Goal: Task Accomplishment & Management: Manage account settings

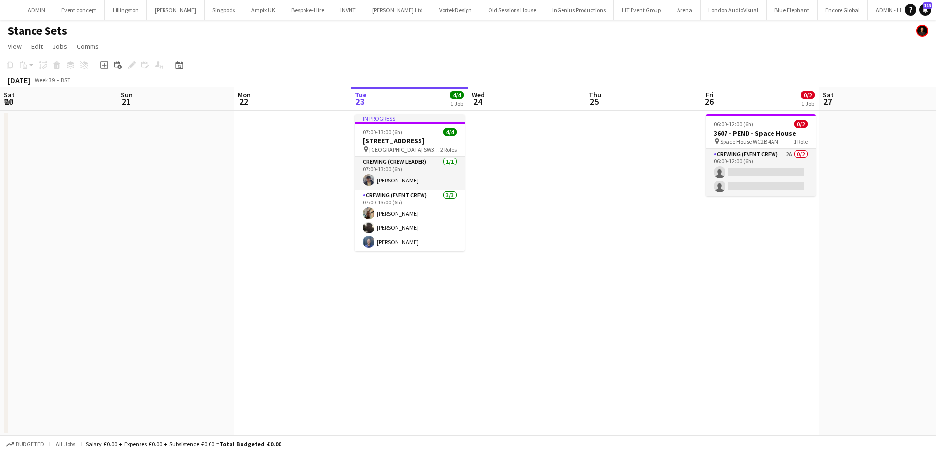
scroll to position [0, 337]
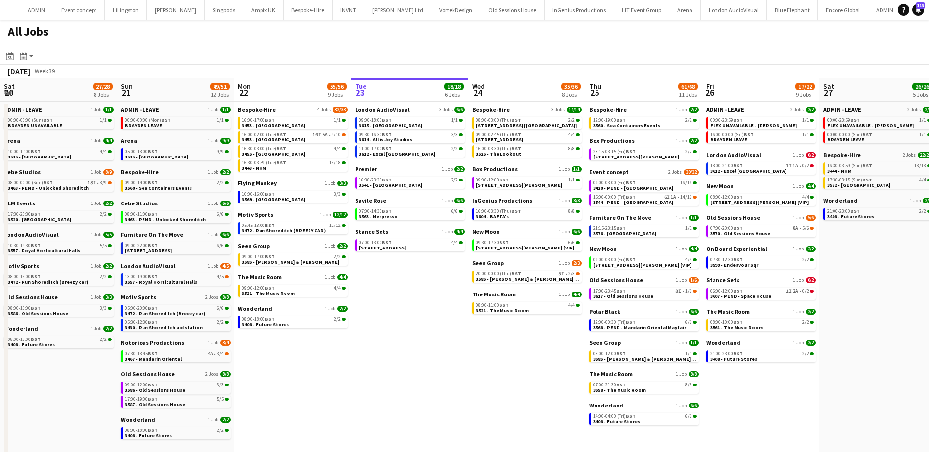
scroll to position [0, 234]
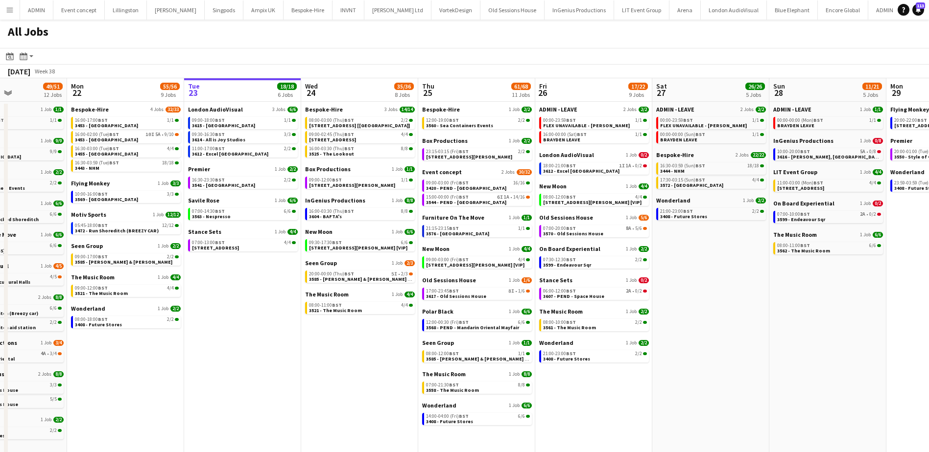
drag, startPoint x: 222, startPoint y: 331, endPoint x: 255, endPoint y: 309, distance: 39.2
click at [254, 329] on app-calendar-viewport "Fri 19 39/40 10 Jobs Sat 20 27/28 8 Jobs Sun 21 49/51 12 Jobs Mon 22 55/56 9 Jo…" at bounding box center [464, 301] width 929 height 446
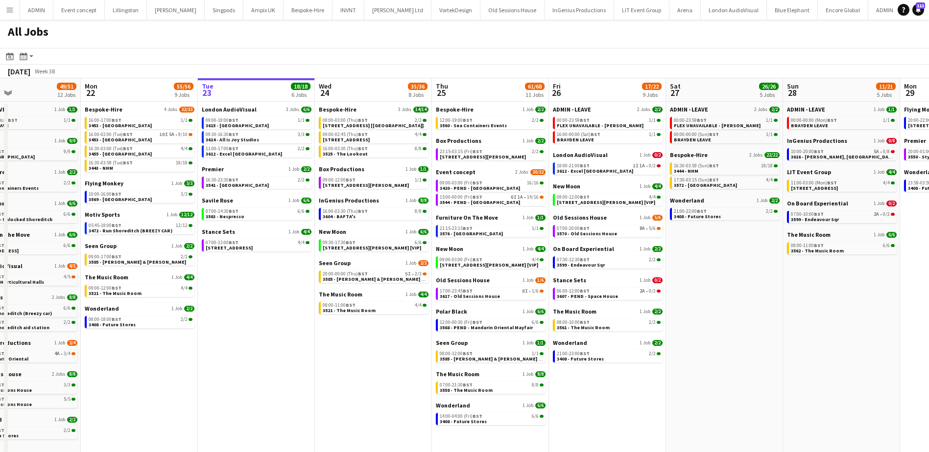
scroll to position [0, 270]
drag, startPoint x: 242, startPoint y: 300, endPoint x: 256, endPoint y: 299, distance: 13.7
click at [256, 299] on app-calendar-viewport "Fri 19 39/40 10 Jobs Sat 20 27/28 8 Jobs Sun 21 49/51 12 Jobs Mon 22 55/56 9 Jo…" at bounding box center [464, 301] width 929 height 446
click at [241, 249] on span "[STREET_ADDRESS]" at bounding box center [229, 248] width 47 height 6
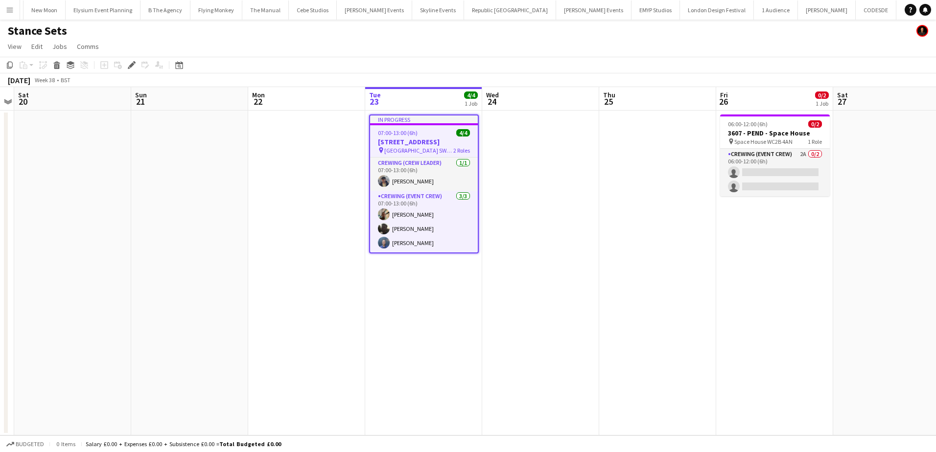
scroll to position [0, 3105]
click at [400, 137] on app-job-card "In progress 07:00-13:00 (6h) 4/4 3608 - Duke of York Square SW3 4LY pin Duke of…" at bounding box center [424, 184] width 110 height 139
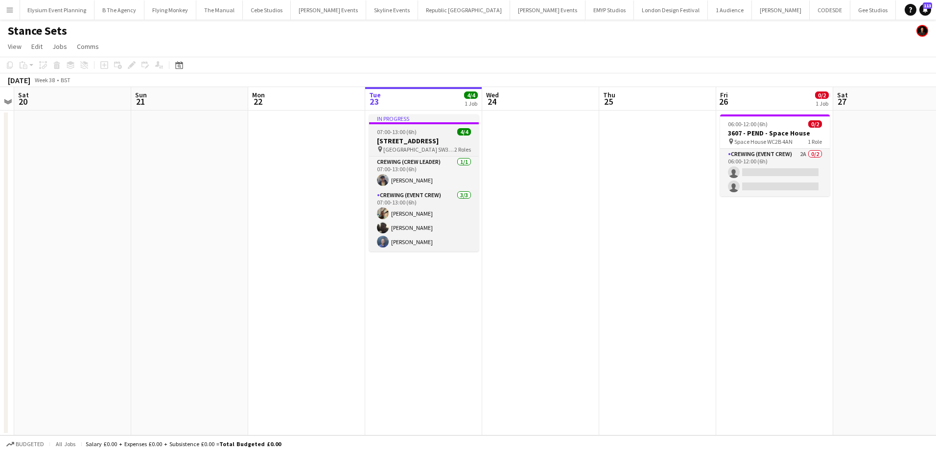
click at [435, 145] on h3 "[STREET_ADDRESS]" at bounding box center [424, 141] width 110 height 9
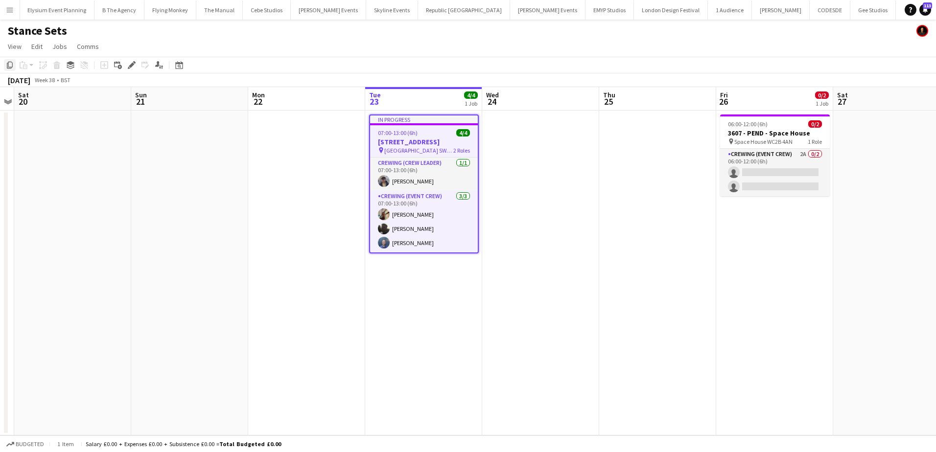
click at [13, 66] on icon "Copy" at bounding box center [10, 65] width 8 height 8
click at [417, 286] on app-date-cell "In progress 07:00-13:00 (6h) 4/4 3608 - Duke of York Square SW3 4LY pin Duke of…" at bounding box center [423, 273] width 117 height 325
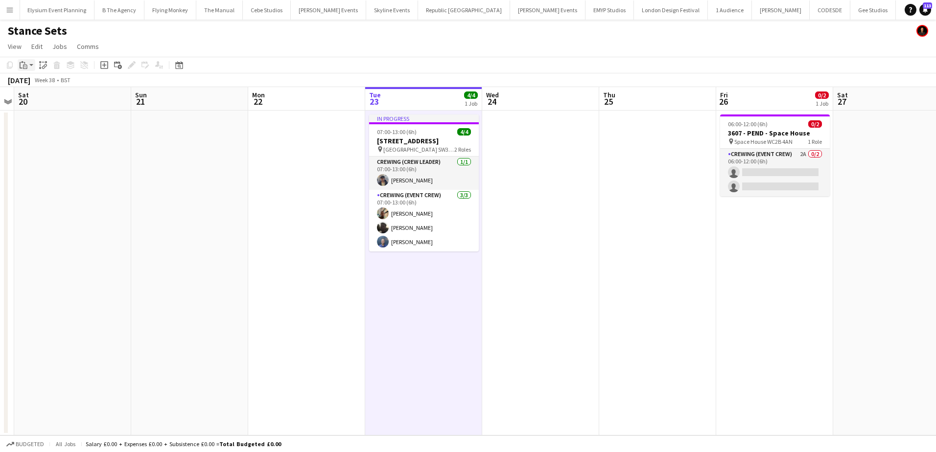
click at [29, 67] on app-action-btn "Paste" at bounding box center [27, 65] width 18 height 12
click at [38, 85] on link "Paste Ctrl+V" at bounding box center [72, 83] width 92 height 9
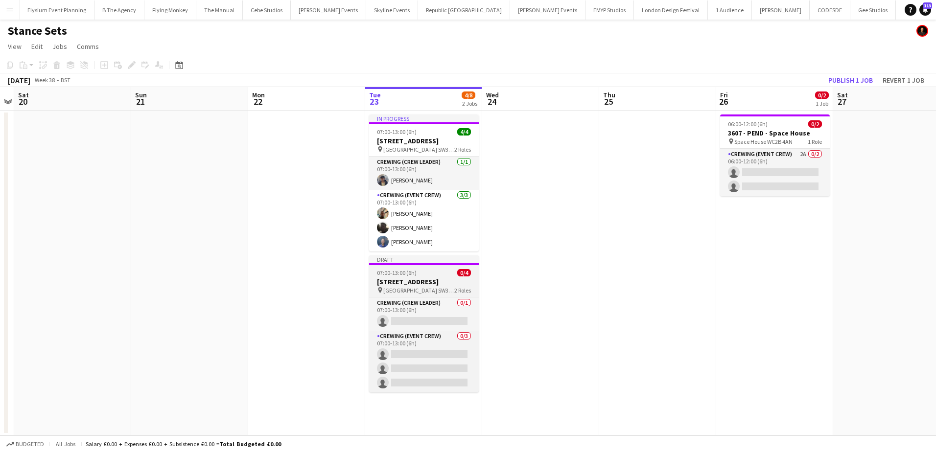
click at [412, 286] on h3 "3608 - Duke of York Square SW3 4LY" at bounding box center [424, 282] width 110 height 9
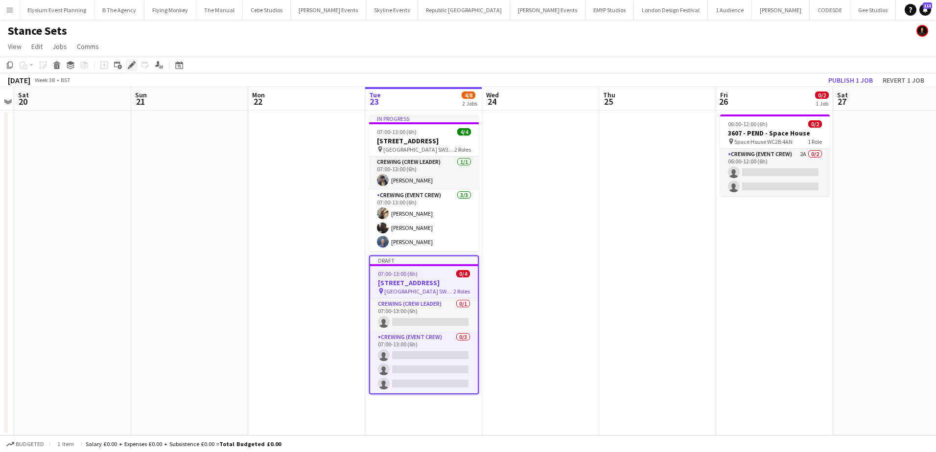
click at [133, 67] on icon "Edit" at bounding box center [132, 65] width 8 height 8
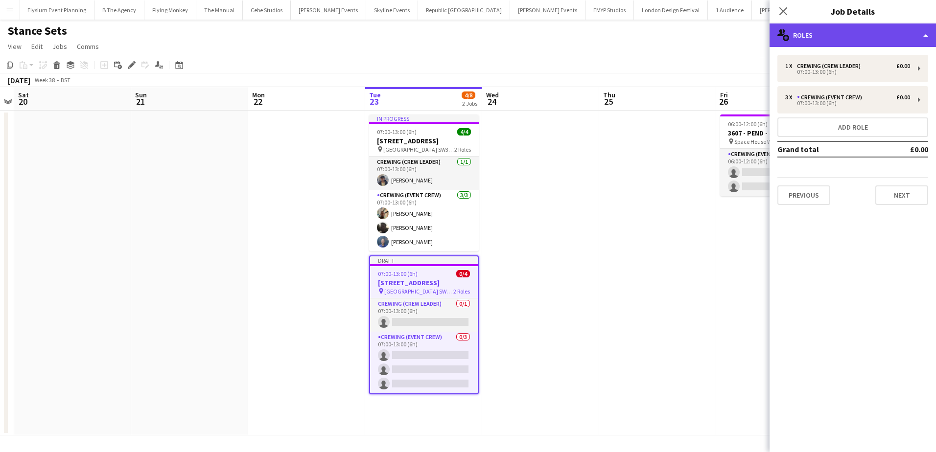
click at [829, 31] on div "multiple-users-add Roles" at bounding box center [853, 36] width 166 height 24
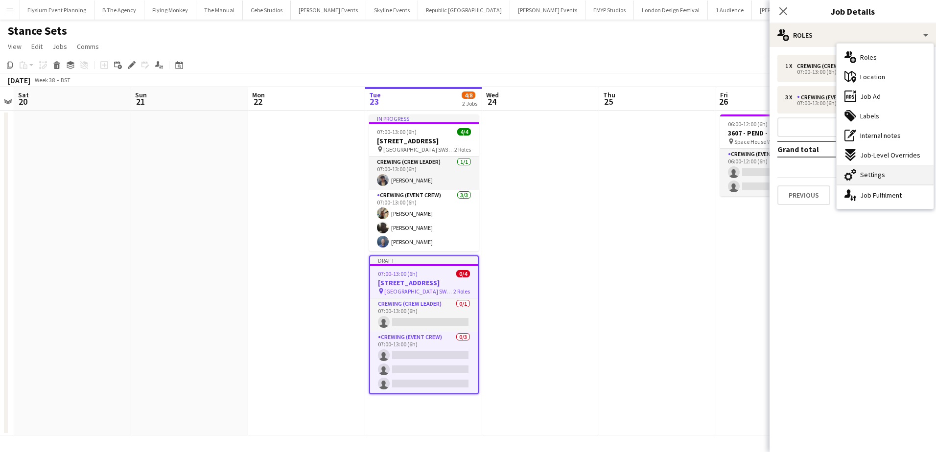
click at [908, 174] on div "cog-double-3 Settings" at bounding box center [885, 175] width 97 height 20
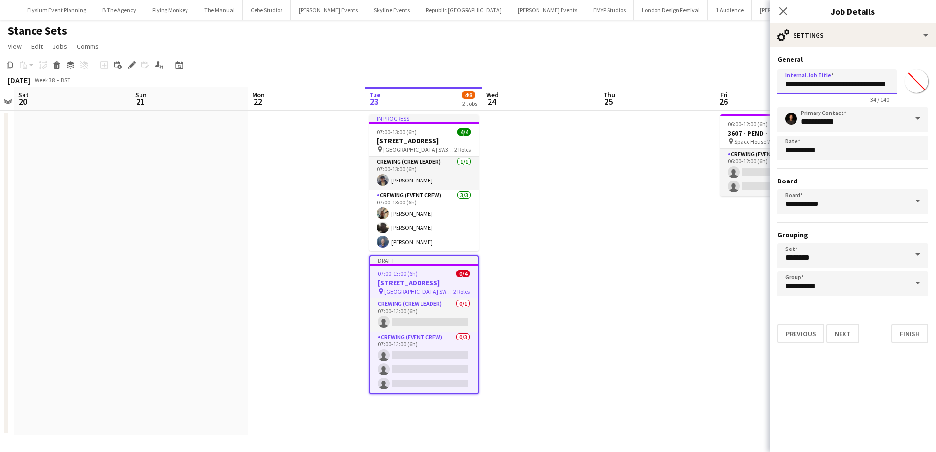
click at [821, 87] on input "**********" at bounding box center [837, 82] width 119 height 24
type input "**********"
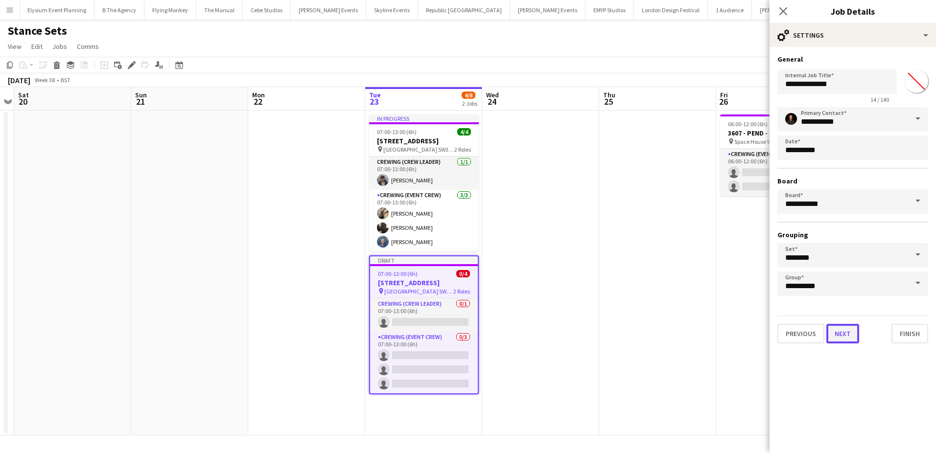
click at [832, 327] on button "Next" at bounding box center [842, 334] width 33 height 20
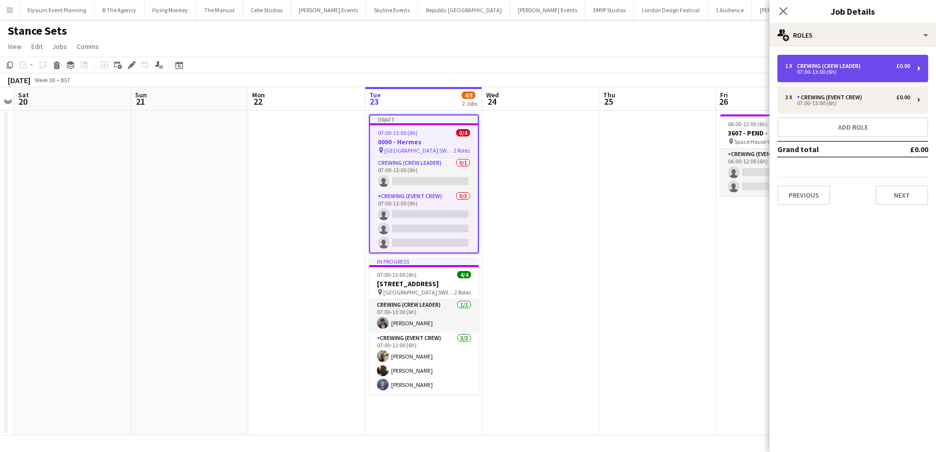
click at [816, 64] on div "Crewing (Crew Leader)" at bounding box center [831, 66] width 68 height 7
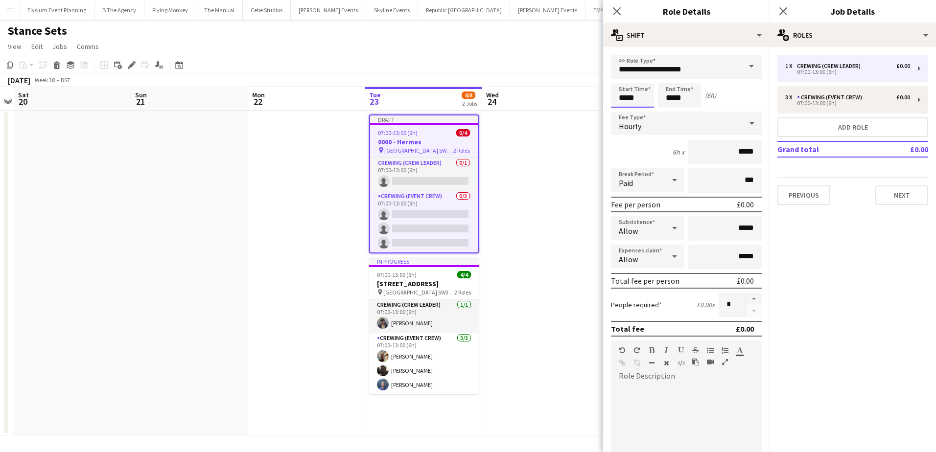
click at [624, 97] on input "*****" at bounding box center [632, 95] width 43 height 24
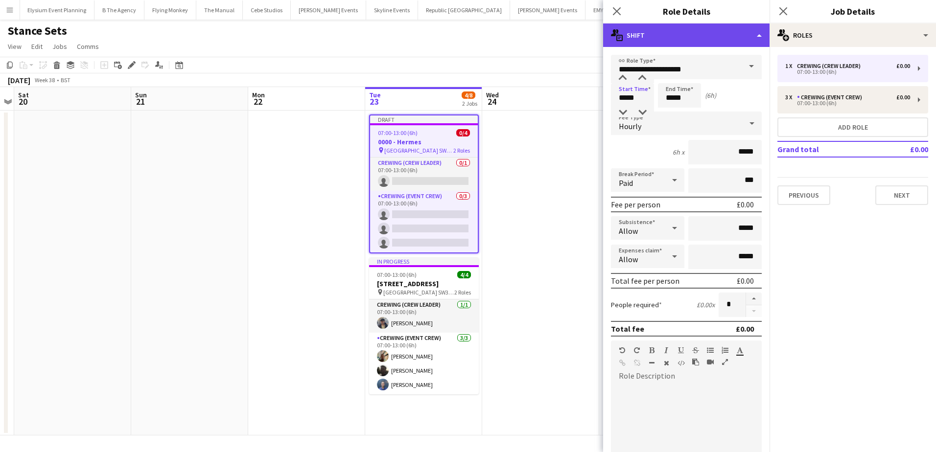
click at [718, 28] on div "multiple-actions-text Shift" at bounding box center [686, 36] width 166 height 24
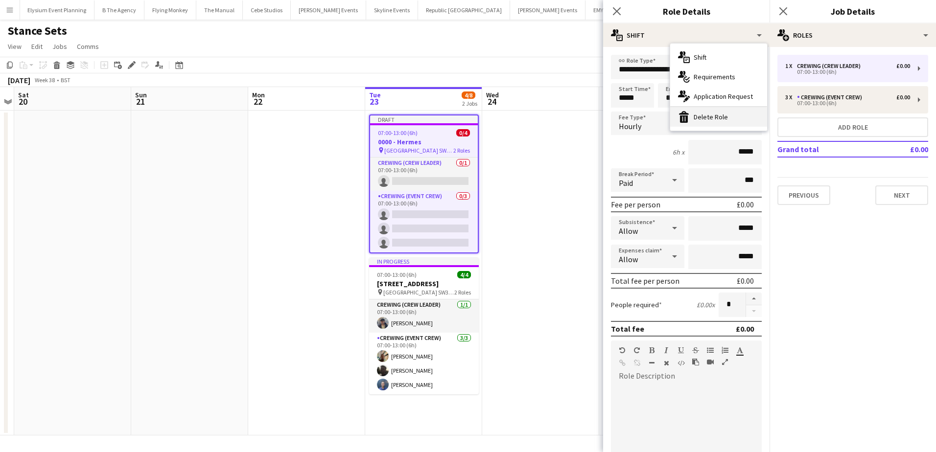
click at [725, 114] on div "bin-2 Delete Role" at bounding box center [718, 117] width 97 height 20
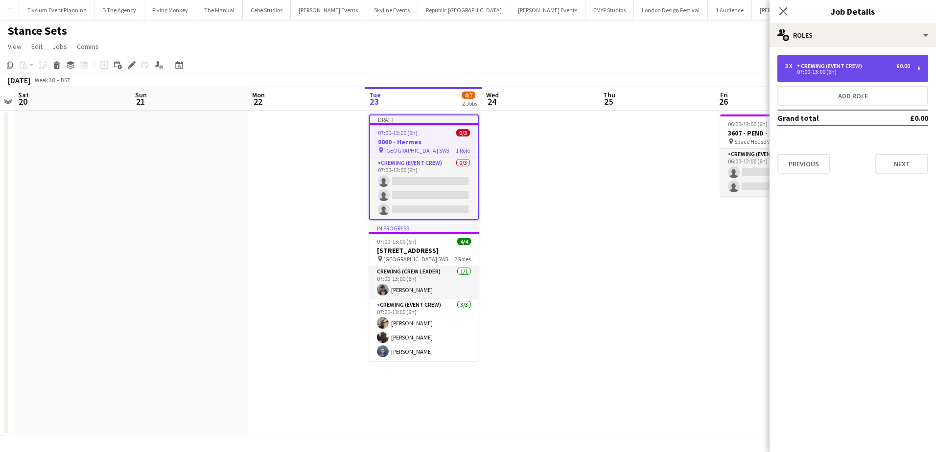
click at [815, 63] on div "Crewing (Event Crew)" at bounding box center [831, 66] width 69 height 7
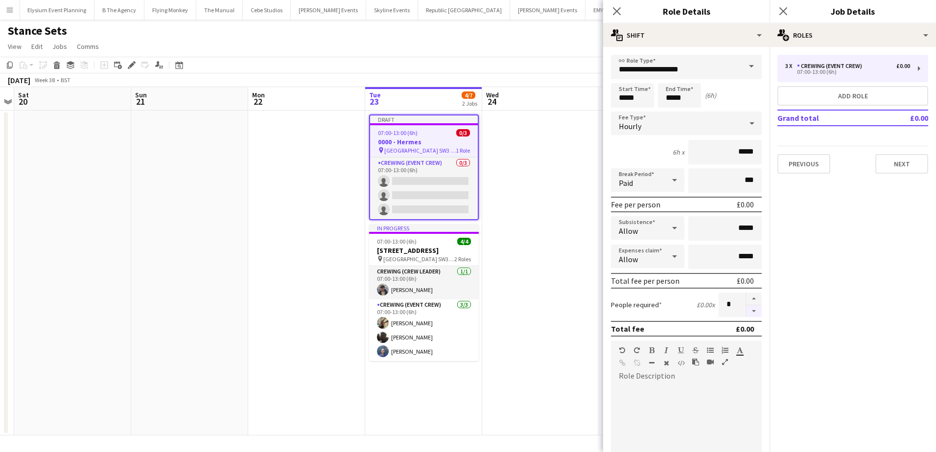
click at [748, 311] on button "button" at bounding box center [754, 312] width 16 height 12
type input "*"
click at [628, 98] on input "*****" at bounding box center [632, 95] width 43 height 24
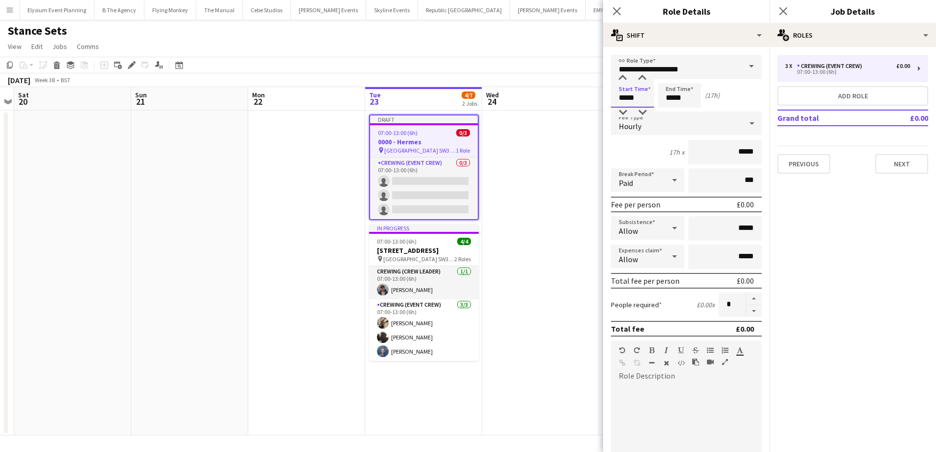
type input "*****"
click at [678, 98] on input "*****" at bounding box center [679, 95] width 43 height 24
click at [670, 76] on div at bounding box center [670, 78] width 20 height 10
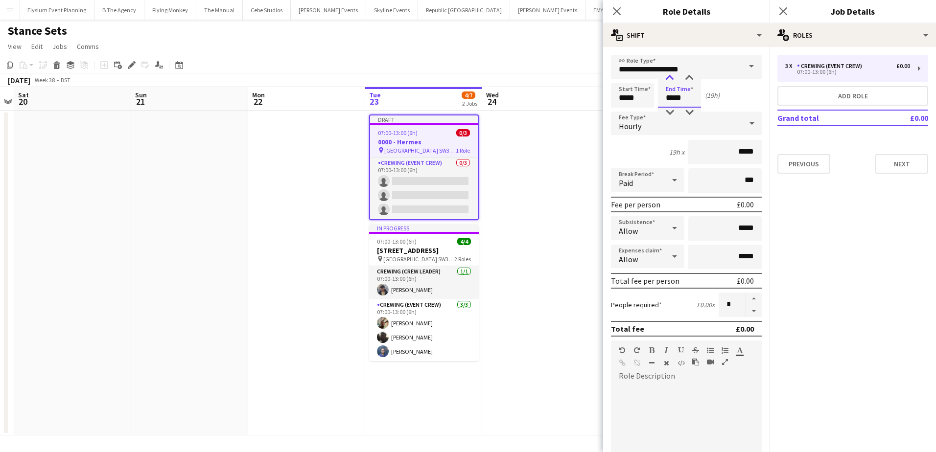
click at [670, 76] on div at bounding box center [670, 78] width 20 height 10
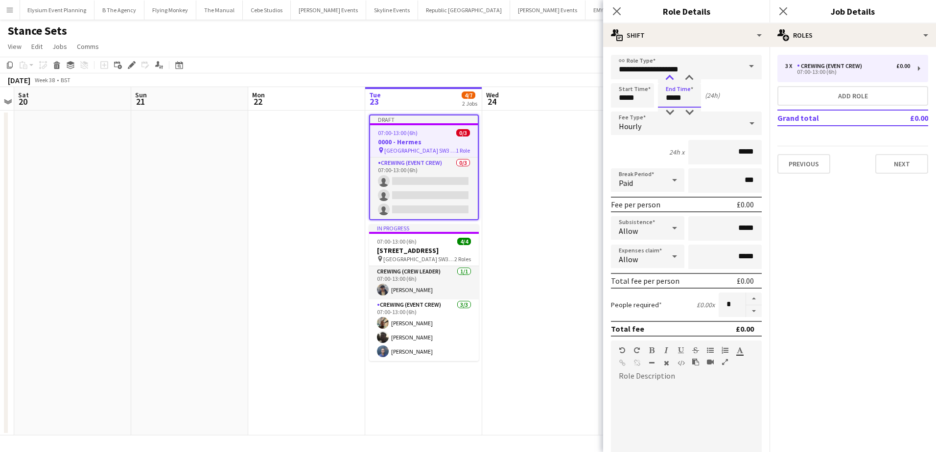
click at [670, 76] on div at bounding box center [670, 78] width 20 height 10
type input "*****"
click at [670, 76] on div at bounding box center [670, 78] width 20 height 10
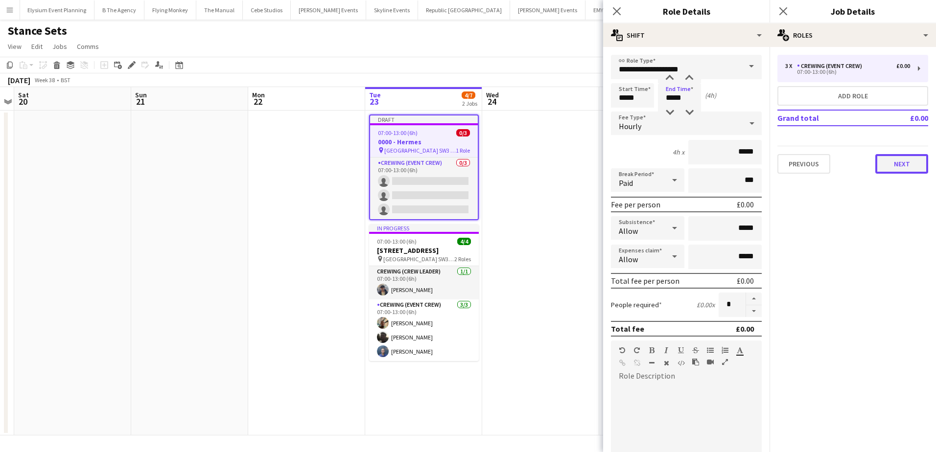
click at [907, 162] on button "Next" at bounding box center [901, 164] width 53 height 20
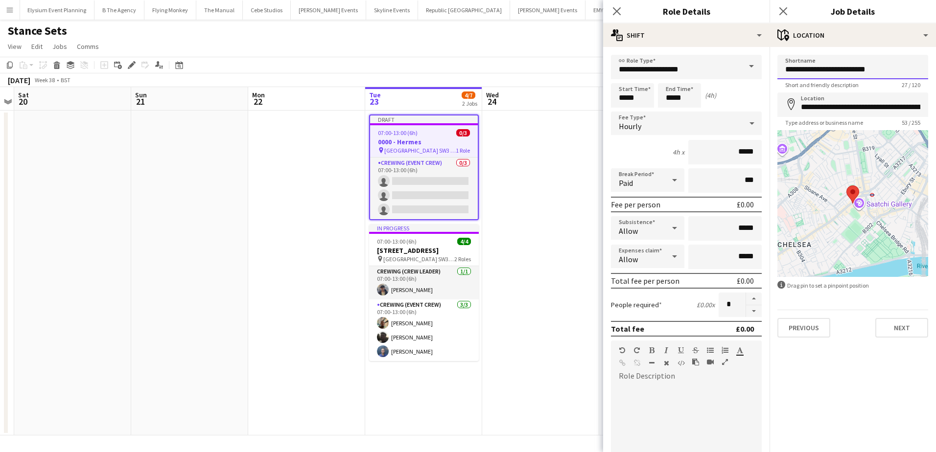
click at [830, 76] on input "**********" at bounding box center [853, 67] width 151 height 24
type input "******"
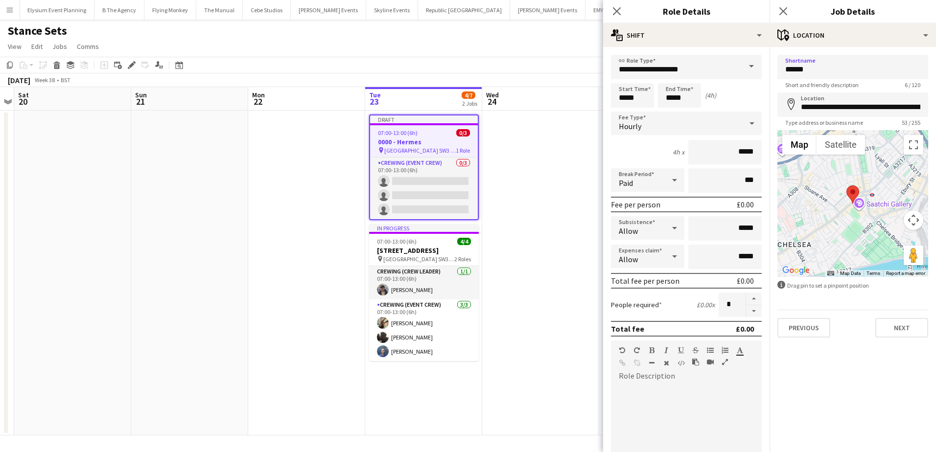
click at [855, 53] on div "**********" at bounding box center [853, 196] width 166 height 299
click at [864, 100] on input "**********" at bounding box center [853, 105] width 151 height 24
paste input
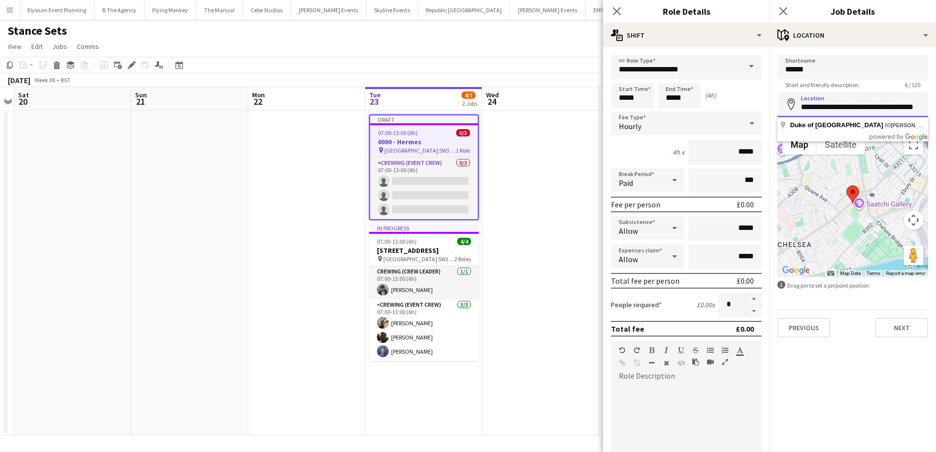
scroll to position [0, 16]
drag, startPoint x: 862, startPoint y: 108, endPoint x: 859, endPoint y: 119, distance: 11.6
click at [859, 116] on input "**********" at bounding box center [853, 105] width 151 height 24
type input "**********"
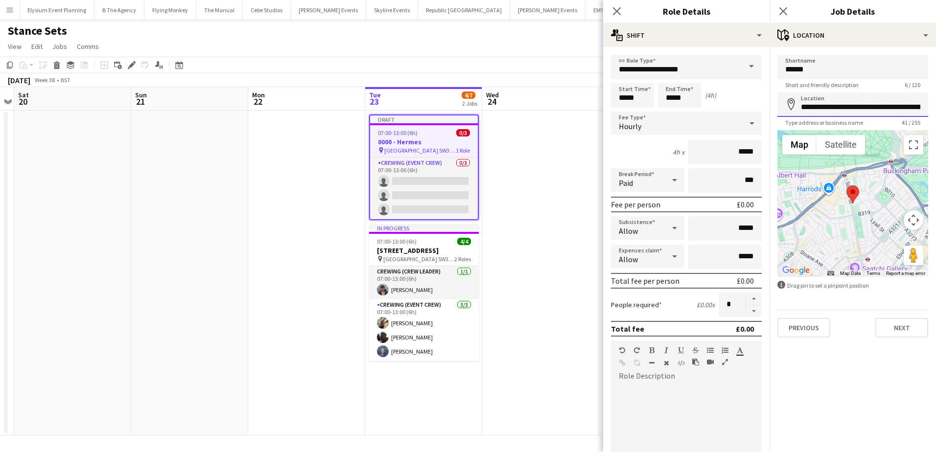
click at [867, 103] on input "**********" at bounding box center [853, 105] width 151 height 24
drag, startPoint x: 916, startPoint y: 326, endPoint x: 910, endPoint y: 263, distance: 62.9
click at [915, 326] on button "Next" at bounding box center [901, 328] width 53 height 20
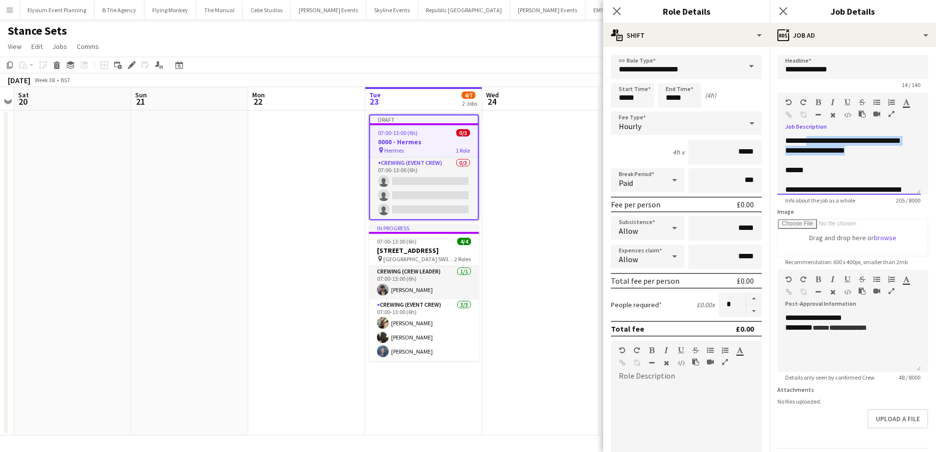
drag, startPoint x: 894, startPoint y: 153, endPoint x: 810, endPoint y: 139, distance: 84.9
click at [810, 139] on div "**********" at bounding box center [849, 165] width 143 height 59
paste div
click at [784, 171] on div "**********" at bounding box center [849, 165] width 143 height 59
click at [833, 169] on div "******" at bounding box center [845, 170] width 120 height 10
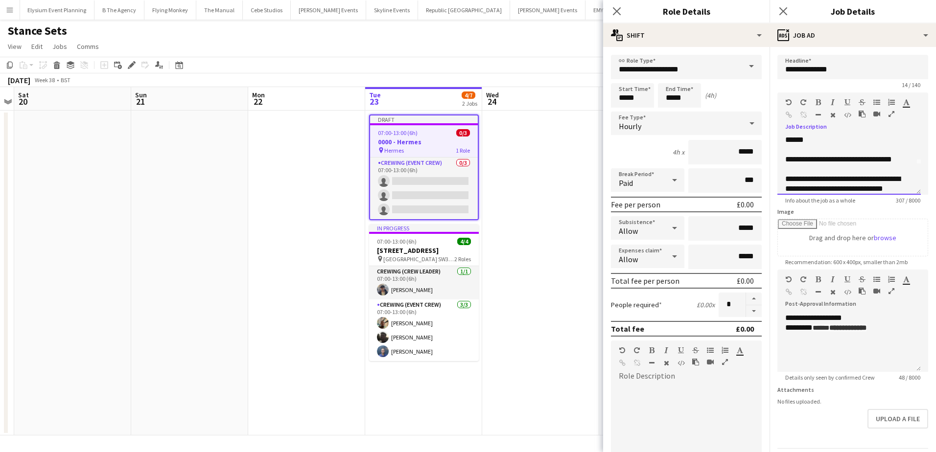
scroll to position [40, 0]
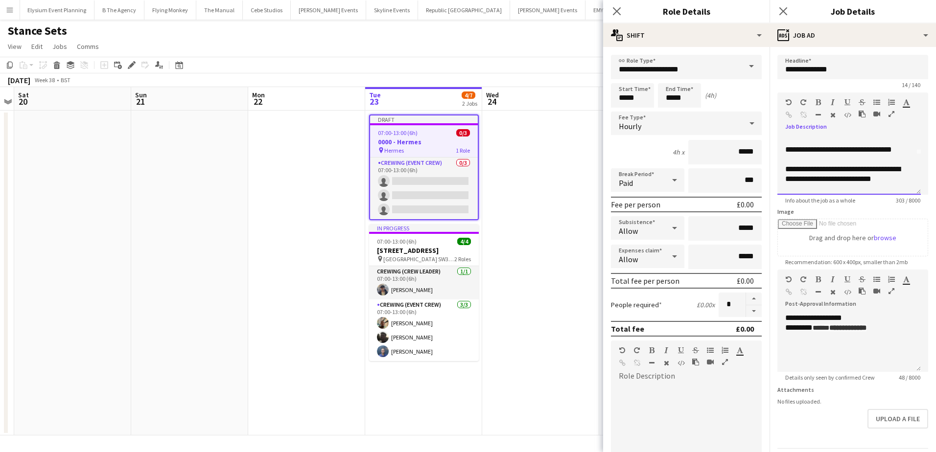
click at [819, 169] on div "**********" at bounding box center [845, 175] width 120 height 20
click at [526, 166] on app-date-cell at bounding box center [540, 273] width 117 height 325
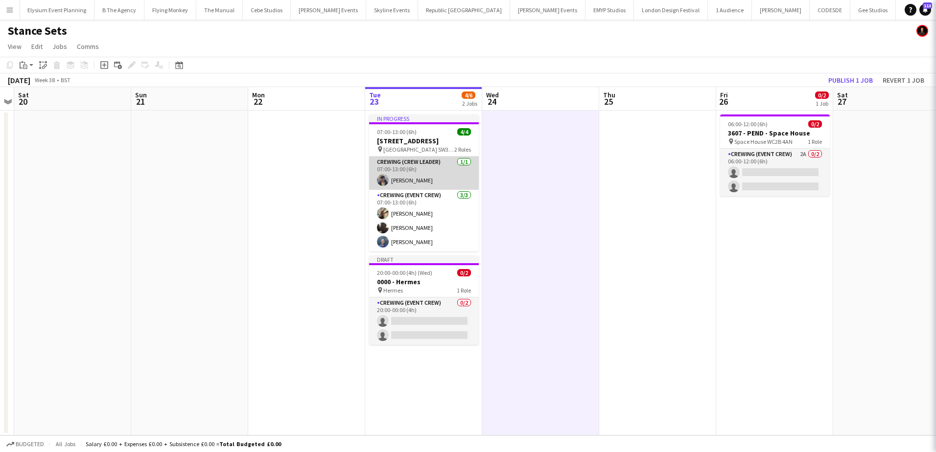
click at [425, 190] on app-card-role "Crewing (Crew Leader) 1/1 07:00-13:00 (6h) William Connor" at bounding box center [424, 173] width 110 height 33
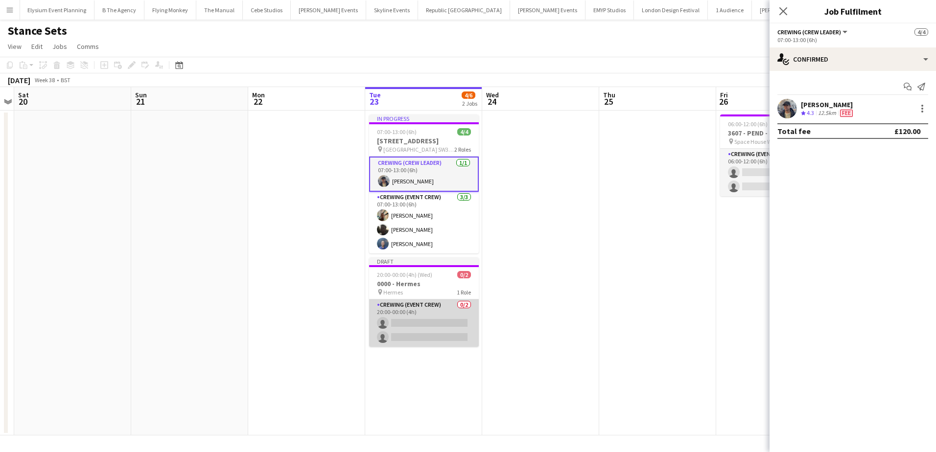
click at [430, 325] on app-card-role "Crewing (Event Crew) 0/2 20:00-00:00 (4h) single-neutral-actions single-neutral…" at bounding box center [424, 323] width 110 height 47
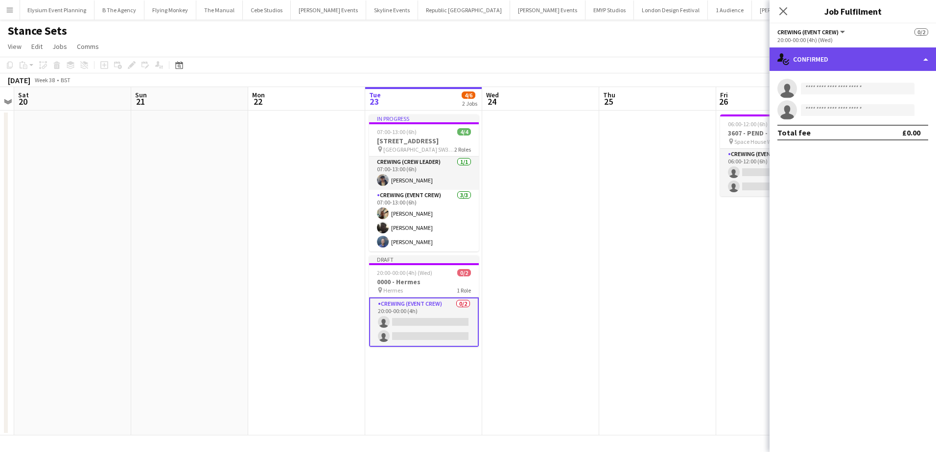
click at [828, 63] on div "single-neutral-actions-check-2 Confirmed" at bounding box center [853, 59] width 166 height 24
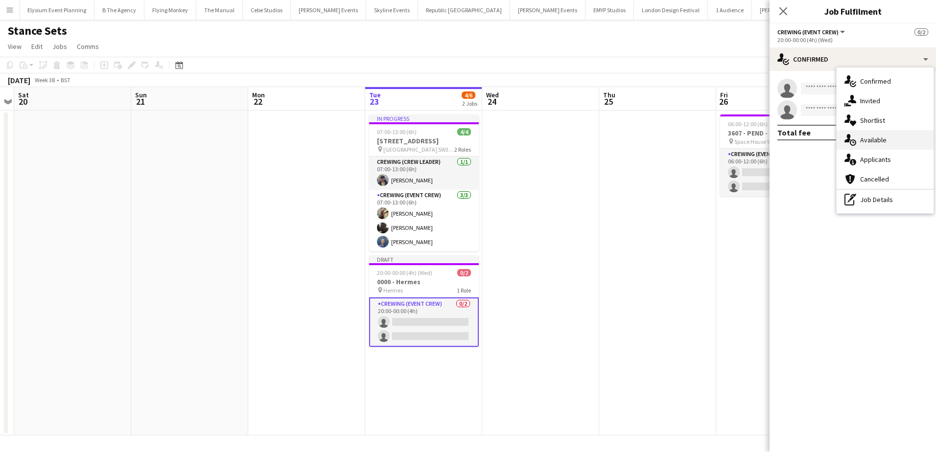
click at [878, 137] on span "Available" at bounding box center [873, 140] width 26 height 9
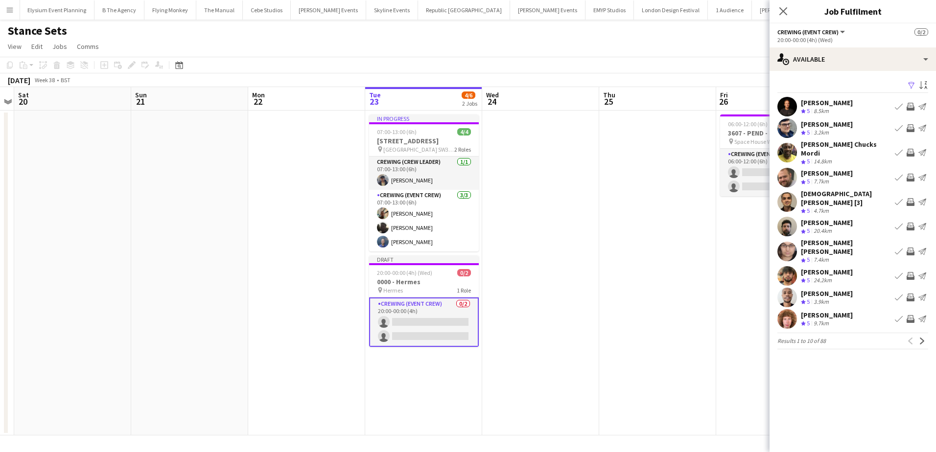
click at [912, 174] on app-icon "Invite crew" at bounding box center [911, 178] width 8 height 8
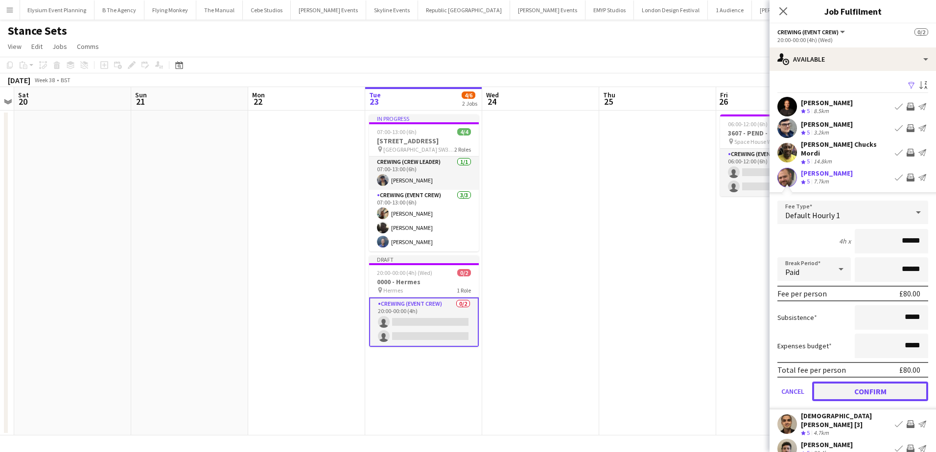
click at [897, 389] on button "Confirm" at bounding box center [870, 392] width 116 height 20
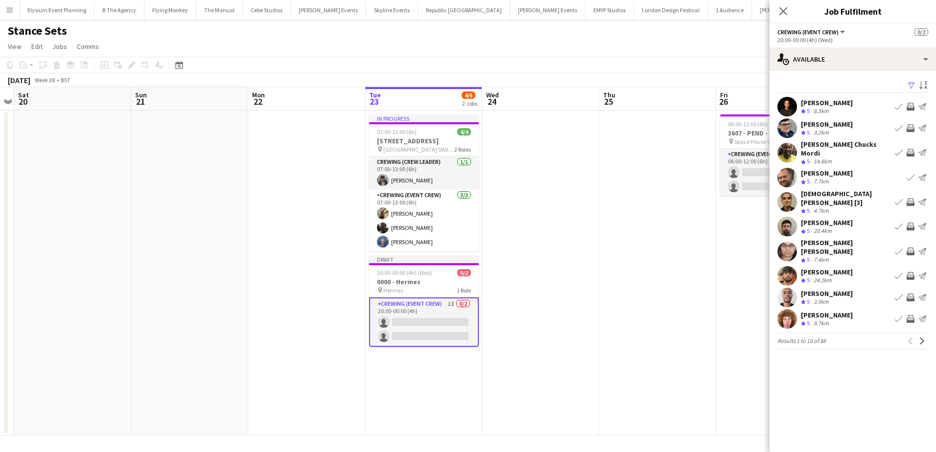
click at [908, 315] on app-icon "Invite crew" at bounding box center [911, 319] width 8 height 8
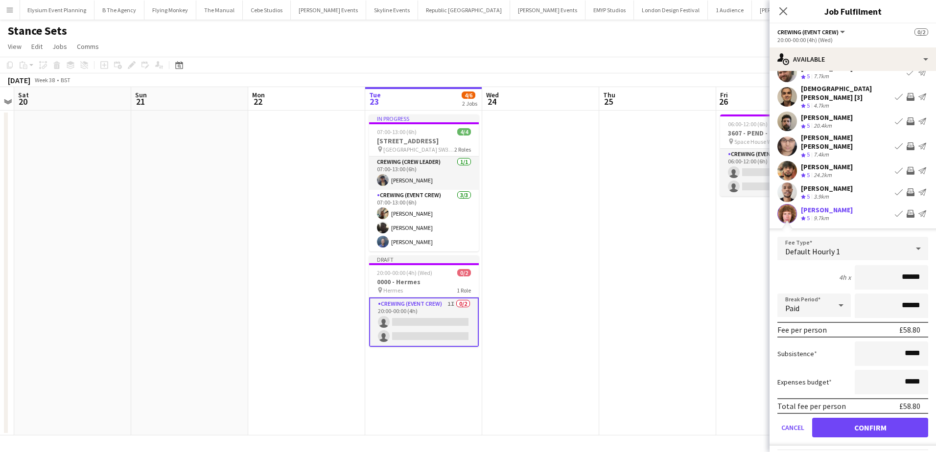
scroll to position [113, 0]
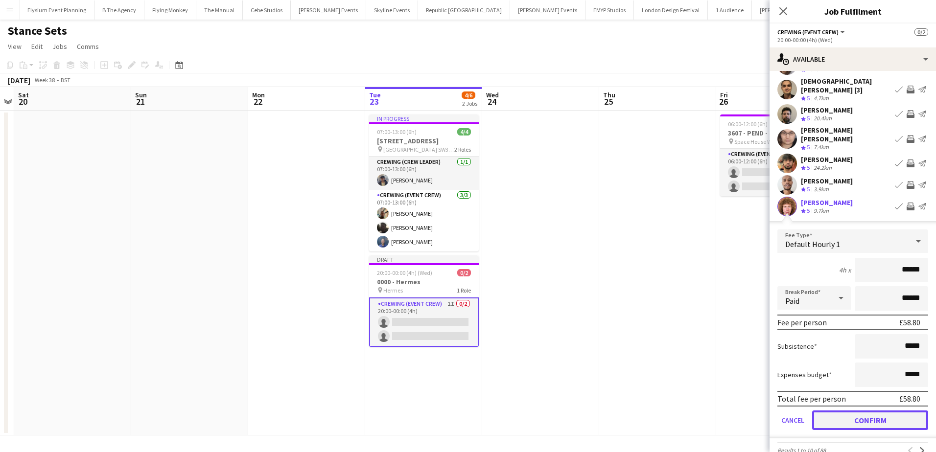
click at [888, 411] on button "Confirm" at bounding box center [870, 421] width 116 height 20
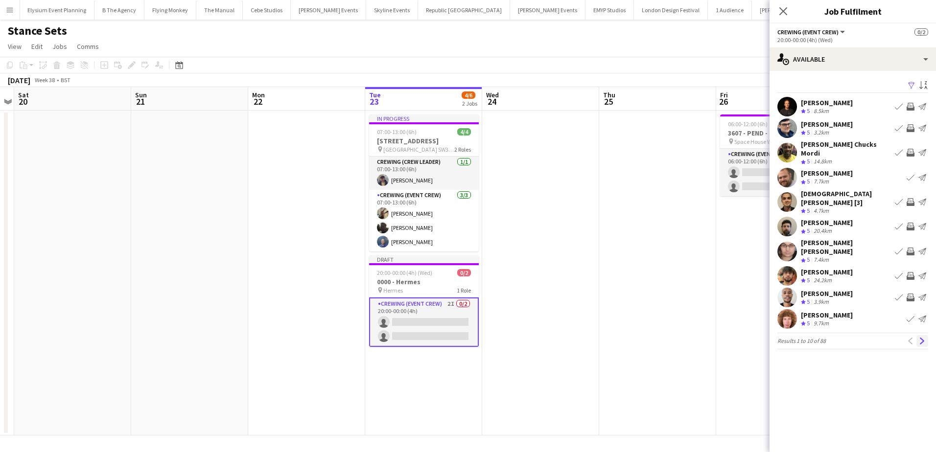
click at [920, 338] on app-icon "Next" at bounding box center [922, 341] width 7 height 7
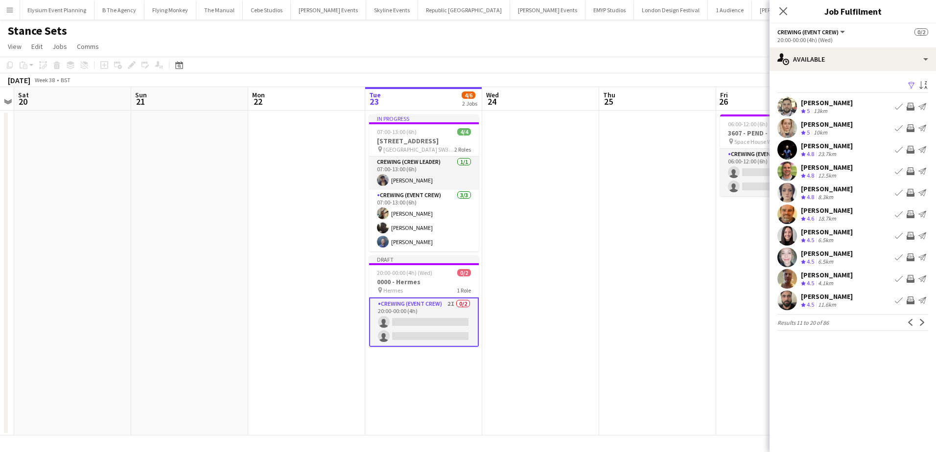
click at [911, 171] on app-icon "Invite crew" at bounding box center [911, 171] width 8 height 8
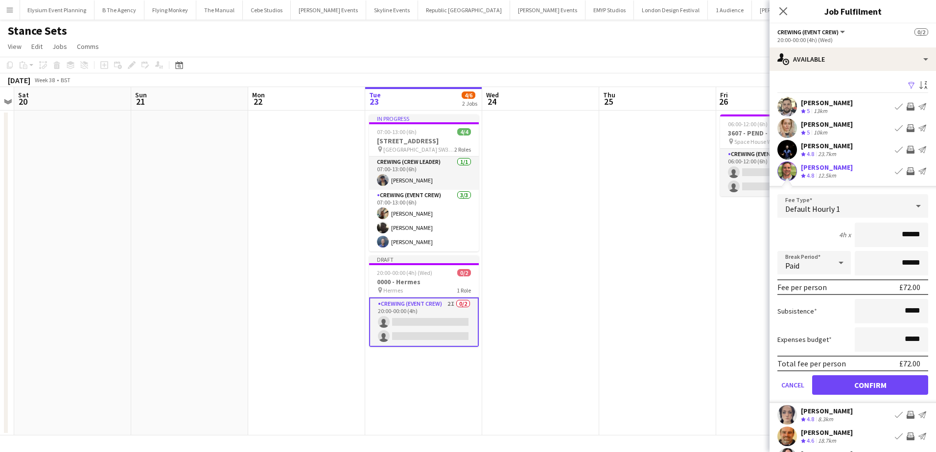
drag, startPoint x: 908, startPoint y: 238, endPoint x: 925, endPoint y: 239, distance: 16.7
click at [925, 239] on form "Fee Type Default Hourly 1 4h x ****** Break Period Paid ****** Fee per person £…" at bounding box center [853, 298] width 166 height 209
click at [866, 386] on button "Confirm" at bounding box center [870, 386] width 116 height 20
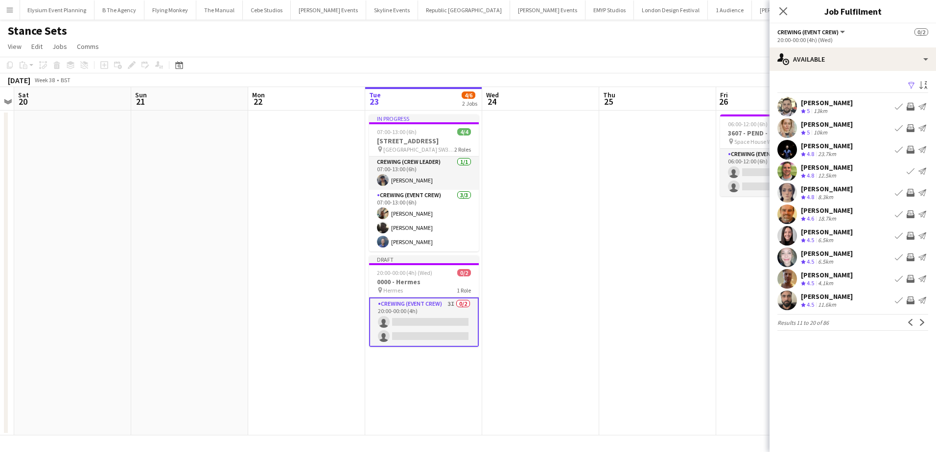
click at [911, 280] on app-icon "Invite crew" at bounding box center [911, 279] width 8 height 8
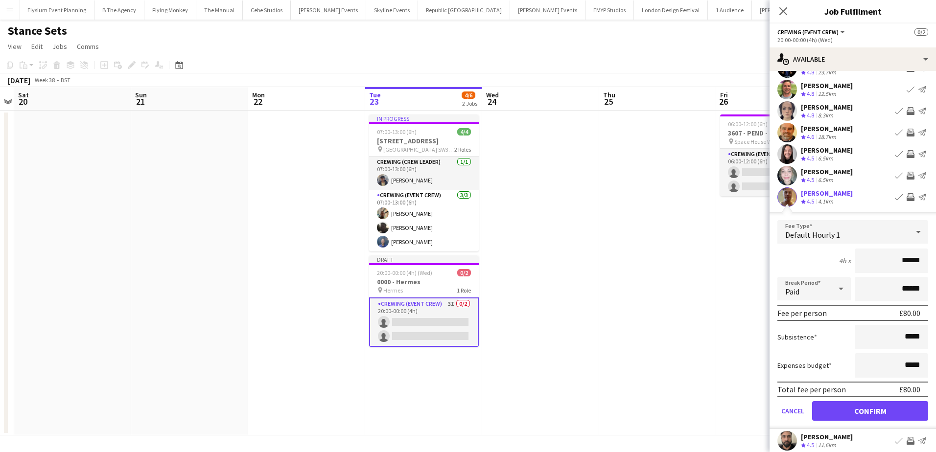
scroll to position [113, 0]
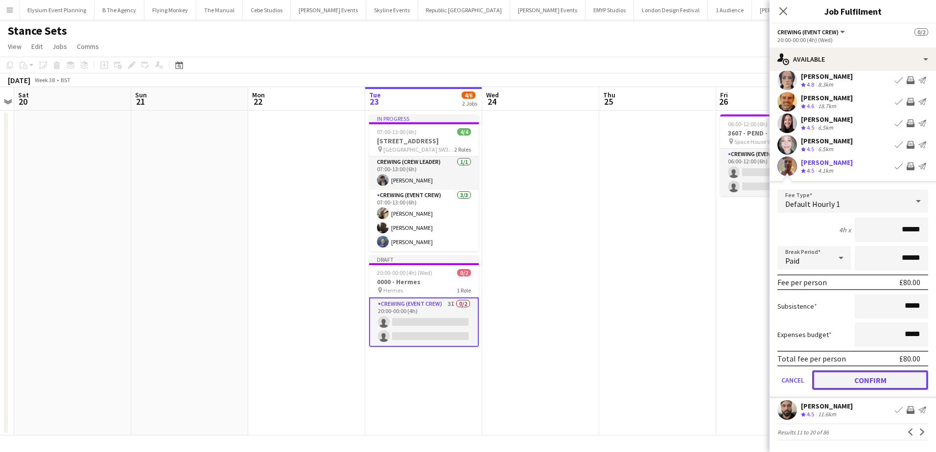
click at [890, 378] on button "Confirm" at bounding box center [870, 381] width 116 height 20
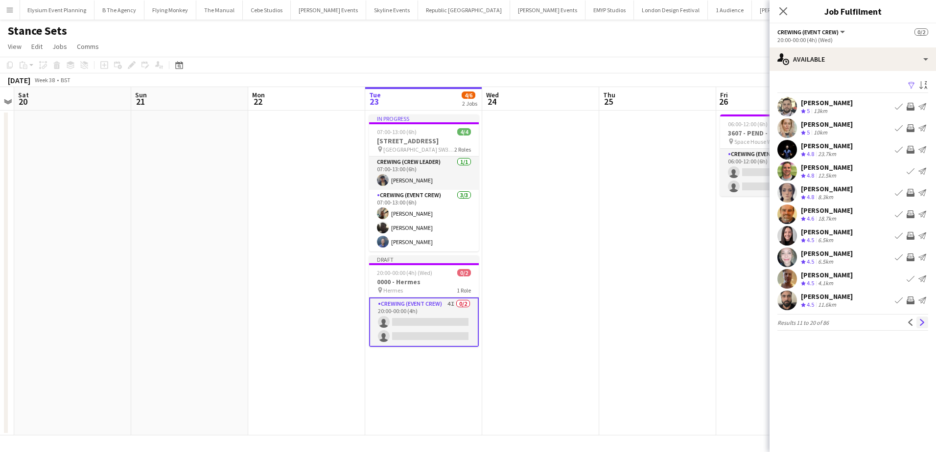
click at [921, 324] on app-icon "Next" at bounding box center [922, 322] width 7 height 7
click at [912, 193] on app-icon "Invite crew" at bounding box center [911, 193] width 8 height 8
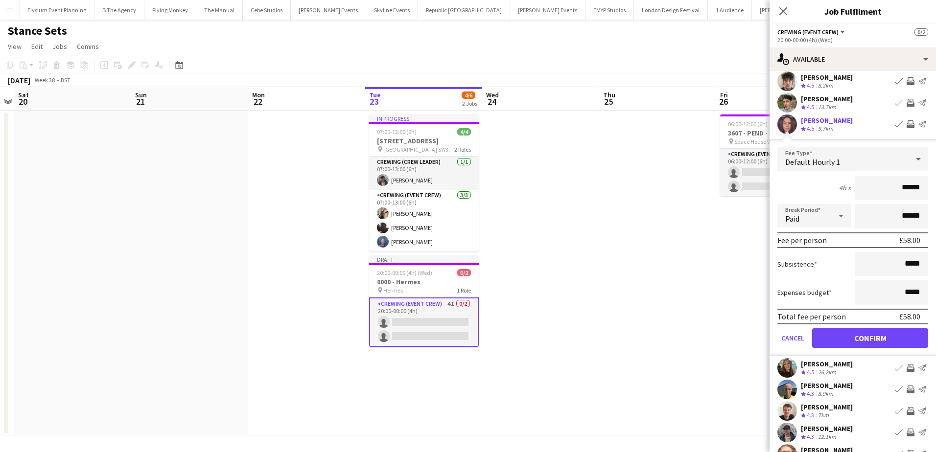
scroll to position [98, 0]
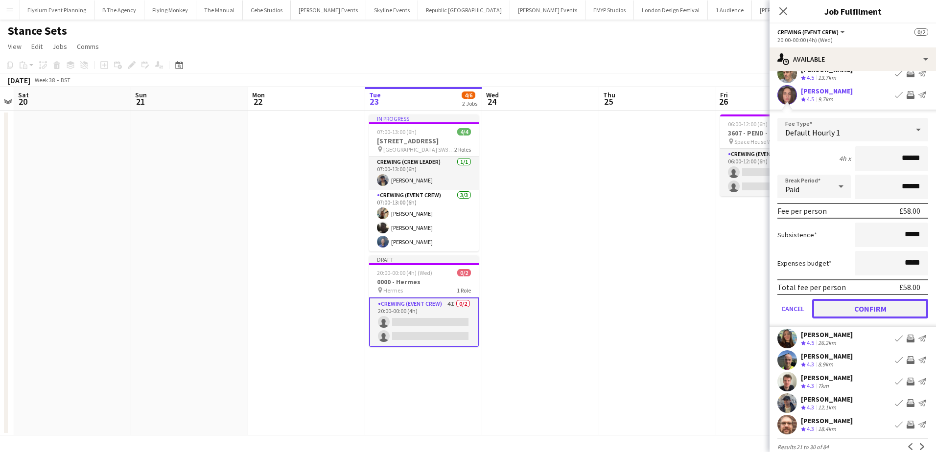
click at [895, 311] on button "Confirm" at bounding box center [870, 309] width 116 height 20
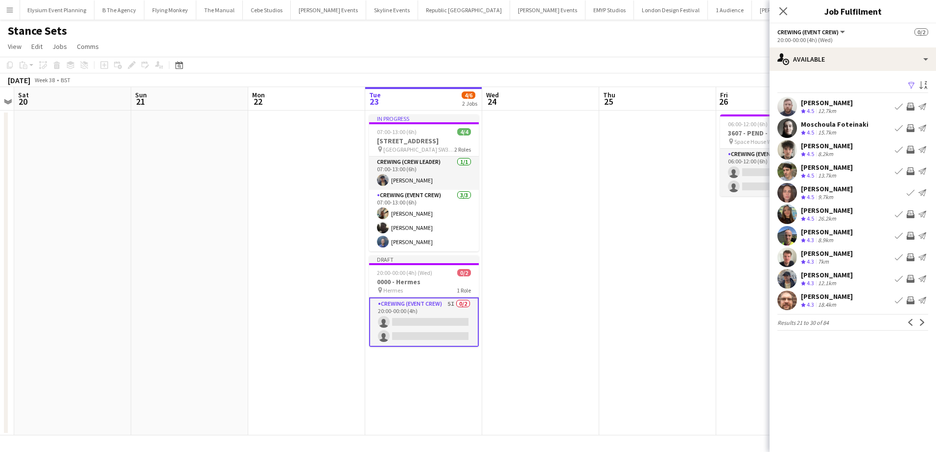
scroll to position [0, 0]
click at [913, 280] on app-icon "Invite crew" at bounding box center [911, 279] width 8 height 8
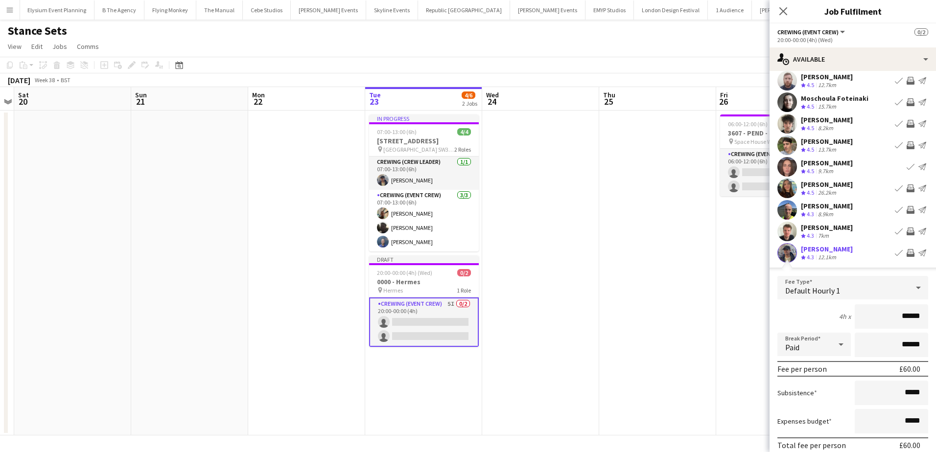
scroll to position [98, 0]
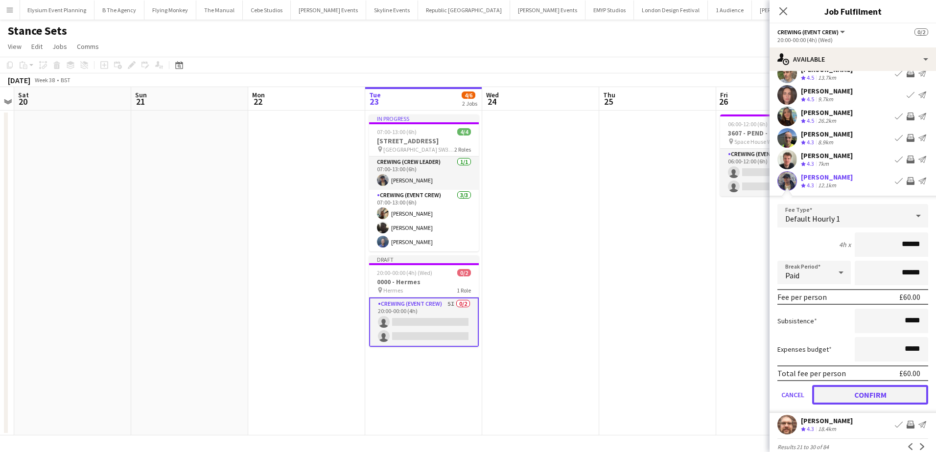
click at [889, 402] on button "Confirm" at bounding box center [870, 395] width 116 height 20
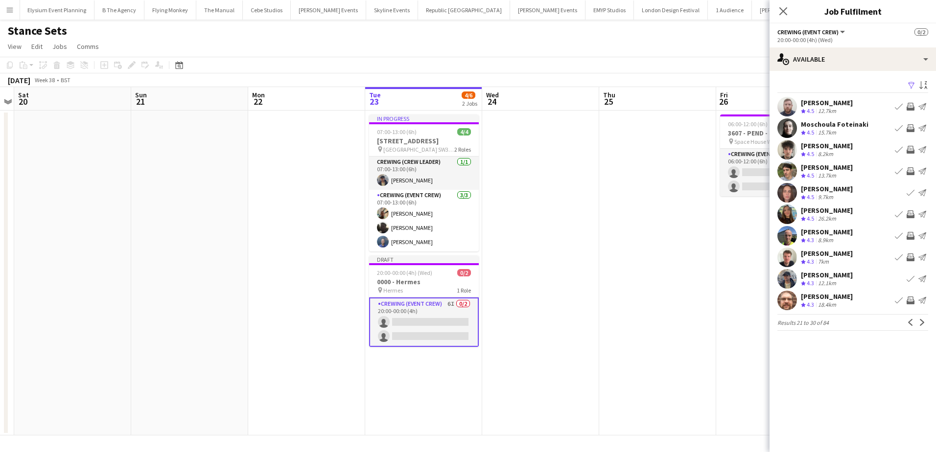
scroll to position [0, 0]
click at [911, 301] on app-icon "Invite crew" at bounding box center [911, 301] width 8 height 8
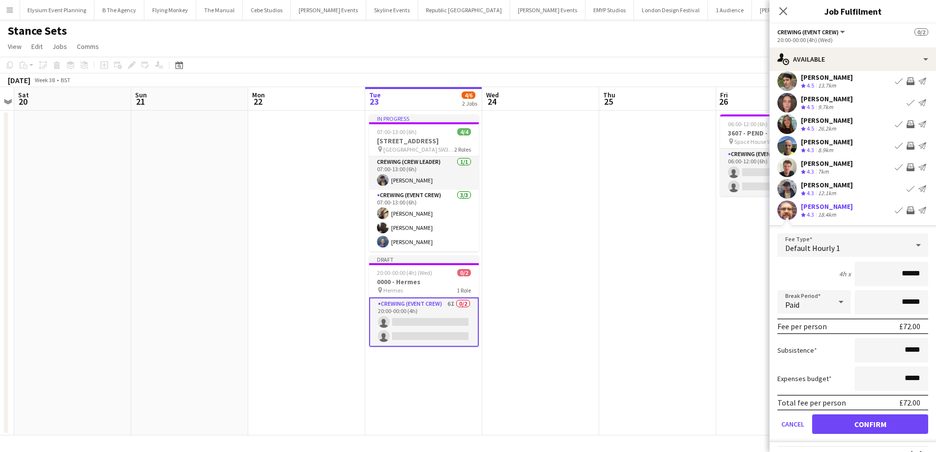
scroll to position [98, 0]
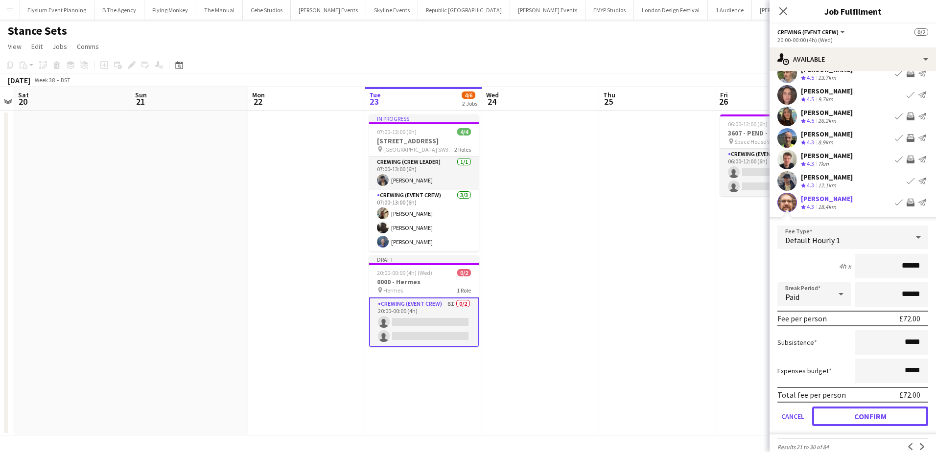
click at [881, 416] on button "Confirm" at bounding box center [870, 417] width 116 height 20
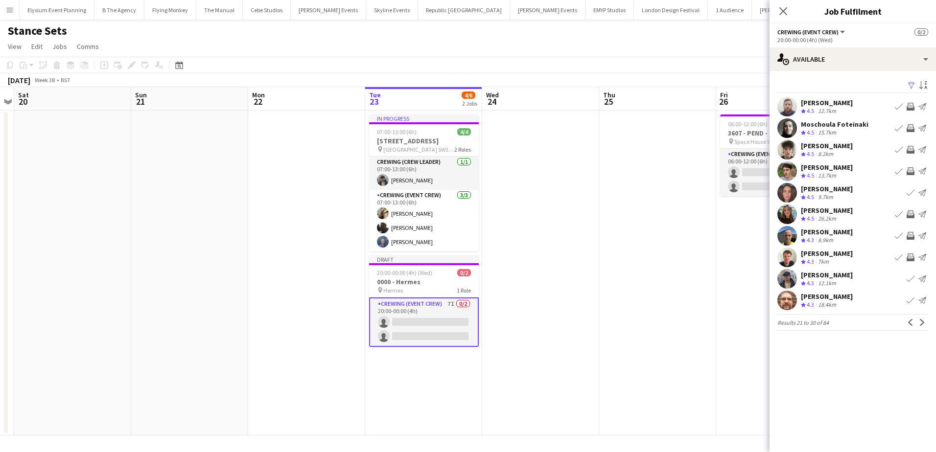
scroll to position [0, 0]
click at [923, 322] on app-icon "Next" at bounding box center [922, 322] width 7 height 7
click at [913, 235] on app-icon "Invite crew" at bounding box center [911, 236] width 8 height 8
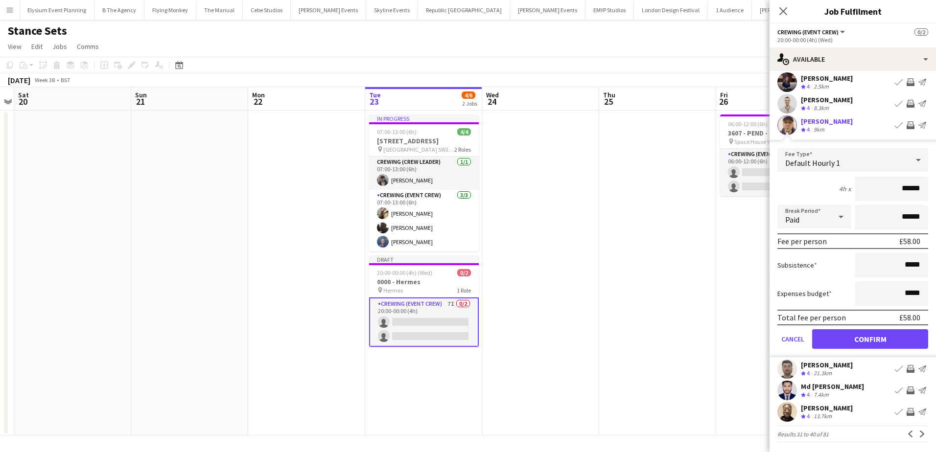
scroll to position [113, 0]
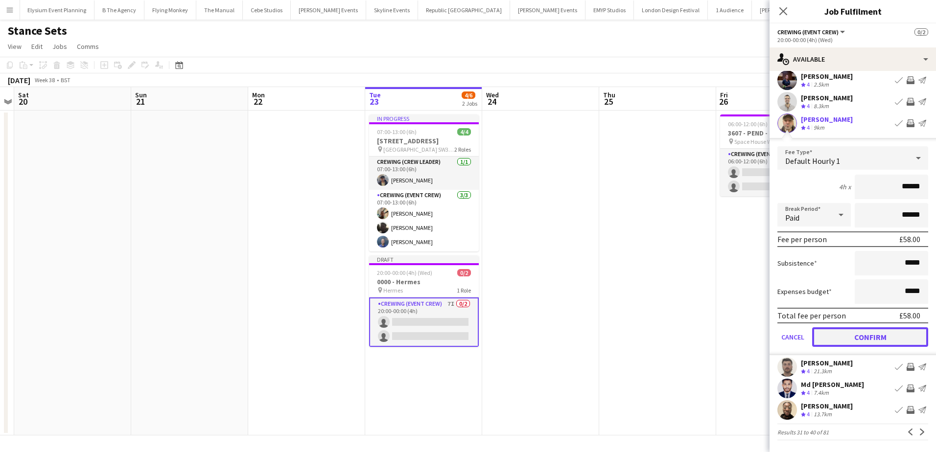
click at [899, 333] on button "Confirm" at bounding box center [870, 338] width 116 height 20
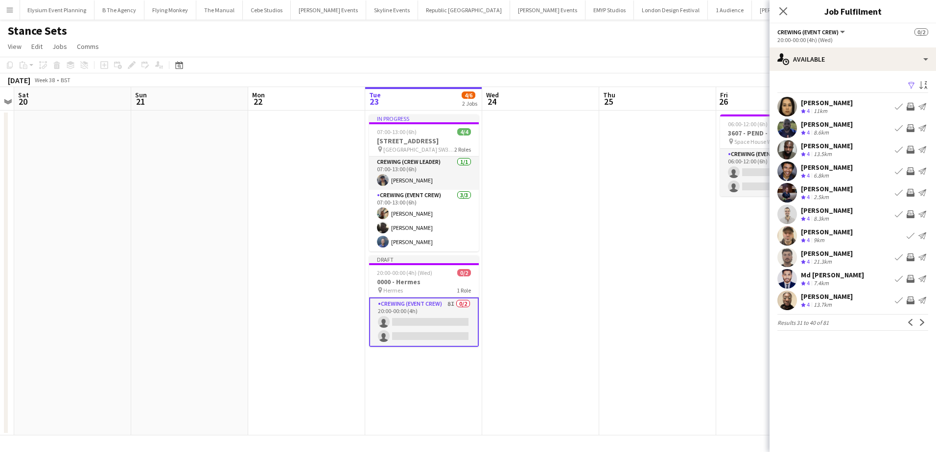
scroll to position [0, 0]
click at [911, 259] on app-icon "Invite crew" at bounding box center [911, 258] width 8 height 8
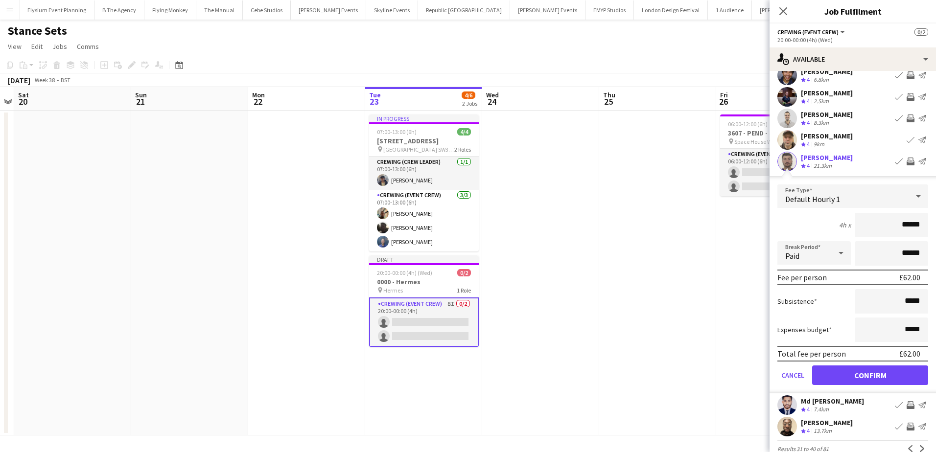
scroll to position [98, 0]
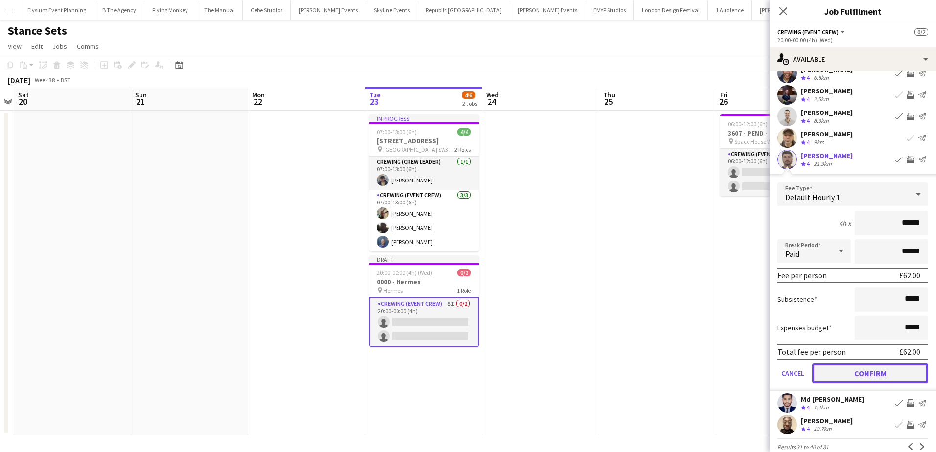
click at [895, 378] on button "Confirm" at bounding box center [870, 374] width 116 height 20
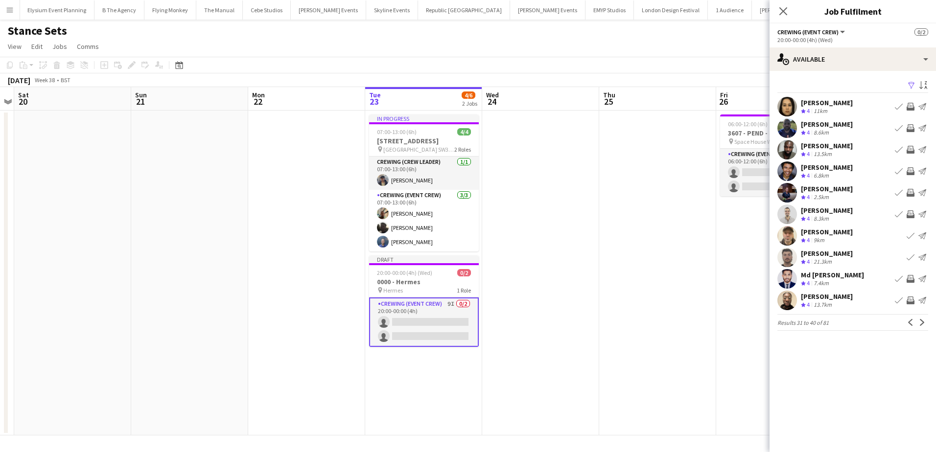
click at [919, 316] on app-pager "Results 31 to 40 of 81 Previous Next" at bounding box center [853, 322] width 151 height 17
click at [919, 324] on app-icon "Next" at bounding box center [922, 322] width 7 height 7
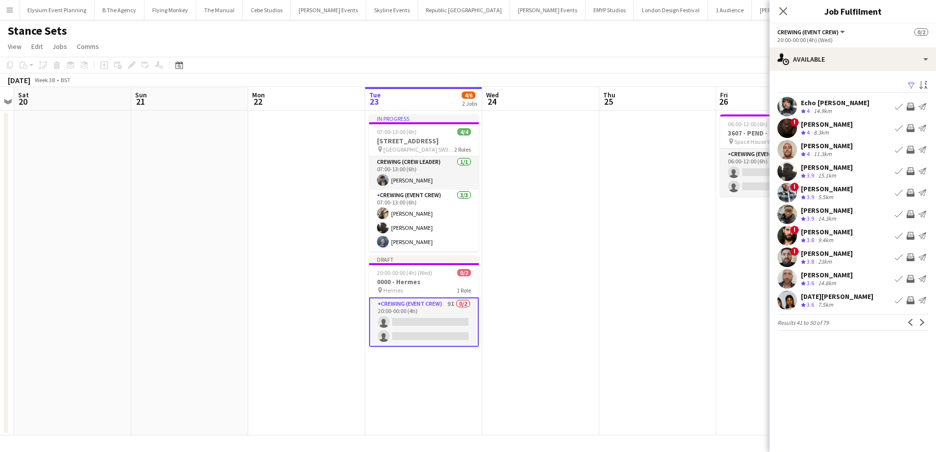
click at [911, 146] on app-icon "Invite crew" at bounding box center [911, 150] width 8 height 8
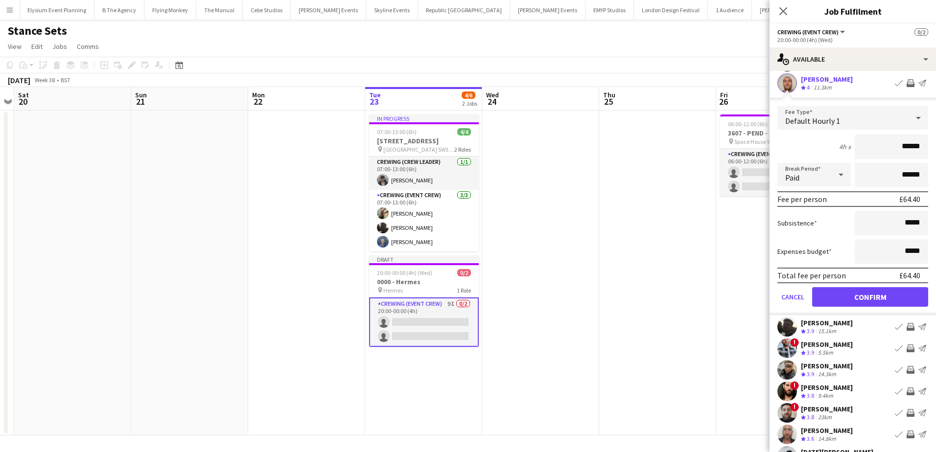
scroll to position [98, 0]
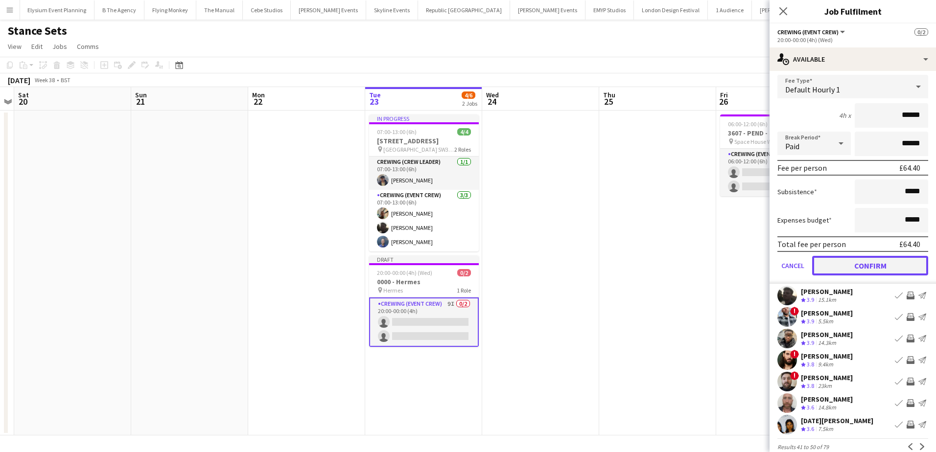
click at [896, 262] on button "Confirm" at bounding box center [870, 266] width 116 height 20
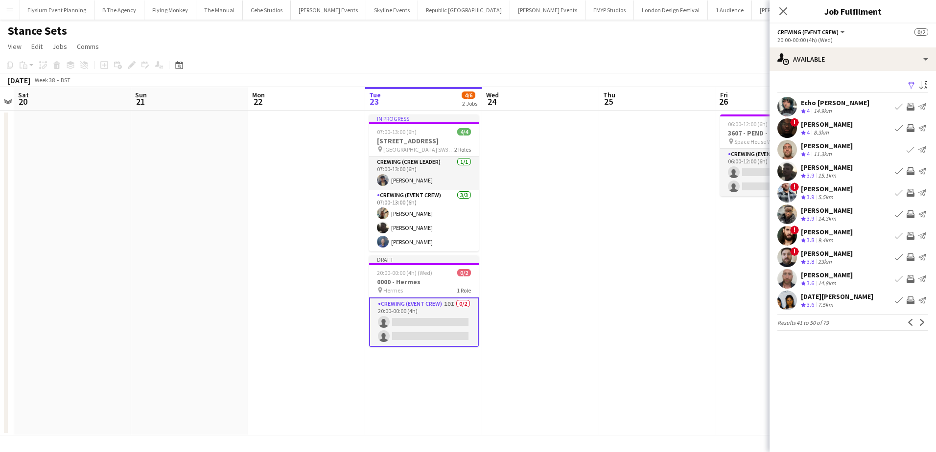
click at [909, 280] on app-icon "Invite crew" at bounding box center [911, 279] width 8 height 8
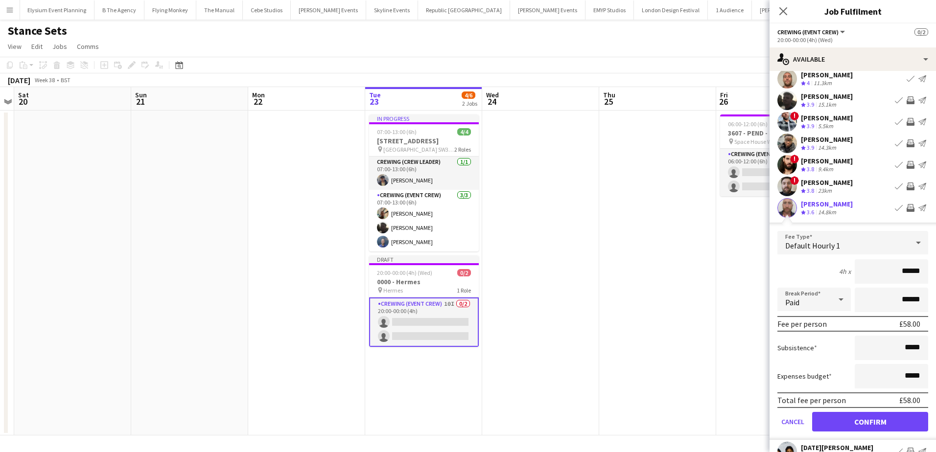
scroll to position [98, 0]
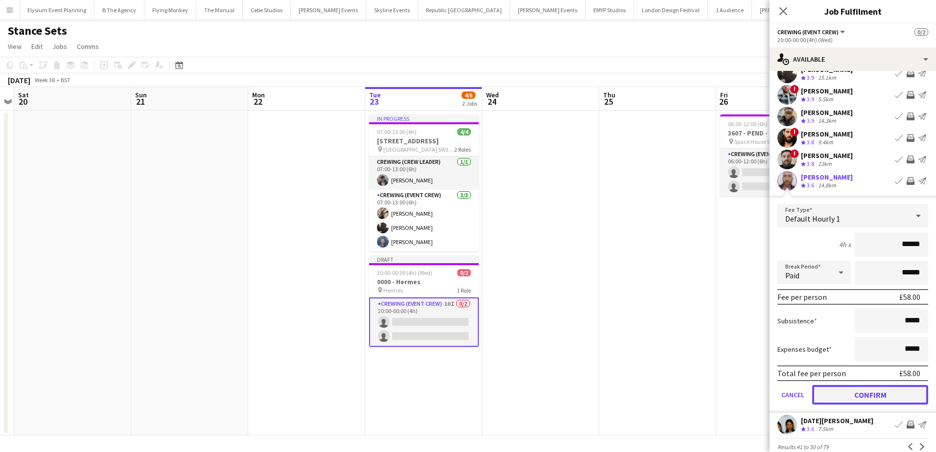
click at [898, 394] on button "Confirm" at bounding box center [870, 395] width 116 height 20
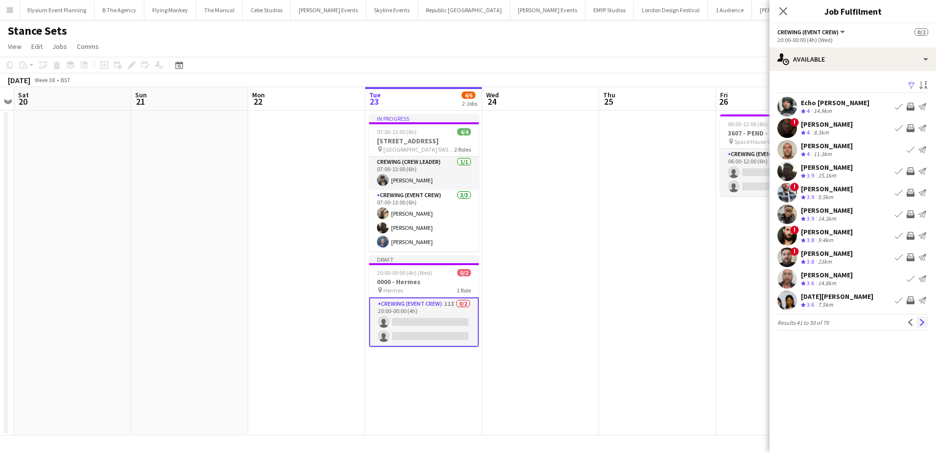
click at [923, 326] on app-icon "Next" at bounding box center [922, 322] width 7 height 7
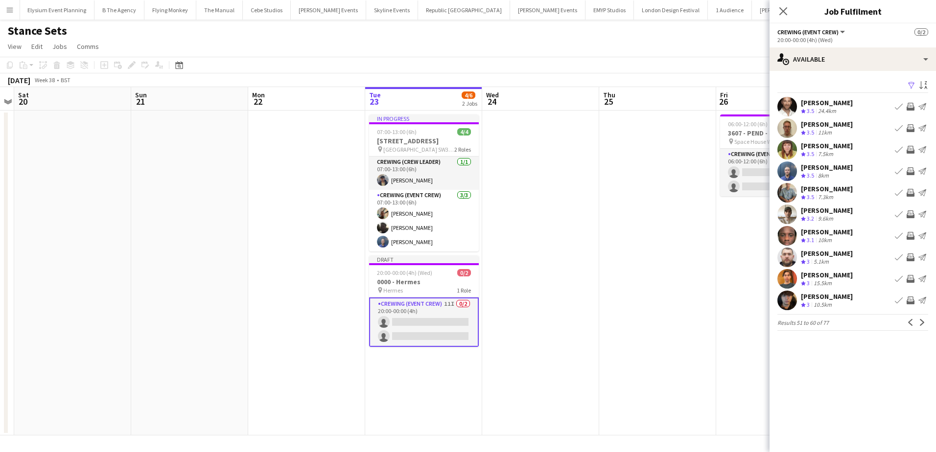
click at [911, 257] on app-icon "Invite crew" at bounding box center [911, 258] width 8 height 8
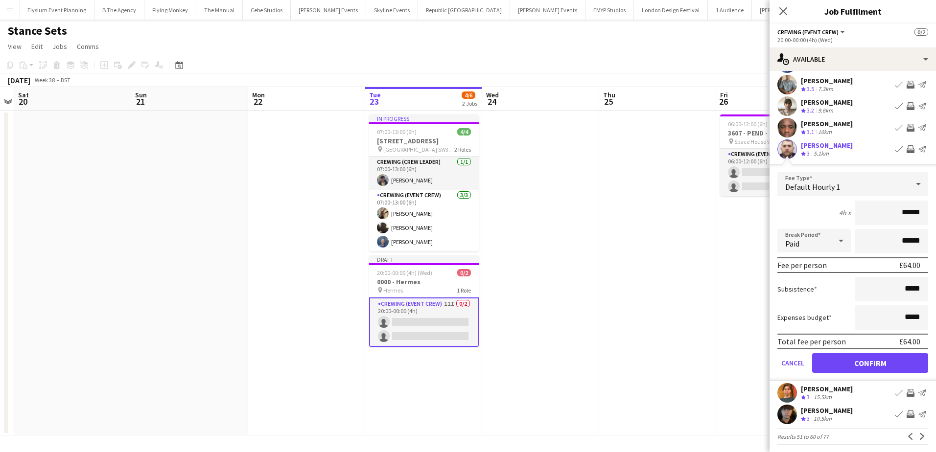
scroll to position [113, 0]
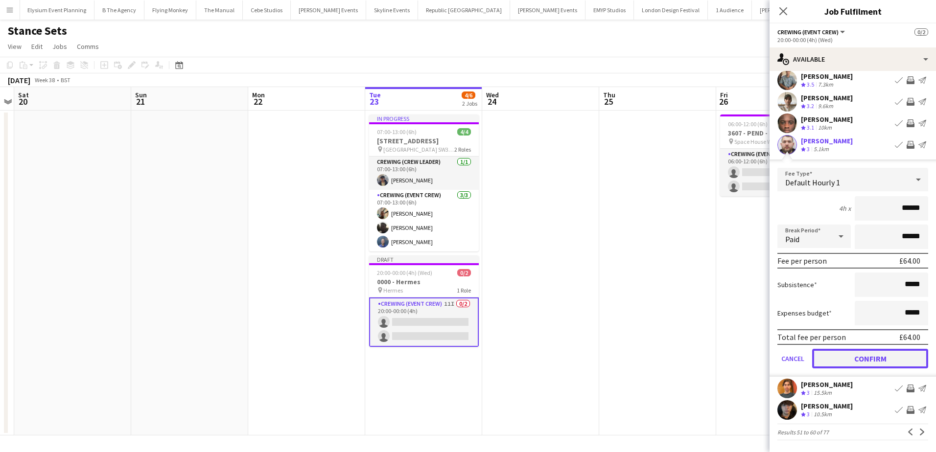
click at [896, 356] on button "Confirm" at bounding box center [870, 359] width 116 height 20
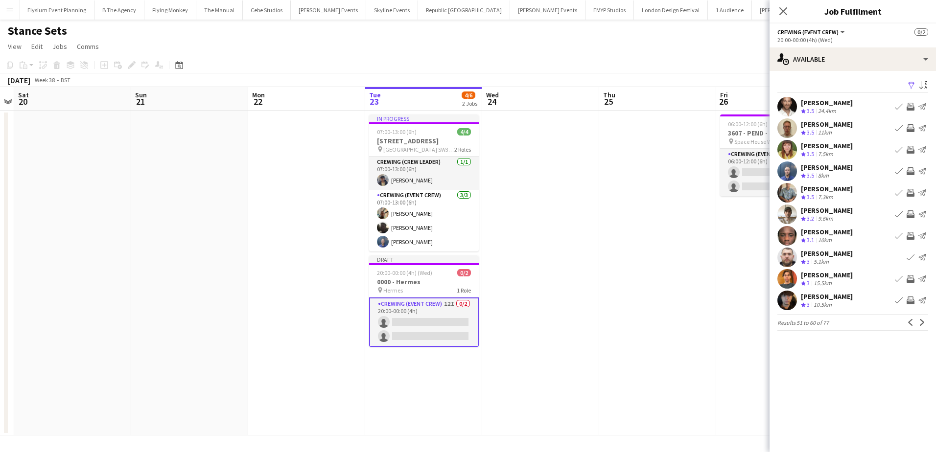
scroll to position [0, 0]
click at [924, 324] on app-icon "Next" at bounding box center [922, 322] width 7 height 7
click at [647, 265] on app-date-cell at bounding box center [657, 273] width 117 height 325
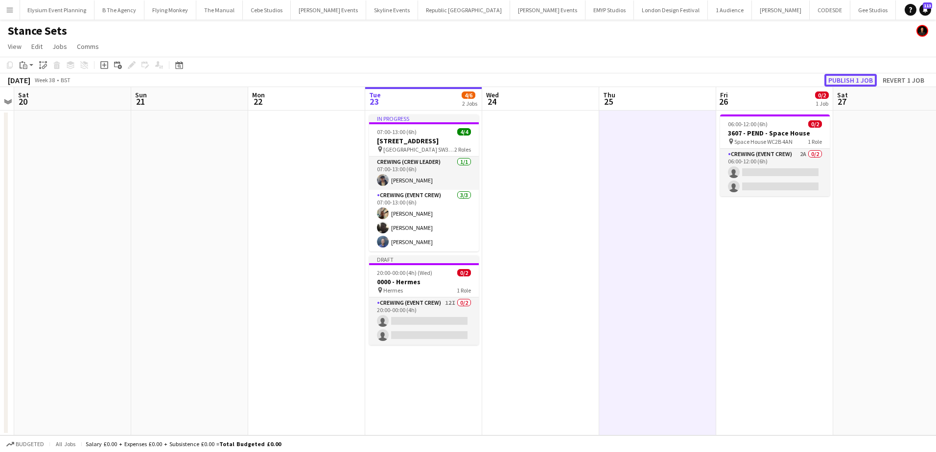
click at [860, 81] on button "Publish 1 job" at bounding box center [851, 80] width 52 height 13
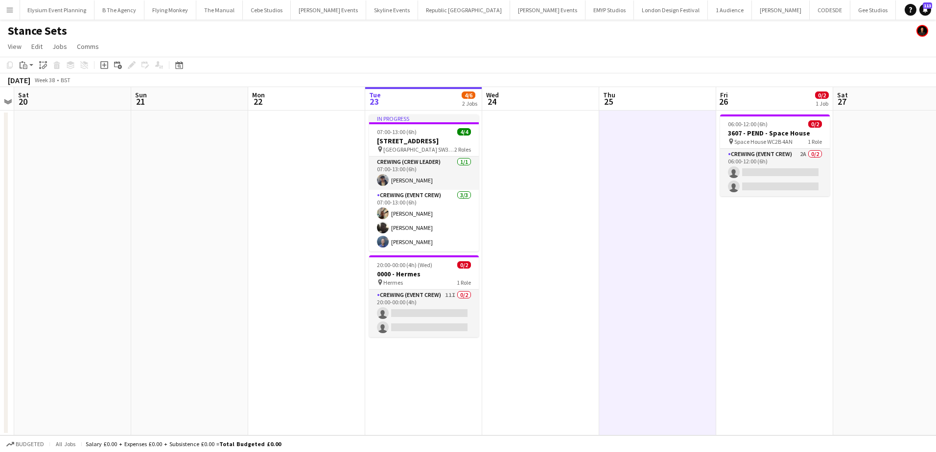
click at [9, 12] on app-icon "Menu" at bounding box center [10, 10] width 8 height 8
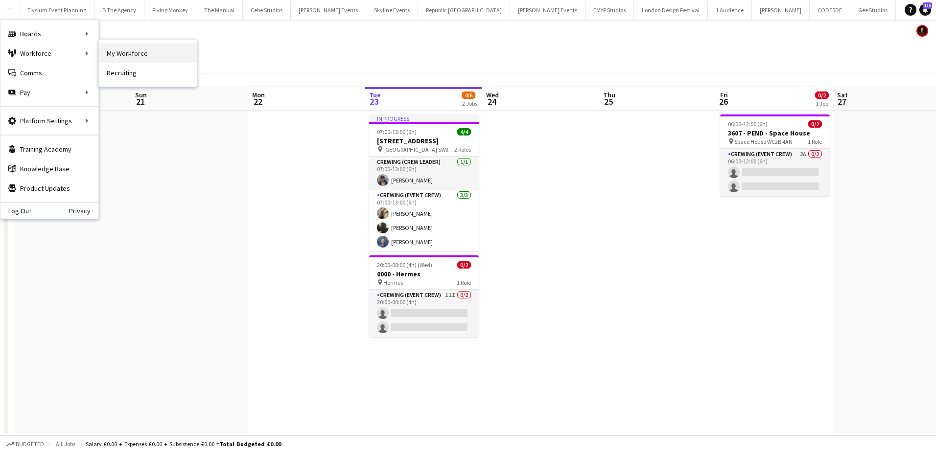
click at [138, 55] on link "My Workforce" at bounding box center [148, 54] width 98 height 20
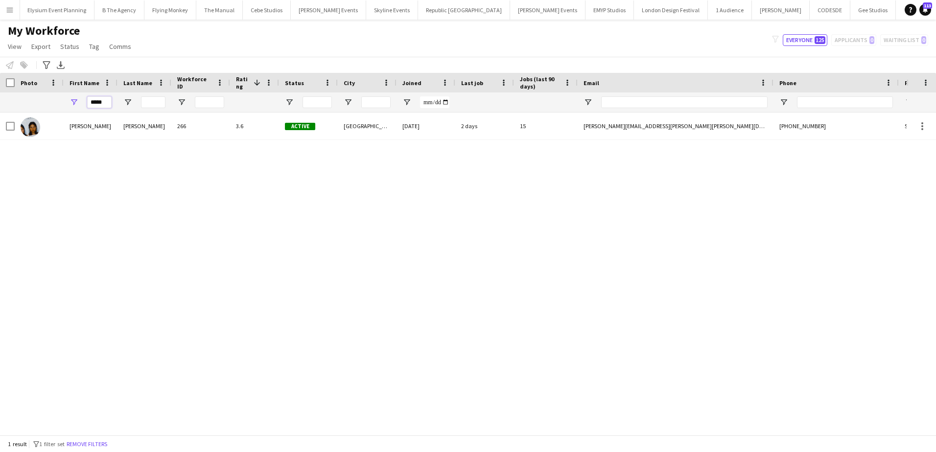
click at [97, 102] on input "*****" at bounding box center [99, 102] width 24 height 12
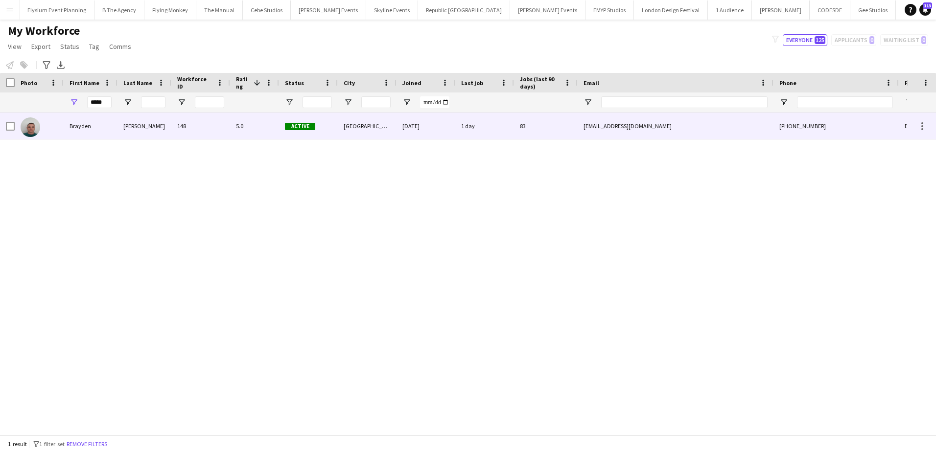
click at [71, 122] on div "Brayden" at bounding box center [91, 126] width 54 height 27
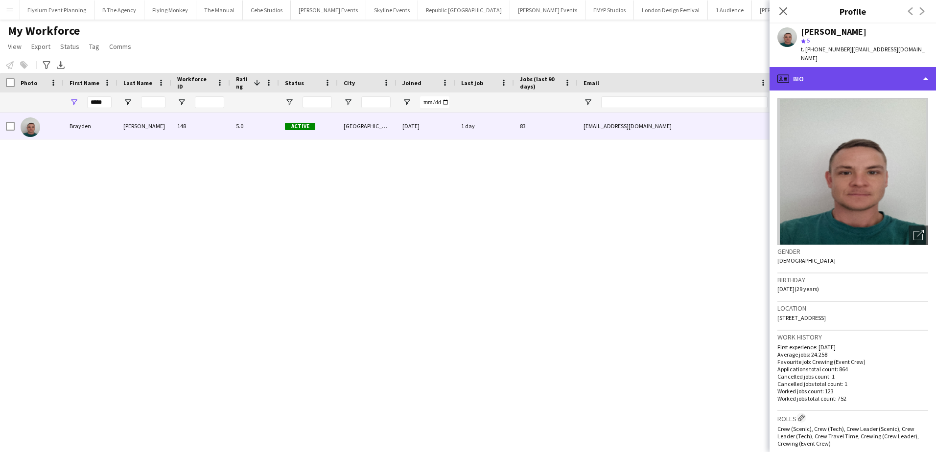
click at [850, 76] on div "profile Bio" at bounding box center [853, 79] width 166 height 24
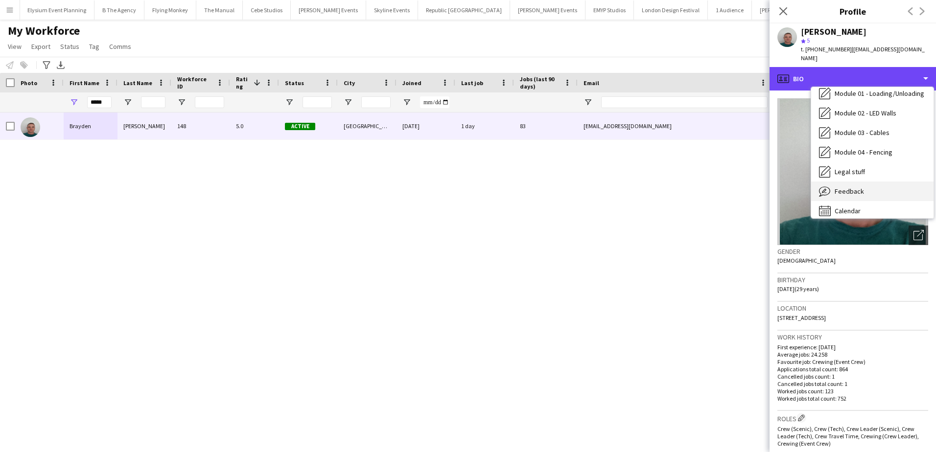
scroll to position [210, 0]
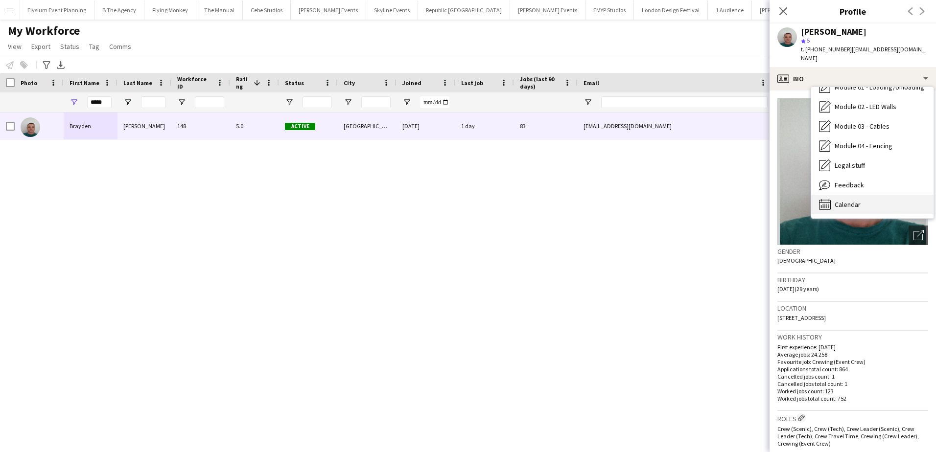
click at [852, 201] on div "Calendar Calendar" at bounding box center [872, 205] width 122 height 20
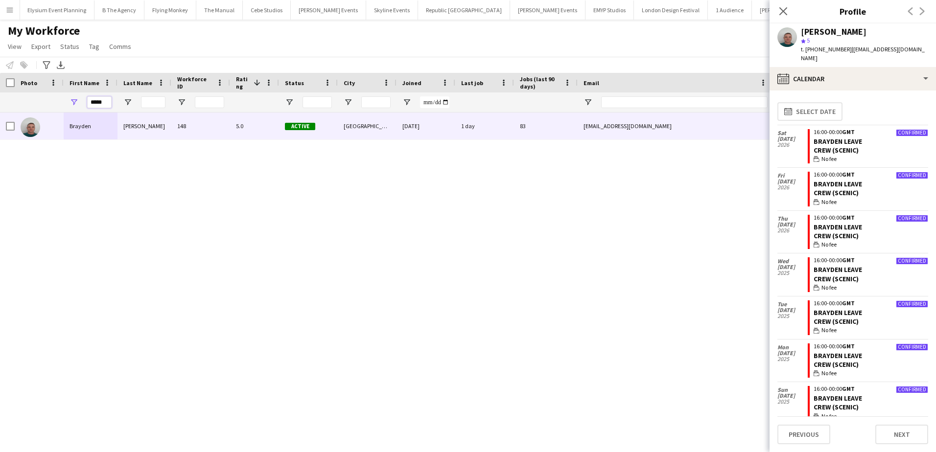
click at [102, 101] on input "*****" at bounding box center [99, 102] width 24 height 12
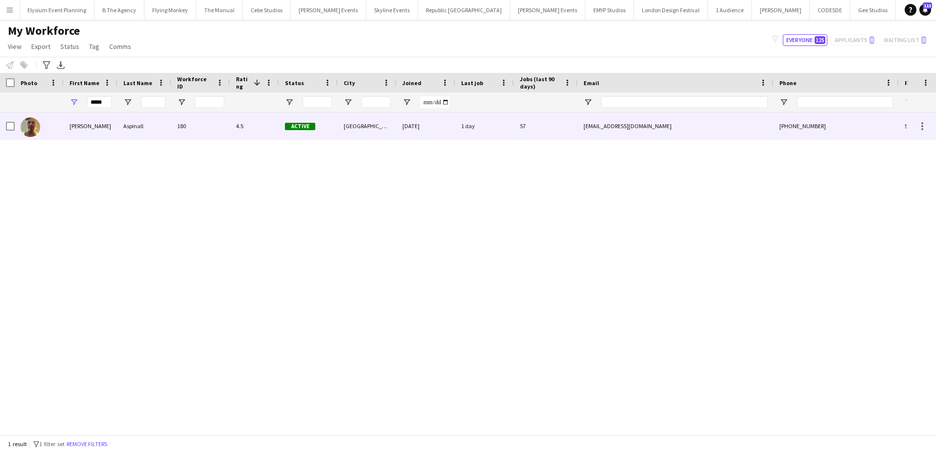
click at [60, 121] on div at bounding box center [39, 126] width 49 height 27
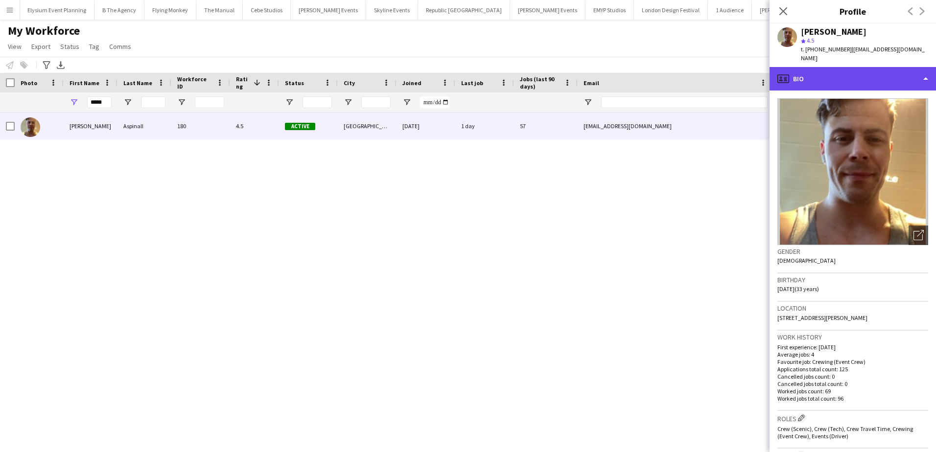
click at [845, 79] on div "profile Bio" at bounding box center [853, 79] width 166 height 24
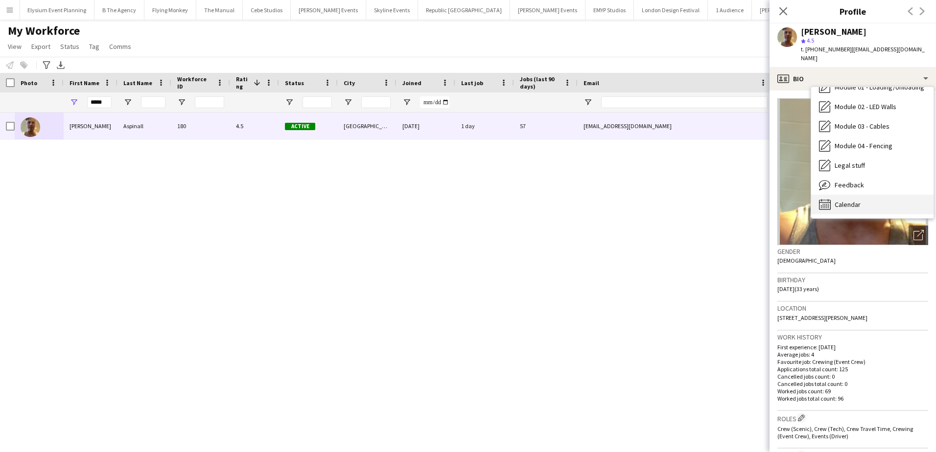
click at [873, 195] on div "Calendar Calendar" at bounding box center [872, 205] width 122 height 20
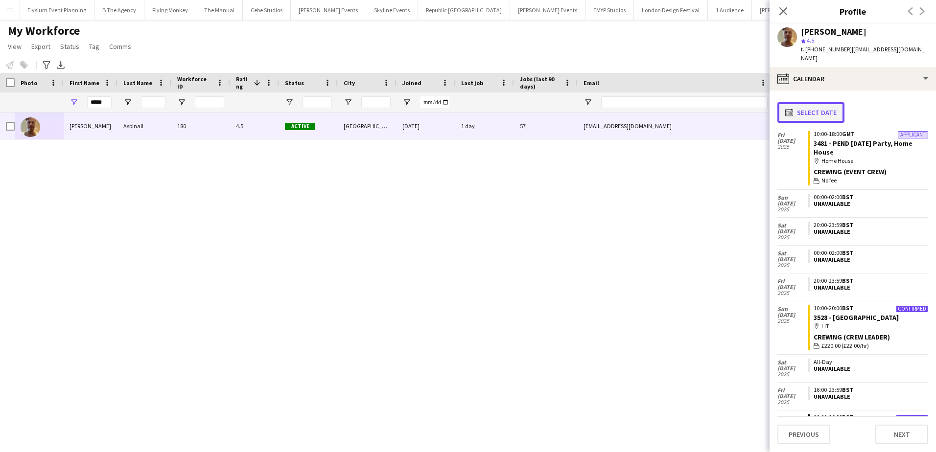
click at [834, 105] on button "calendar-full Select date" at bounding box center [811, 112] width 67 height 21
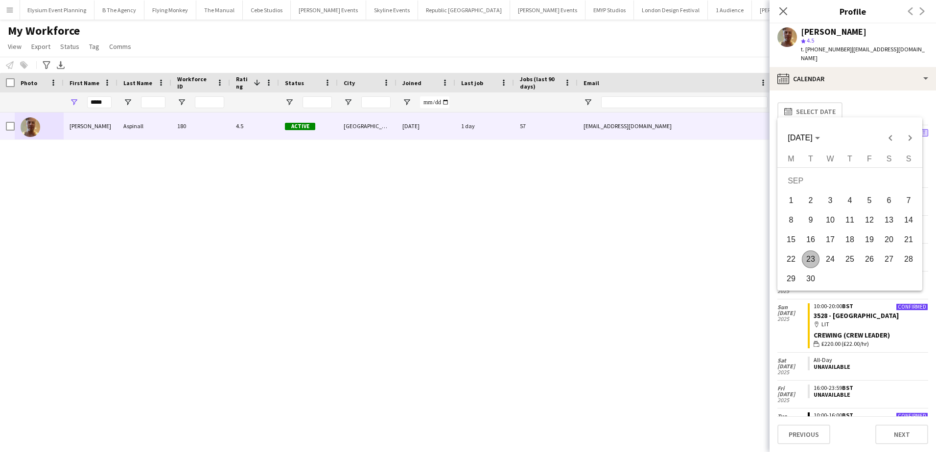
click at [829, 260] on span "24" at bounding box center [831, 260] width 18 height 18
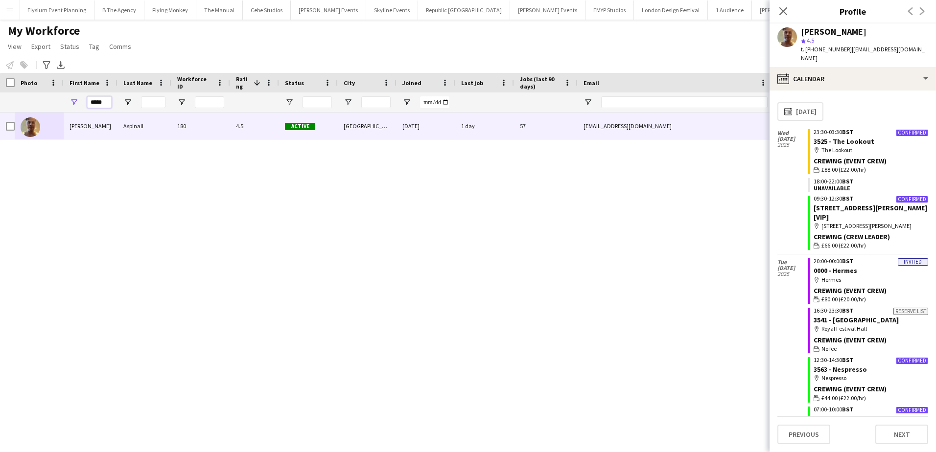
click at [97, 105] on input "*****" at bounding box center [99, 102] width 24 height 12
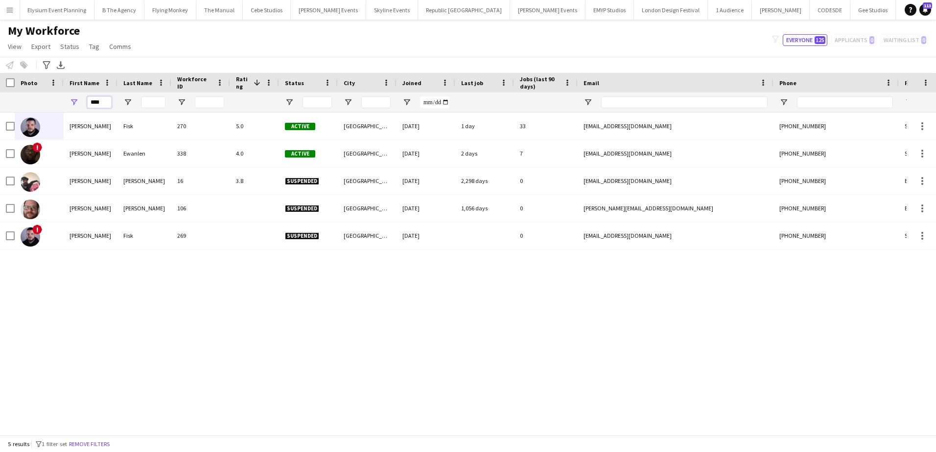
type input "****"
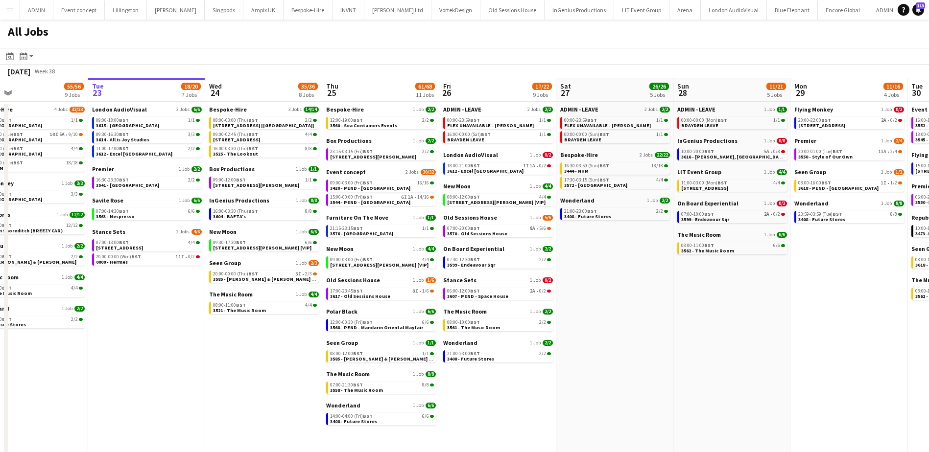
drag, startPoint x: 168, startPoint y: 309, endPoint x: 217, endPoint y: 226, distance: 97.0
click at [256, 298] on app-calendar-viewport "Sat 20 27/28 8 Jobs Sun 21 49/51 12 Jobs Mon 22 55/56 9 Jobs Tue 23 18/20 7 Job…" at bounding box center [464, 301] width 929 height 446
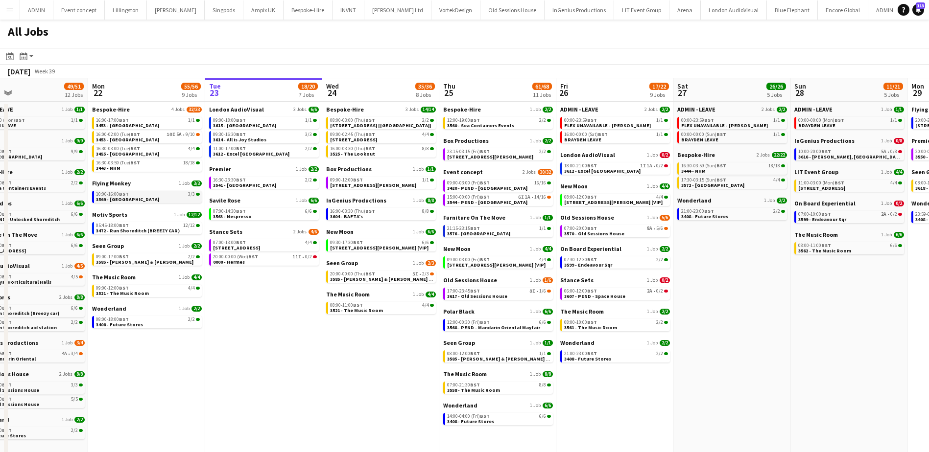
scroll to position [0, 262]
click at [157, 139] on span "3453 - [GEOGRAPHIC_DATA]" at bounding box center [127, 140] width 63 height 6
click at [156, 164] on div "16:30-03:59 (Tue) BST 18/18" at bounding box center [148, 163] width 104 height 5
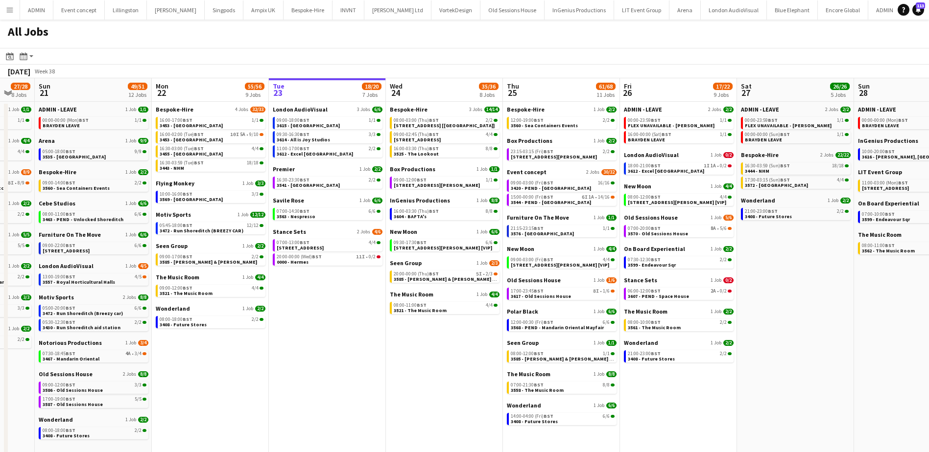
scroll to position [0, 199]
drag, startPoint x: 367, startPoint y: 357, endPoint x: 430, endPoint y: 364, distance: 64.0
click at [430, 364] on app-calendar-viewport "Fri 19 39/40 10 Jobs Sat 20 27/28 8 Jobs Sun 21 49/51 12 Jobs Mon 22 55/56 9 Jo…" at bounding box center [464, 301] width 929 height 446
click at [320, 302] on app-date-cell "London AudioVisual 3 Jobs 6/6 09:00-18:00 BST 1/1 3615 - Silvertown Studios 09:…" at bounding box center [327, 313] width 117 height 422
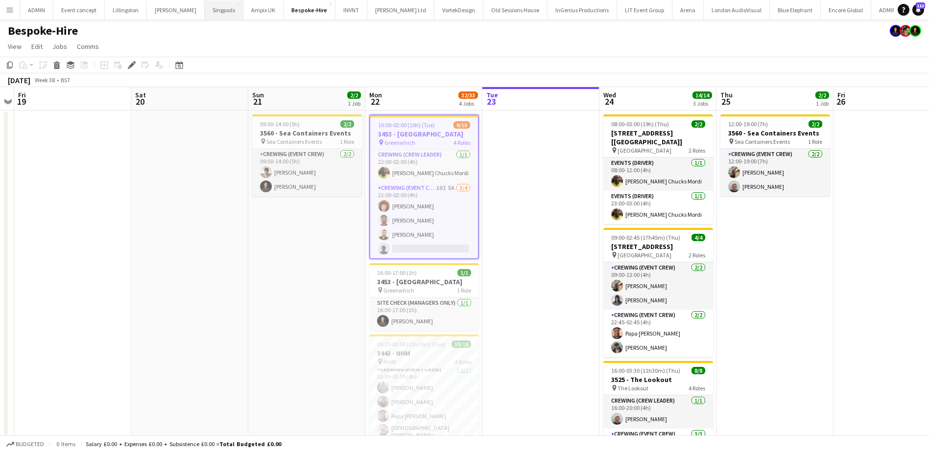
scroll to position [221, 0]
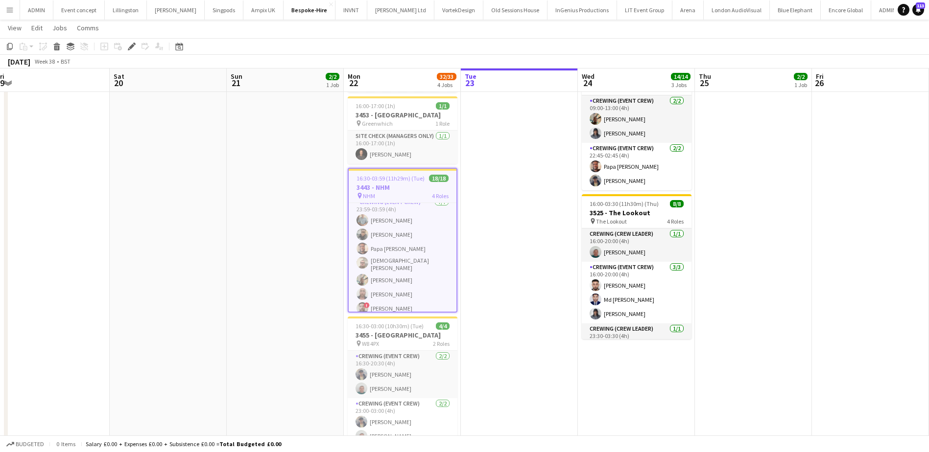
scroll to position [0, 359]
drag, startPoint x: 524, startPoint y: 266, endPoint x: 502, endPoint y: 266, distance: 22.0
click at [502, 266] on app-calendar-viewport "Tue 16 10/10 2 Jobs Wed 17 28/28 3 Jobs Thu 18 Fri 19 Sat 20 Sun 21 2/2 1 Job M…" at bounding box center [464, 178] width 929 height 613
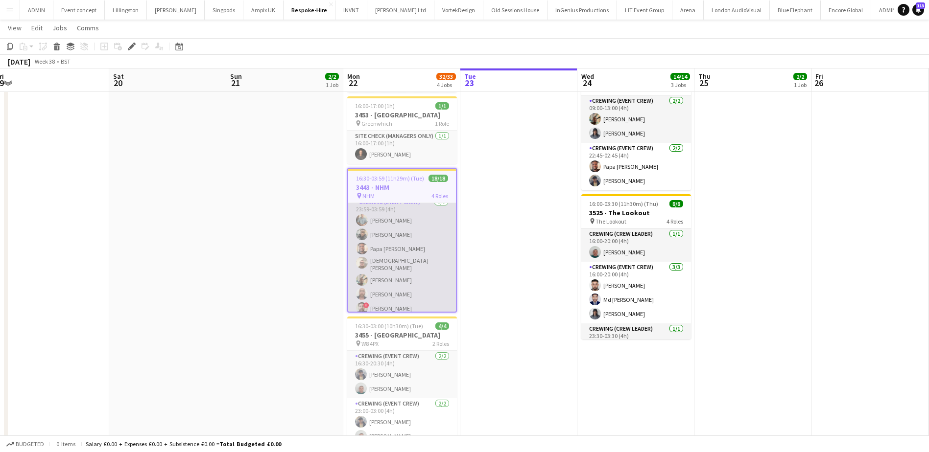
scroll to position [223, 0]
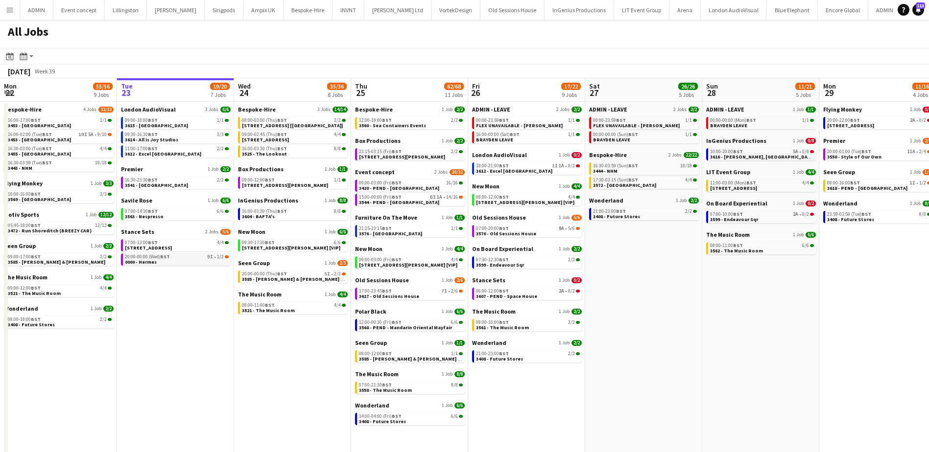
click at [191, 263] on link "20:00-00:00 (Wed) BST 9I • 1/2 0000 - Hermes" at bounding box center [177, 259] width 104 height 11
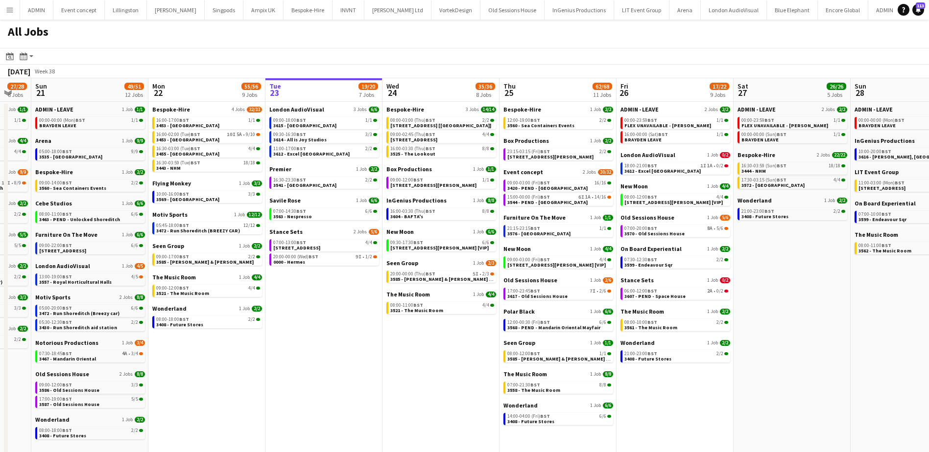
drag, startPoint x: 167, startPoint y: 312, endPoint x: 315, endPoint y: 316, distance: 147.9
click at [315, 316] on app-calendar-viewport "Fri 19 39/40 10 Jobs Sat 20 27/28 8 Jobs Sun 21 49/51 12 Jobs Mon 22 55/56 9 Jo…" at bounding box center [464, 301] width 929 height 446
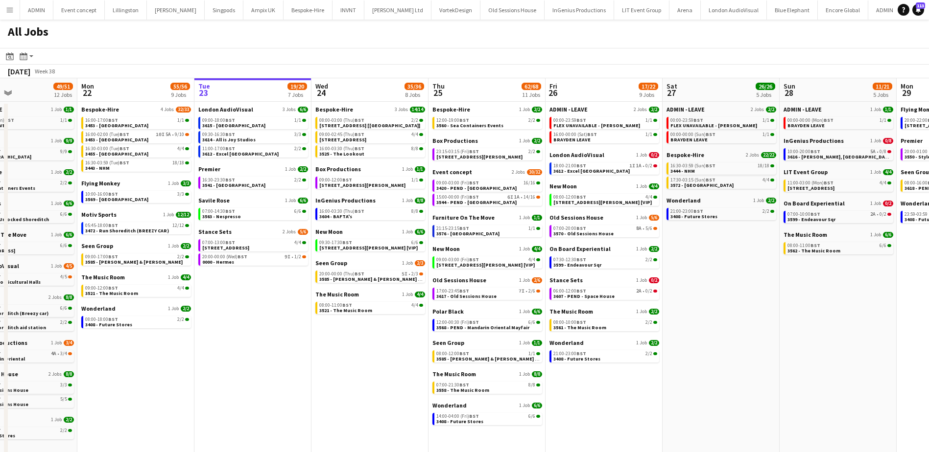
drag, startPoint x: 283, startPoint y: 347, endPoint x: 333, endPoint y: 348, distance: 50.0
click at [333, 348] on app-calendar-viewport "Fri 19 39/40 10 Jobs Sat 20 27/28 8 Jobs Sun 21 49/51 12 Jobs Mon 22 55/56 9 Jo…" at bounding box center [464, 301] width 929 height 446
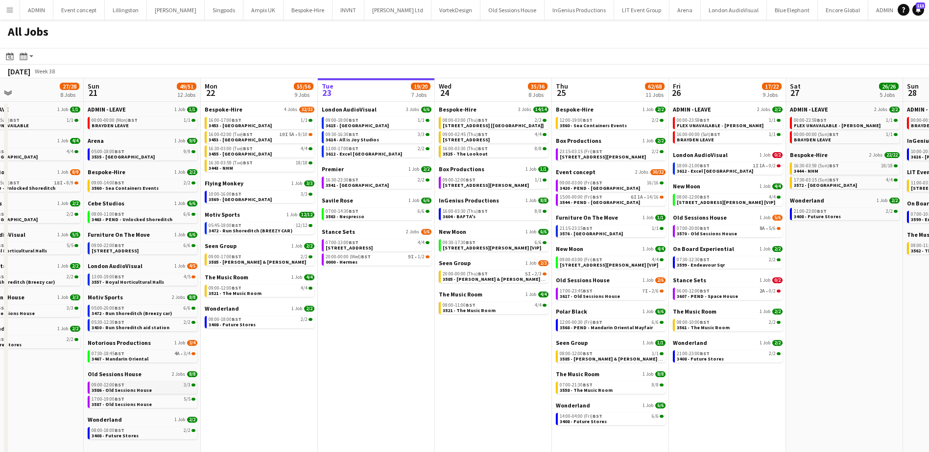
click at [150, 391] on link "09:00-12:00 BST 3/3 3586 - Old Sessions House" at bounding box center [144, 387] width 104 height 11
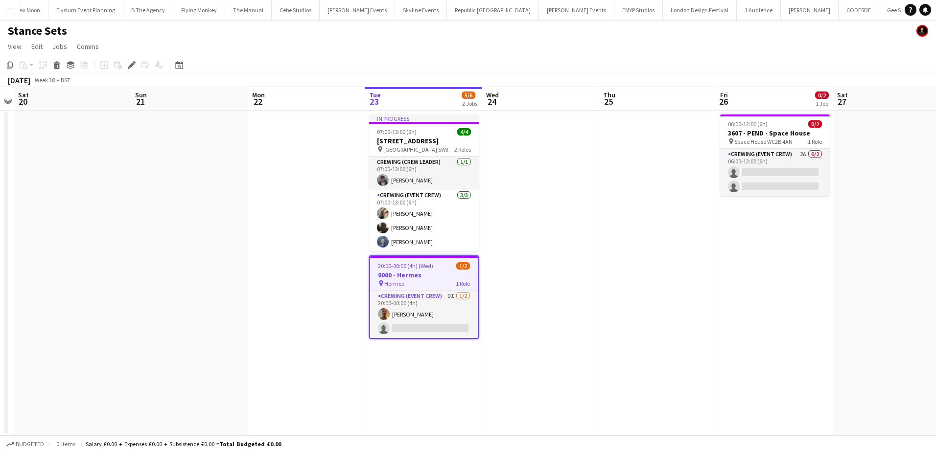
scroll to position [0, 3105]
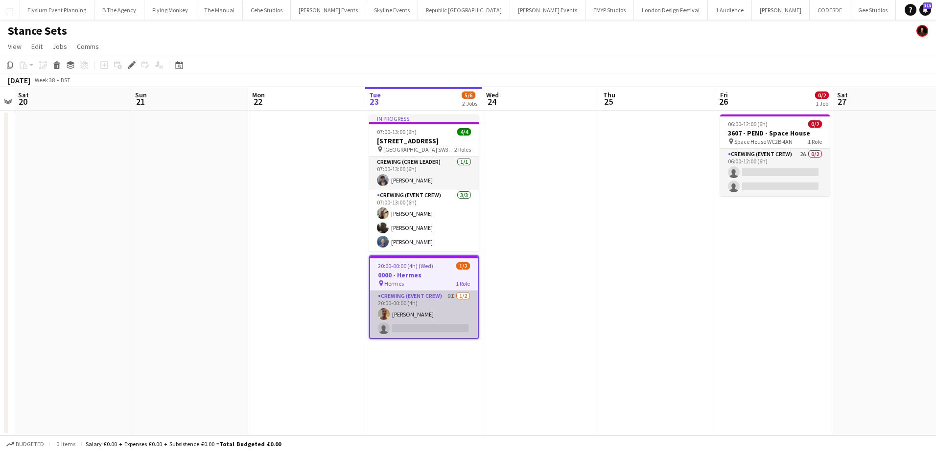
click at [430, 330] on app-card-role "Crewing (Event Crew) 9I [DATE] 20:00-00:00 (4h) [PERSON_NAME] single-neutral-ac…" at bounding box center [424, 314] width 108 height 47
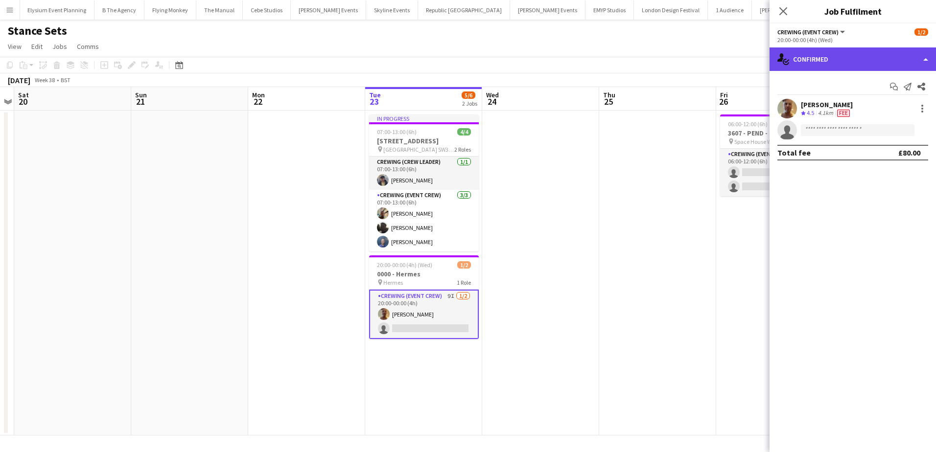
click at [869, 55] on div "single-neutral-actions-check-2 Confirmed" at bounding box center [853, 59] width 166 height 24
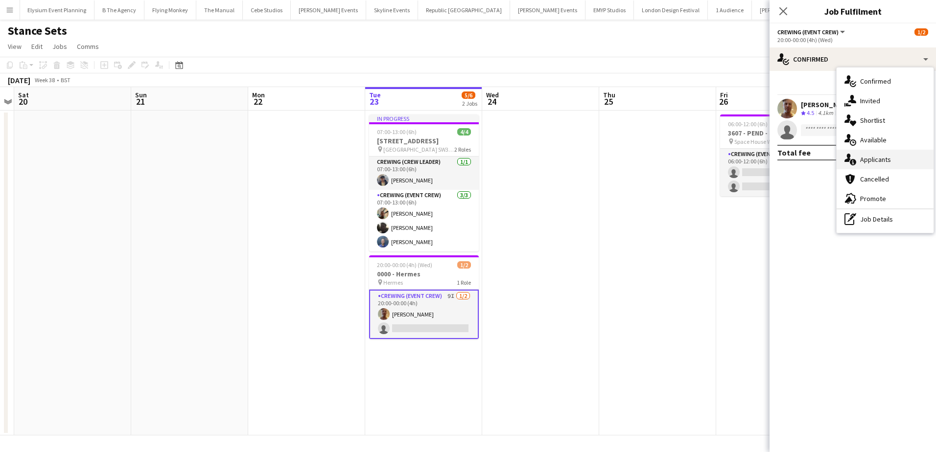
click at [880, 159] on span "Applicants" at bounding box center [875, 159] width 31 height 9
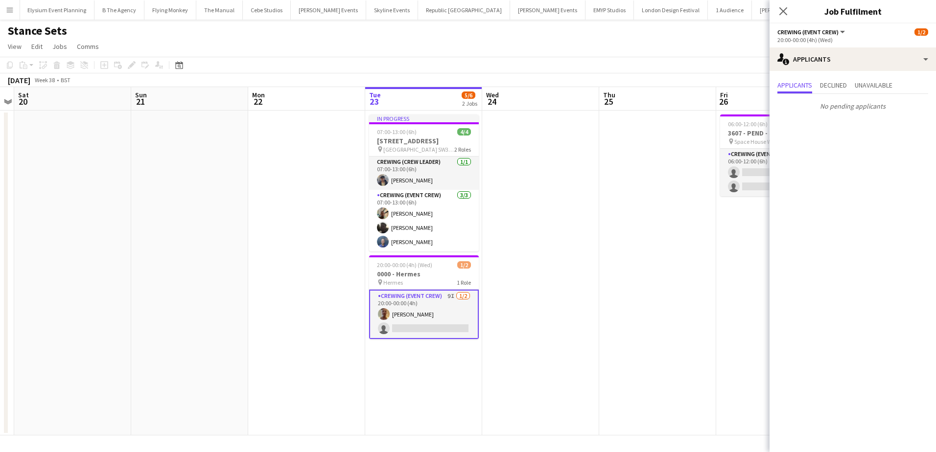
click at [597, 167] on app-date-cell at bounding box center [540, 273] width 117 height 325
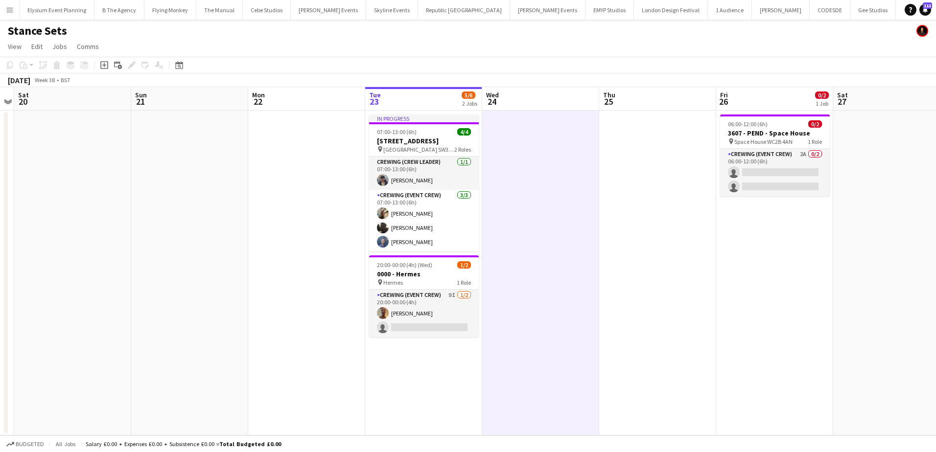
click at [6, 12] on app-icon "Menu" at bounding box center [10, 10] width 8 height 8
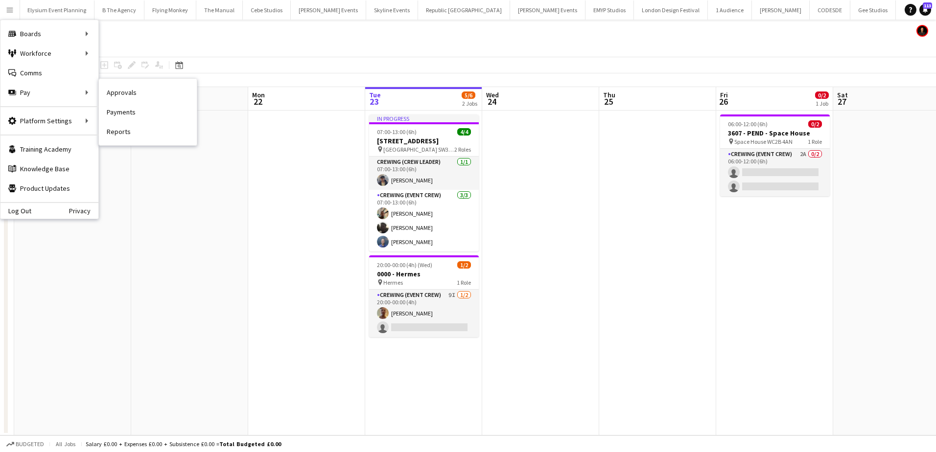
click at [123, 95] on link "Approvals" at bounding box center [148, 93] width 98 height 20
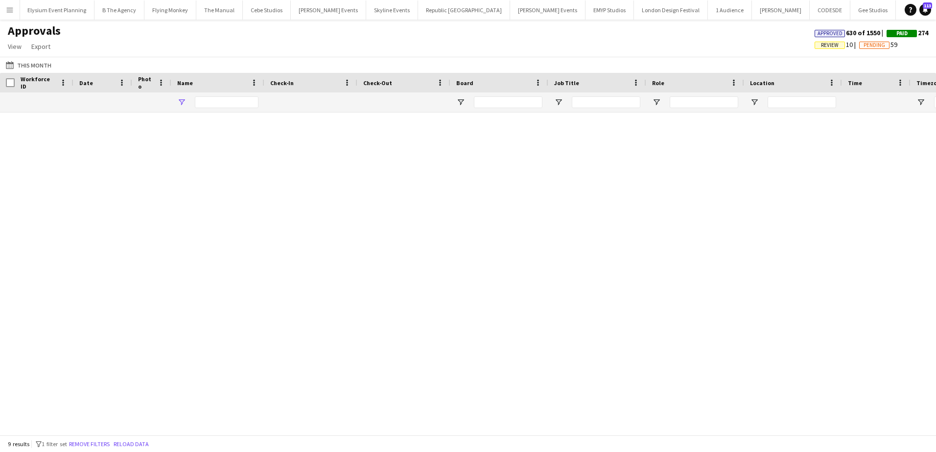
type input "*****"
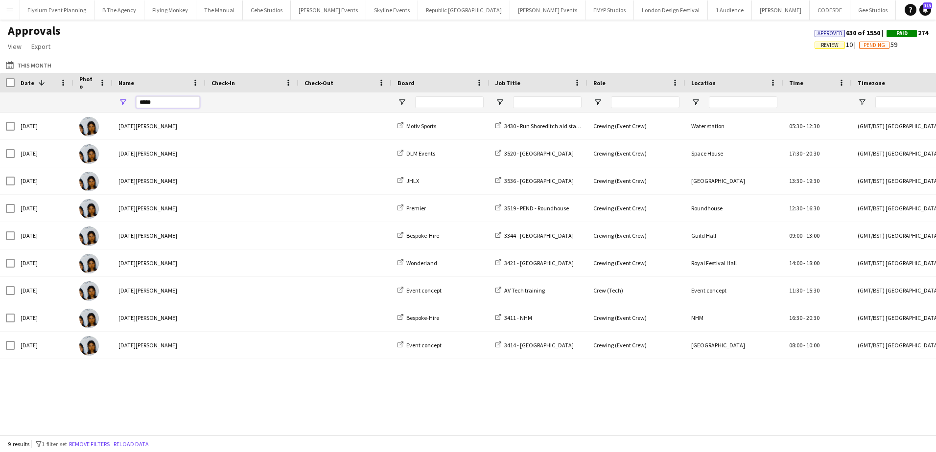
drag, startPoint x: 154, startPoint y: 104, endPoint x: 138, endPoint y: 102, distance: 15.7
click at [138, 102] on input "*****" at bounding box center [168, 102] width 64 height 12
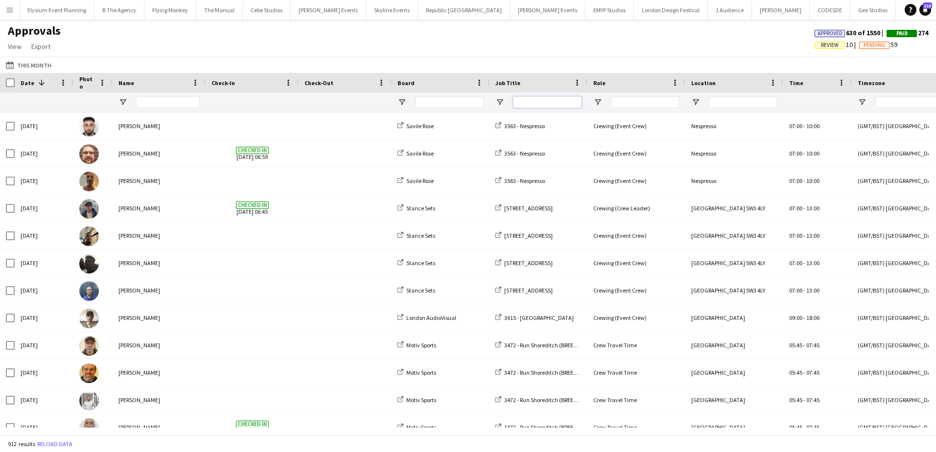
click at [527, 104] on input "Job Title Filter Input" at bounding box center [547, 102] width 69 height 12
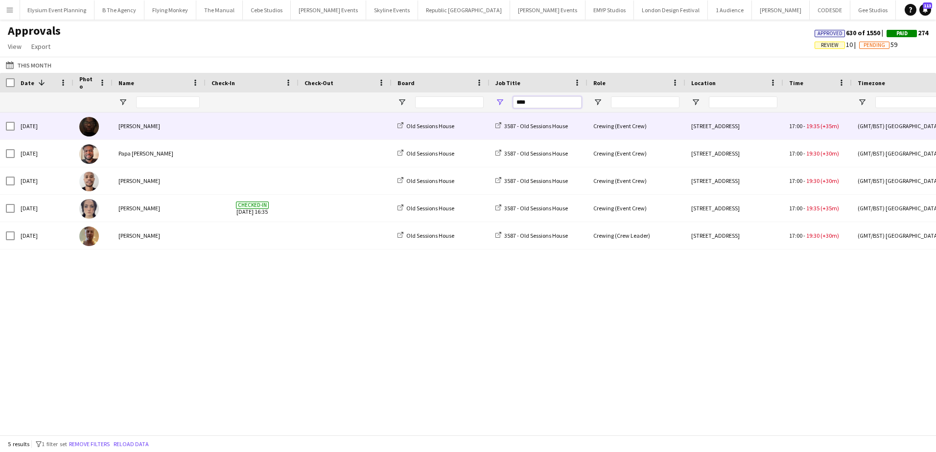
type input "****"
click at [329, 123] on span at bounding box center [345, 126] width 81 height 27
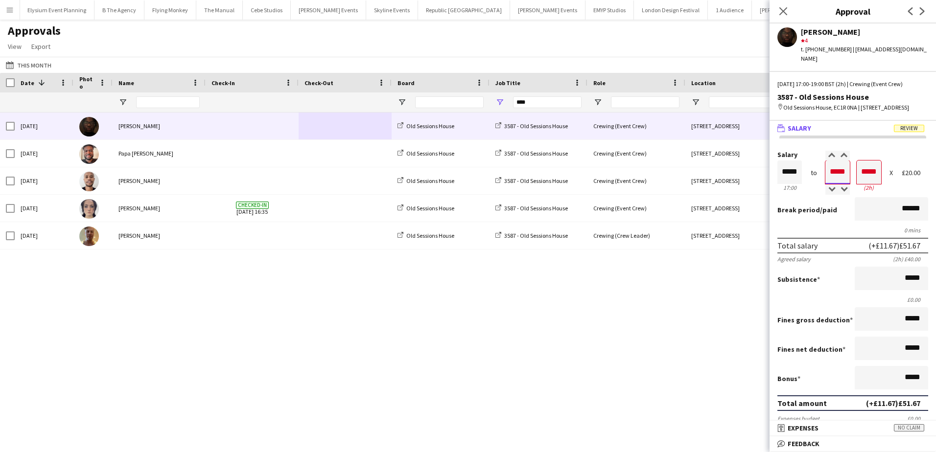
click at [841, 183] on input "*****" at bounding box center [838, 173] width 24 height 24
type input "*****"
click at [841, 195] on div at bounding box center [844, 190] width 12 height 10
type input "*****"
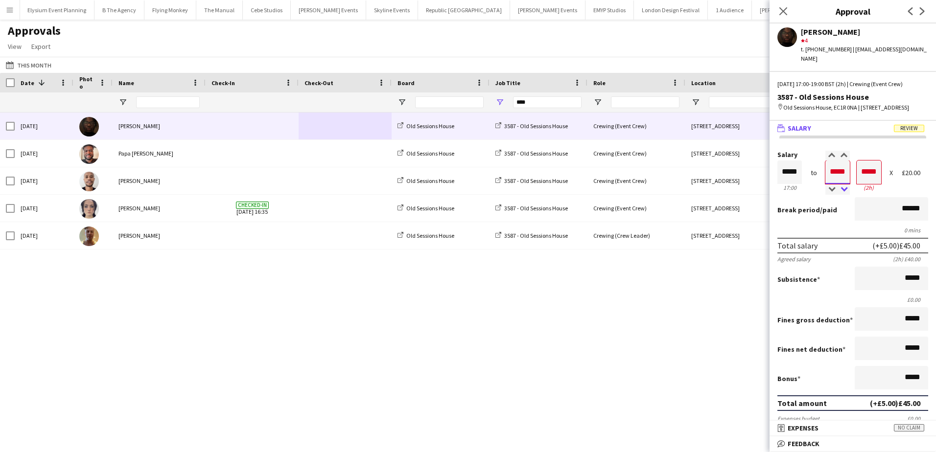
type input "*****"
click at [841, 195] on div at bounding box center [844, 190] width 12 height 10
drag, startPoint x: 907, startPoint y: 386, endPoint x: 914, endPoint y: 386, distance: 6.9
click at [914, 386] on input "*****" at bounding box center [891, 378] width 73 height 24
click at [908, 386] on input "******" at bounding box center [891, 378] width 73 height 24
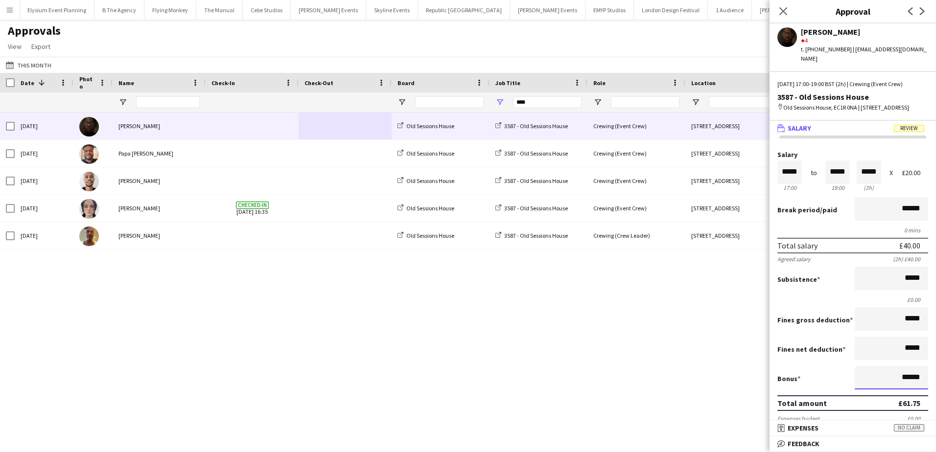
click at [908, 386] on input "******" at bounding box center [891, 378] width 73 height 24
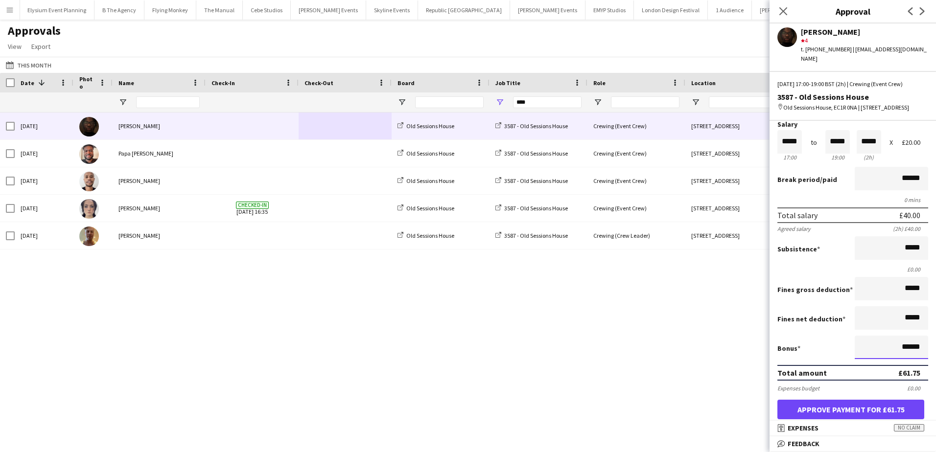
scroll to position [49, 0]
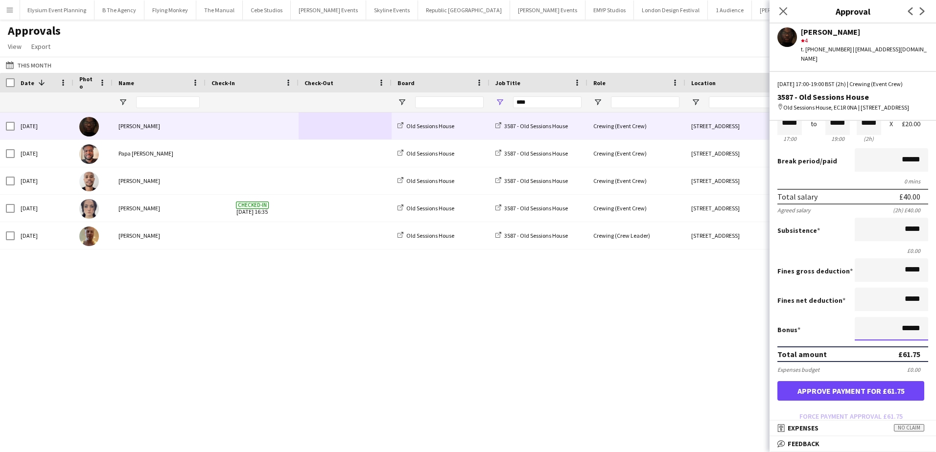
type input "******"
click at [827, 396] on button "Approve payment for £61.75" at bounding box center [851, 391] width 147 height 20
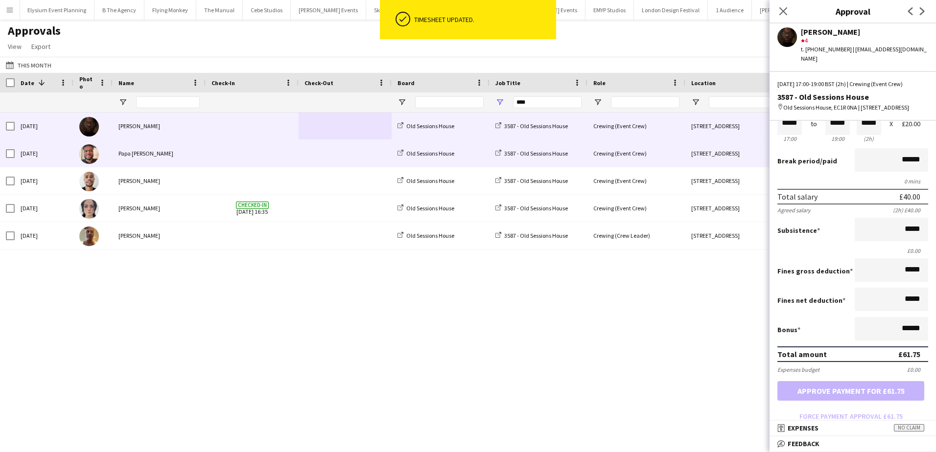
click at [587, 152] on div "3587 - Old Sessions House" at bounding box center [539, 153] width 98 height 27
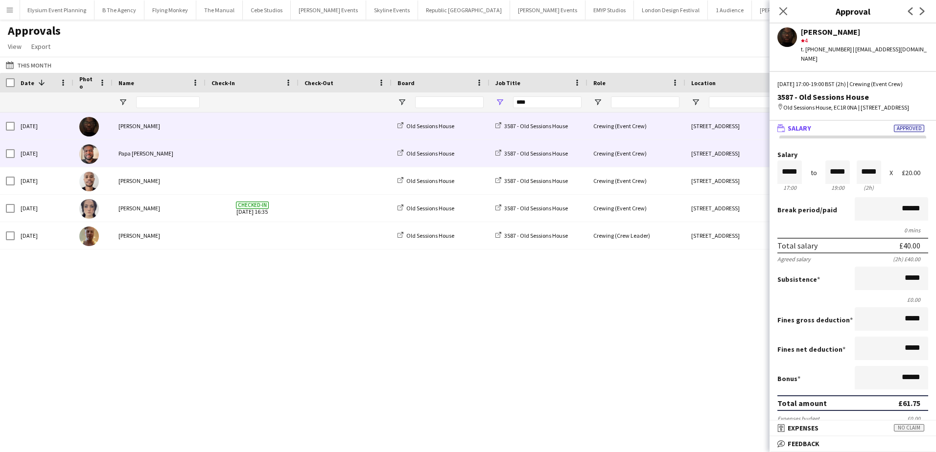
click at [644, 146] on div "Crewing (Event Crew)" at bounding box center [637, 153] width 98 height 27
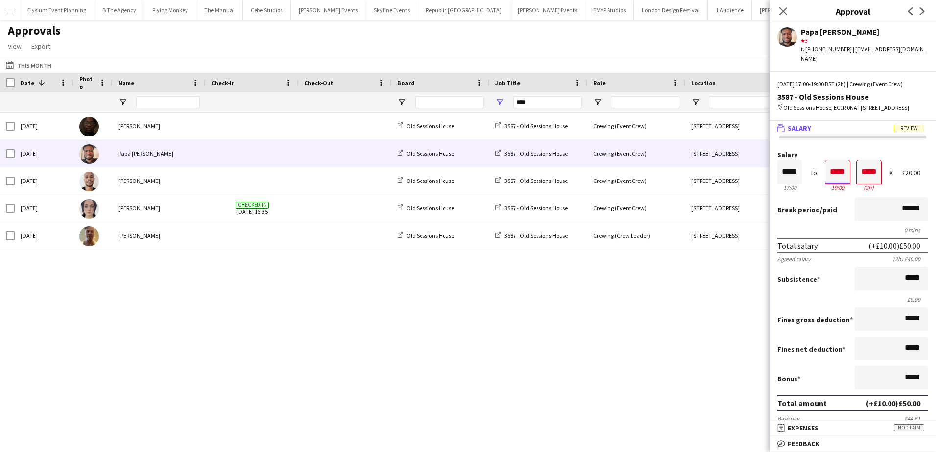
click at [841, 181] on input "*****" at bounding box center [838, 173] width 24 height 24
type input "*****"
click at [841, 195] on div at bounding box center [844, 190] width 12 height 10
type input "*****"
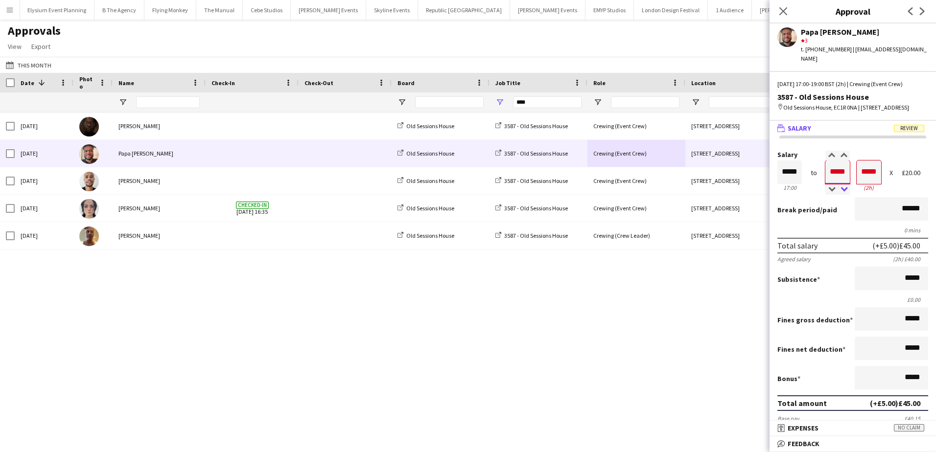
type input "*****"
click at [841, 195] on div at bounding box center [844, 190] width 12 height 10
drag, startPoint x: 899, startPoint y: 390, endPoint x: 921, endPoint y: 391, distance: 22.1
click at [921, 391] on form "Salary ***** 17:00 to ***** 19:00 ***** (2h) X £20.00 Break period /paid ******…" at bounding box center [853, 319] width 166 height 337
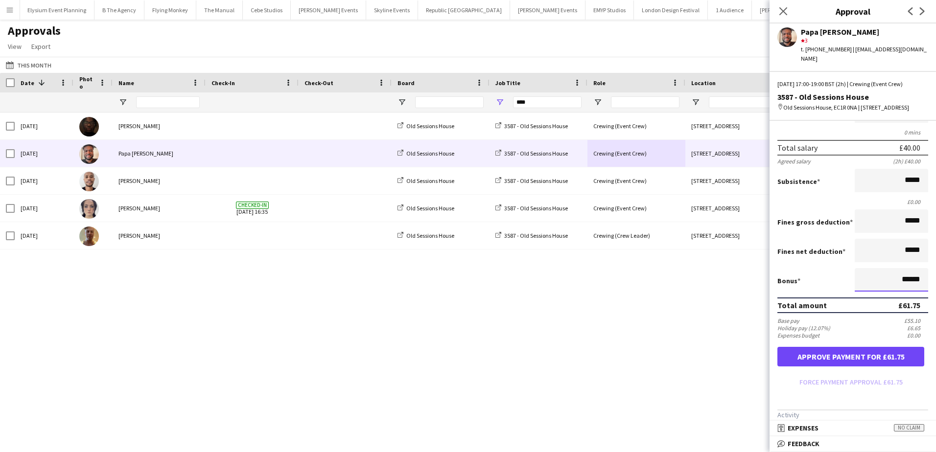
scroll to position [147, 0]
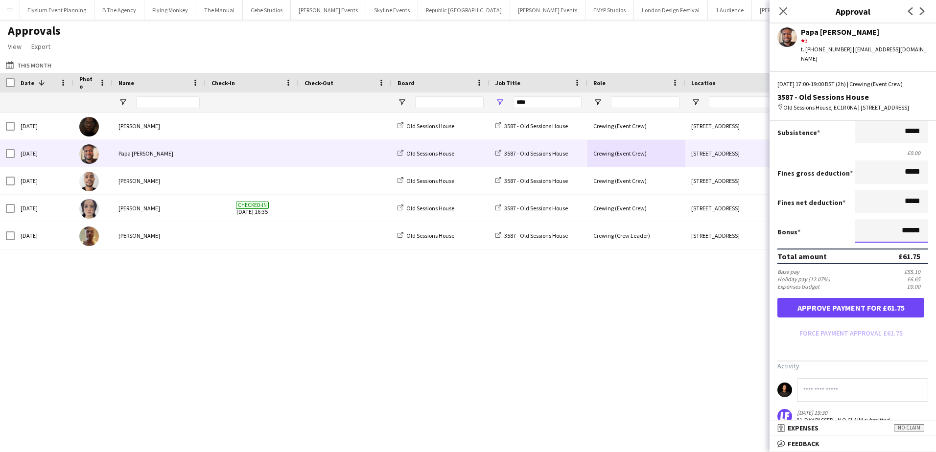
type input "******"
click at [828, 318] on button "Approve payment for £61.75" at bounding box center [851, 308] width 147 height 20
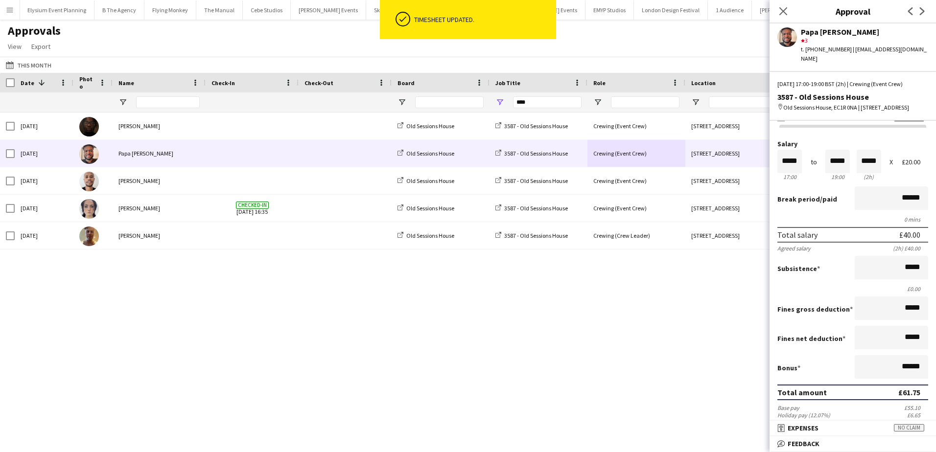
scroll to position [0, 0]
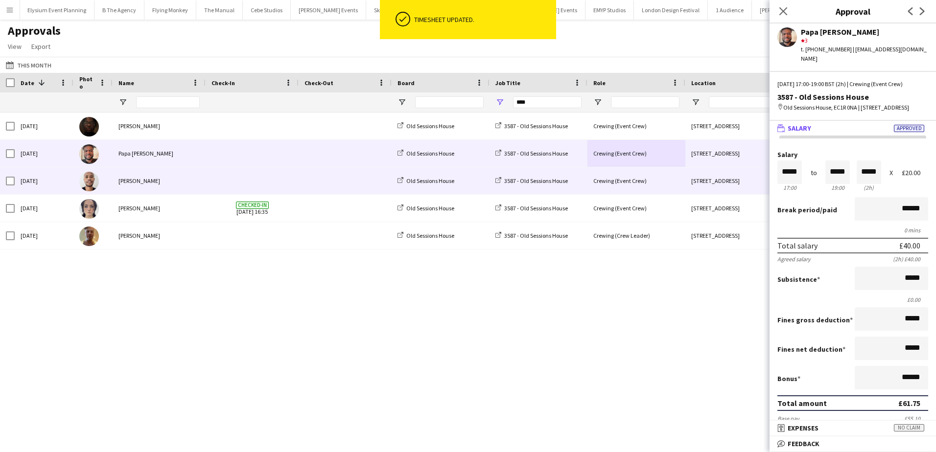
click at [351, 189] on span at bounding box center [345, 180] width 81 height 27
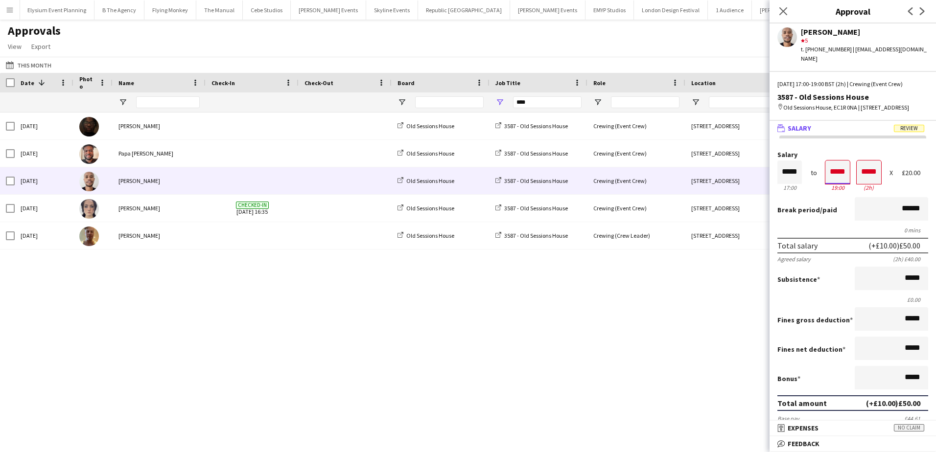
click at [841, 183] on input "*****" at bounding box center [838, 173] width 24 height 24
type input "*****"
click at [841, 195] on div at bounding box center [844, 190] width 12 height 10
type input "*****"
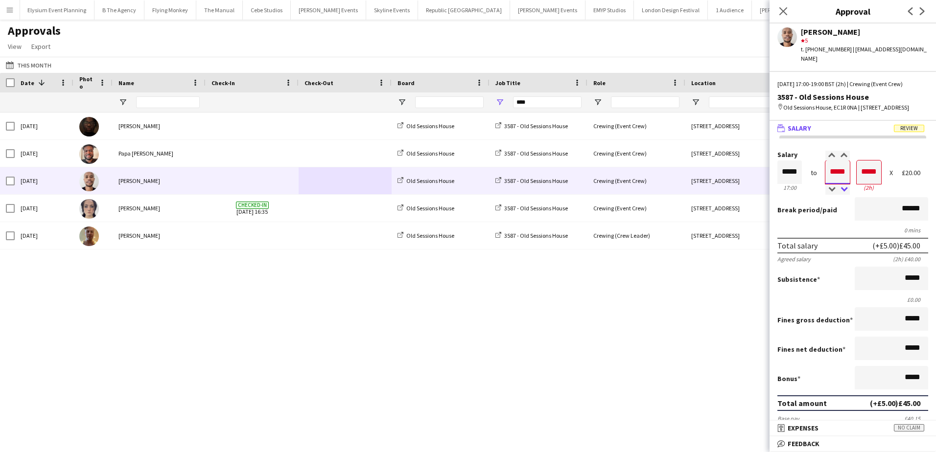
type input "*****"
click at [841, 195] on div at bounding box center [844, 190] width 12 height 10
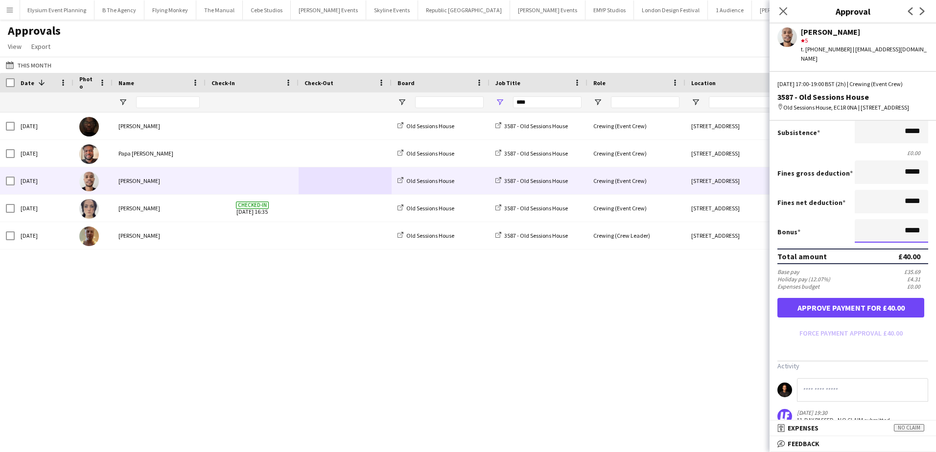
scroll to position [0, 0]
drag, startPoint x: 893, startPoint y: 243, endPoint x: 938, endPoint y: 245, distance: 45.6
click at [936, 245] on html "Menu Boards Boards Boards All jobs Status Workforce Workforce My Workforce Recr…" at bounding box center [468, 226] width 936 height 452
type input "******"
click at [872, 315] on button "Approve payment for £61.75" at bounding box center [851, 308] width 147 height 20
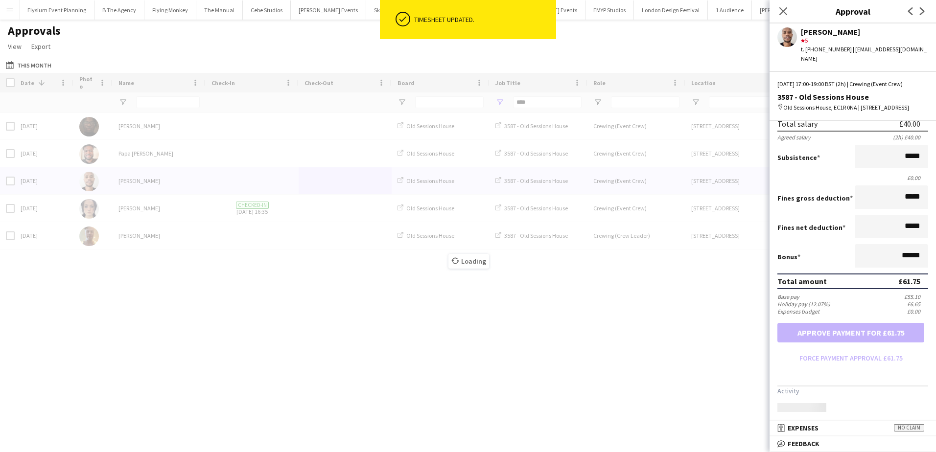
scroll to position [147, 0]
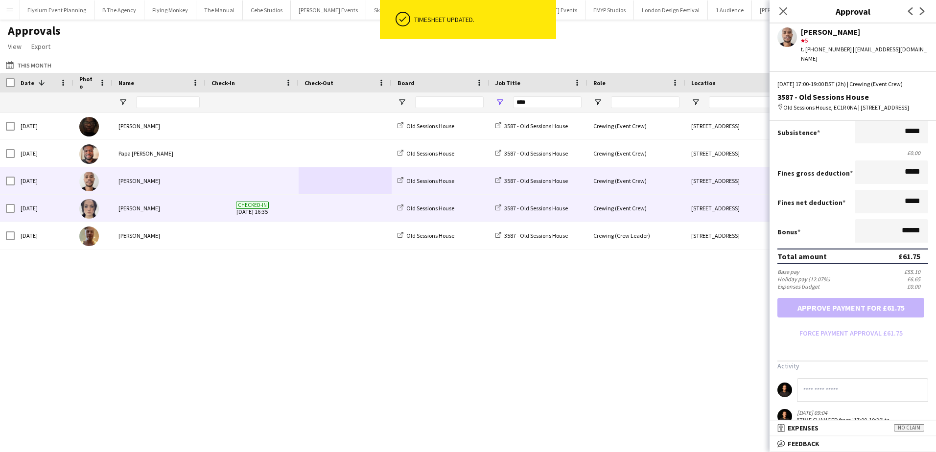
click at [367, 209] on span at bounding box center [345, 208] width 81 height 27
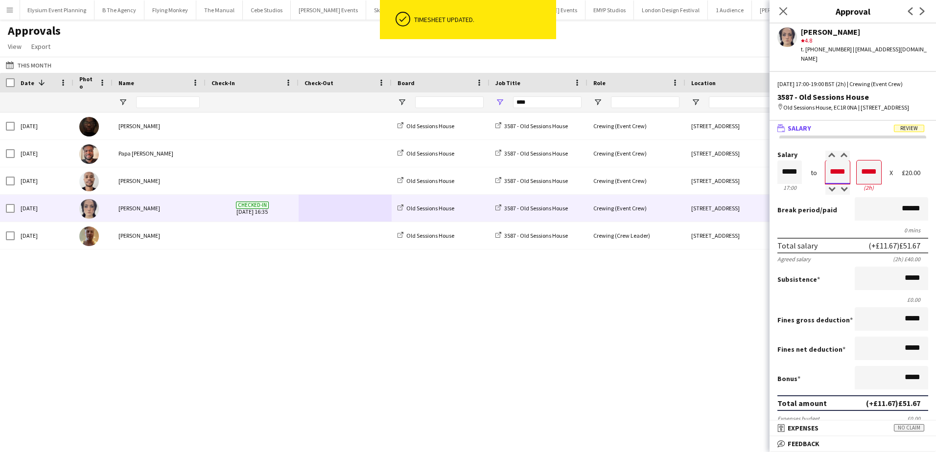
click at [838, 183] on input "*****" at bounding box center [838, 173] width 24 height 24
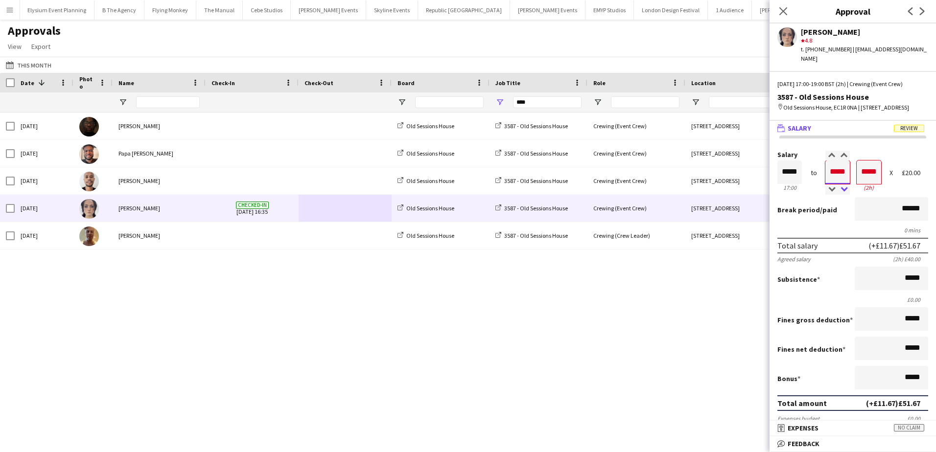
type input "*****"
click at [839, 195] on div at bounding box center [844, 190] width 12 height 10
type input "*****"
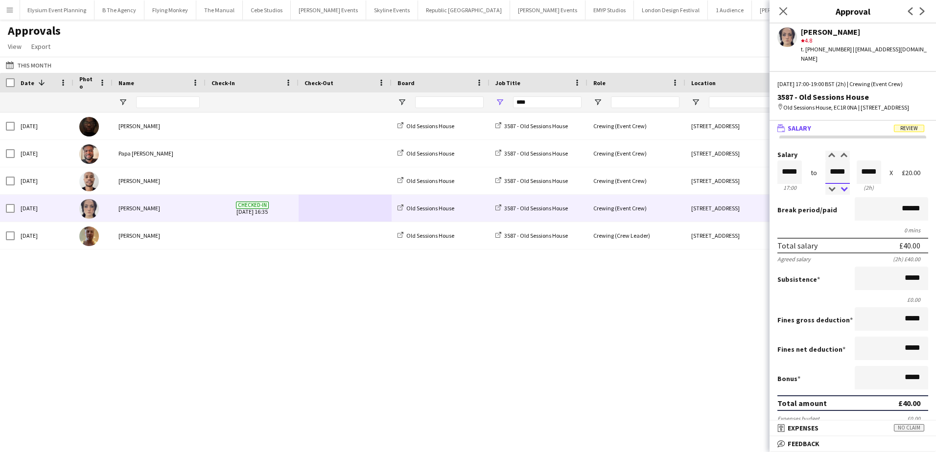
click at [839, 195] on div at bounding box center [844, 190] width 12 height 10
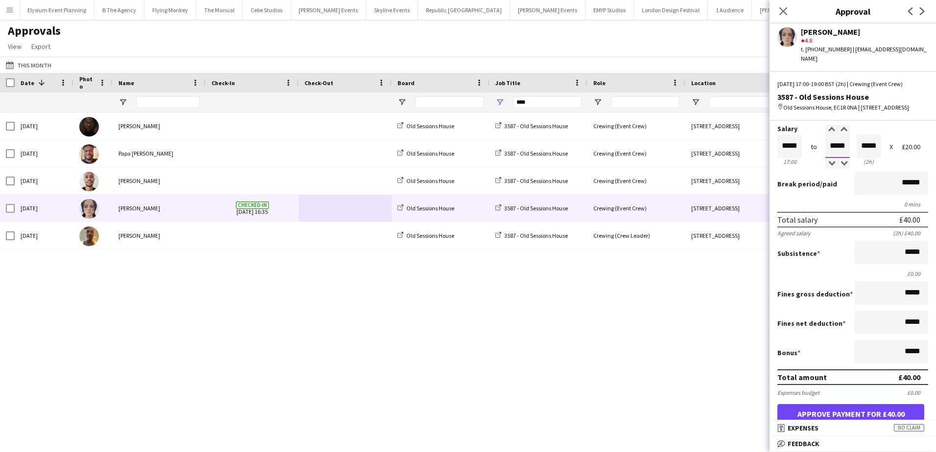
scroll to position [147, 0]
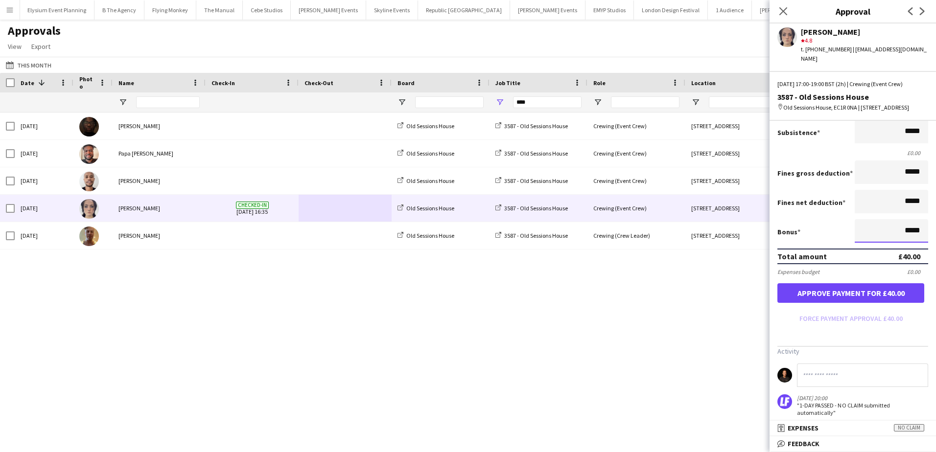
drag, startPoint x: 915, startPoint y: 241, endPoint x: 932, endPoint y: 241, distance: 17.1
click at [932, 241] on mat-expansion-panel "wallet Salary Review Salary ***** 17:00 to ***** 19:00 ***** (2h) X £20.00 Brea…" at bounding box center [853, 271] width 166 height 300
type input "******"
click at [864, 303] on button "Approve payment for £61.75" at bounding box center [851, 293] width 147 height 20
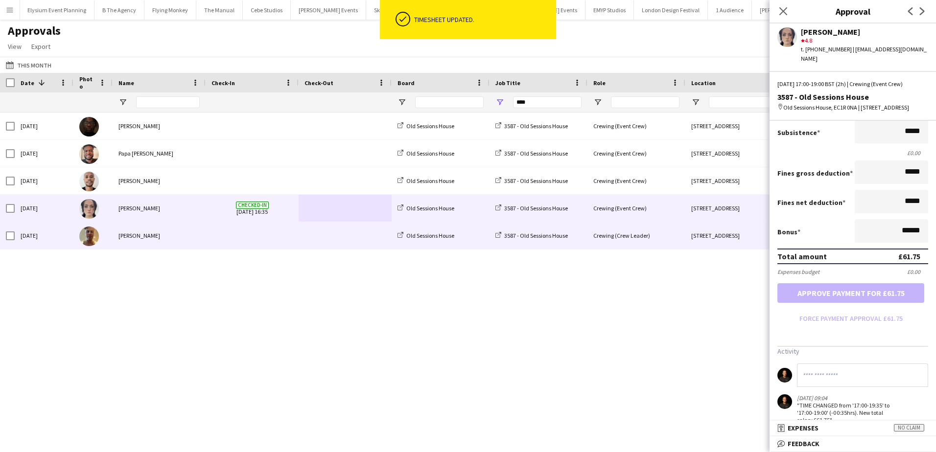
click at [584, 237] on div "3587 - Old Sessions House" at bounding box center [539, 235] width 98 height 27
click at [580, 237] on div "3587 - Old Sessions House" at bounding box center [539, 235] width 98 height 27
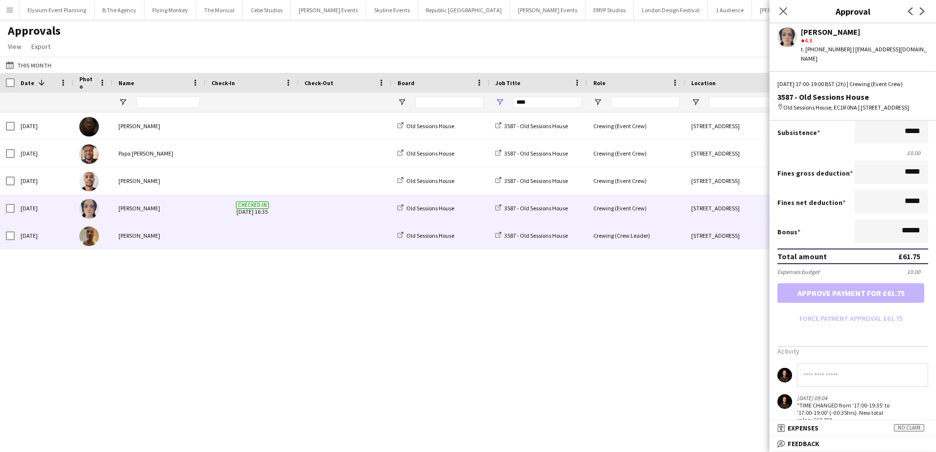
click at [609, 242] on div "Crewing (Crew Leader)" at bounding box center [637, 235] width 98 height 27
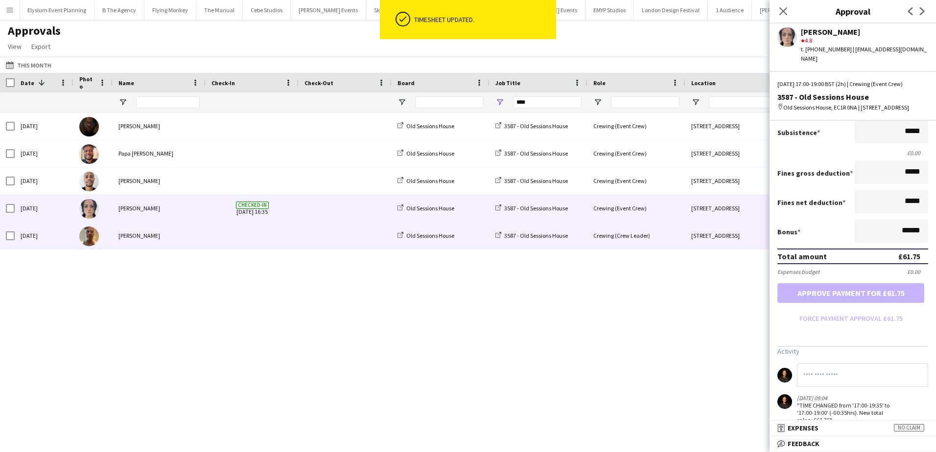
scroll to position [0, 0]
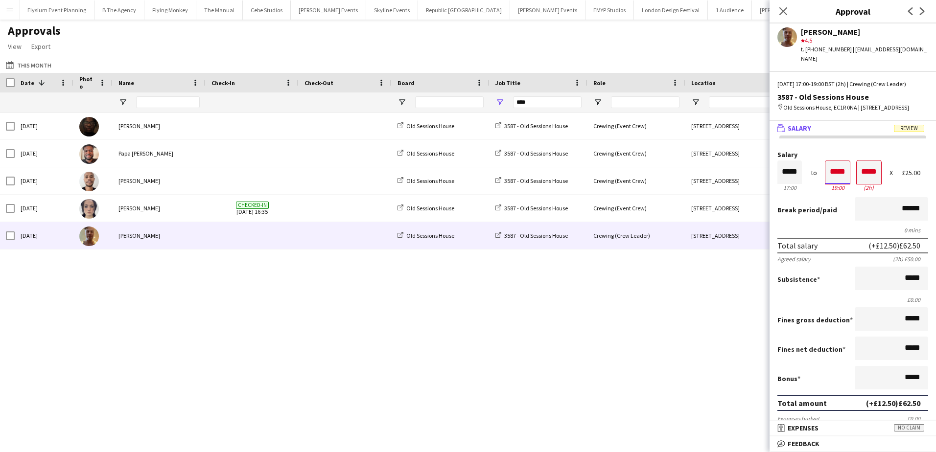
click at [839, 184] on input "*****" at bounding box center [838, 173] width 24 height 24
type input "*****"
click at [829, 161] on div at bounding box center [832, 156] width 12 height 10
type input "*****"
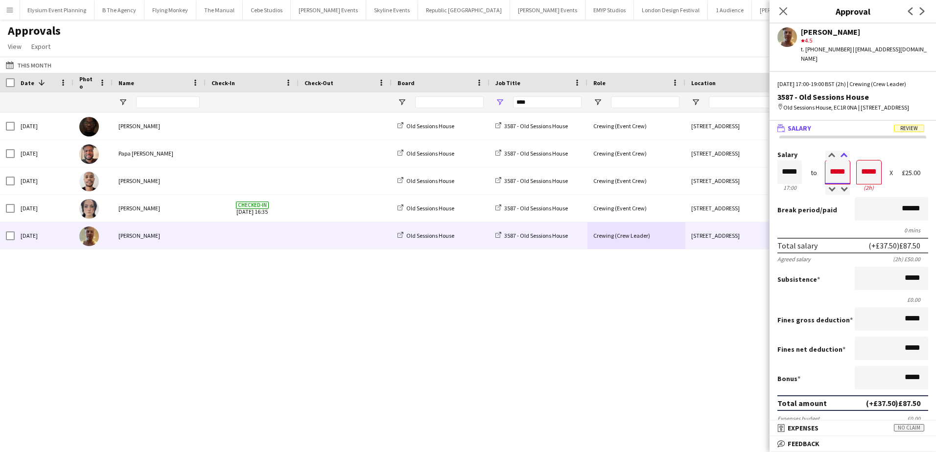
type input "*****"
click at [838, 161] on div at bounding box center [844, 156] width 12 height 10
type input "*****"
click at [838, 161] on div at bounding box center [844, 156] width 12 height 10
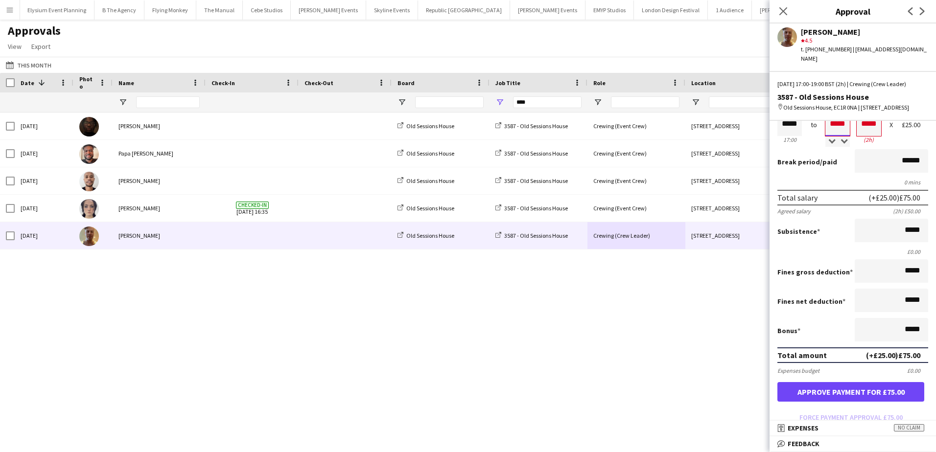
scroll to position [147, 0]
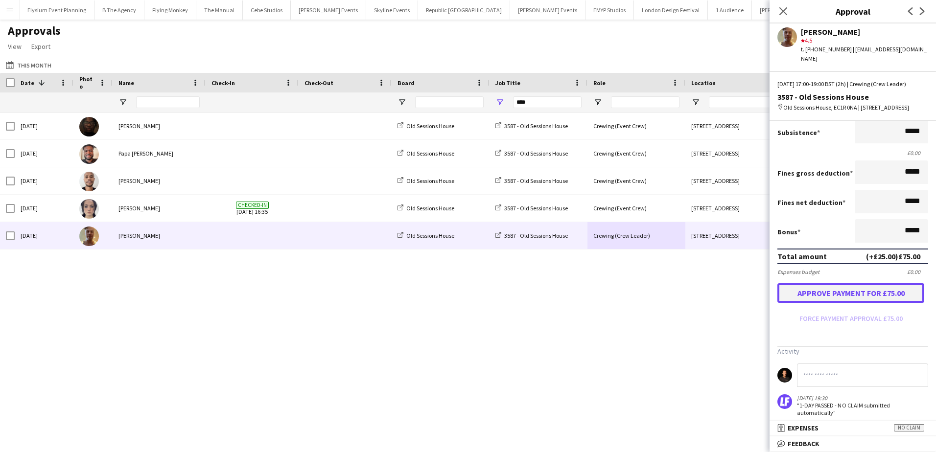
click at [853, 303] on button "Approve payment for £75.00" at bounding box center [851, 293] width 147 height 20
click at [532, 103] on input "****" at bounding box center [547, 102] width 69 height 12
type input "*"
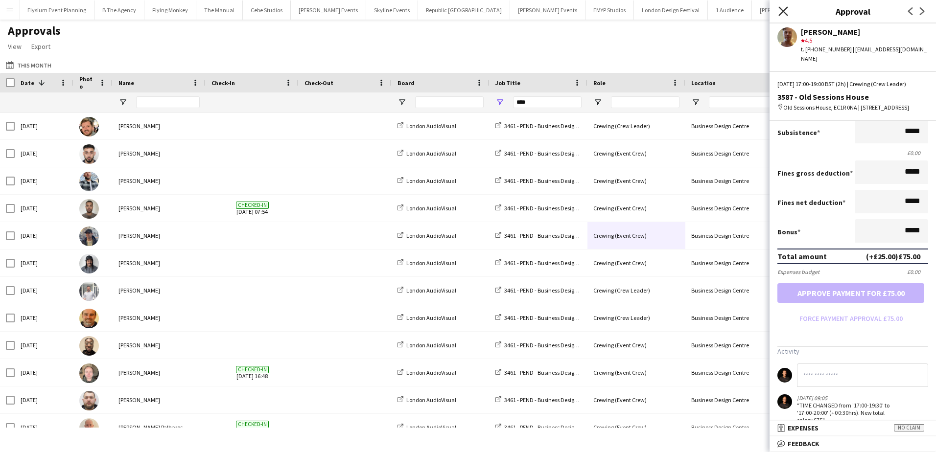
click at [783, 10] on icon "Close pop-in" at bounding box center [783, 10] width 9 height 9
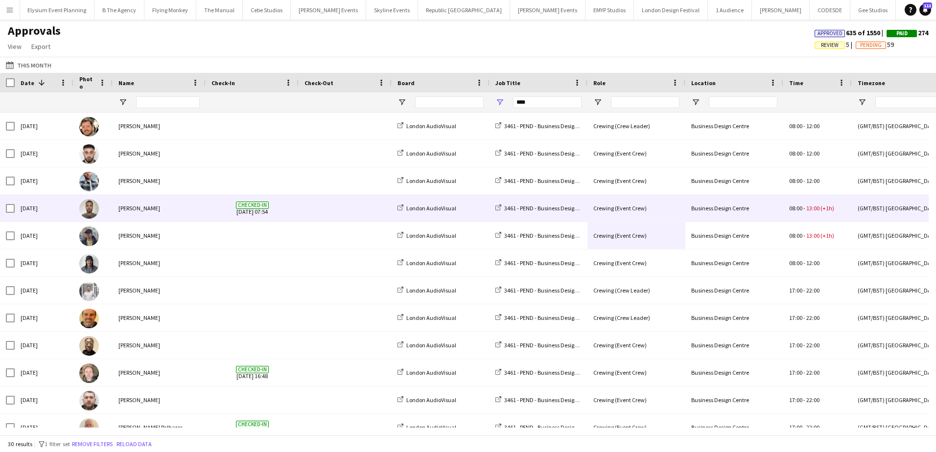
click at [327, 207] on span at bounding box center [345, 208] width 81 height 27
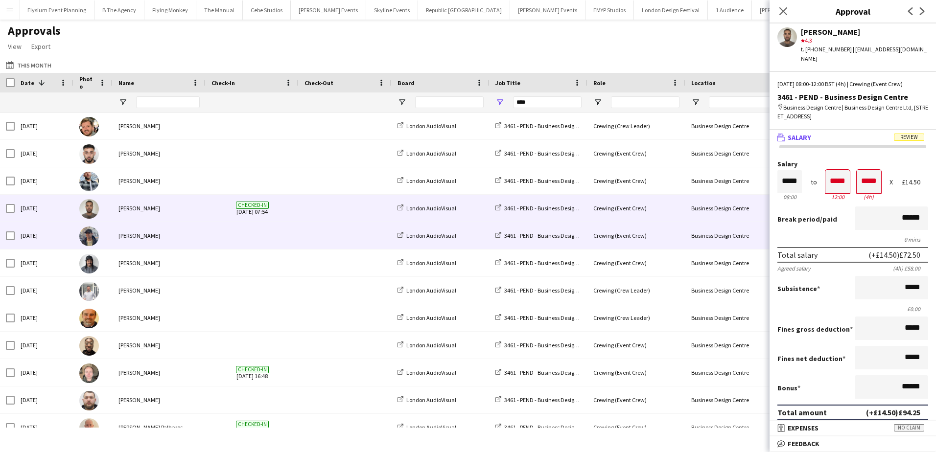
click at [339, 236] on span at bounding box center [345, 235] width 81 height 27
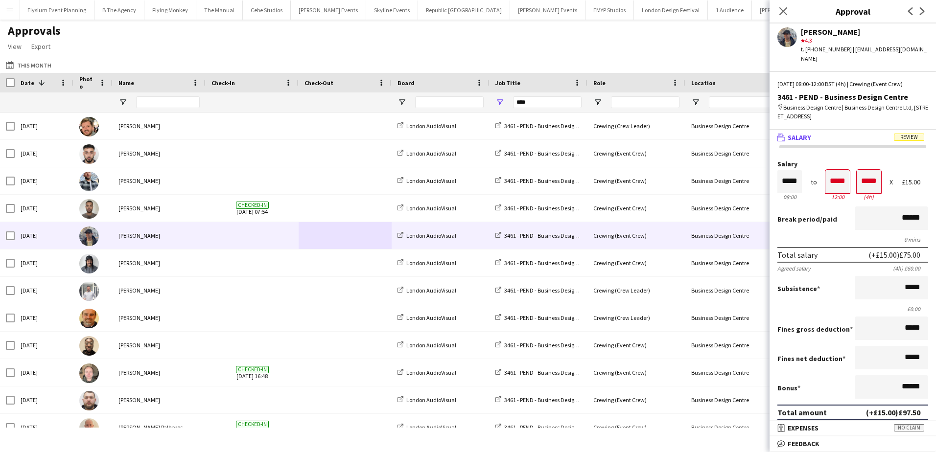
click at [387, 54] on div "Approvals View Customise view Customise filters Reset Filters Reset View Reset …" at bounding box center [468, 40] width 936 height 33
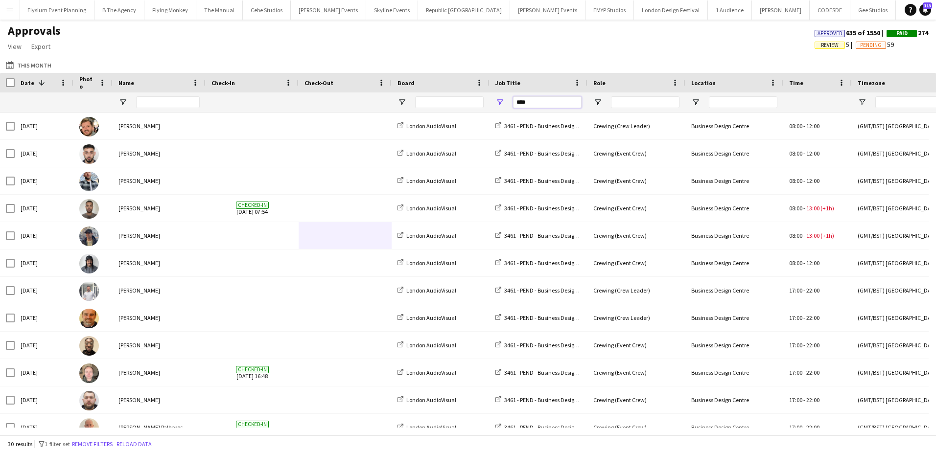
click at [527, 106] on input "****" at bounding box center [547, 102] width 69 height 12
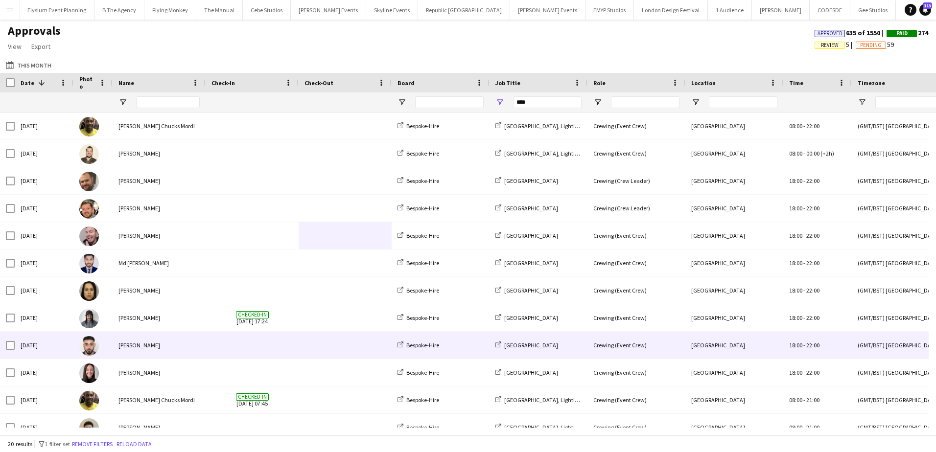
click at [332, 346] on span at bounding box center [345, 345] width 81 height 27
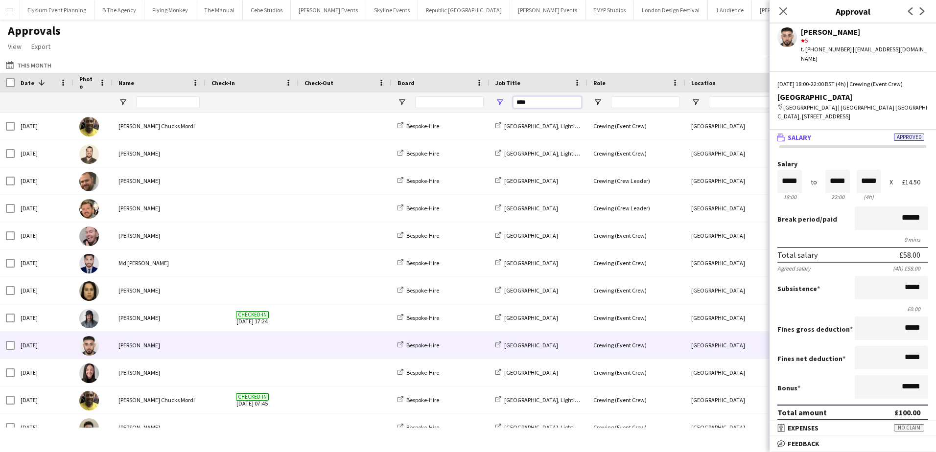
click at [547, 97] on input "****" at bounding box center [547, 102] width 69 height 12
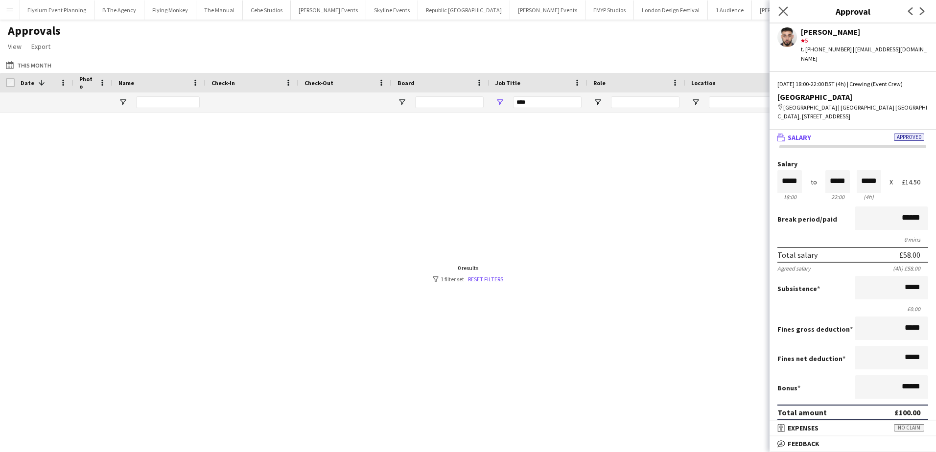
click at [789, 14] on div "Close pop-in" at bounding box center [783, 11] width 27 height 23
click at [784, 12] on icon at bounding box center [783, 10] width 9 height 9
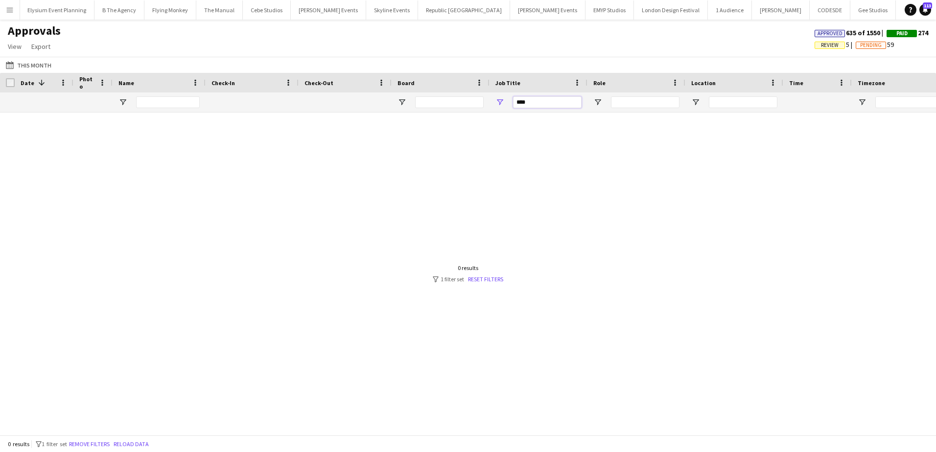
click at [523, 102] on input "****" at bounding box center [547, 102] width 69 height 12
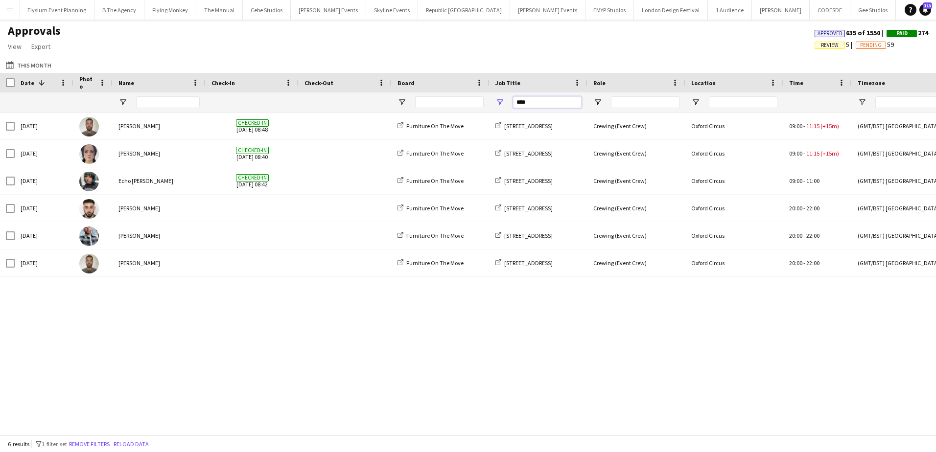
type input "****"
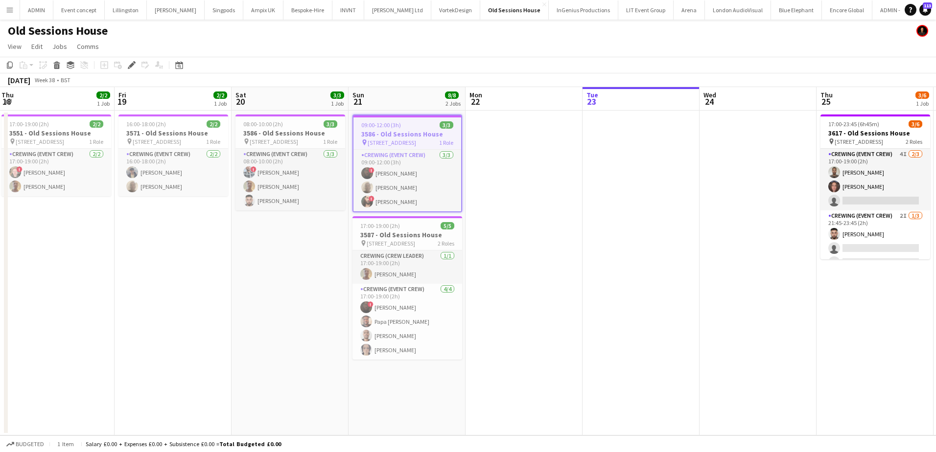
drag, startPoint x: 724, startPoint y: 218, endPoint x: 589, endPoint y: 209, distance: 135.5
click at [589, 209] on app-calendar-viewport "Mon 15 2/2 1 Job Tue 16 Wed 17 6/6 2 Jobs Thu 18 2/2 1 Job Fri 19 2/2 1 Job Sat…" at bounding box center [468, 261] width 936 height 349
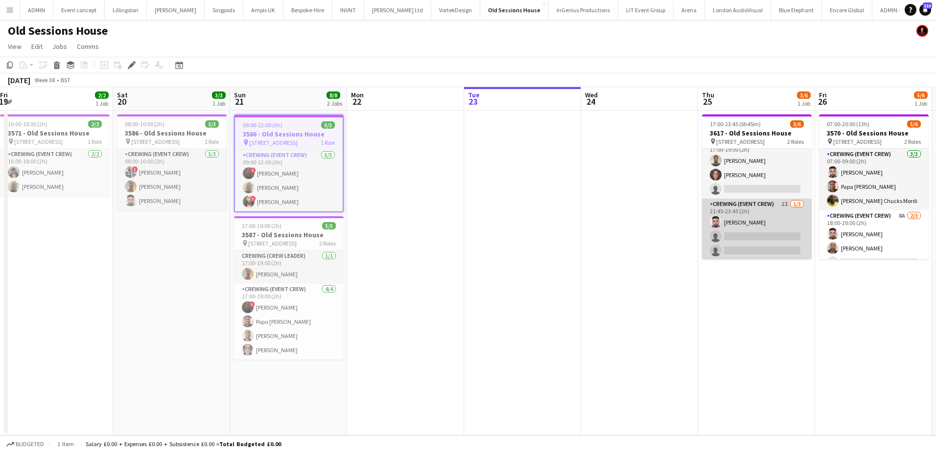
scroll to position [13, 0]
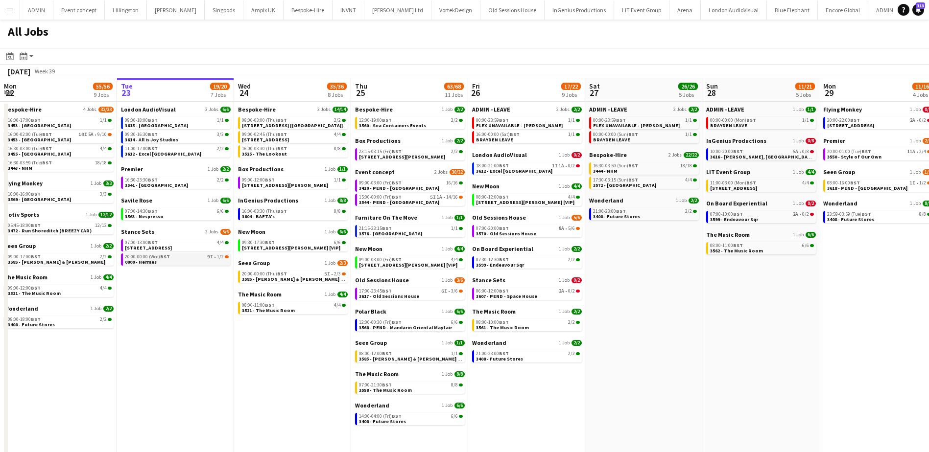
click at [207, 260] on link "20:00-00:00 (Wed) BST 9I • 1/2 0000 - Hermes" at bounding box center [177, 259] width 104 height 11
click at [302, 150] on div "16:00-03:30 (Thu) BST 8/8" at bounding box center [294, 148] width 104 height 5
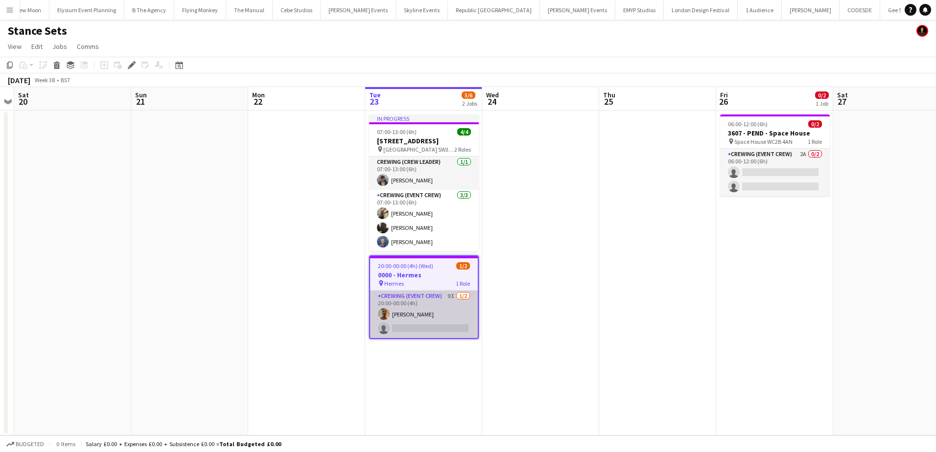
scroll to position [0, 3105]
click at [454, 334] on app-card-role "Crewing (Event Crew) 9I [DATE] 20:00-00:00 (4h) [PERSON_NAME] single-neutral-ac…" at bounding box center [424, 314] width 108 height 47
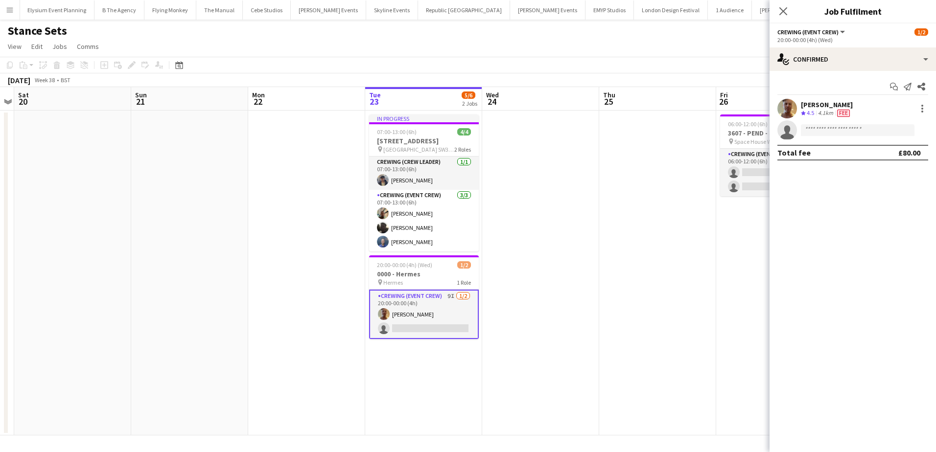
click at [839, 71] on div "Start chat Send notification Share [PERSON_NAME] Crew rating 4.5 4.1km Fee sing…" at bounding box center [853, 119] width 166 height 97
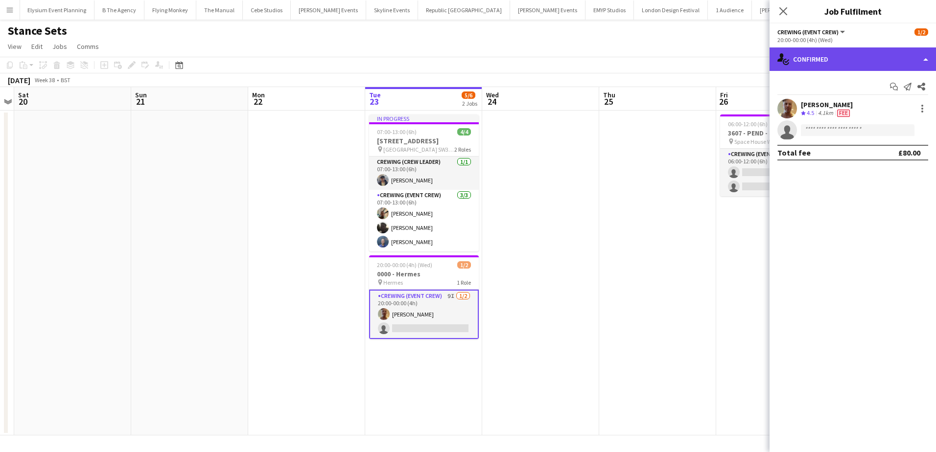
click at [868, 63] on div "single-neutral-actions-check-2 Confirmed" at bounding box center [853, 59] width 166 height 24
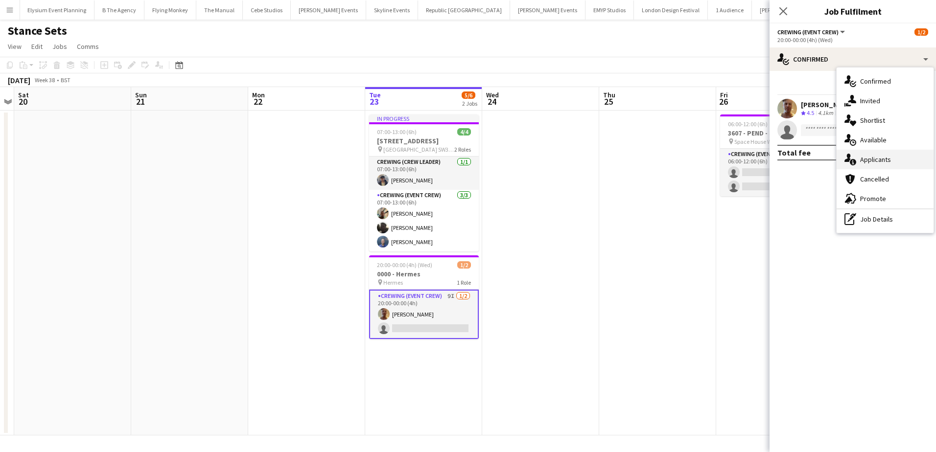
click at [901, 164] on div "single-neutral-actions-information Applicants" at bounding box center [885, 160] width 97 height 20
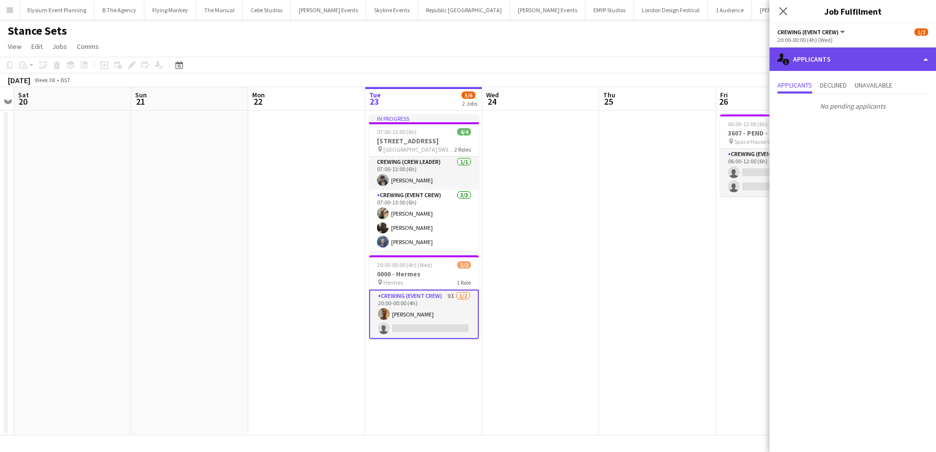
click at [889, 64] on div "single-neutral-actions-information Applicants" at bounding box center [853, 59] width 166 height 24
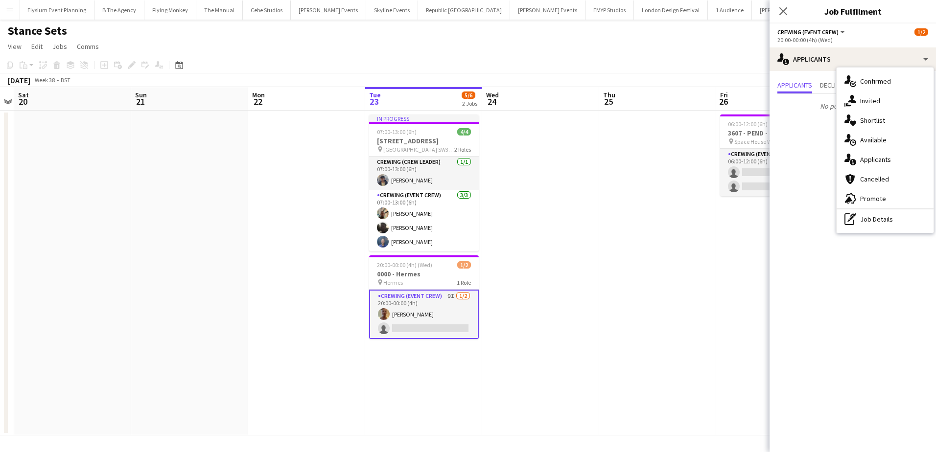
click at [517, 152] on app-date-cell at bounding box center [540, 273] width 117 height 325
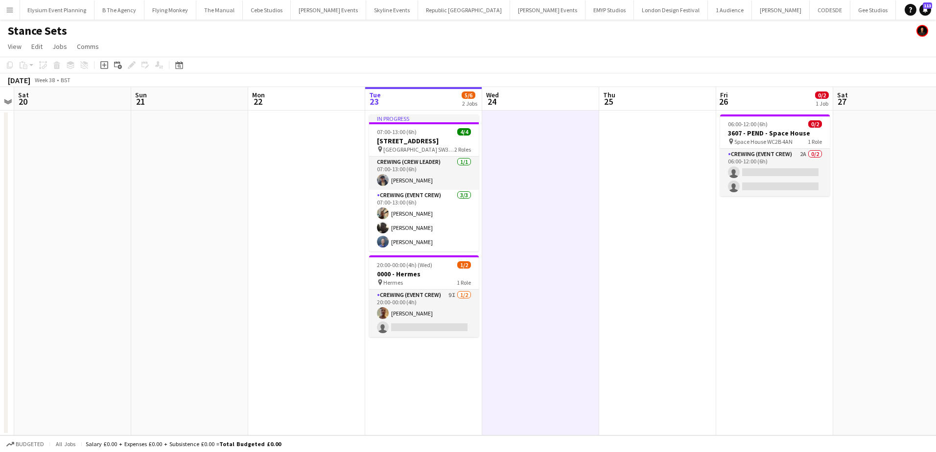
click at [15, 8] on button "Menu" at bounding box center [10, 10] width 20 height 20
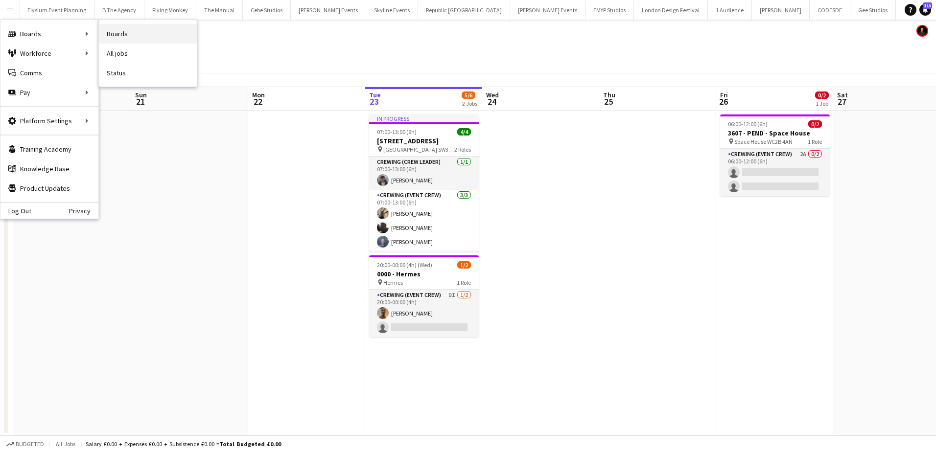
click at [116, 32] on link "Boards" at bounding box center [148, 34] width 98 height 20
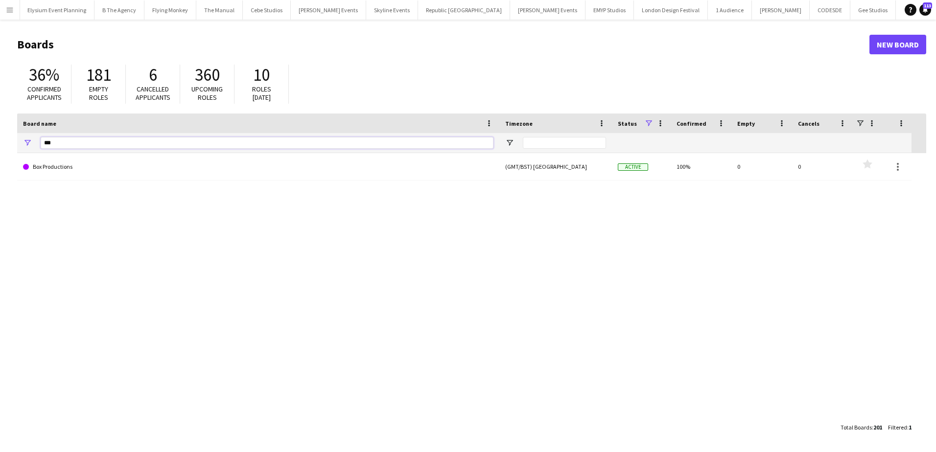
drag, startPoint x: 74, startPoint y: 145, endPoint x: 55, endPoint y: 132, distance: 22.9
click at [45, 139] on input "***" at bounding box center [267, 143] width 453 height 12
type input "****"
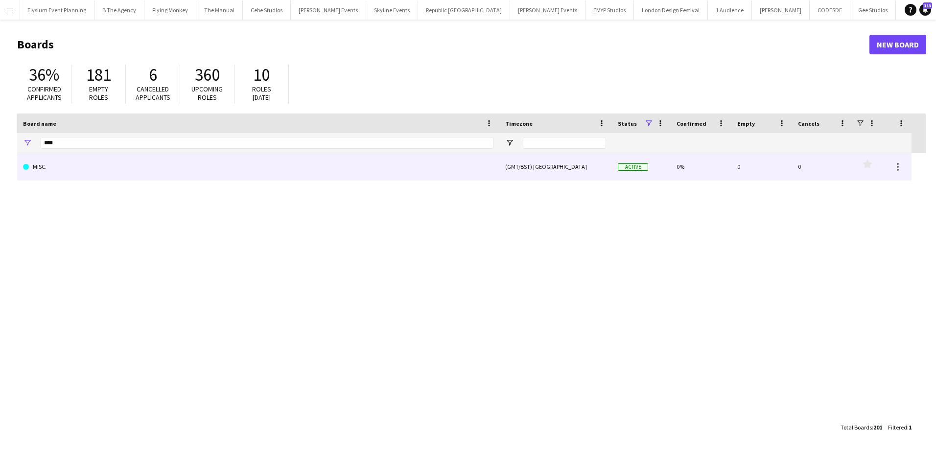
click at [55, 171] on link "MISC." at bounding box center [258, 166] width 471 height 27
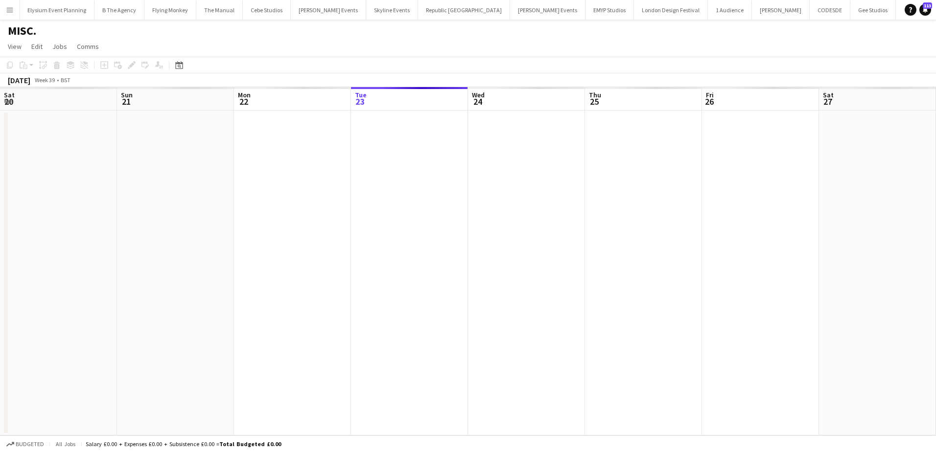
scroll to position [0, 234]
click at [277, 140] on app-date-cell at bounding box center [292, 273] width 117 height 325
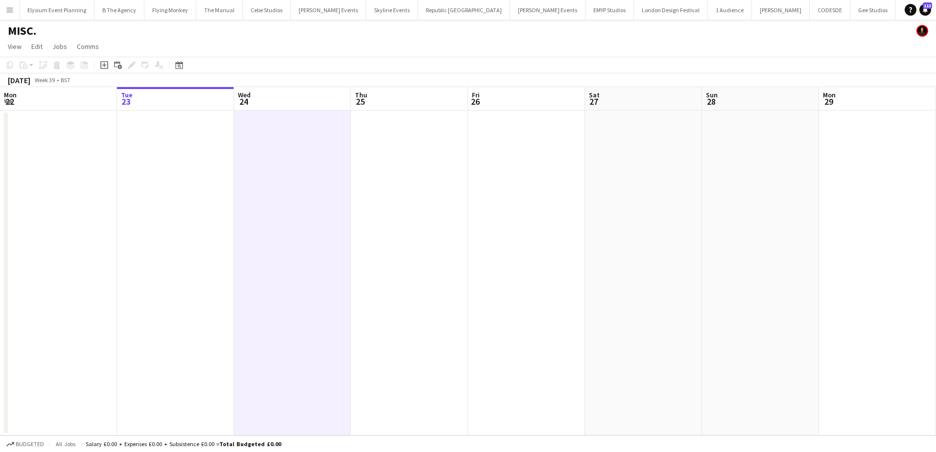
click at [104, 62] on icon at bounding box center [104, 65] width 8 height 8
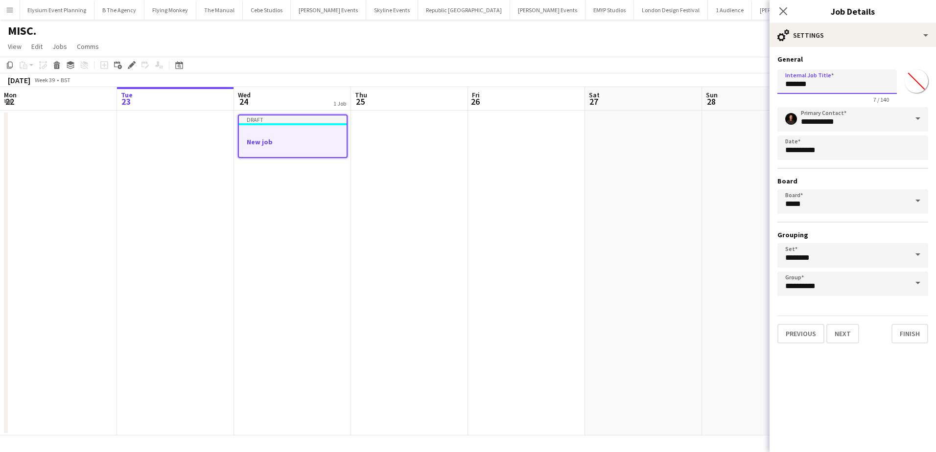
drag, startPoint x: 807, startPoint y: 90, endPoint x: 751, endPoint y: 89, distance: 56.3
click at [751, 89] on body "Menu Boards Boards Boards All jobs Status Workforce Workforce My Workforce Recr…" at bounding box center [468, 226] width 936 height 452
type input "**********"
click at [843, 338] on button "Next" at bounding box center [842, 334] width 33 height 20
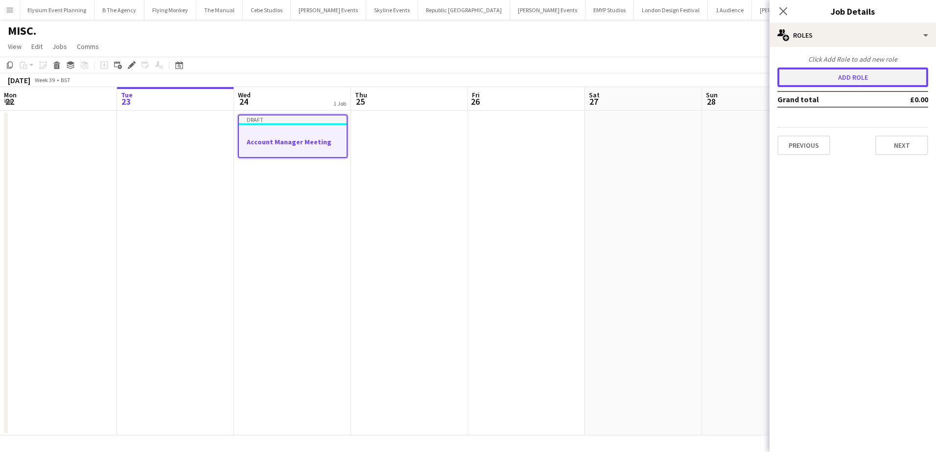
click at [844, 72] on button "Add role" at bounding box center [853, 78] width 151 height 20
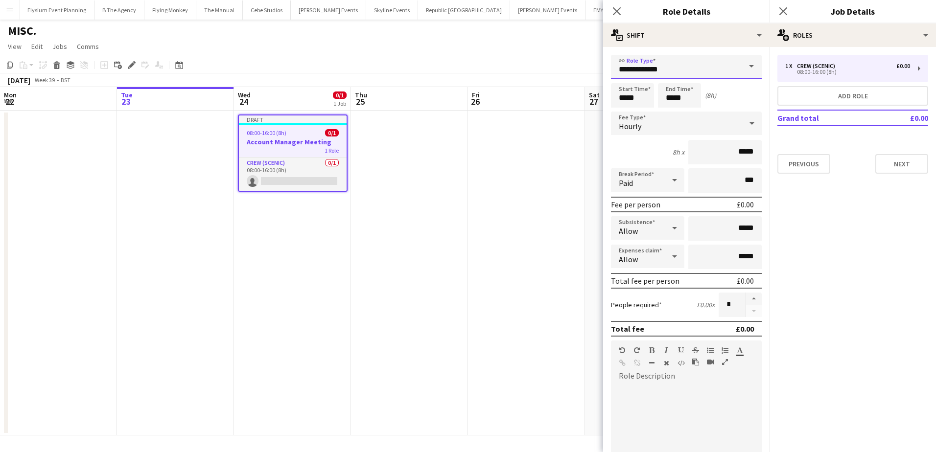
click at [706, 66] on input "**********" at bounding box center [686, 67] width 151 height 24
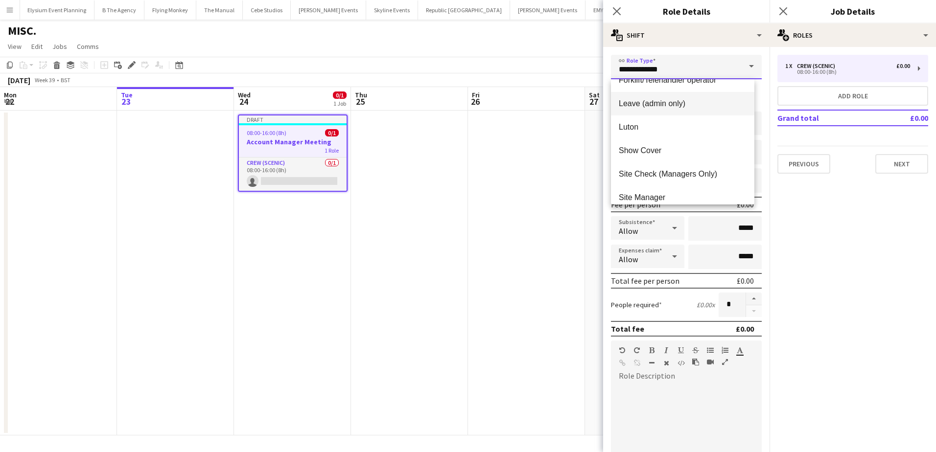
scroll to position [306, 0]
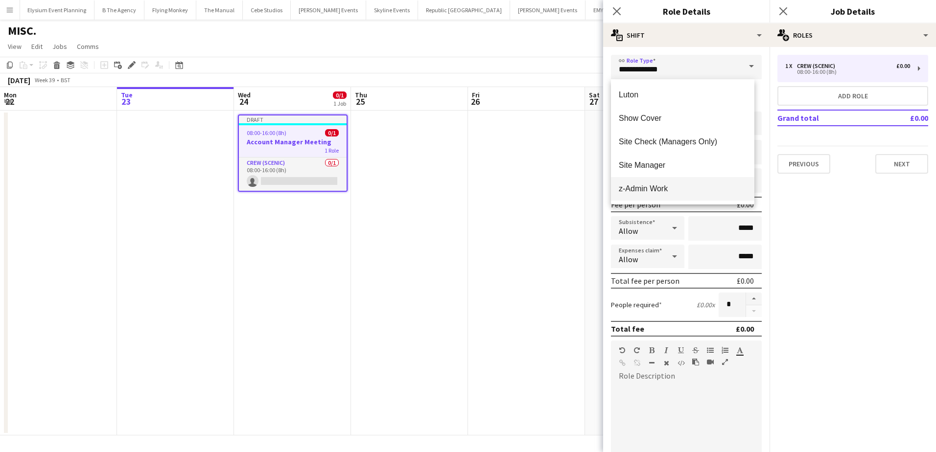
click at [675, 192] on span "z-Admin Work" at bounding box center [683, 188] width 128 height 9
type input "**********"
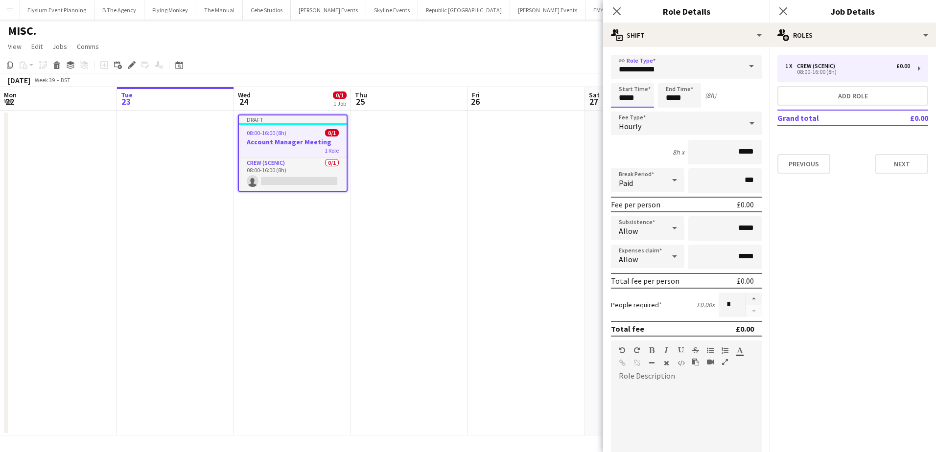
click at [625, 98] on input "*****" at bounding box center [632, 95] width 43 height 24
click at [625, 80] on div at bounding box center [623, 78] width 20 height 10
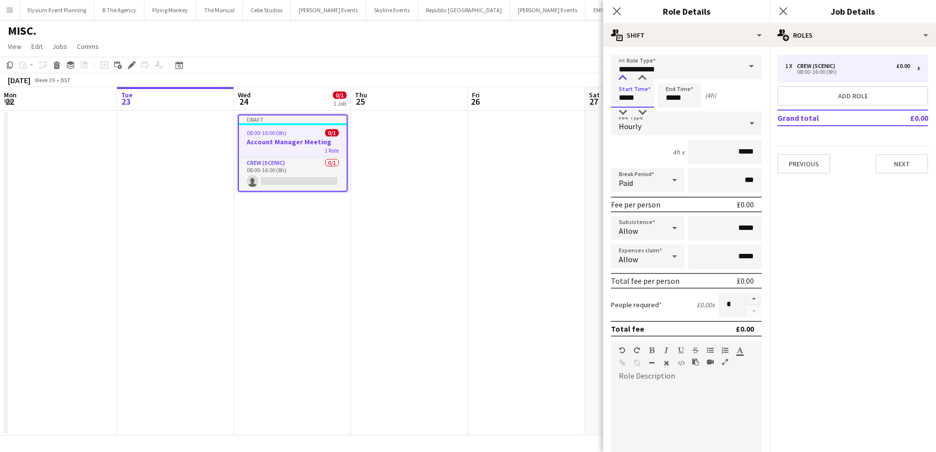
click at [625, 80] on div at bounding box center [623, 78] width 20 height 10
drag, startPoint x: 620, startPoint y: 111, endPoint x: 628, endPoint y: 109, distance: 8.1
click at [621, 111] on div at bounding box center [623, 113] width 20 height 10
click at [639, 110] on div at bounding box center [643, 113] width 20 height 10
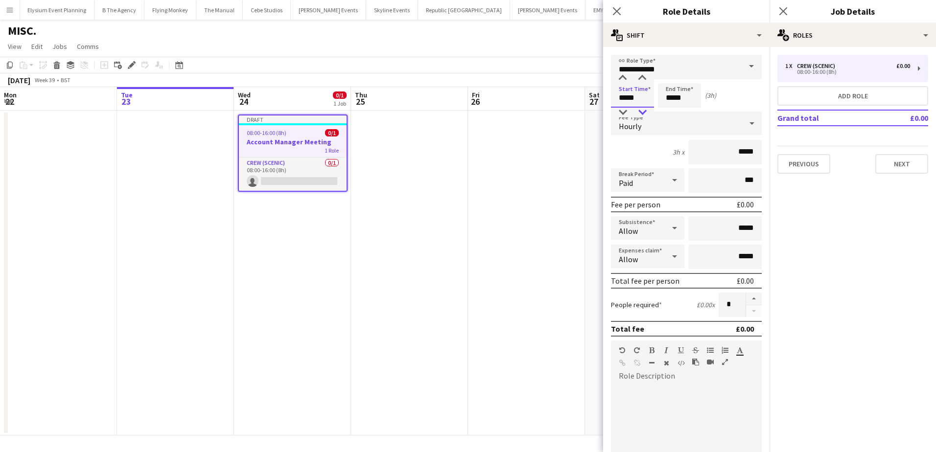
type input "*****"
click at [639, 110] on div at bounding box center [643, 113] width 20 height 10
click at [675, 98] on input "*****" at bounding box center [679, 95] width 43 height 24
click at [674, 78] on div at bounding box center [670, 78] width 20 height 10
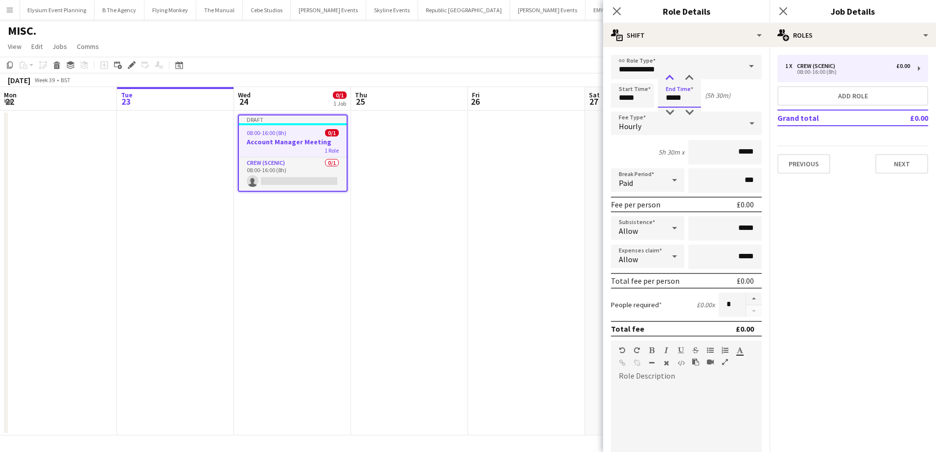
click at [674, 78] on div at bounding box center [670, 78] width 20 height 10
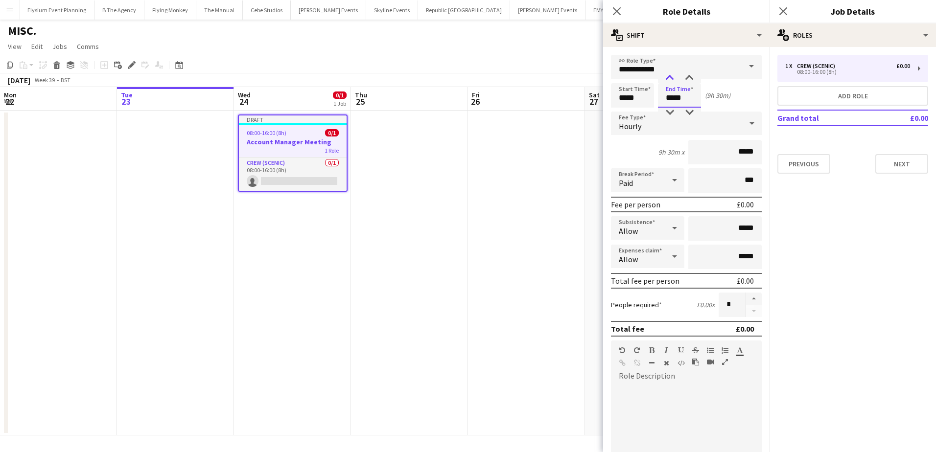
click at [674, 80] on div at bounding box center [670, 78] width 20 height 10
click at [671, 105] on input "*****" at bounding box center [679, 95] width 43 height 24
click at [671, 102] on input "*****" at bounding box center [679, 95] width 43 height 24
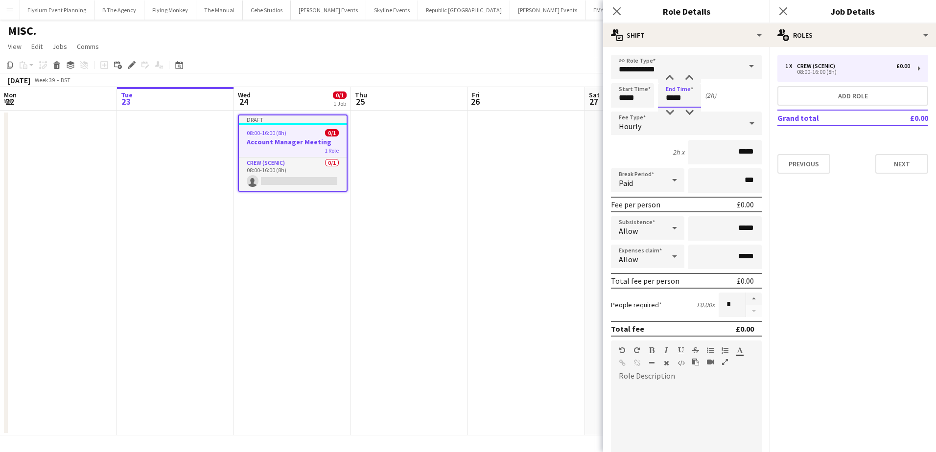
type input "*****"
click at [624, 97] on input "*****" at bounding box center [632, 95] width 43 height 24
click at [626, 78] on div at bounding box center [623, 78] width 20 height 10
click at [642, 114] on div at bounding box center [643, 113] width 20 height 10
type input "*****"
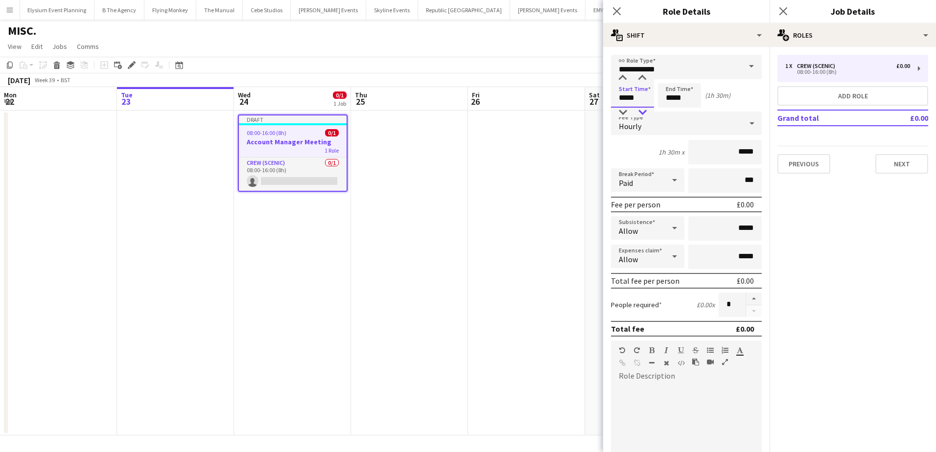
click at [642, 114] on div at bounding box center [643, 113] width 20 height 10
click at [671, 101] on input "*****" at bounding box center [679, 95] width 43 height 24
click at [673, 80] on div at bounding box center [670, 78] width 20 height 10
click at [686, 79] on div at bounding box center [690, 78] width 20 height 10
type input "*****"
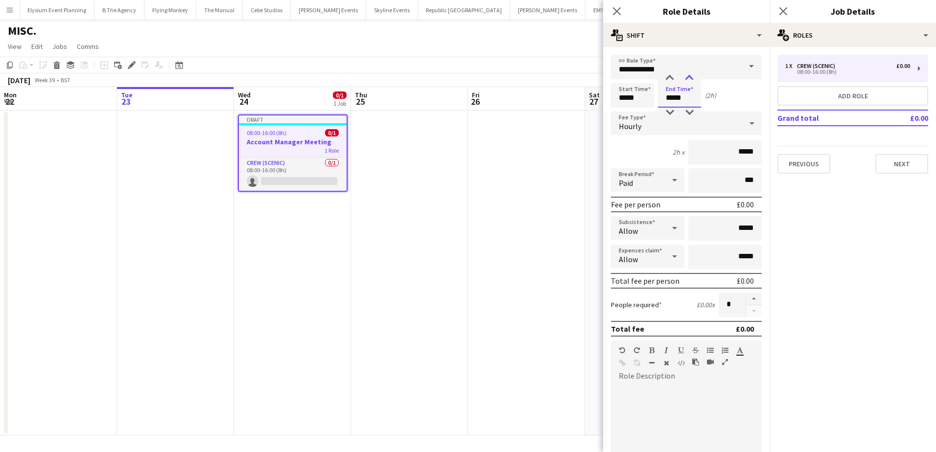
click at [686, 79] on div at bounding box center [690, 78] width 20 height 10
click at [746, 300] on button "button" at bounding box center [754, 299] width 16 height 13
click at [746, 299] on button "button" at bounding box center [754, 299] width 16 height 13
type input "*"
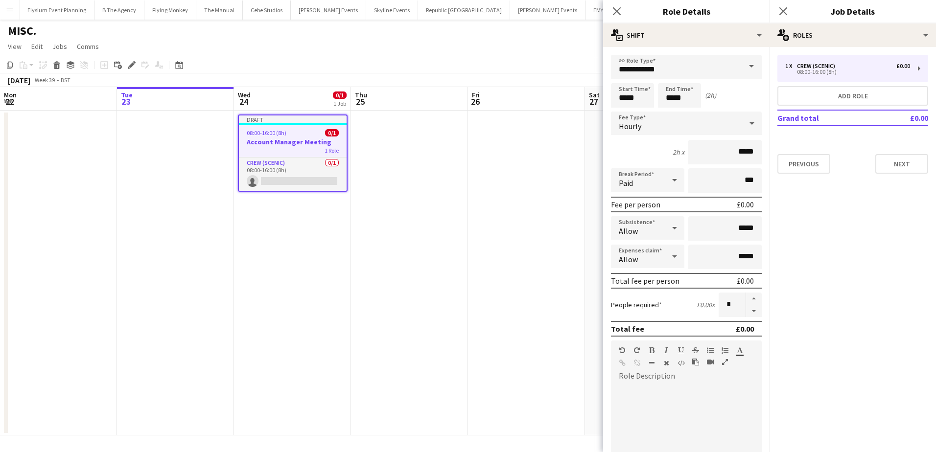
click at [461, 177] on app-date-cell at bounding box center [409, 273] width 117 height 325
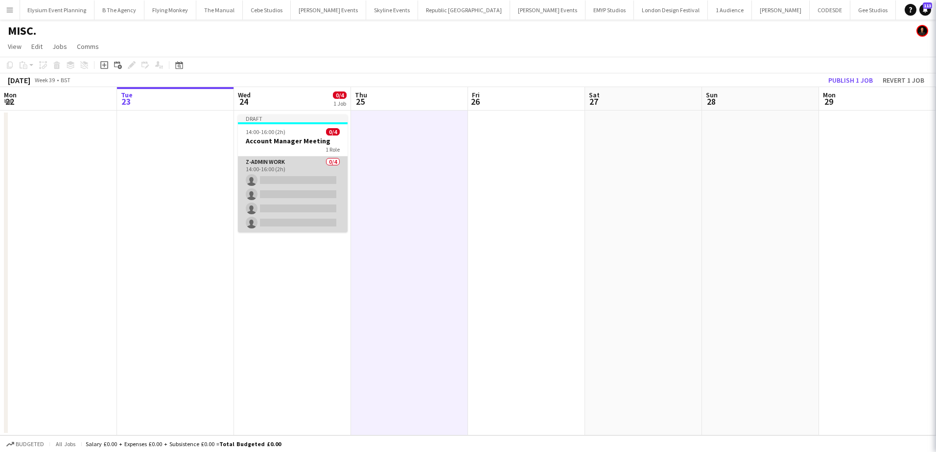
click at [289, 184] on app-card-role "z-Admin Work 0/4 14:00-16:00 (2h) single-neutral-actions single-neutral-actions…" at bounding box center [293, 195] width 110 height 76
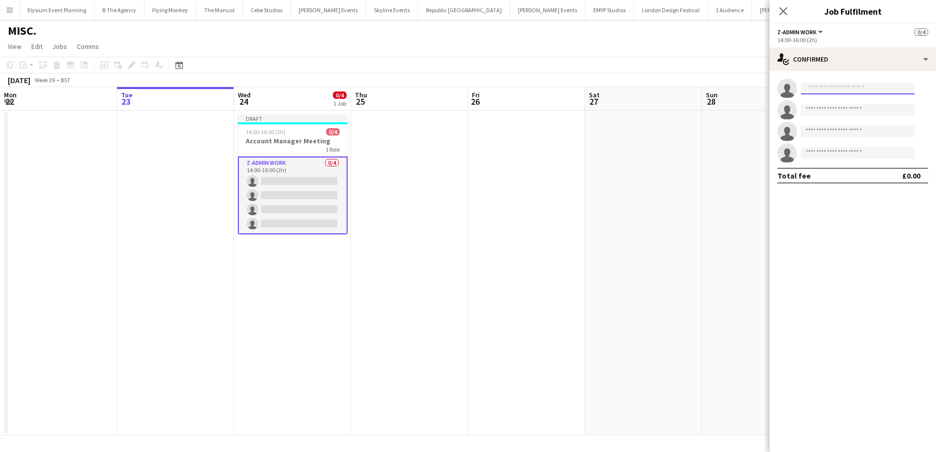
click at [878, 87] on input at bounding box center [858, 89] width 114 height 12
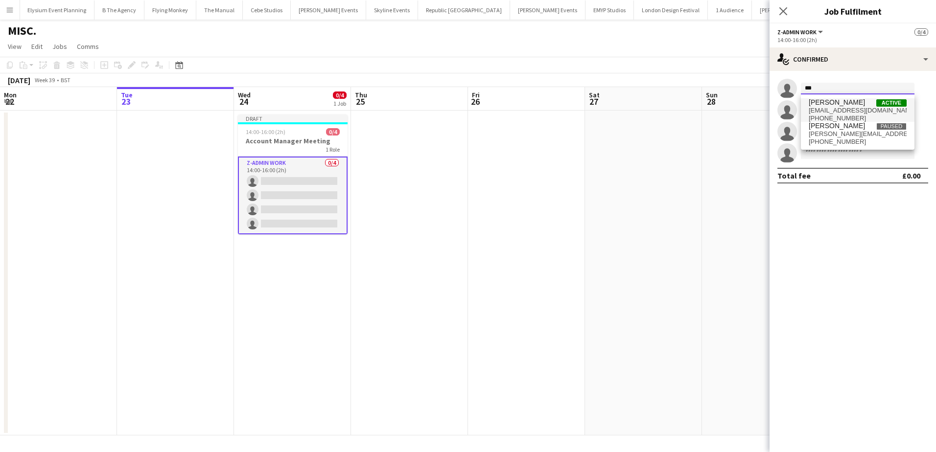
type input "***"
click at [860, 106] on span "Jason Aspinall Active" at bounding box center [858, 102] width 98 height 8
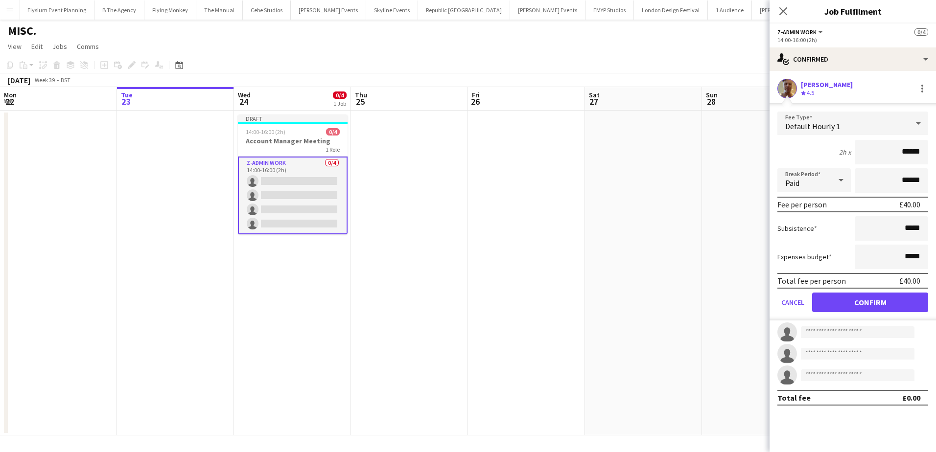
drag, startPoint x: 889, startPoint y: 154, endPoint x: 933, endPoint y: 148, distance: 45.0
click at [932, 147] on form "Fee Type Default Hourly 1 2h x ****** Break Period Paid ****** Fee per person £…" at bounding box center [853, 216] width 166 height 209
type input "**"
click at [888, 299] on button "Confirm" at bounding box center [870, 303] width 116 height 20
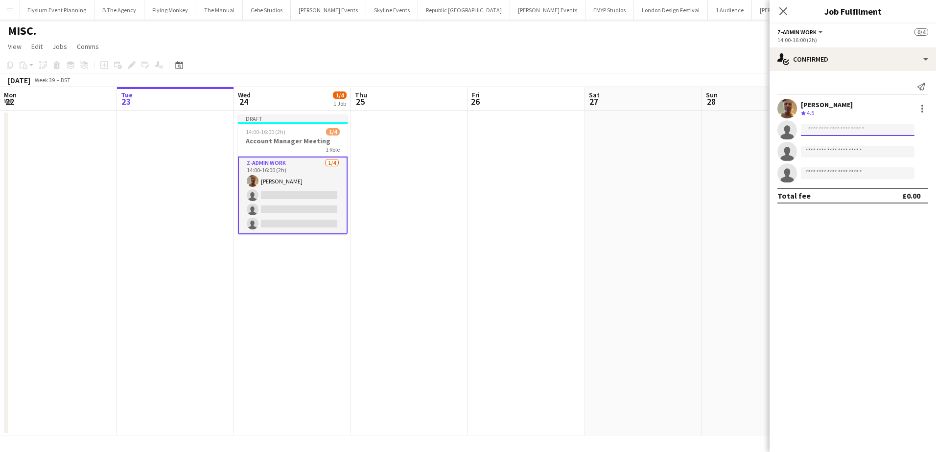
click at [829, 135] on input at bounding box center [858, 130] width 114 height 12
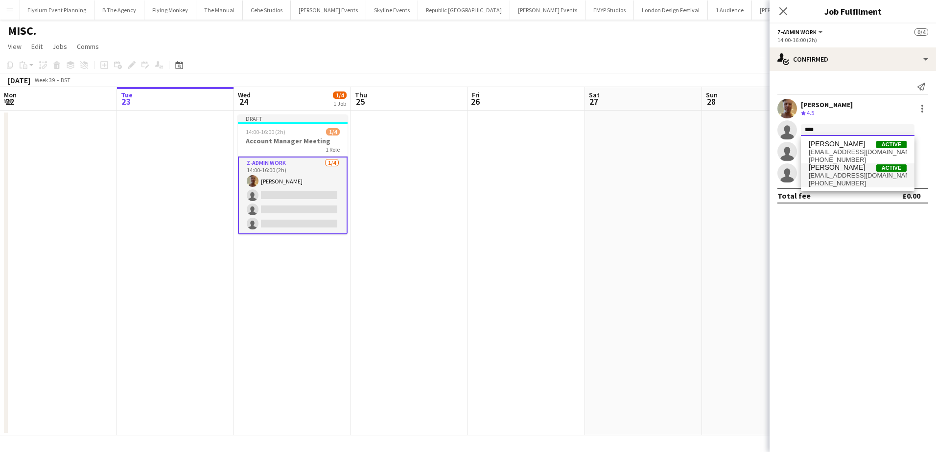
type input "****"
click at [850, 174] on span "fiskymusic01@gmail.com" at bounding box center [858, 176] width 98 height 8
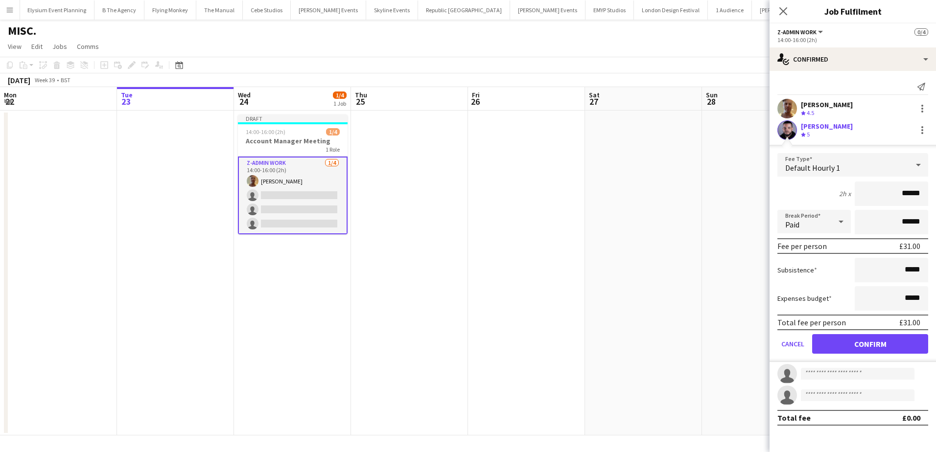
drag, startPoint x: 892, startPoint y: 189, endPoint x: 945, endPoint y: 195, distance: 53.7
click at [936, 195] on html "Menu Boards Boards Boards All jobs Status Workforce Workforce My Workforce Recr…" at bounding box center [468, 226] width 936 height 452
type input "**"
click button "Confirm" at bounding box center [870, 344] width 116 height 20
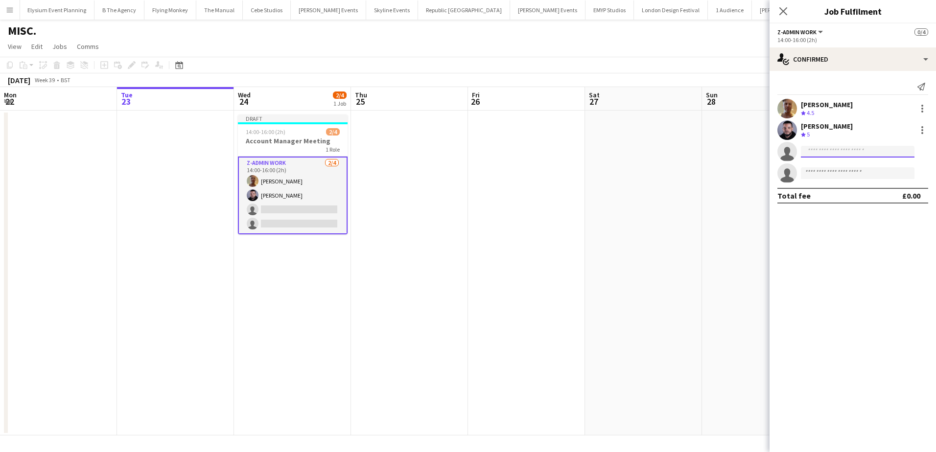
click at [838, 149] on input at bounding box center [858, 152] width 114 height 12
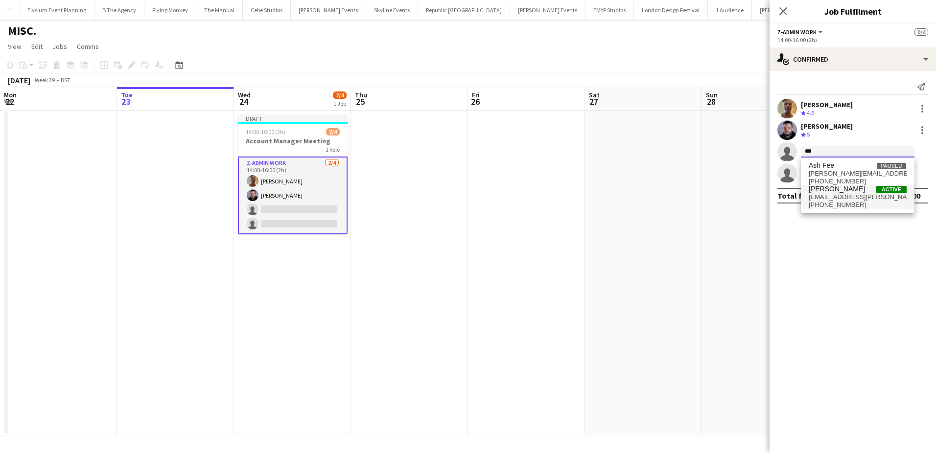
type input "***"
click at [833, 204] on span "+4407745847382" at bounding box center [858, 205] width 98 height 8
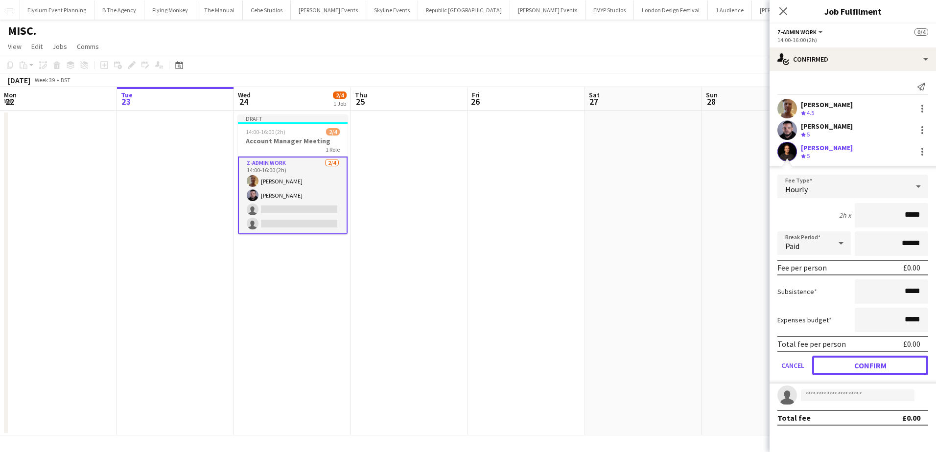
click at [888, 356] on button "Confirm" at bounding box center [870, 366] width 116 height 20
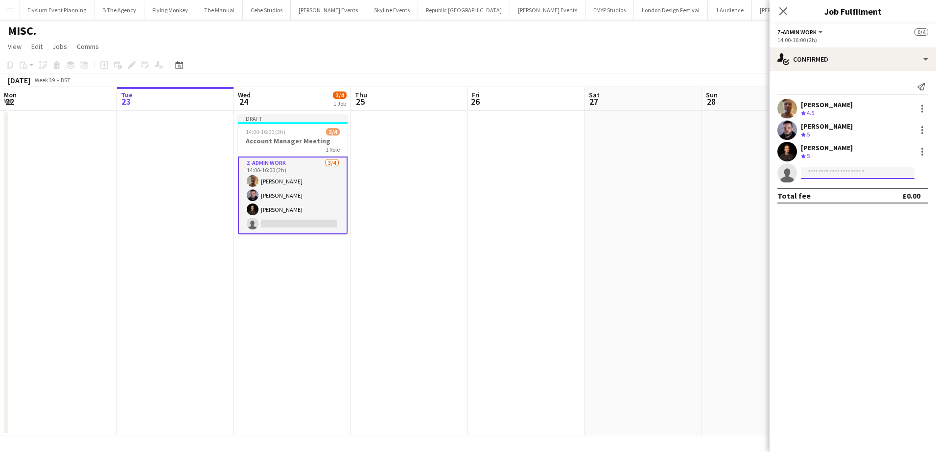
click at [832, 172] on input at bounding box center [858, 173] width 114 height 12
type input "****"
click at [839, 194] on span "braydendavison@hotmail.com" at bounding box center [858, 195] width 98 height 8
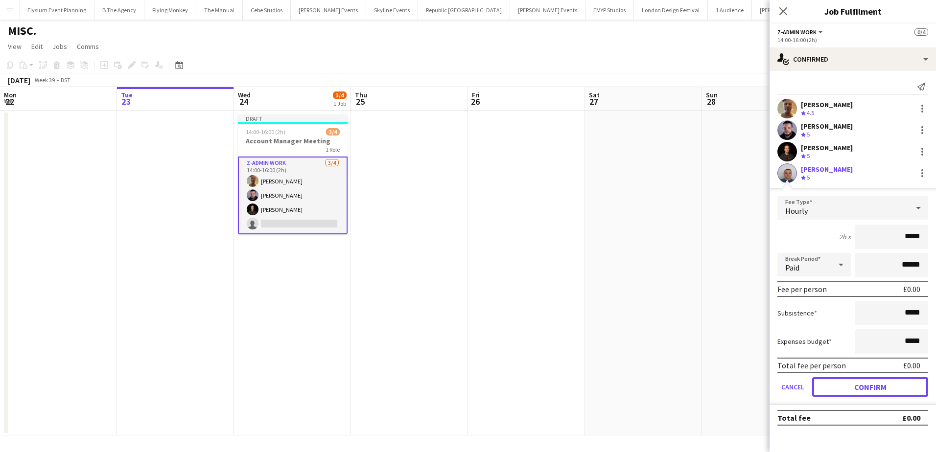
drag, startPoint x: 873, startPoint y: 387, endPoint x: 831, endPoint y: 339, distance: 63.8
click at [873, 387] on button "Confirm" at bounding box center [870, 388] width 116 height 20
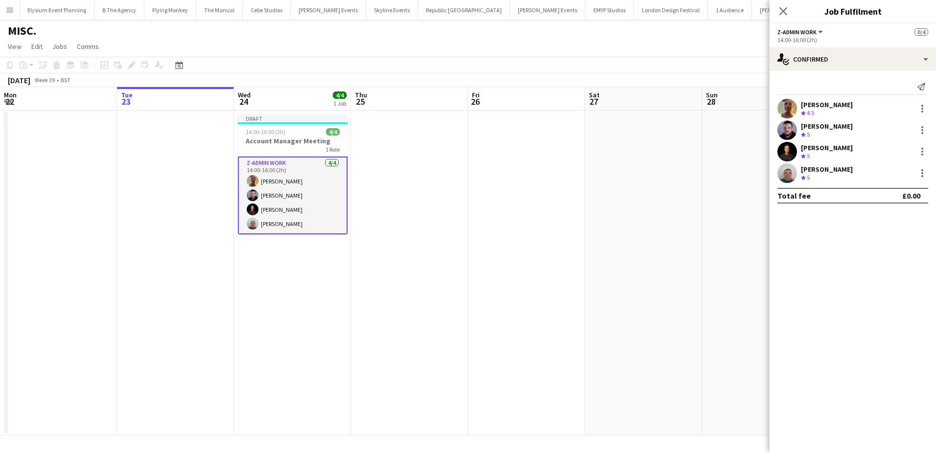
click at [616, 196] on app-date-cell at bounding box center [643, 273] width 117 height 325
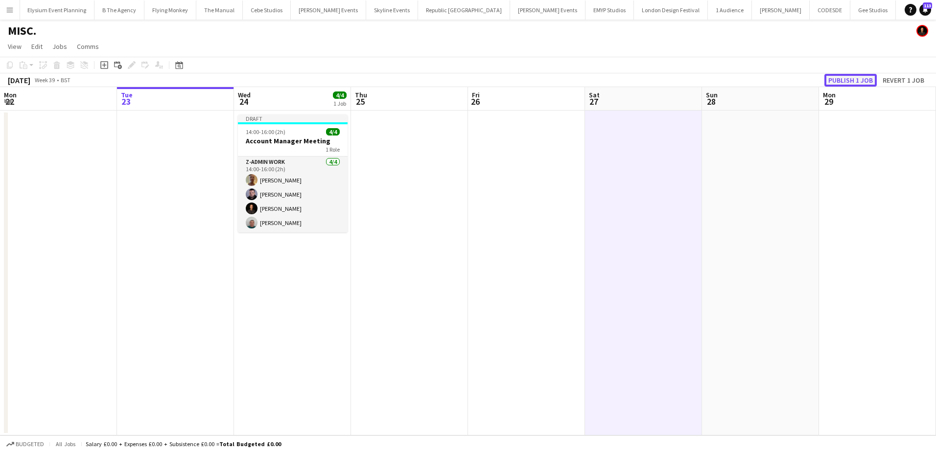
click at [846, 80] on button "Publish 1 job" at bounding box center [851, 80] width 52 height 13
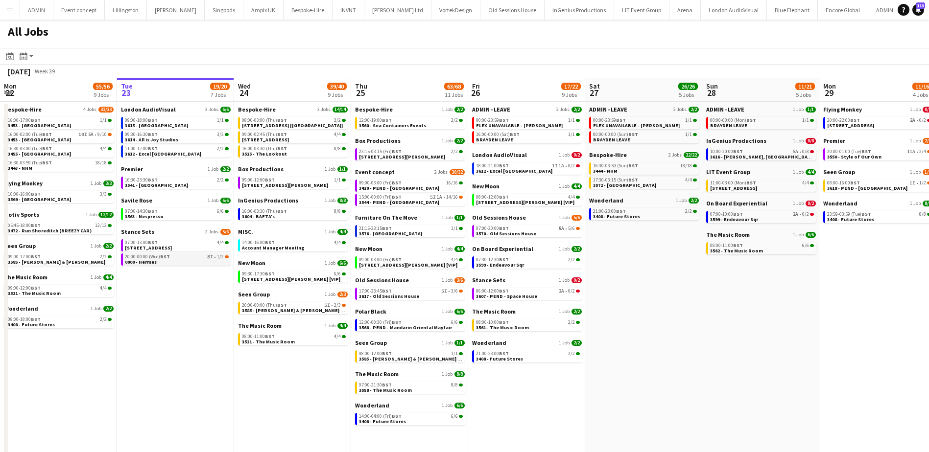
click at [186, 260] on link "20:00-00:00 (Wed) BST 8I • 1/2 0000 - Hermes" at bounding box center [177, 259] width 104 height 11
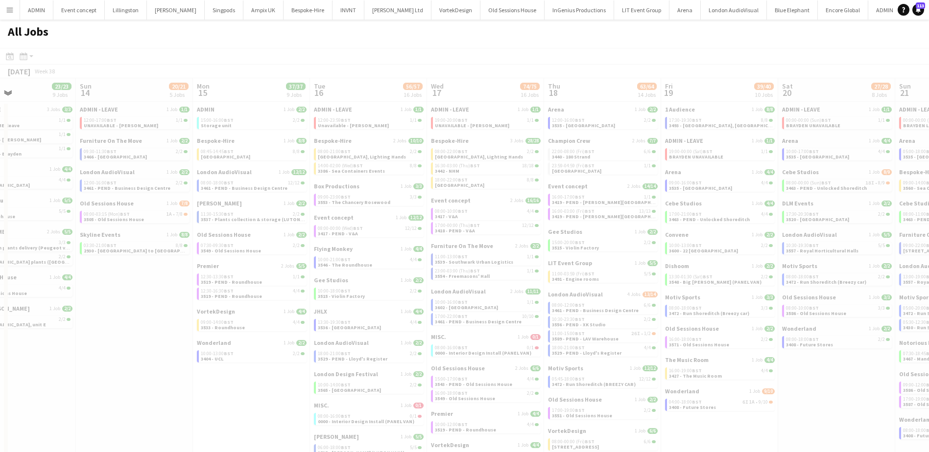
scroll to position [0, 245]
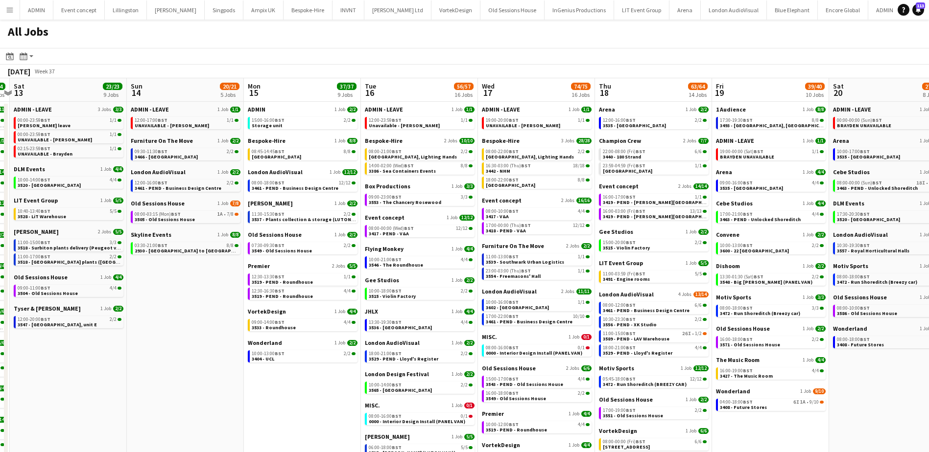
drag, startPoint x: 229, startPoint y: 398, endPoint x: 253, endPoint y: 398, distance: 24.0
click at [249, 398] on app-calendar-viewport "Thu 11 50/51 12 Jobs Fri 12 74/74 13 Jobs Sat 13 23/23 9 Jobs Sun 14 20/21 5 Jo…" at bounding box center [464, 348] width 929 height 541
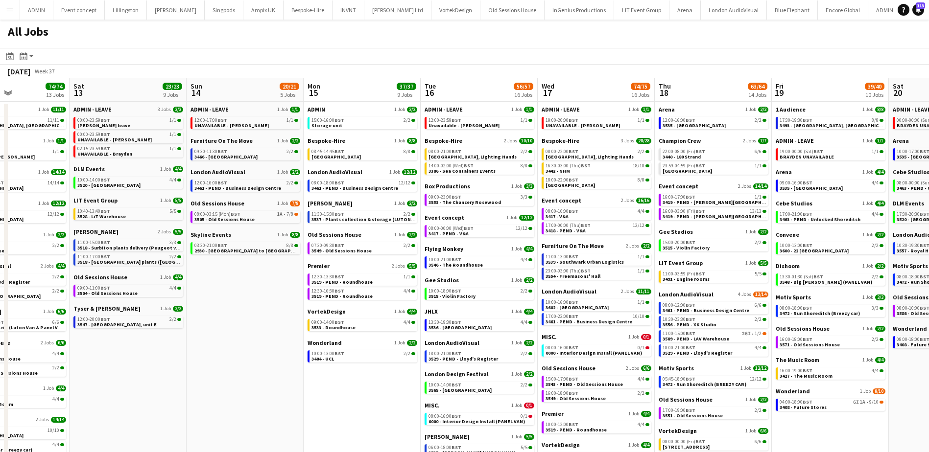
drag, startPoint x: 280, startPoint y: 391, endPoint x: 390, endPoint y: 392, distance: 110.2
click at [364, 392] on app-calendar-viewport "Wed 10 27/27 6 Jobs Thu 11 50/51 12 Jobs Fri 12 74/74 13 Jobs Sat 13 23/23 9 Jo…" at bounding box center [464, 348] width 929 height 541
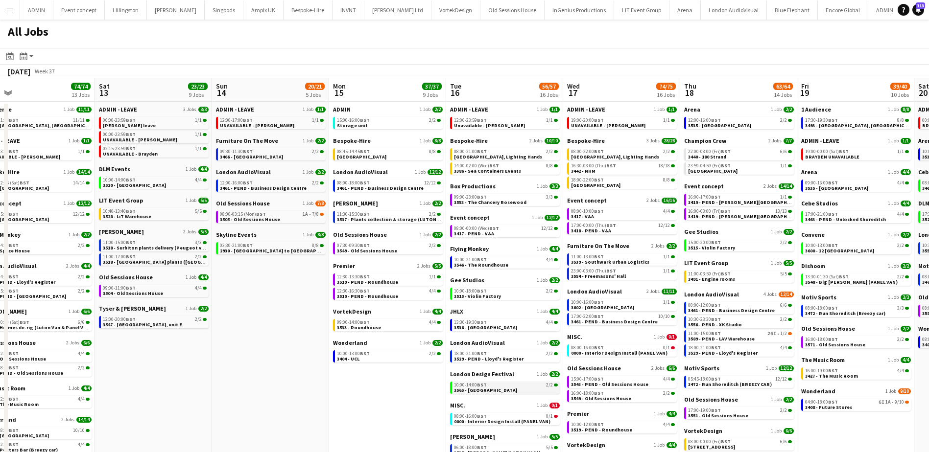
click at [467, 392] on span "3565 - Space House" at bounding box center [485, 390] width 63 height 6
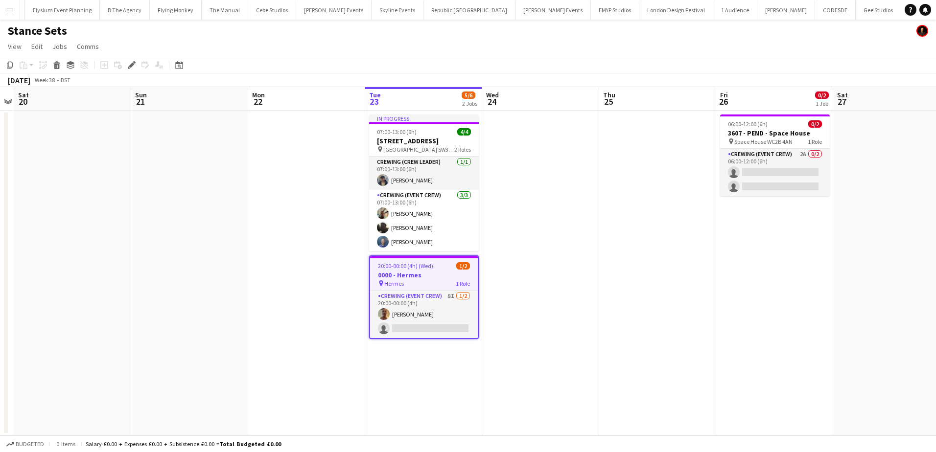
scroll to position [0, 3105]
click at [437, 329] on app-card-role "Crewing (Event Crew) 8I [DATE] 20:00-00:00 (4h) [PERSON_NAME] single-neutral-ac…" at bounding box center [424, 314] width 108 height 47
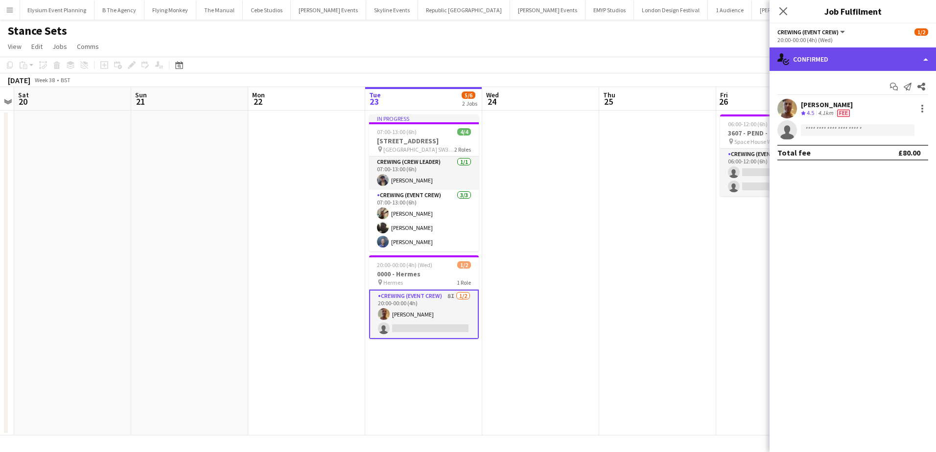
click at [888, 55] on div "single-neutral-actions-check-2 Confirmed" at bounding box center [853, 59] width 166 height 24
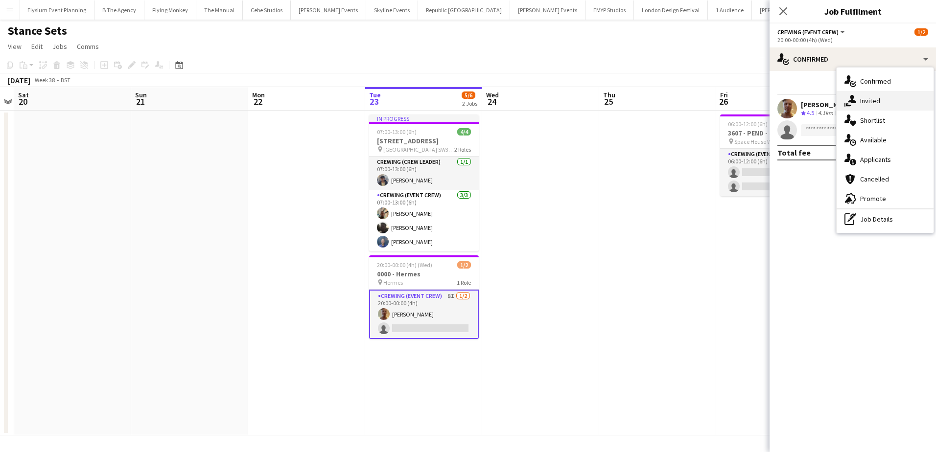
click at [895, 104] on div "single-neutral-actions-share-1 Invited" at bounding box center [885, 101] width 97 height 20
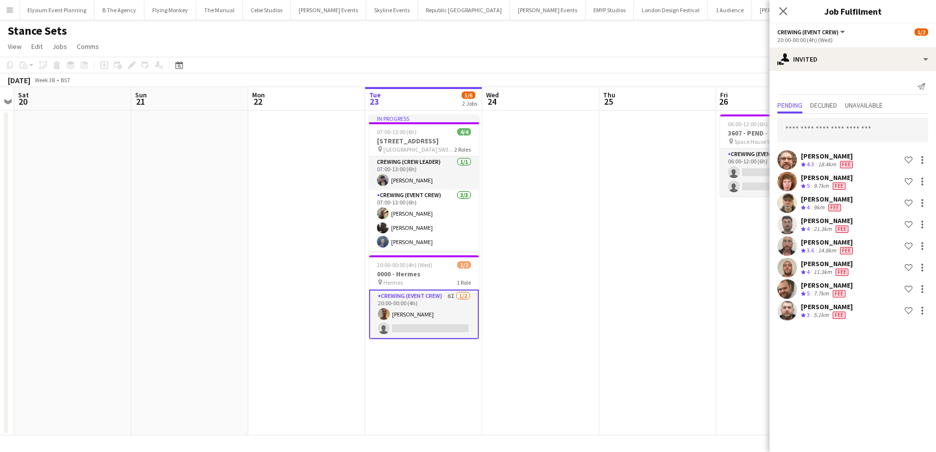
click at [678, 128] on app-date-cell at bounding box center [657, 273] width 117 height 325
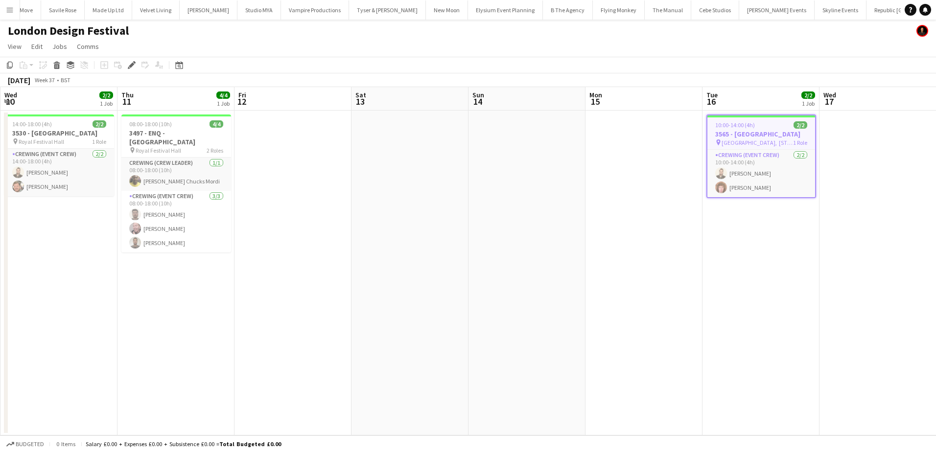
scroll to position [0, 204]
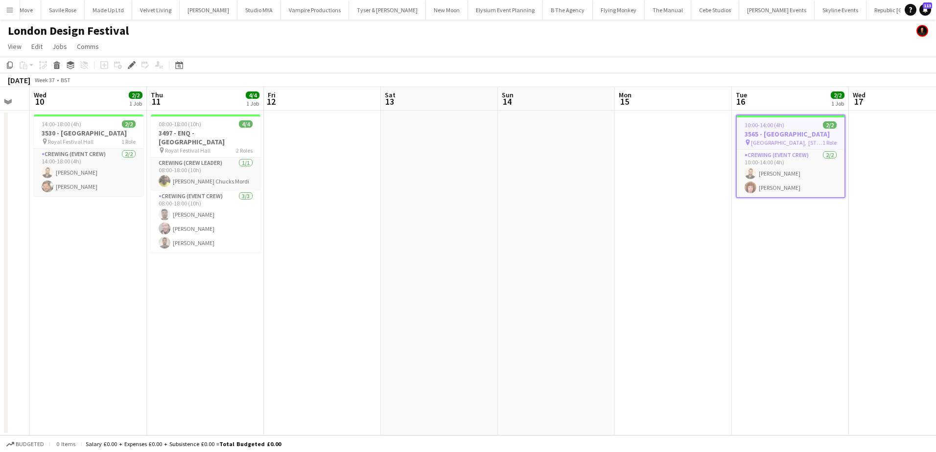
drag, startPoint x: 315, startPoint y: 290, endPoint x: 682, endPoint y: 291, distance: 366.7
click at [682, 291] on app-calendar-viewport "Mon 8 Tue 9 Wed 10 2/2 1 Job Thu 11 4/4 1 Job Fri 12 Sat 13 Sun 14 Mon 15 Tue 1…" at bounding box center [468, 261] width 936 height 349
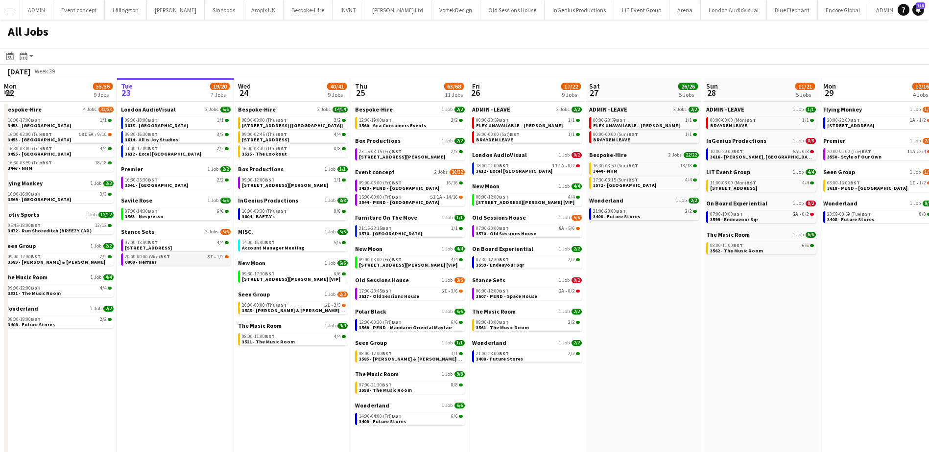
click at [167, 264] on link "20:00-00:00 (Wed) BST 8I • 1/2 0000 - Hermes" at bounding box center [177, 259] width 104 height 11
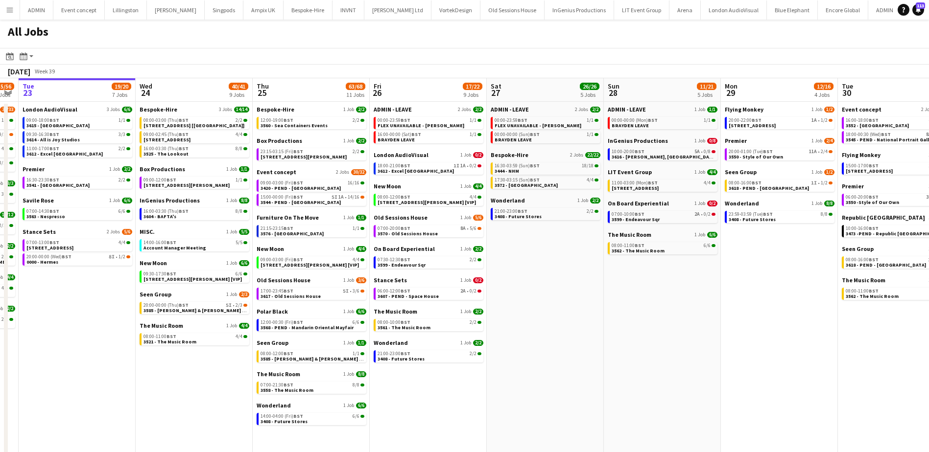
drag, startPoint x: 766, startPoint y: 283, endPoint x: 684, endPoint y: 266, distance: 83.4
click at [685, 268] on app-calendar-viewport "Sat 20 27/28 8 Jobs Sun 21 49/51 12 Jobs Mon 22 55/56 9 Jobs Tue 23 19/20 7 Job…" at bounding box center [464, 301] width 929 height 446
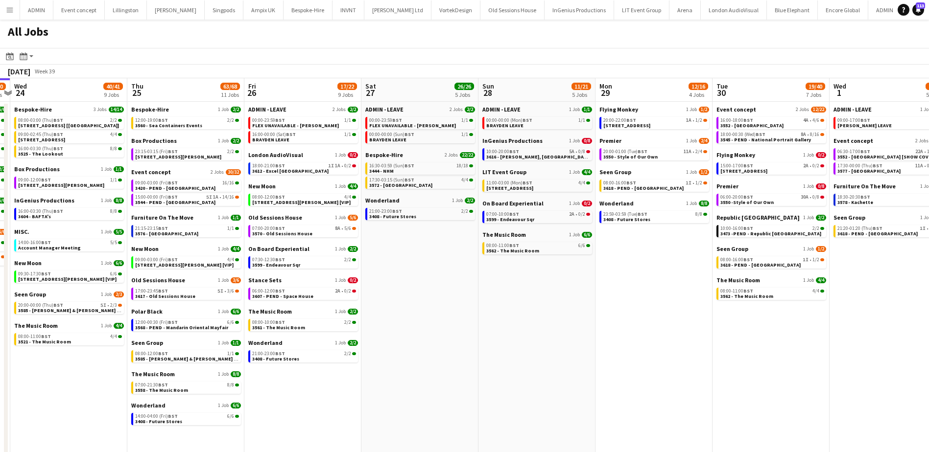
drag, startPoint x: 774, startPoint y: 319, endPoint x: 653, endPoint y: 280, distance: 127.1
click at [654, 283] on app-calendar-viewport "Sun 21 49/51 12 Jobs Mon 22 55/56 9 Jobs Tue 23 19/20 7 Jobs Wed 24 40/41 9 Job…" at bounding box center [464, 301] width 929 height 446
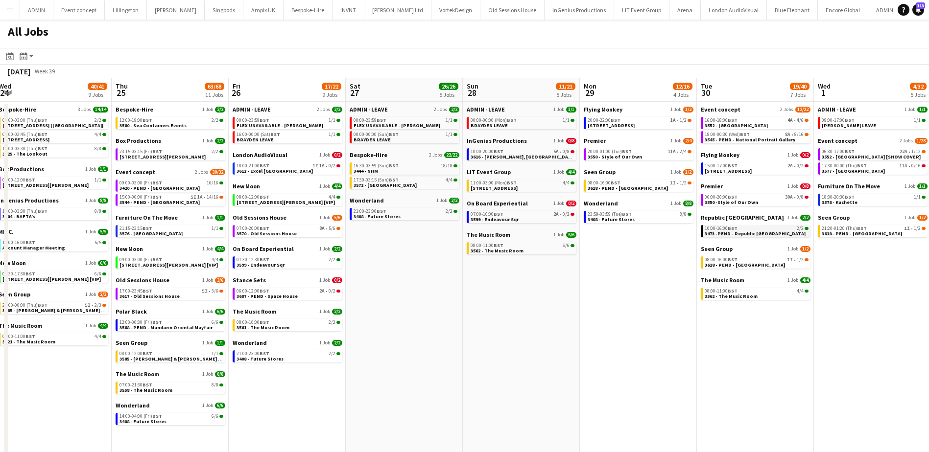
click at [732, 233] on span "3473 -PEND - Republic London" at bounding box center [755, 234] width 101 height 6
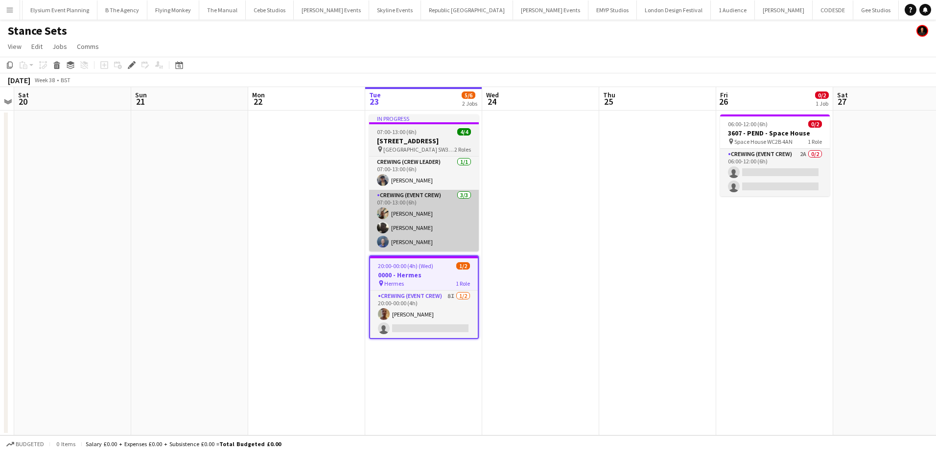
scroll to position [0, 3105]
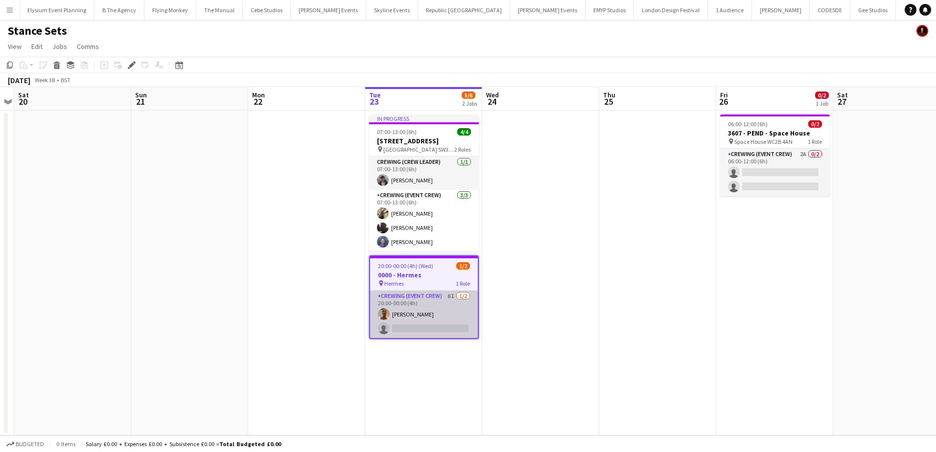
click at [435, 338] on app-card-role "Crewing (Event Crew) 8I [DATE] 20:00-00:00 (4h) [PERSON_NAME] single-neutral-ac…" at bounding box center [424, 314] width 108 height 47
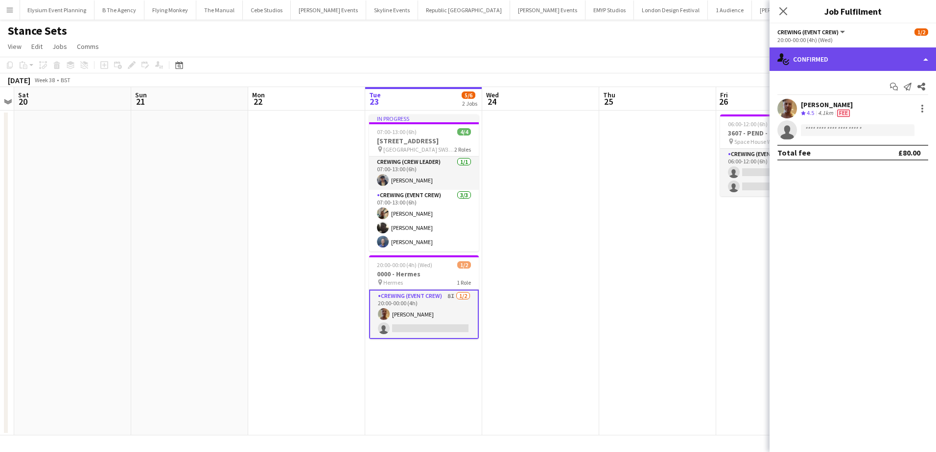
click at [870, 54] on div "single-neutral-actions-check-2 Confirmed" at bounding box center [853, 59] width 166 height 24
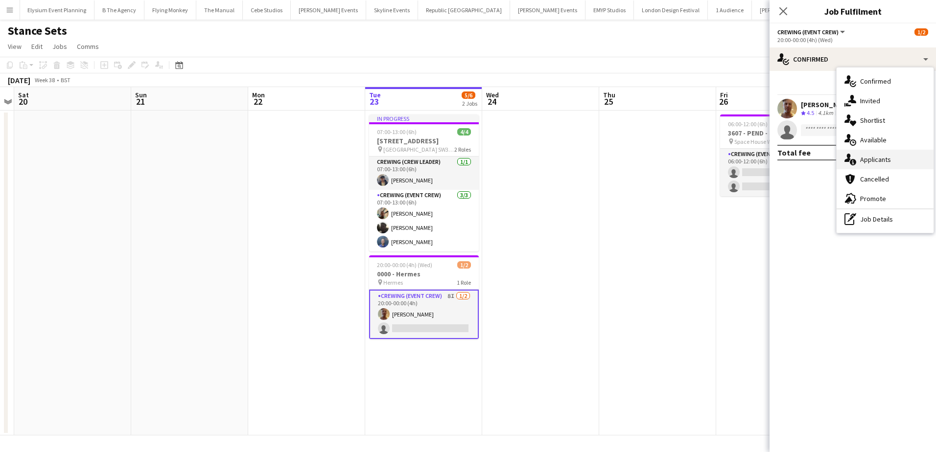
click at [894, 158] on div "single-neutral-actions-information Applicants" at bounding box center [885, 160] width 97 height 20
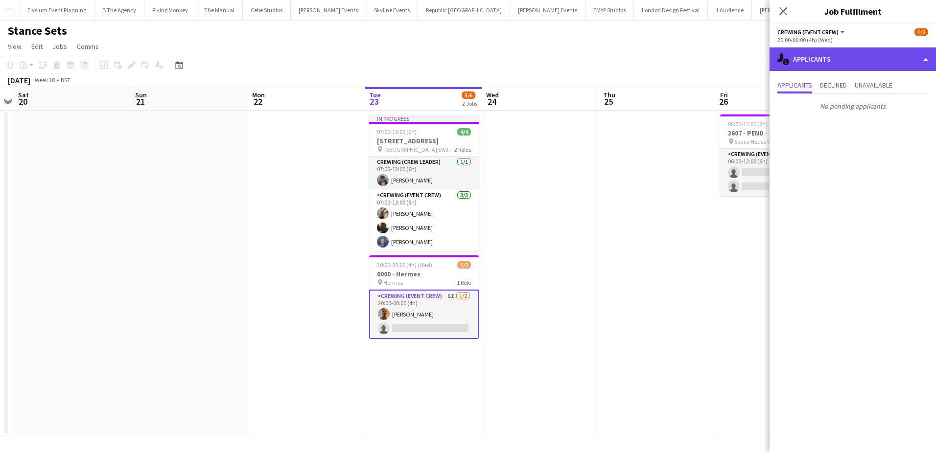
click at [877, 59] on div "single-neutral-actions-information Applicants" at bounding box center [853, 59] width 166 height 24
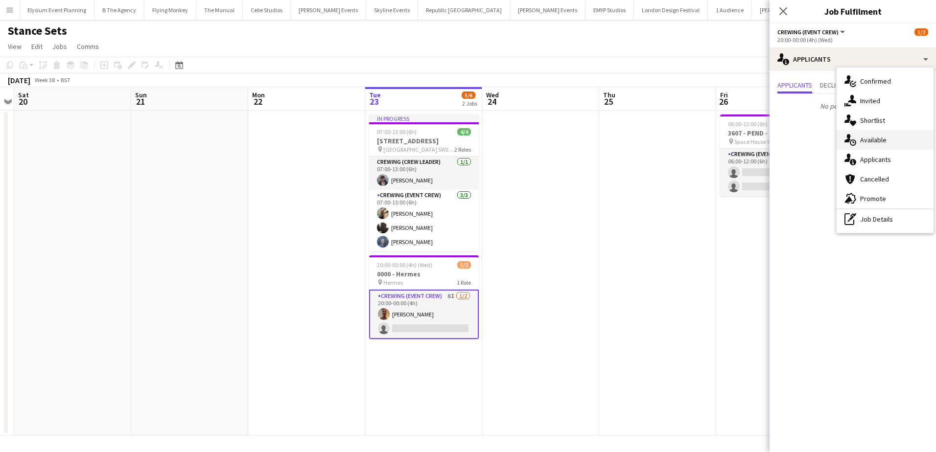
click at [884, 137] on span "Available" at bounding box center [873, 140] width 26 height 9
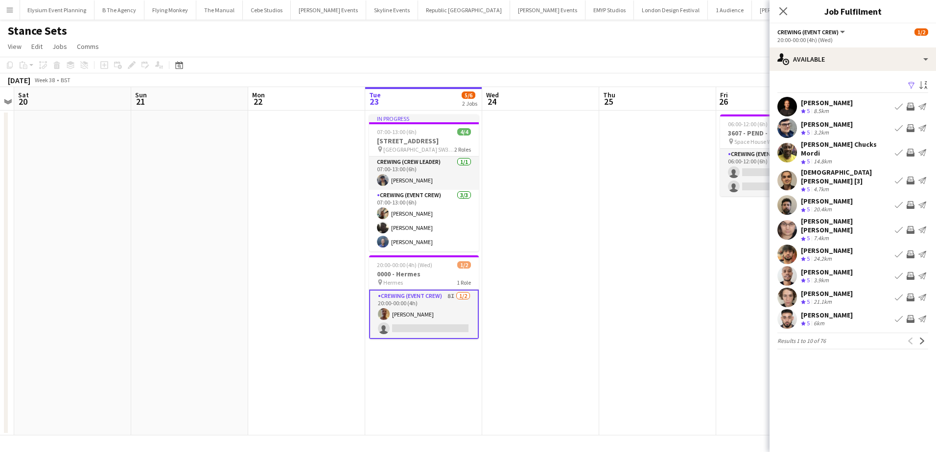
click at [913, 315] on app-icon "Invite crew" at bounding box center [911, 319] width 8 height 8
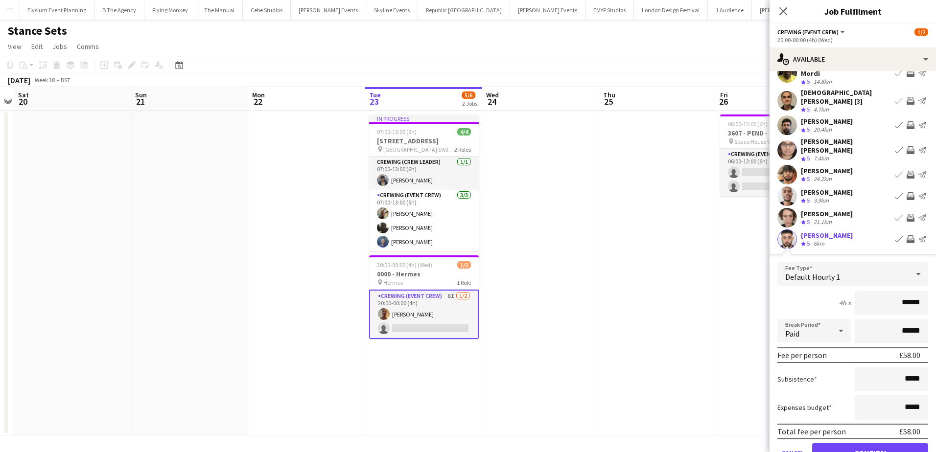
scroll to position [98, 0]
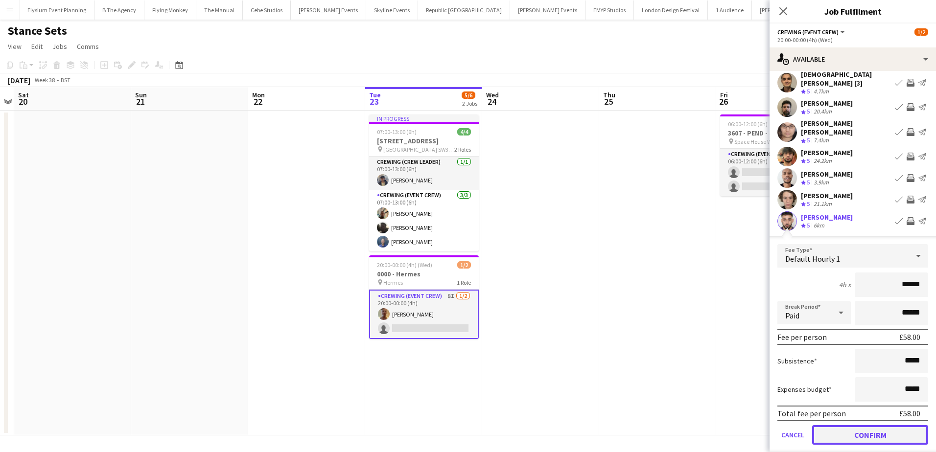
click at [896, 425] on button "Confirm" at bounding box center [870, 435] width 116 height 20
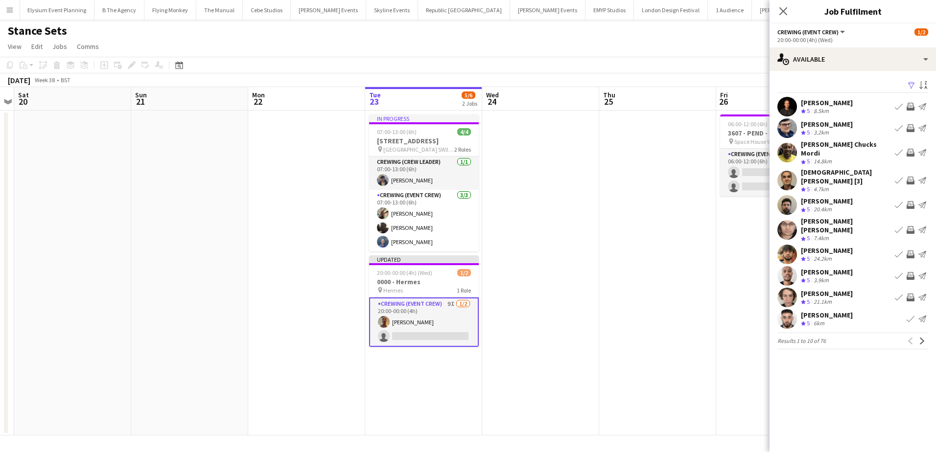
scroll to position [0, 0]
click at [922, 338] on app-icon "Next" at bounding box center [922, 341] width 7 height 7
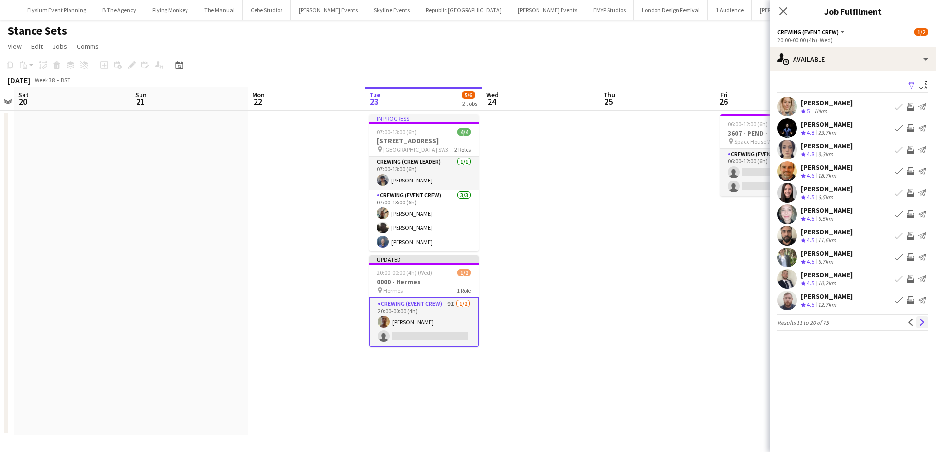
click at [921, 323] on app-icon "Next" at bounding box center [922, 322] width 7 height 7
click at [909, 235] on app-icon "Invite crew" at bounding box center [911, 236] width 8 height 8
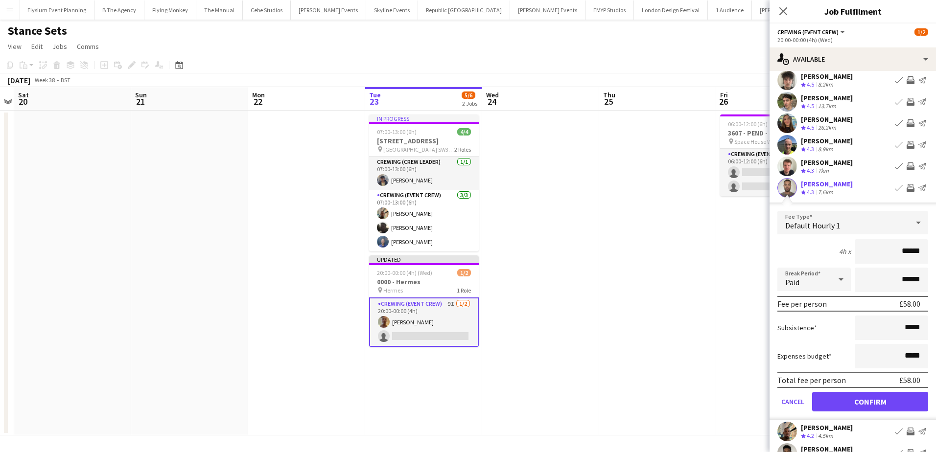
scroll to position [49, 0]
click at [879, 401] on button "Confirm" at bounding box center [870, 401] width 116 height 20
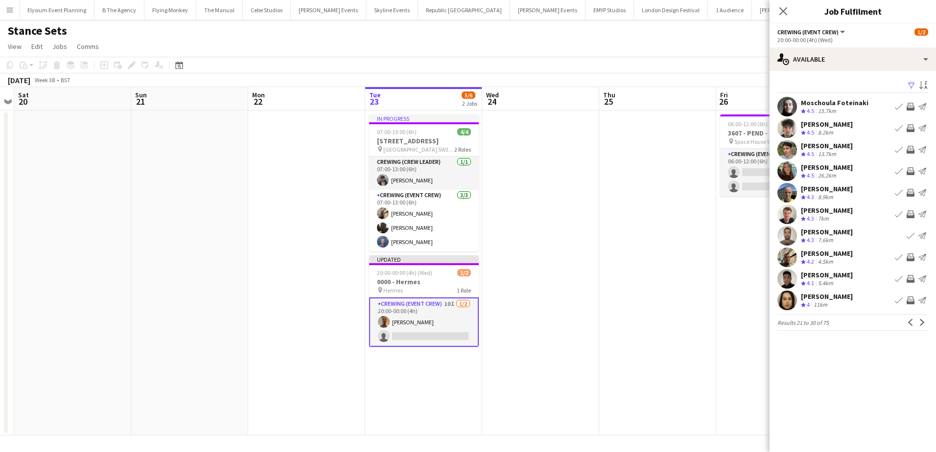
scroll to position [0, 0]
click at [911, 258] on app-icon "Invite crew" at bounding box center [911, 258] width 8 height 8
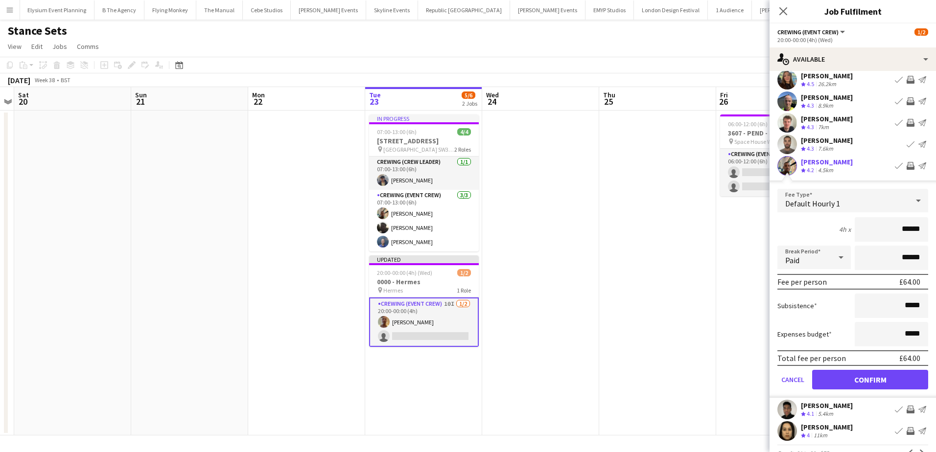
scroll to position [113, 0]
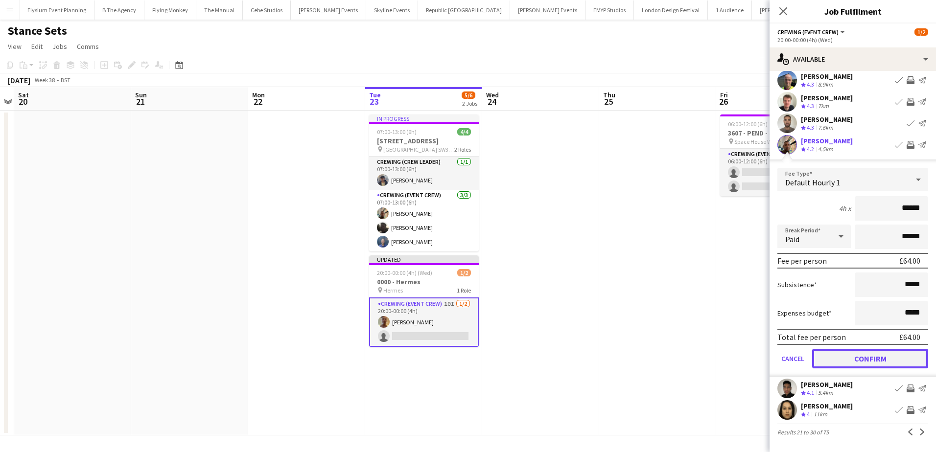
click at [875, 362] on button "Confirm" at bounding box center [870, 359] width 116 height 20
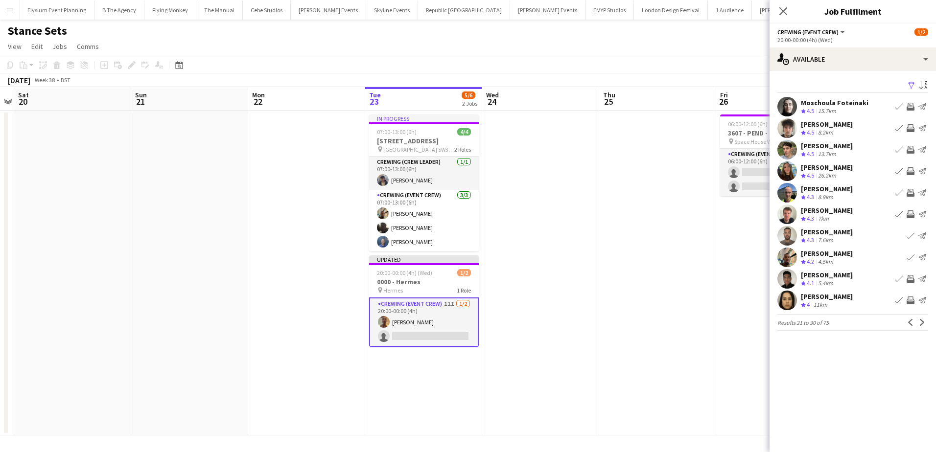
scroll to position [0, 0]
click at [921, 320] on app-icon "Next" at bounding box center [922, 322] width 7 height 7
click at [912, 193] on app-icon "Invite crew" at bounding box center [911, 193] width 8 height 8
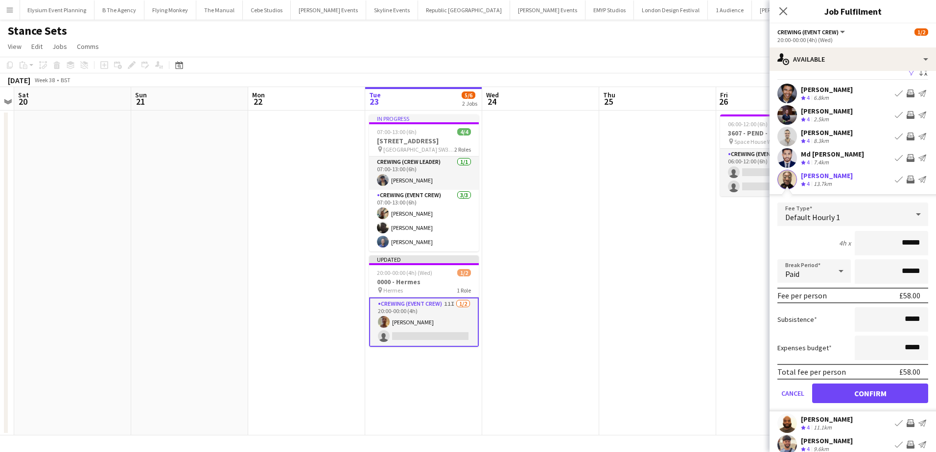
scroll to position [98, 0]
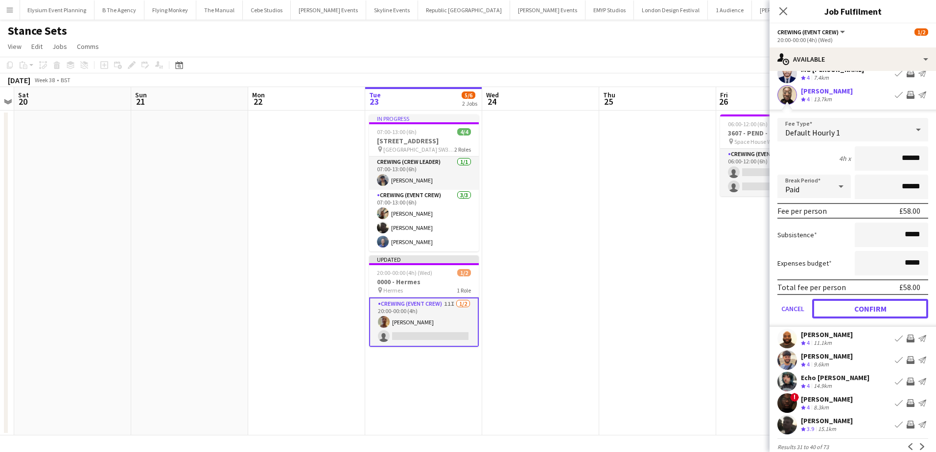
click at [889, 311] on button "Confirm" at bounding box center [870, 309] width 116 height 20
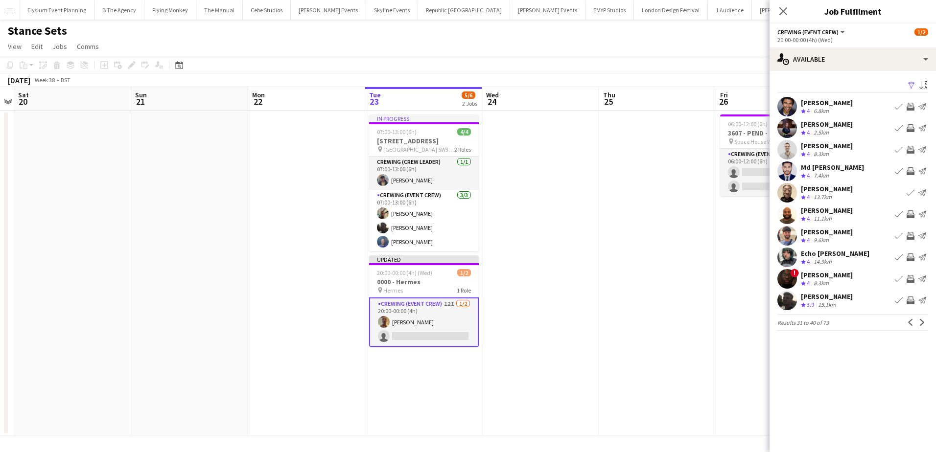
scroll to position [0, 0]
click at [912, 233] on app-icon "Invite crew" at bounding box center [911, 236] width 8 height 8
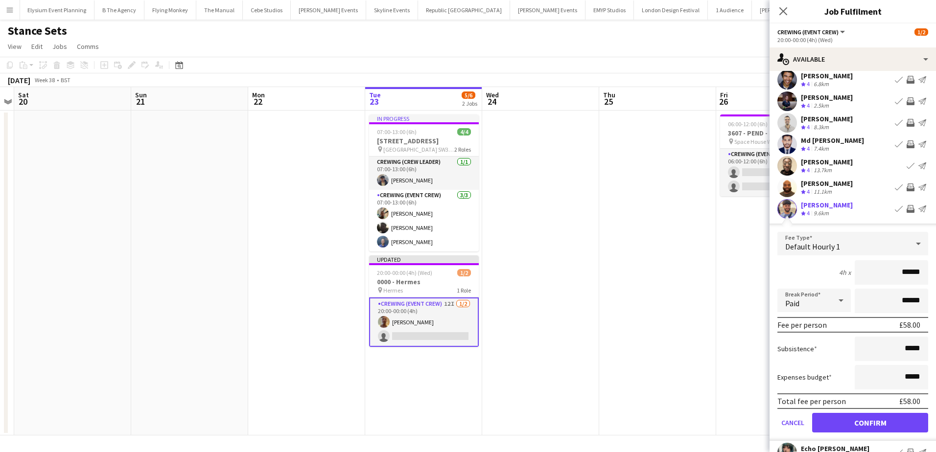
scroll to position [98, 0]
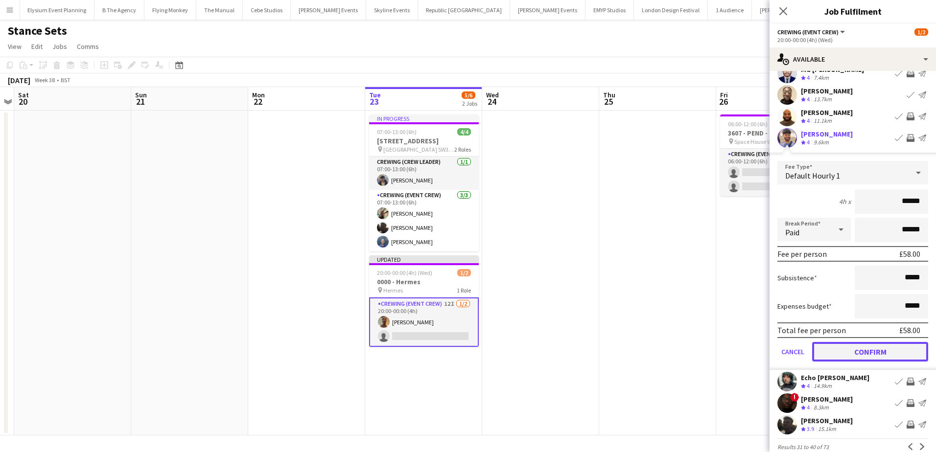
click at [882, 354] on button "Confirm" at bounding box center [870, 352] width 116 height 20
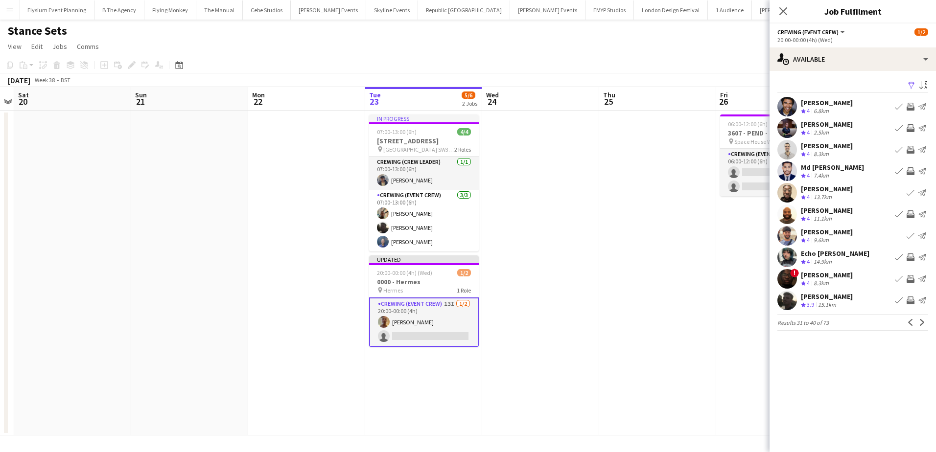
click at [913, 299] on app-icon "Invite crew" at bounding box center [911, 301] width 8 height 8
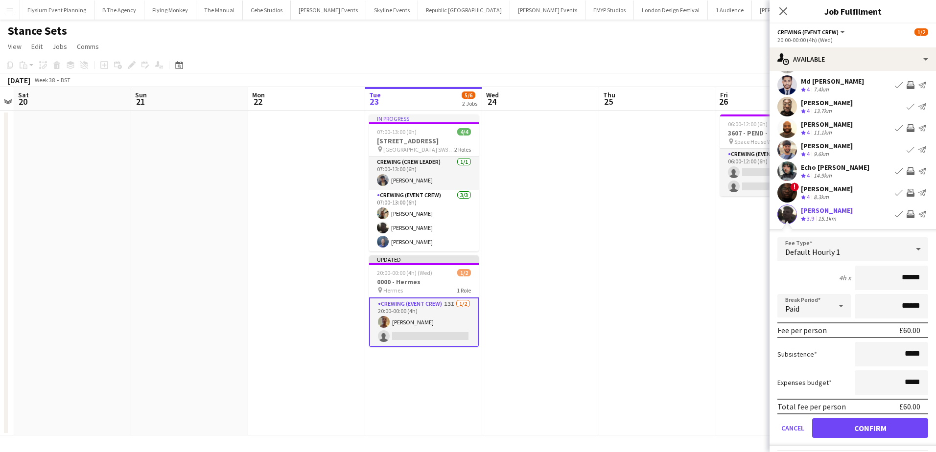
scroll to position [98, 0]
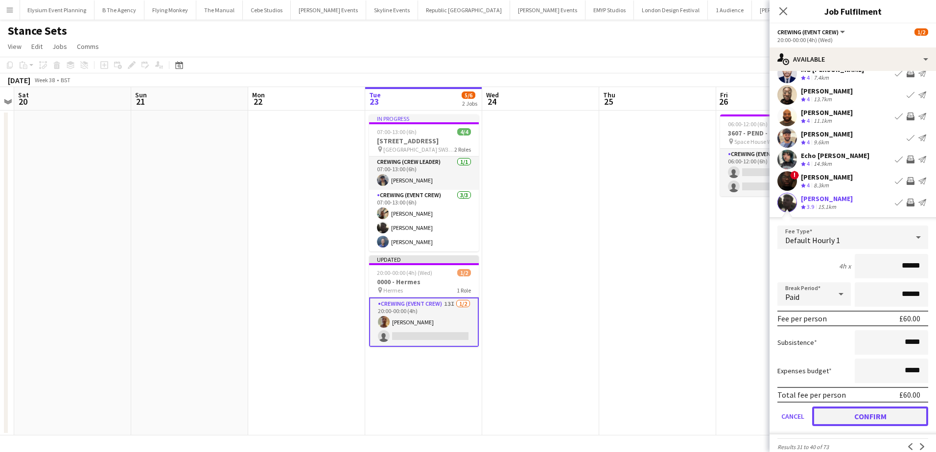
click at [879, 408] on button "Confirm" at bounding box center [870, 417] width 116 height 20
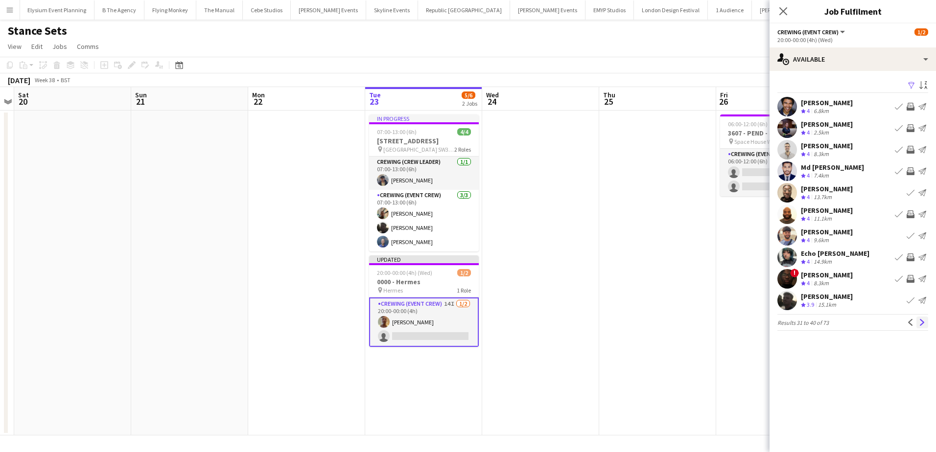
click at [927, 322] on button "Next" at bounding box center [923, 323] width 12 height 12
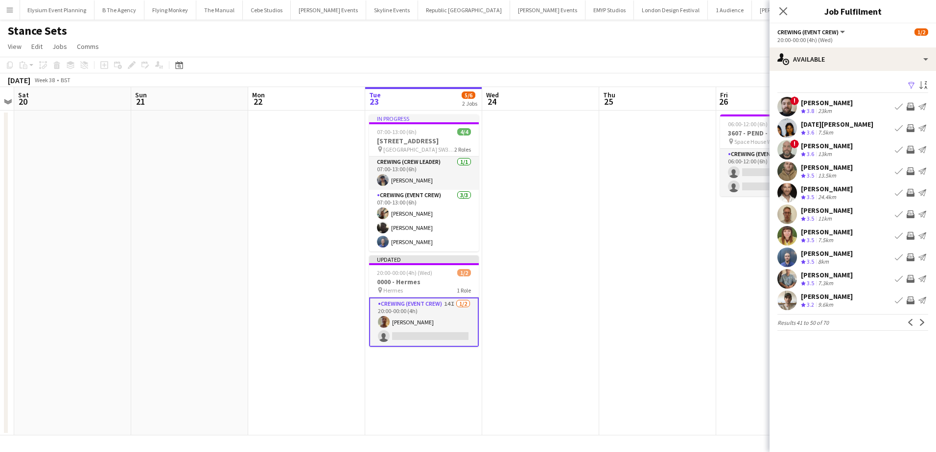
click at [911, 125] on app-icon "Invite crew" at bounding box center [911, 128] width 8 height 8
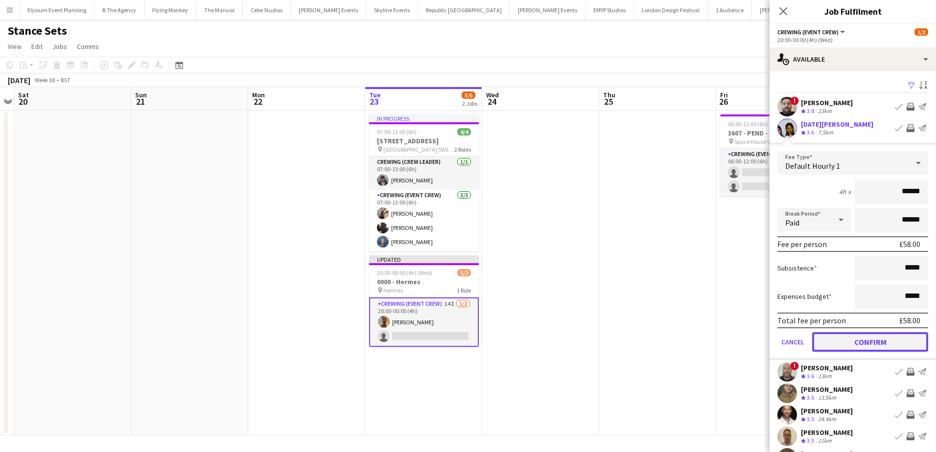
click at [879, 342] on button "Confirm" at bounding box center [870, 342] width 116 height 20
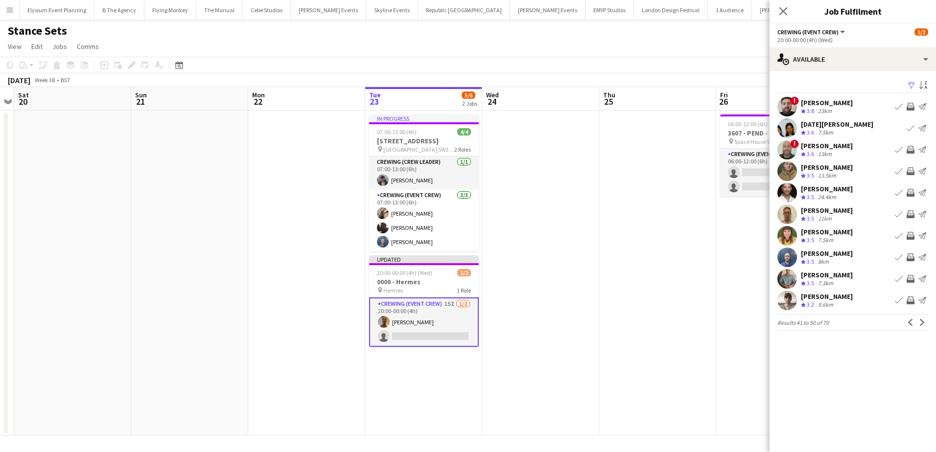
click at [910, 106] on app-icon "Invite crew" at bounding box center [911, 107] width 8 height 8
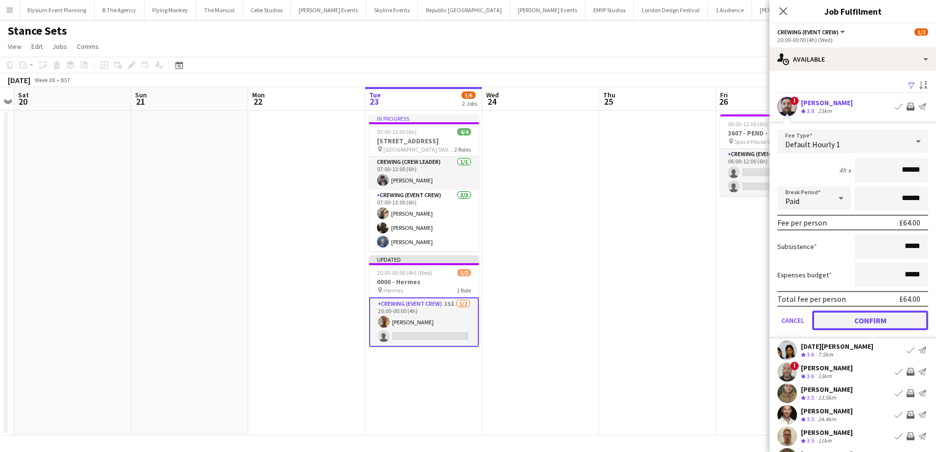
click at [896, 317] on button "Confirm" at bounding box center [870, 321] width 116 height 20
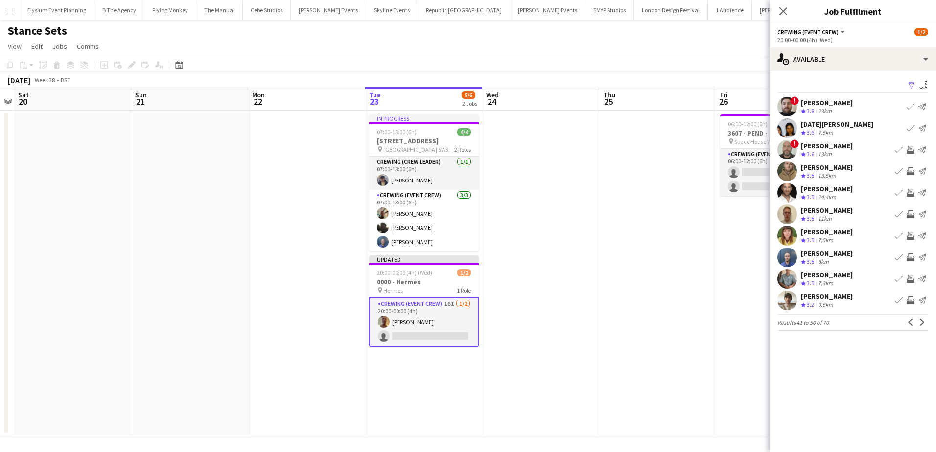
click at [639, 241] on app-date-cell at bounding box center [657, 273] width 117 height 325
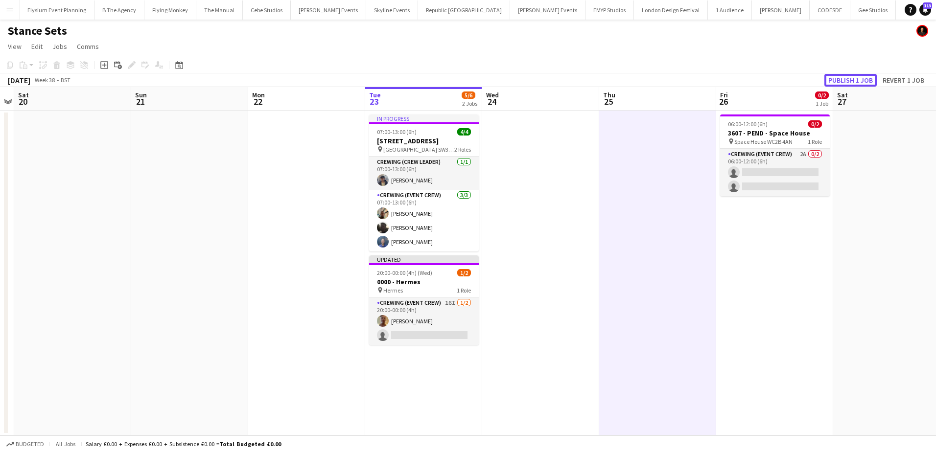
click at [858, 78] on button "Publish 1 job" at bounding box center [851, 80] width 52 height 13
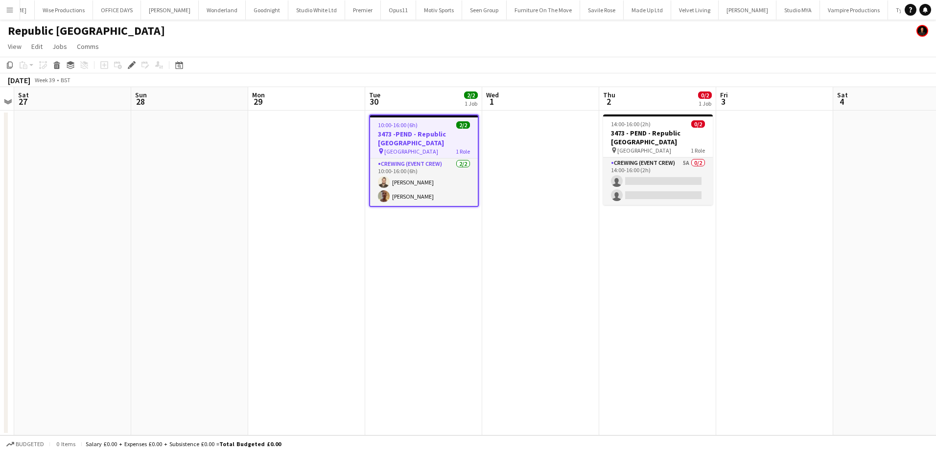
scroll to position [0, 2471]
click at [438, 180] on app-card-role "Crewing (Event Crew) [DATE] 10:00-16:00 (6h) [PERSON_NAME] [PERSON_NAME]" at bounding box center [424, 182] width 108 height 47
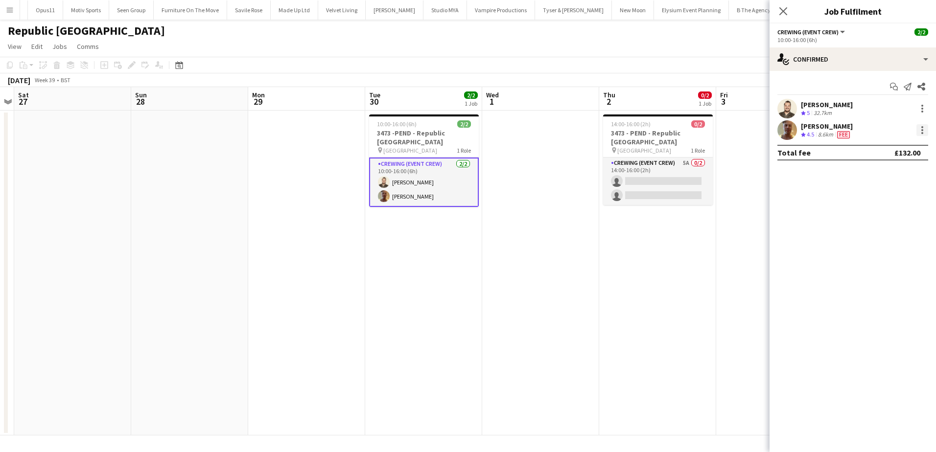
click at [924, 130] on div at bounding box center [923, 130] width 12 height 12
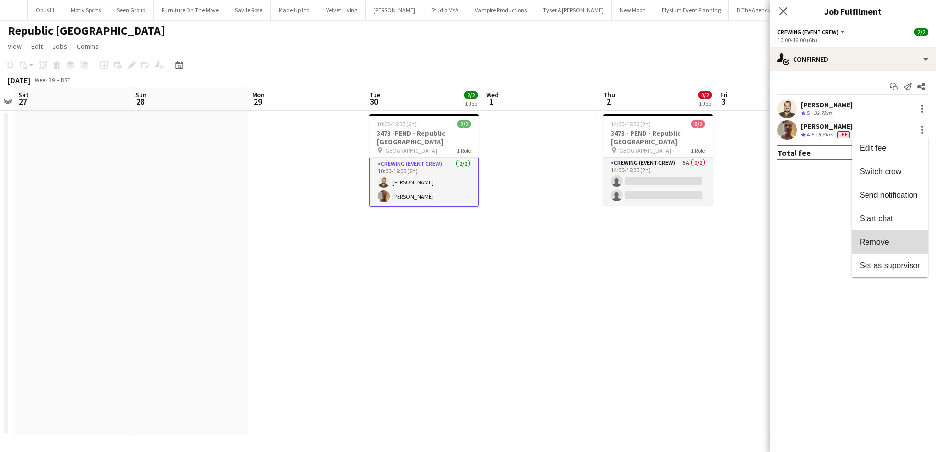
click at [876, 241] on span "Remove" at bounding box center [874, 242] width 29 height 8
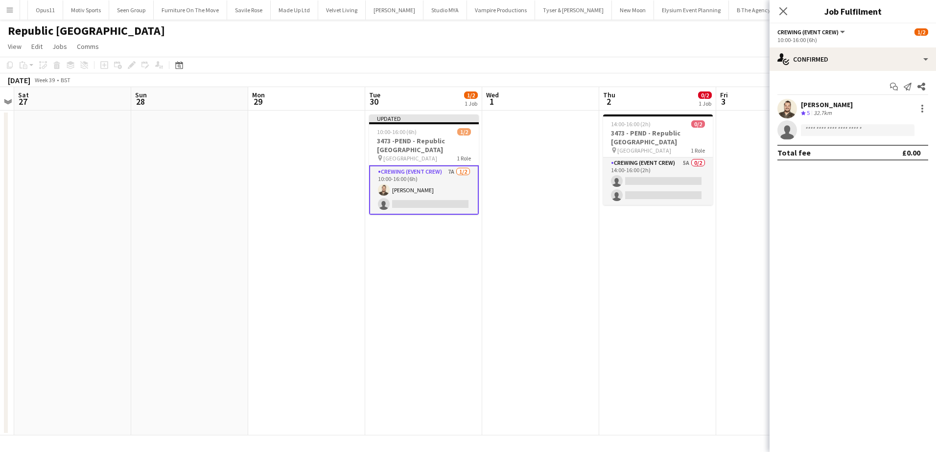
click at [592, 256] on app-date-cell at bounding box center [540, 273] width 117 height 325
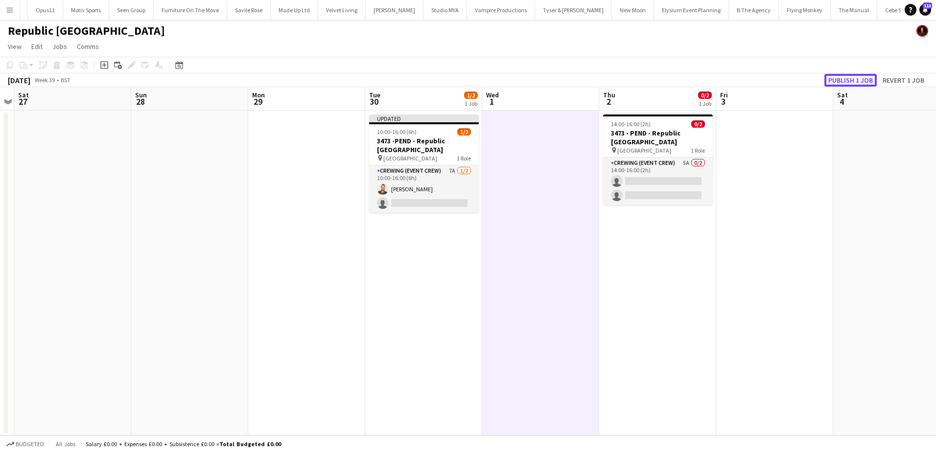
click at [858, 79] on button "Publish 1 job" at bounding box center [851, 80] width 52 height 13
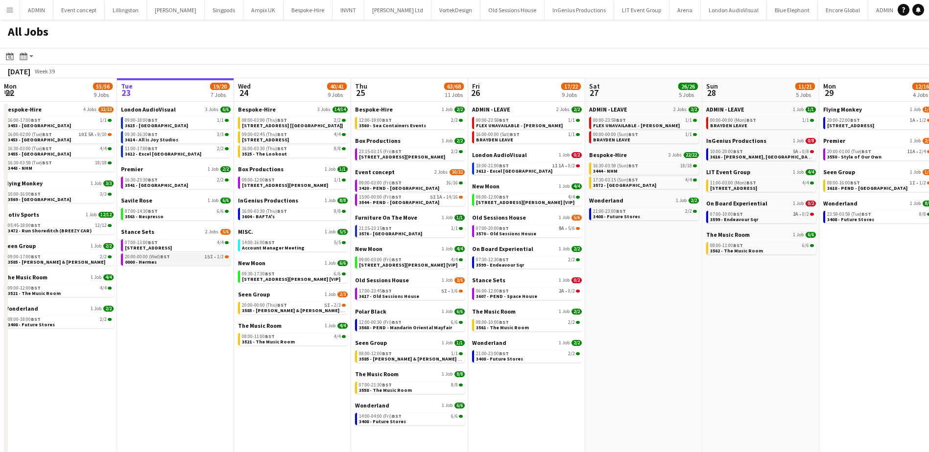
click at [194, 257] on div "20:00-00:00 (Wed) BST 15I • 1/2" at bounding box center [177, 257] width 104 height 5
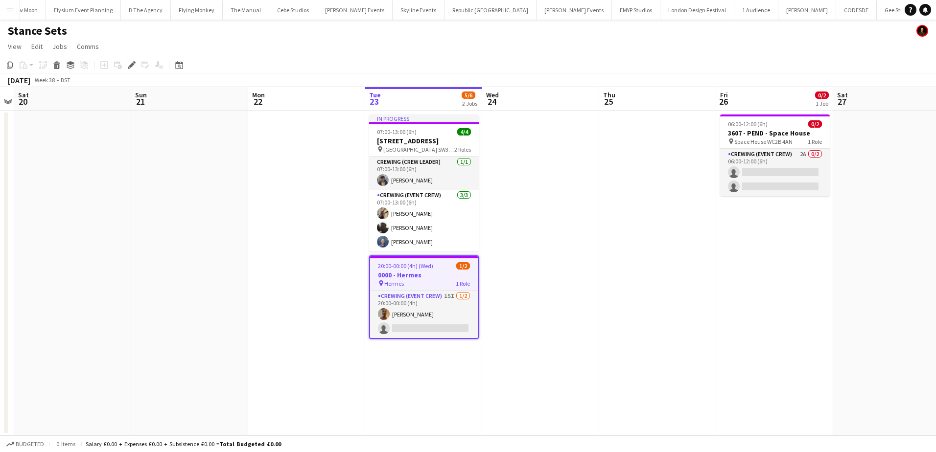
scroll to position [0, 3105]
click at [221, 178] on app-date-cell at bounding box center [189, 273] width 117 height 325
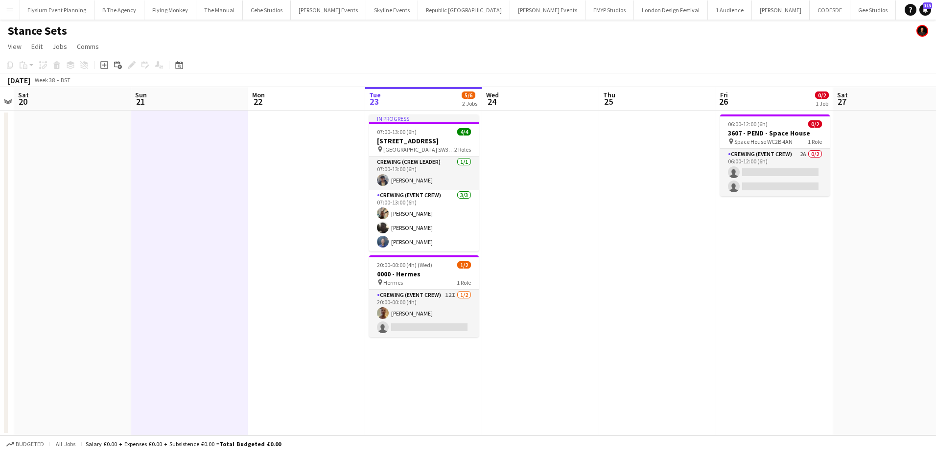
drag, startPoint x: 448, startPoint y: 333, endPoint x: 480, endPoint y: 318, distance: 36.1
click at [448, 333] on app-card-role "Crewing (Event Crew) 12I [DATE] 20:00-00:00 (4h) [PERSON_NAME] single-neutral-a…" at bounding box center [424, 313] width 110 height 47
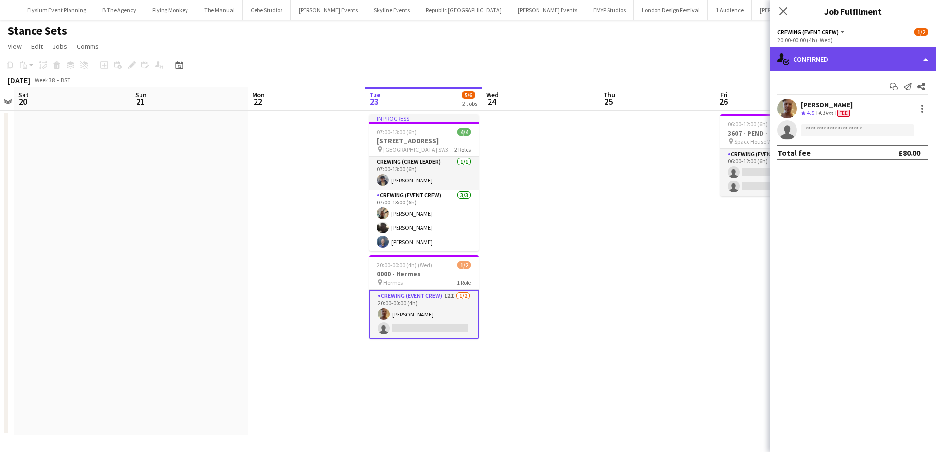
click at [866, 55] on div "single-neutral-actions-check-2 Confirmed" at bounding box center [853, 59] width 166 height 24
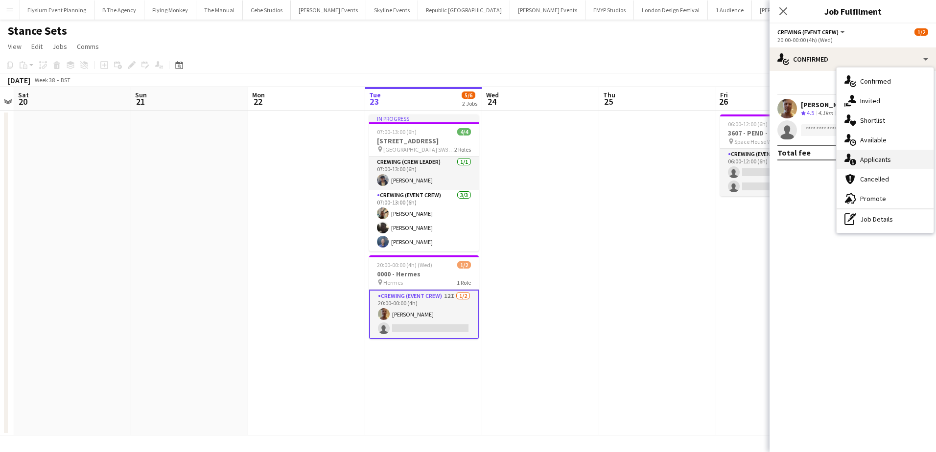
click at [894, 161] on div "single-neutral-actions-information Applicants" at bounding box center [885, 160] width 97 height 20
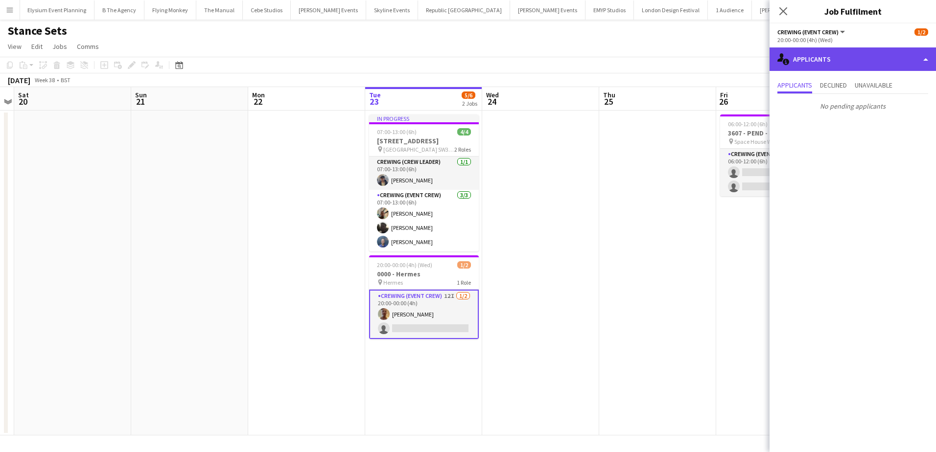
click at [870, 62] on div "single-neutral-actions-information Applicants" at bounding box center [853, 59] width 166 height 24
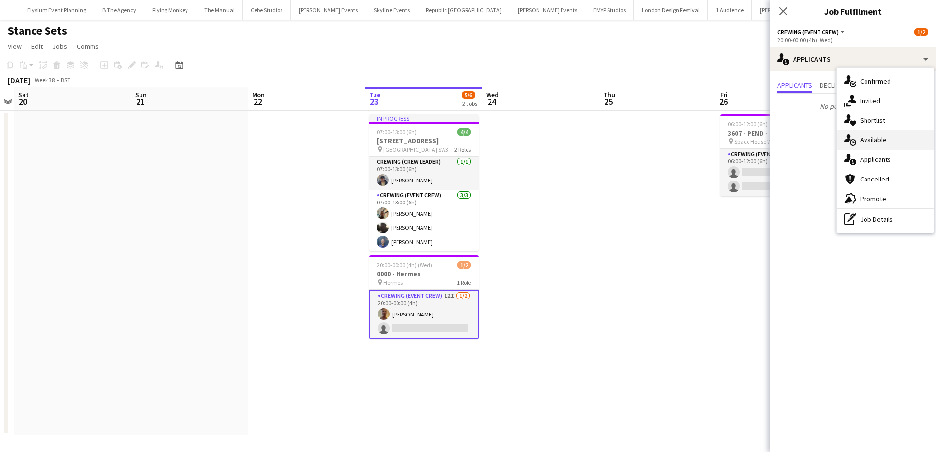
click at [873, 144] on span "Available" at bounding box center [873, 140] width 26 height 9
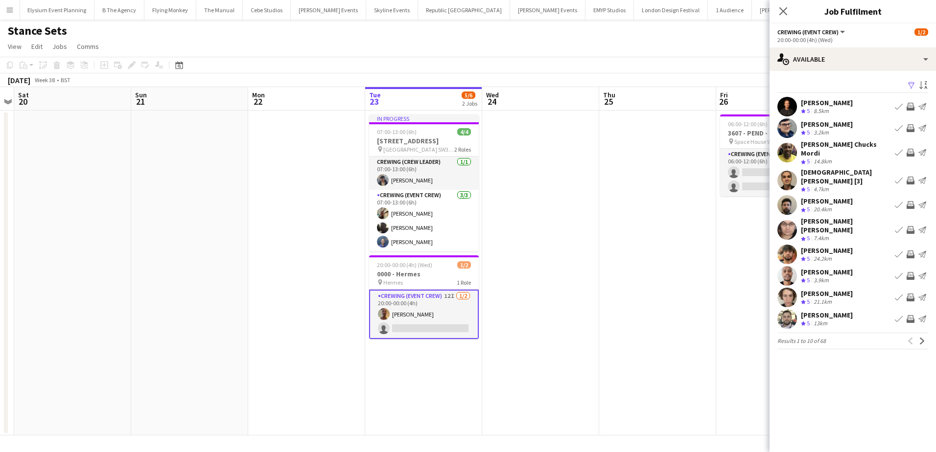
click at [909, 149] on app-icon "Invite crew" at bounding box center [911, 153] width 8 height 8
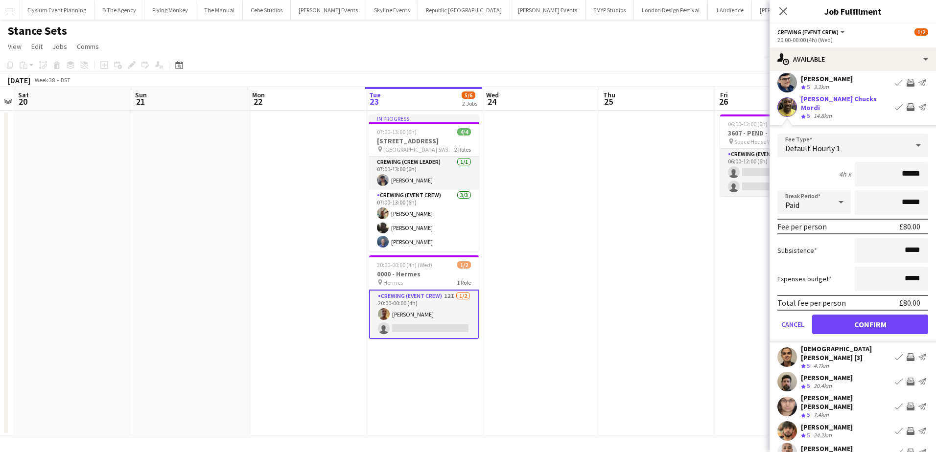
scroll to position [49, 0]
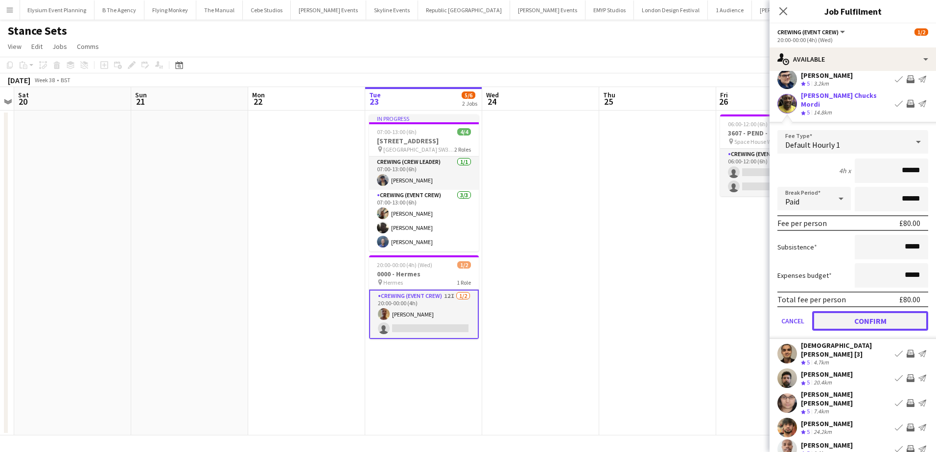
click at [882, 319] on button "Confirm" at bounding box center [870, 321] width 116 height 20
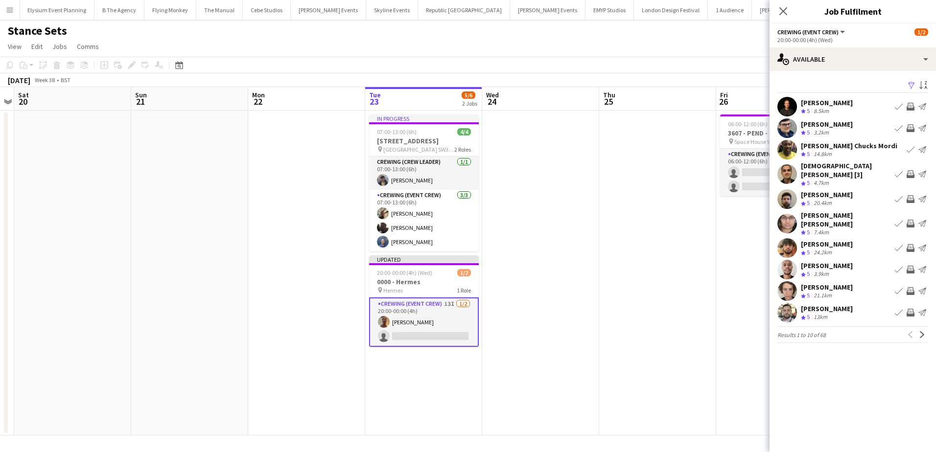
click at [925, 330] on app-pager "Results 1 to 10 of 68 Previous Next" at bounding box center [853, 335] width 151 height 17
click at [925, 331] on app-icon "Next" at bounding box center [922, 334] width 7 height 7
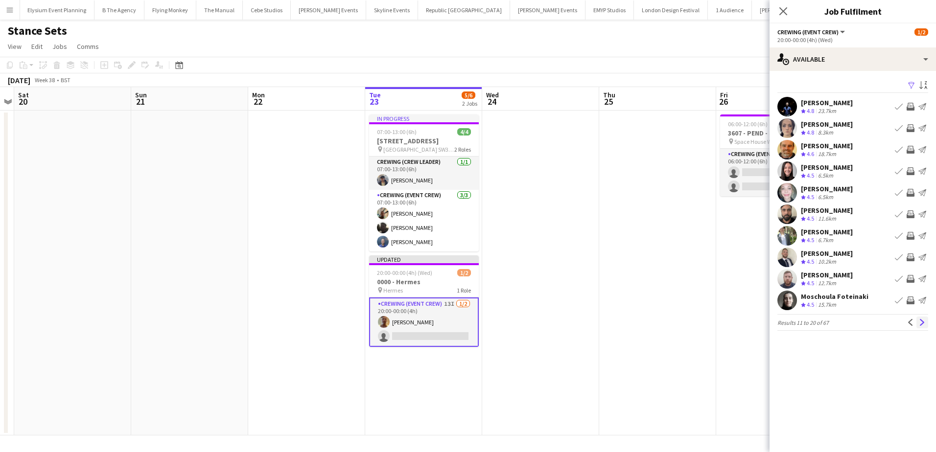
click at [921, 324] on app-icon "Next" at bounding box center [922, 322] width 7 height 7
click at [909, 107] on app-icon "Invite crew" at bounding box center [911, 107] width 8 height 8
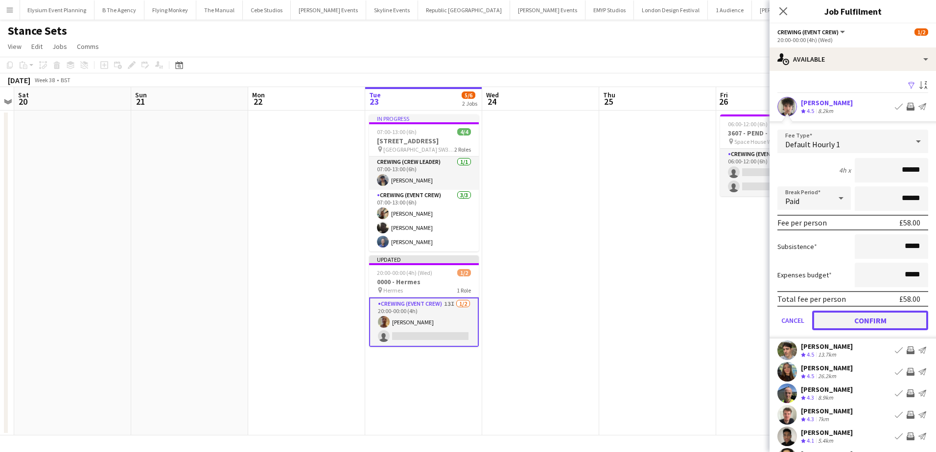
click at [888, 322] on button "Confirm" at bounding box center [870, 321] width 116 height 20
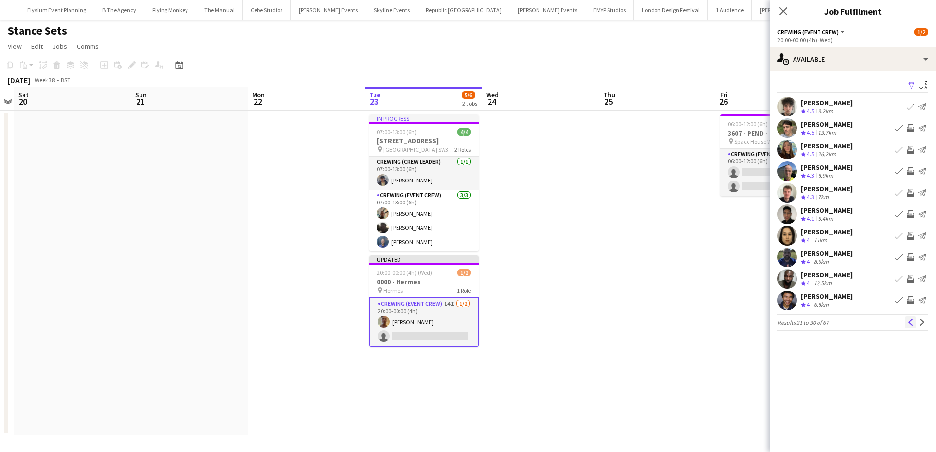
click at [910, 324] on app-icon "Previous" at bounding box center [910, 322] width 7 height 7
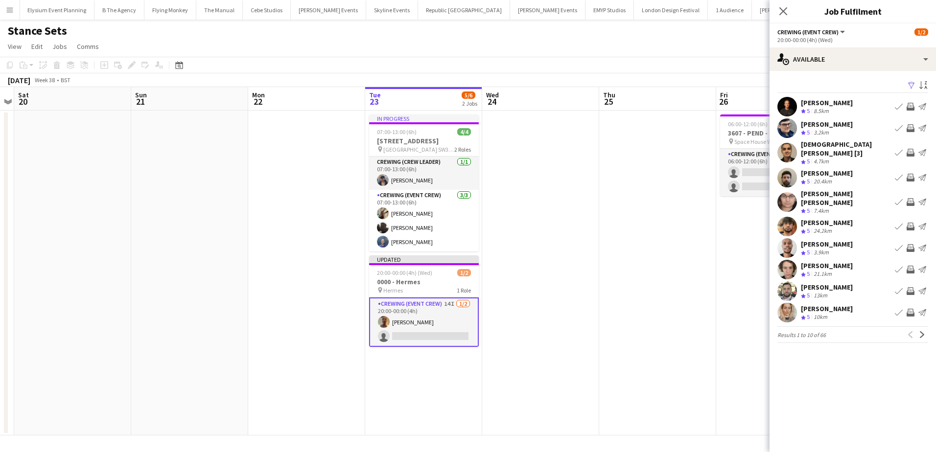
click at [912, 266] on app-icon "Invite crew" at bounding box center [911, 270] width 8 height 8
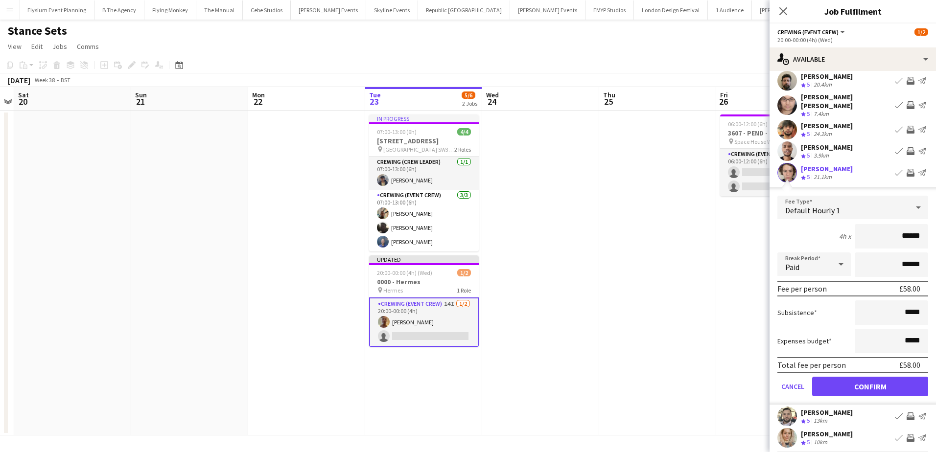
scroll to position [98, 0]
click at [883, 376] on button "Confirm" at bounding box center [870, 386] width 116 height 20
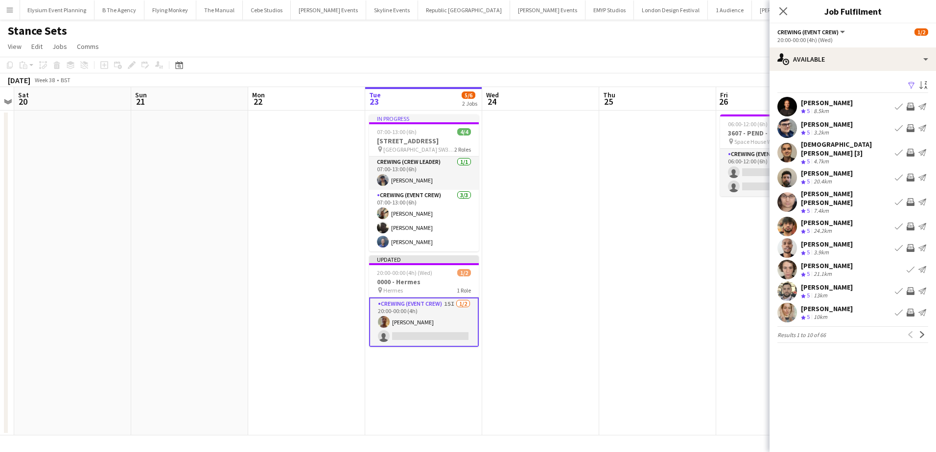
scroll to position [0, 0]
click at [736, 254] on app-date-cell "06:00-12:00 (6h) 0/2 3607 - PEND - Space House pin Space House WC2B 4AN 1 Role …" at bounding box center [774, 273] width 117 height 325
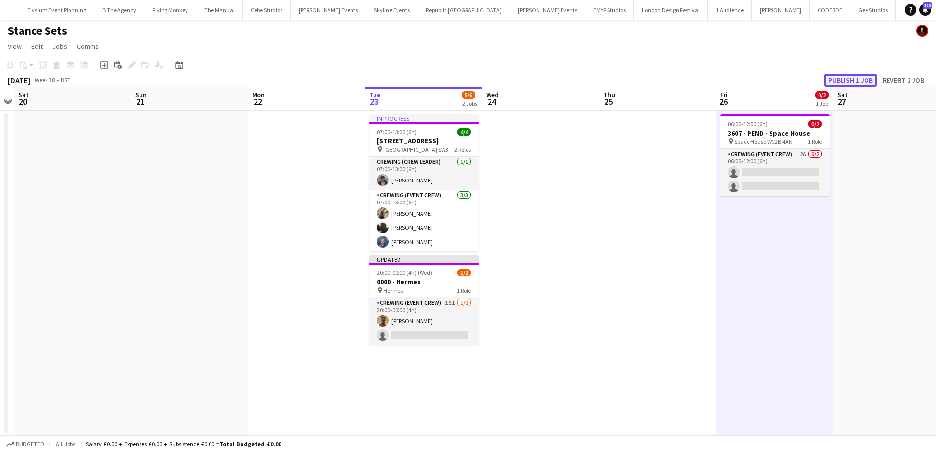
click at [850, 77] on button "Publish 1 job" at bounding box center [851, 80] width 52 height 13
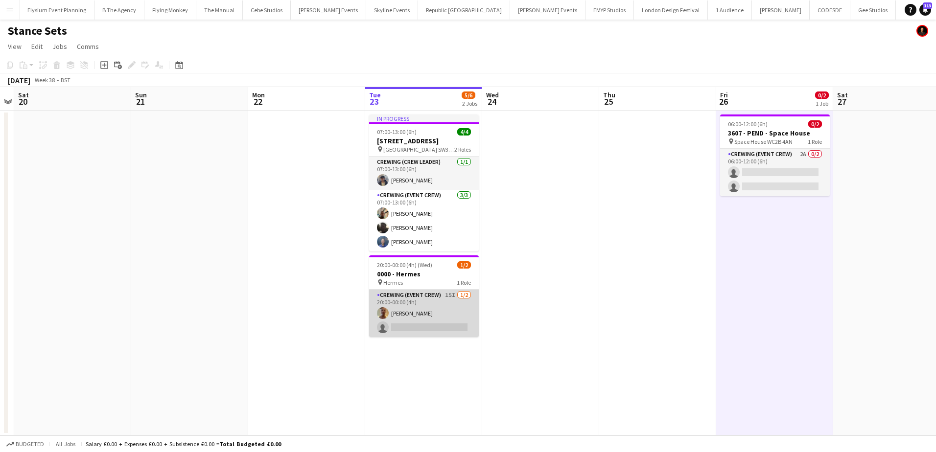
drag, startPoint x: 448, startPoint y: 322, endPoint x: 460, endPoint y: 303, distance: 22.7
click at [448, 322] on app-card-role "Crewing (Event Crew) 15I [DATE] 20:00-00:00 (4h) [PERSON_NAME] single-neutral-a…" at bounding box center [424, 313] width 110 height 47
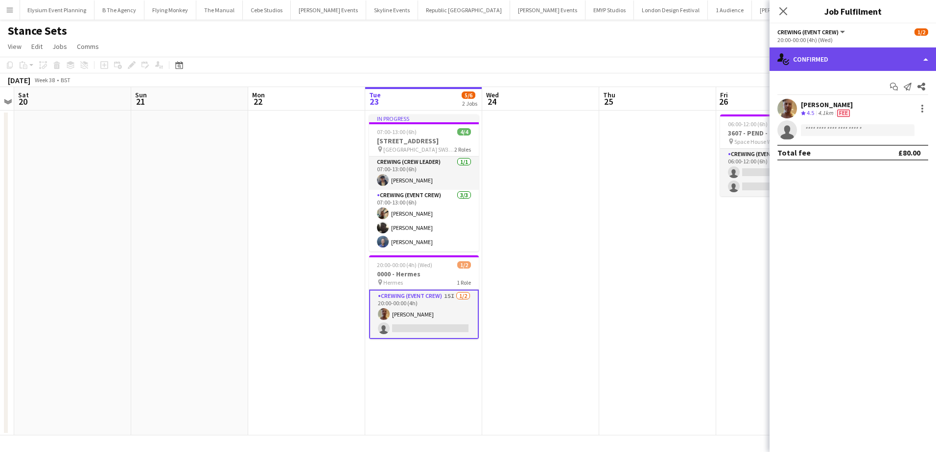
click at [833, 53] on div "single-neutral-actions-check-2 Confirmed" at bounding box center [853, 59] width 166 height 24
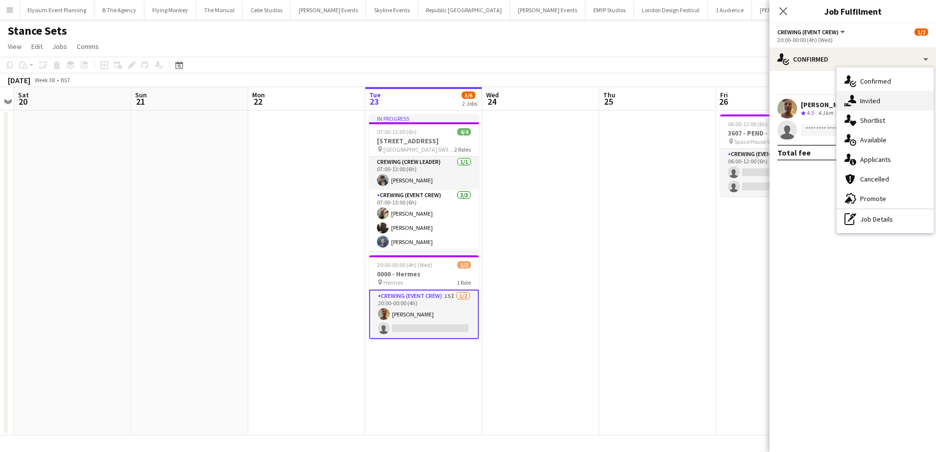
click at [877, 109] on div "single-neutral-actions-share-1 Invited" at bounding box center [885, 101] width 97 height 20
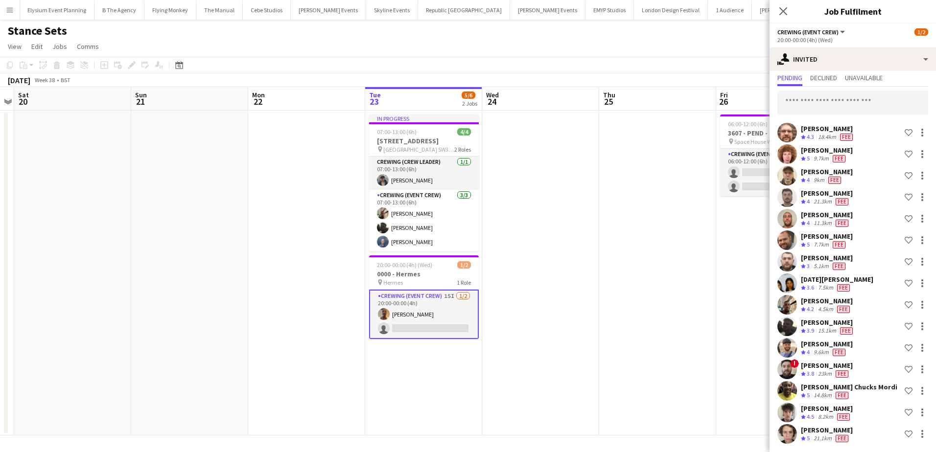
scroll to position [29, 0]
click at [668, 201] on app-date-cell at bounding box center [657, 273] width 117 height 325
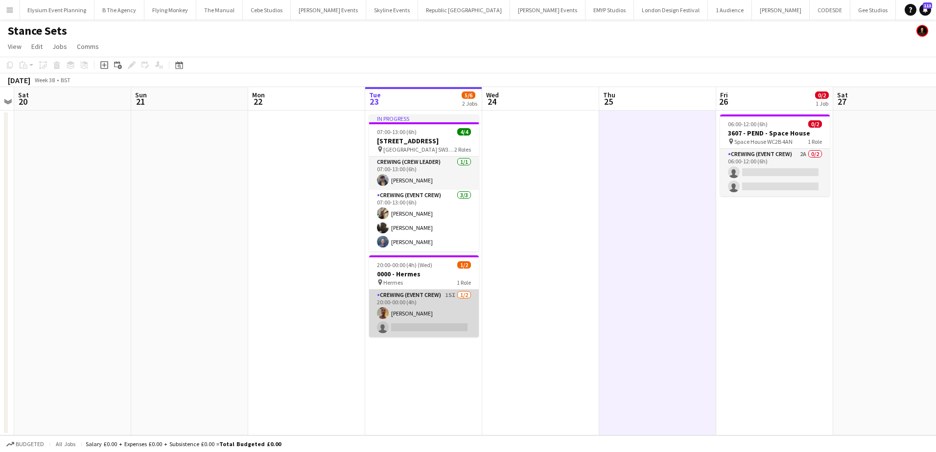
click at [440, 330] on app-card-role "Crewing (Event Crew) 15I [DATE] 20:00-00:00 (4h) [PERSON_NAME] single-neutral-a…" at bounding box center [424, 313] width 110 height 47
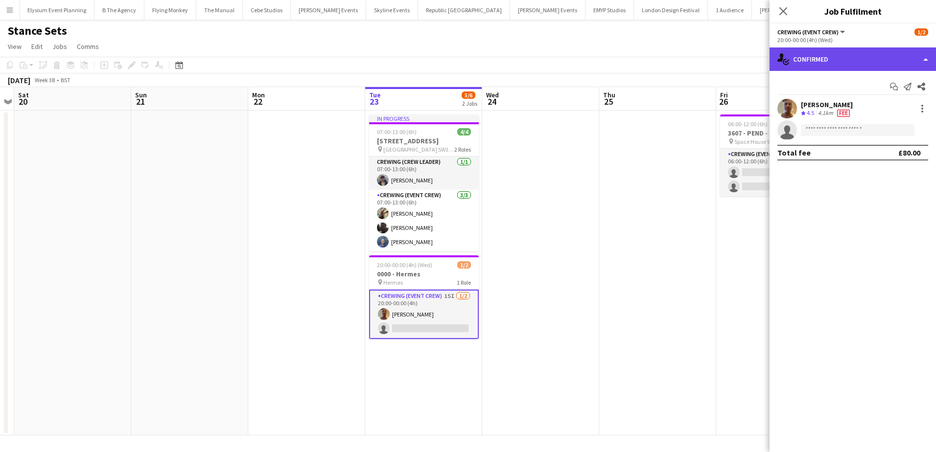
click at [845, 62] on div "single-neutral-actions-check-2 Confirmed" at bounding box center [853, 59] width 166 height 24
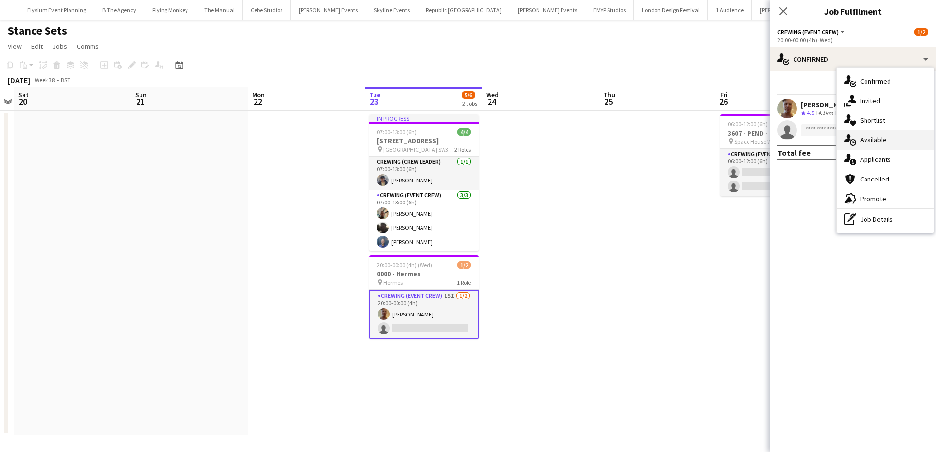
click at [882, 134] on div "single-neutral-actions-upload Available" at bounding box center [885, 140] width 97 height 20
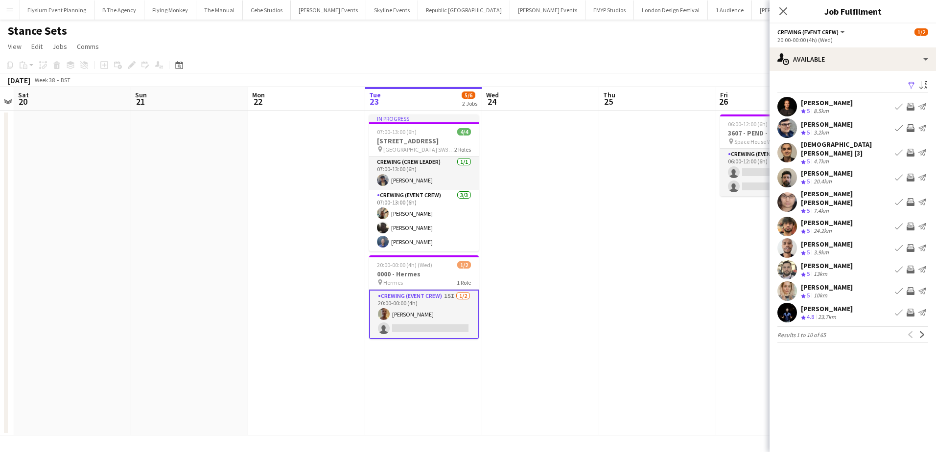
drag, startPoint x: 306, startPoint y: 137, endPoint x: 298, endPoint y: 115, distance: 23.4
click at [306, 138] on app-date-cell at bounding box center [306, 273] width 117 height 325
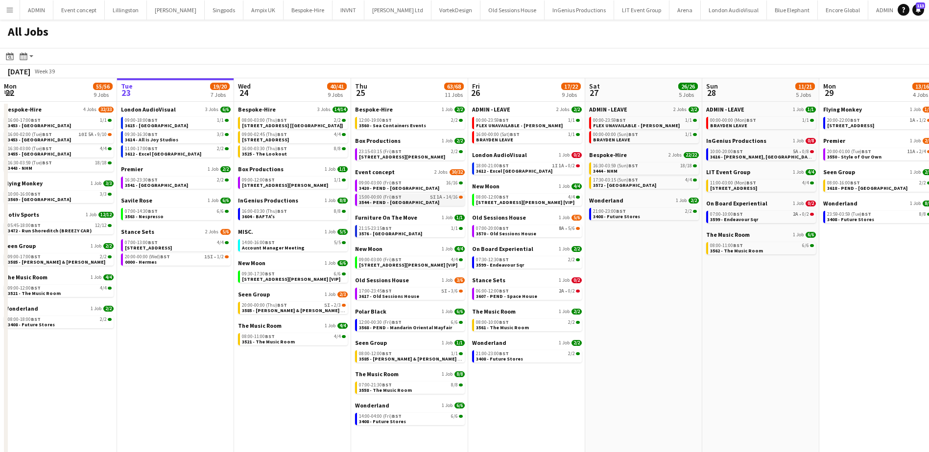
click at [426, 200] on link "15:00-00:00 (Fri) BST 5I 1A • 14/16 3544 - PEND - Somerset House" at bounding box center [411, 199] width 104 height 11
click at [199, 261] on link "20:00-00:00 (Wed) BST 15I • 1/2 0000 - Hermes" at bounding box center [177, 259] width 104 height 11
click at [413, 201] on span "3544 - PEND - Somerset House" at bounding box center [399, 202] width 80 height 6
click at [189, 261] on link "20:00-00:00 (Wed) BST 15I • 1/2 0000 - Hermes" at bounding box center [177, 259] width 104 height 11
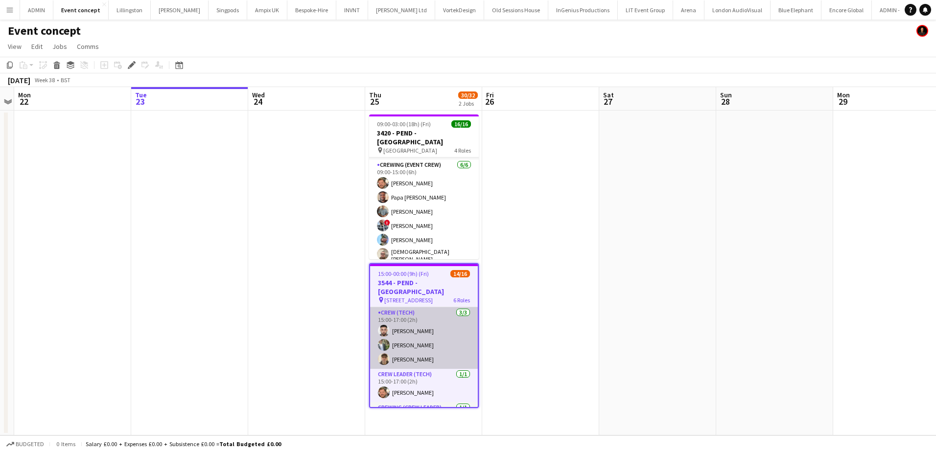
scroll to position [49, 0]
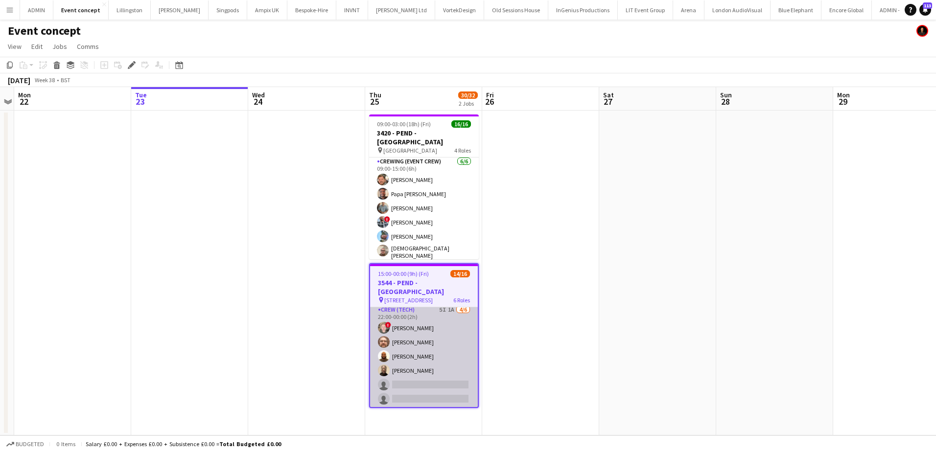
click at [452, 361] on app-card-role "Crew (Tech) 5I 1A [DATE] 22:00-00:00 (2h) ! [PERSON_NAME] [PERSON_NAME] Mark De…" at bounding box center [424, 357] width 108 height 104
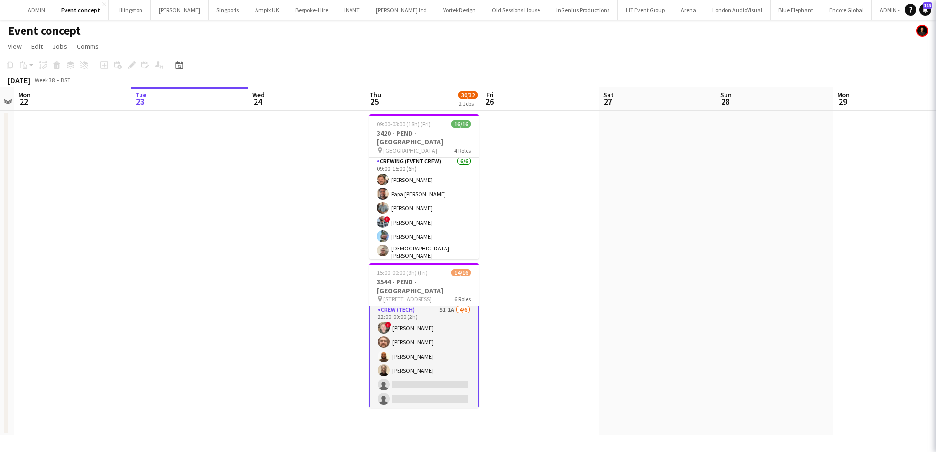
scroll to position [197, 0]
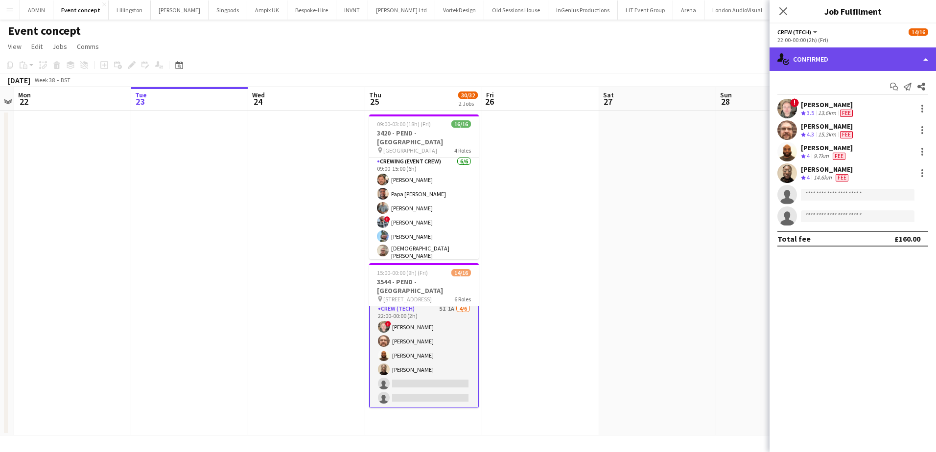
click at [875, 54] on div "single-neutral-actions-check-2 Confirmed" at bounding box center [853, 59] width 166 height 24
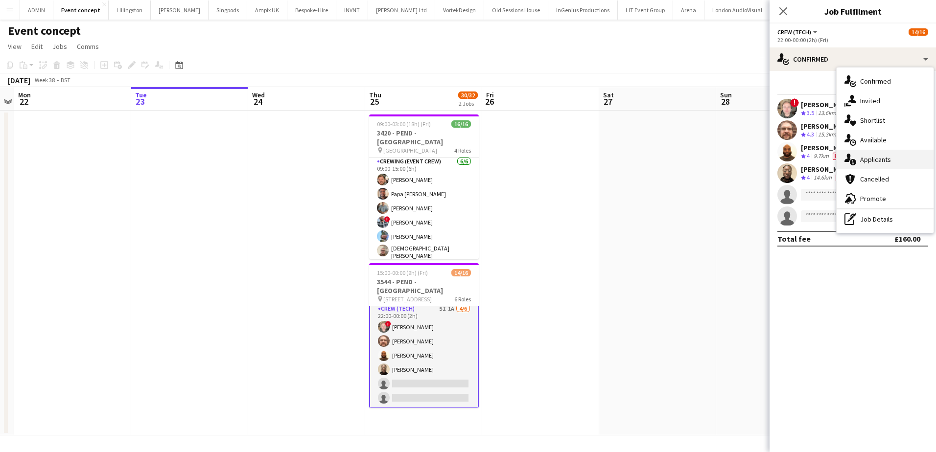
click at [879, 159] on span "Applicants" at bounding box center [875, 159] width 31 height 9
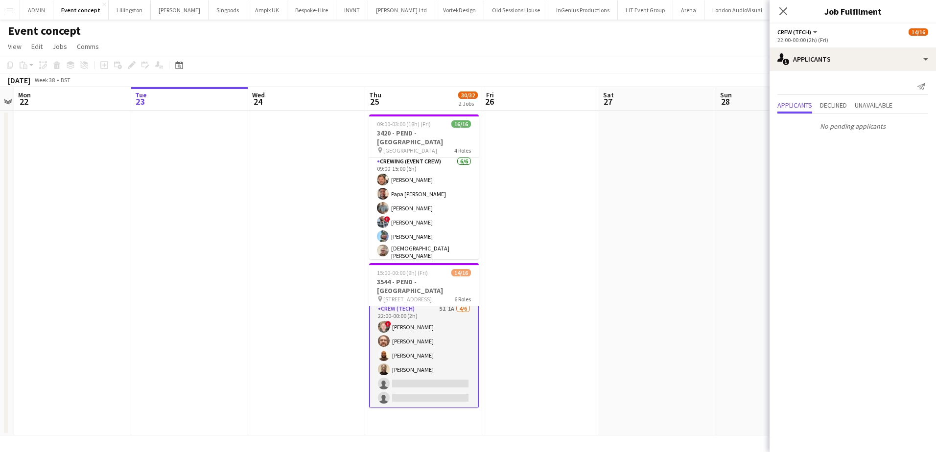
click at [569, 274] on app-date-cell at bounding box center [540, 273] width 117 height 325
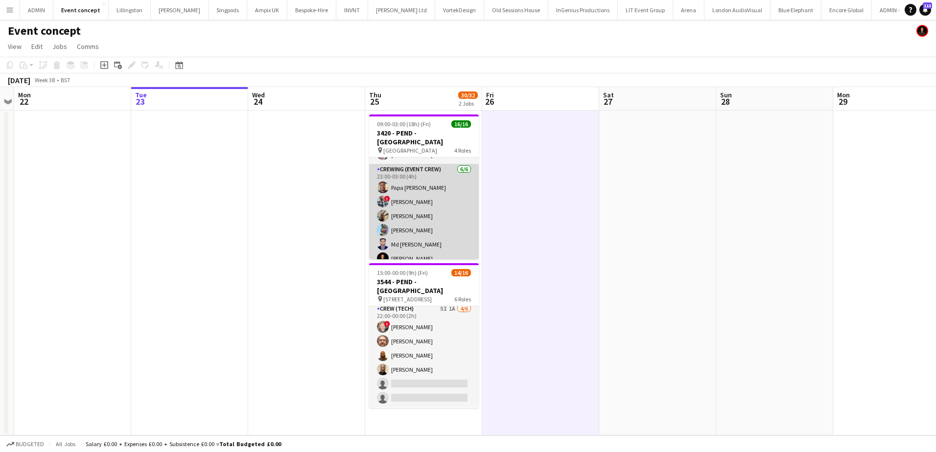
scroll to position [202, 0]
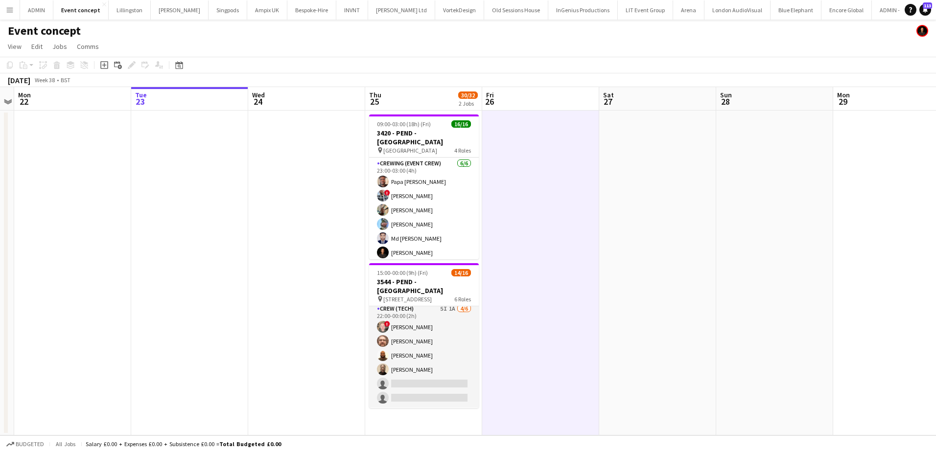
click at [195, 156] on app-date-cell at bounding box center [189, 273] width 117 height 325
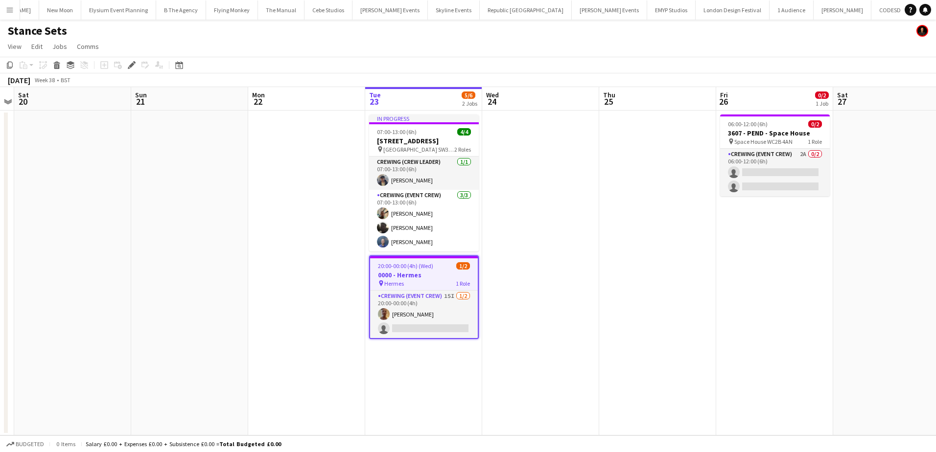
scroll to position [0, 3105]
click at [434, 347] on app-date-cell "In progress 07:00-13:00 (6h) 4/4 [STREET_ADDRESS] pin [GEOGRAPHIC_DATA] SW3 4LY…" at bounding box center [423, 273] width 117 height 325
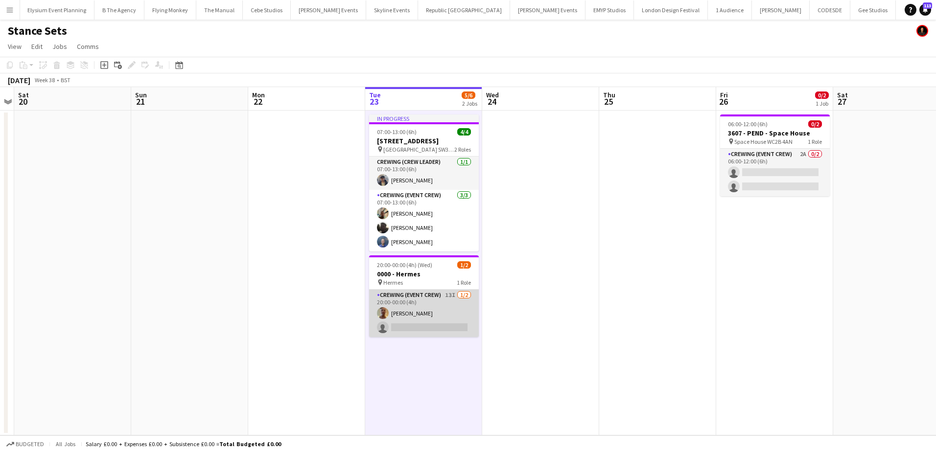
click at [434, 337] on app-card-role "Crewing (Event Crew) 13I [DATE] 20:00-00:00 (4h) [PERSON_NAME] single-neutral-a…" at bounding box center [424, 313] width 110 height 47
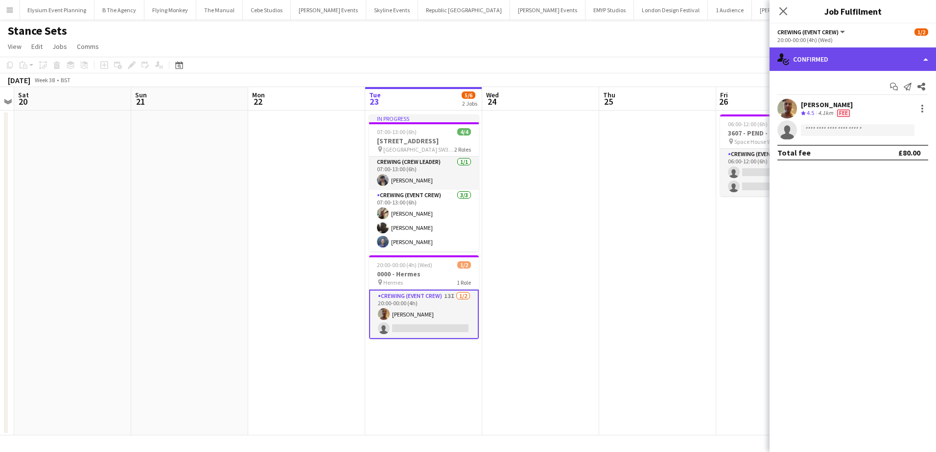
click at [859, 64] on div "single-neutral-actions-check-2 Confirmed" at bounding box center [853, 59] width 166 height 24
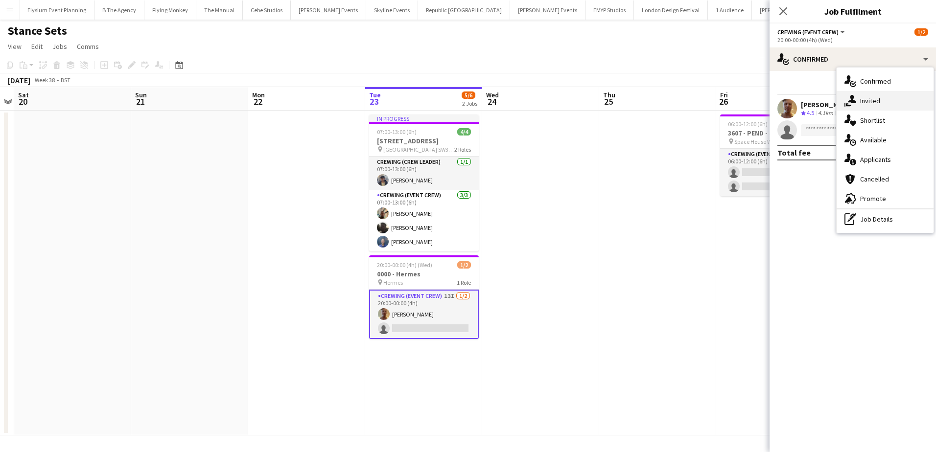
click at [869, 98] on span "Invited" at bounding box center [870, 100] width 20 height 9
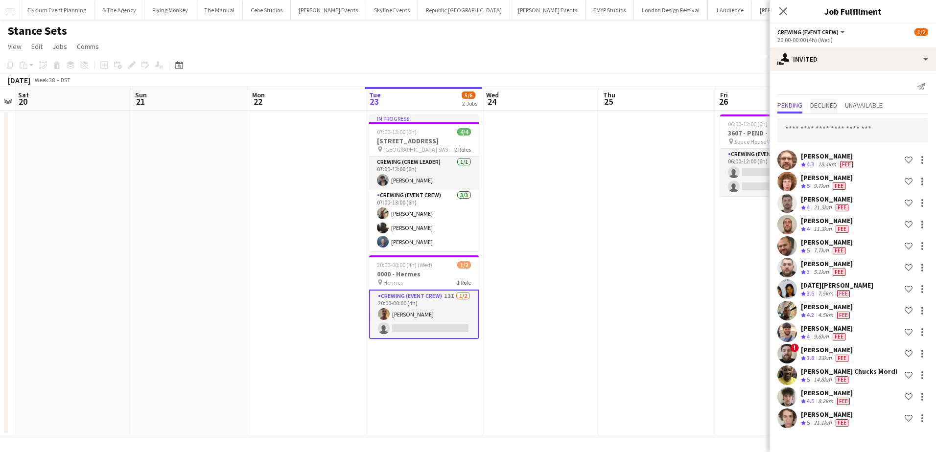
click at [830, 105] on span "Declined" at bounding box center [823, 105] width 27 height 7
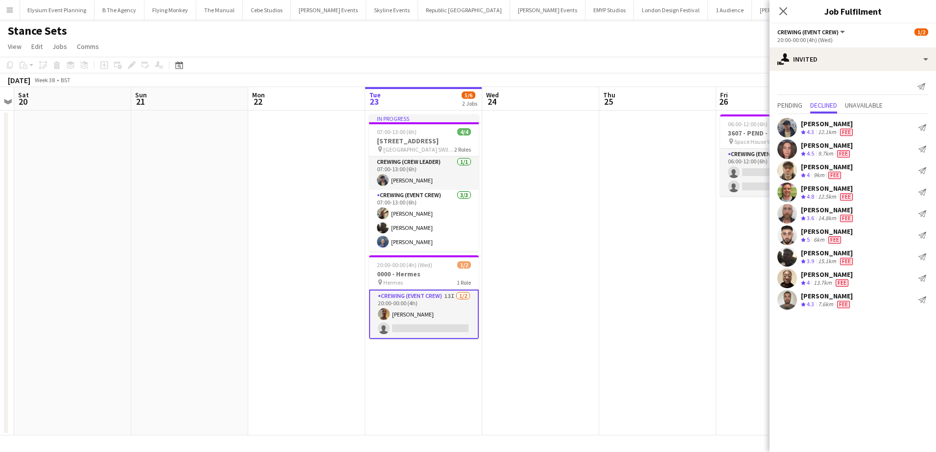
click at [792, 98] on div "Send notification Pending Declined Unavailable [PERSON_NAME] Crew rating 4.3 12…" at bounding box center [853, 195] width 166 height 249
click at [790, 100] on span "Pending" at bounding box center [790, 106] width 25 height 15
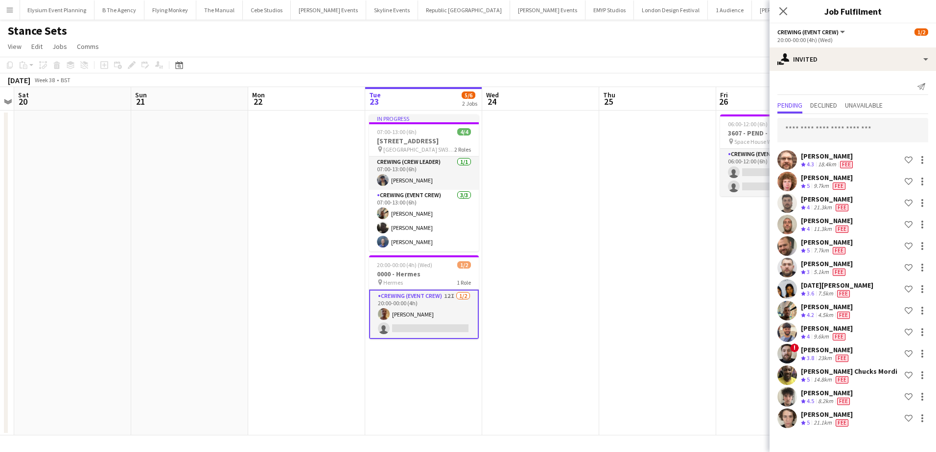
click at [531, 367] on app-date-cell at bounding box center [540, 273] width 117 height 325
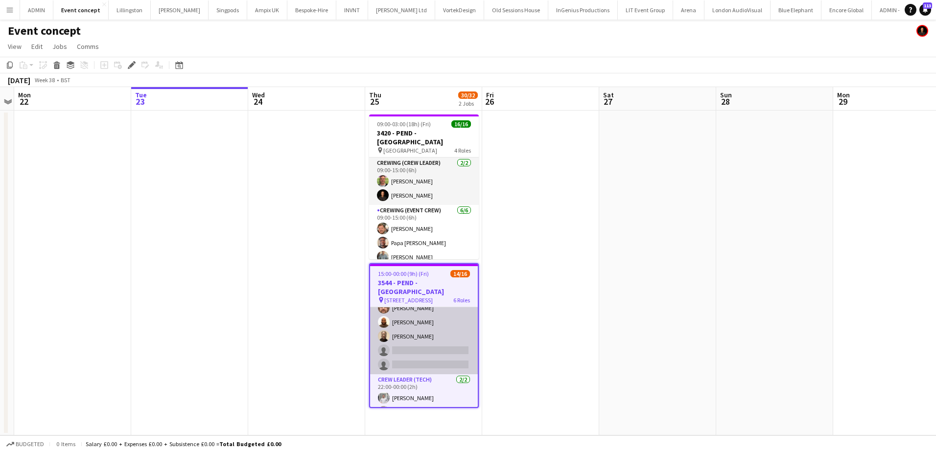
scroll to position [233, 0]
click at [439, 335] on app-card-role "Crew (Tech) 4I 1A 4/6 22:00-00:00 (2h) ! Calum Ward Corey Arnold Mark Dear Phil…" at bounding box center [424, 319] width 108 height 104
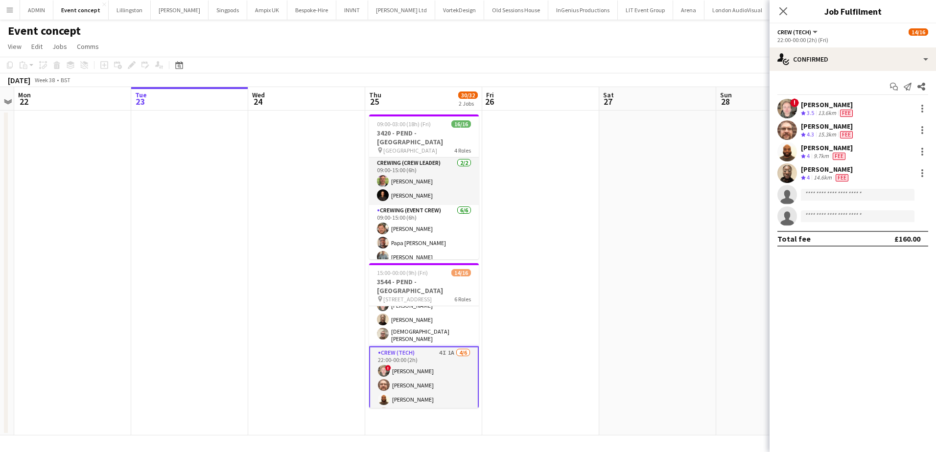
scroll to position [184, 0]
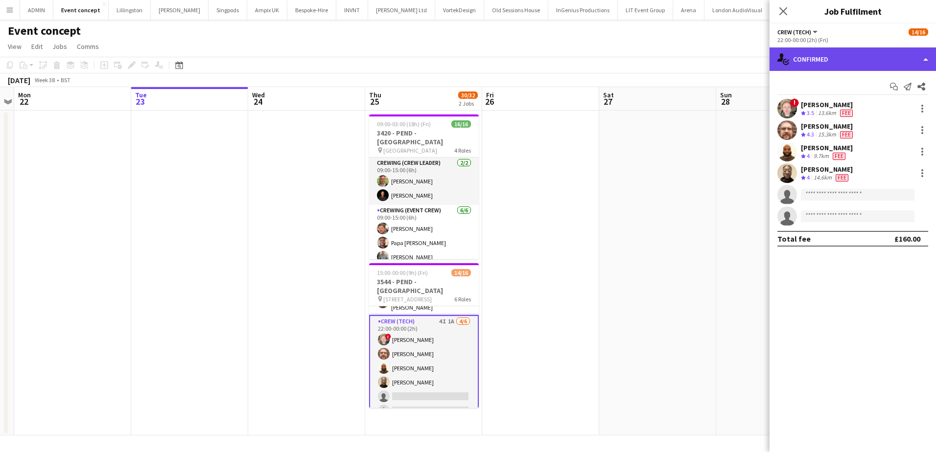
click at [871, 65] on div "single-neutral-actions-check-2 Confirmed" at bounding box center [853, 59] width 166 height 24
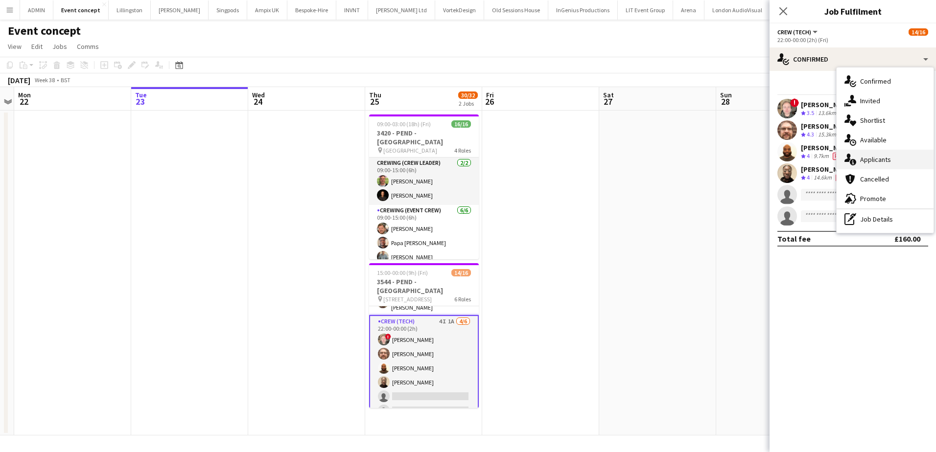
click at [873, 159] on span "Applicants" at bounding box center [875, 159] width 31 height 9
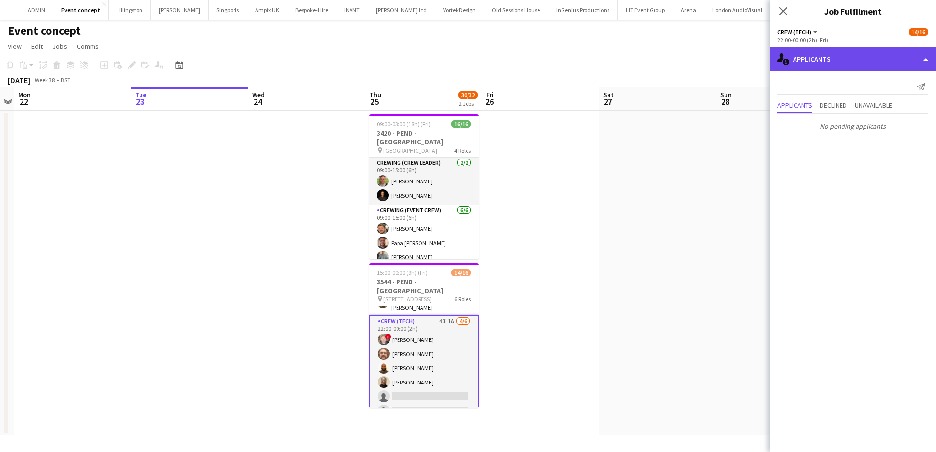
click at [865, 56] on div "single-neutral-actions-information Applicants" at bounding box center [853, 59] width 166 height 24
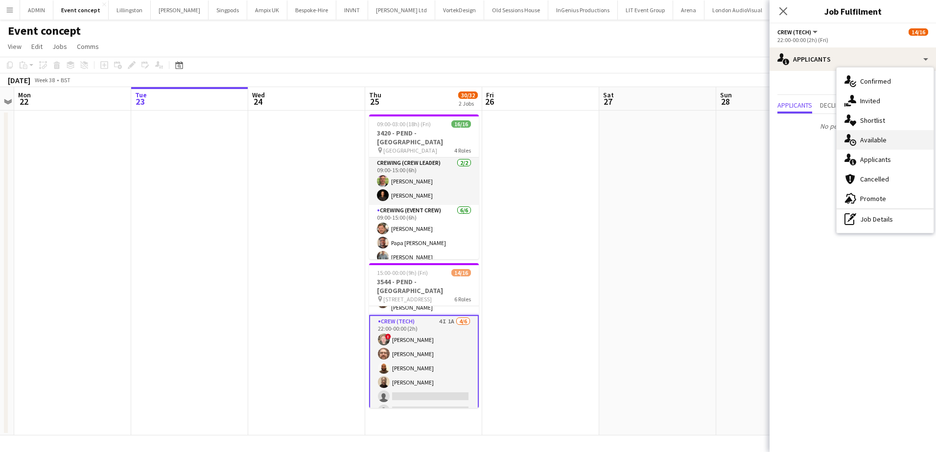
click at [882, 136] on span "Available" at bounding box center [873, 140] width 26 height 9
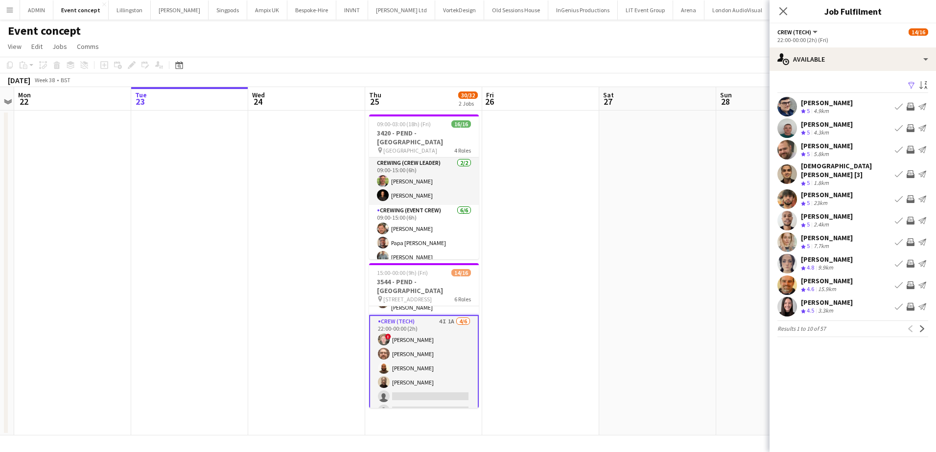
click at [911, 195] on app-icon "Invite crew" at bounding box center [911, 199] width 8 height 8
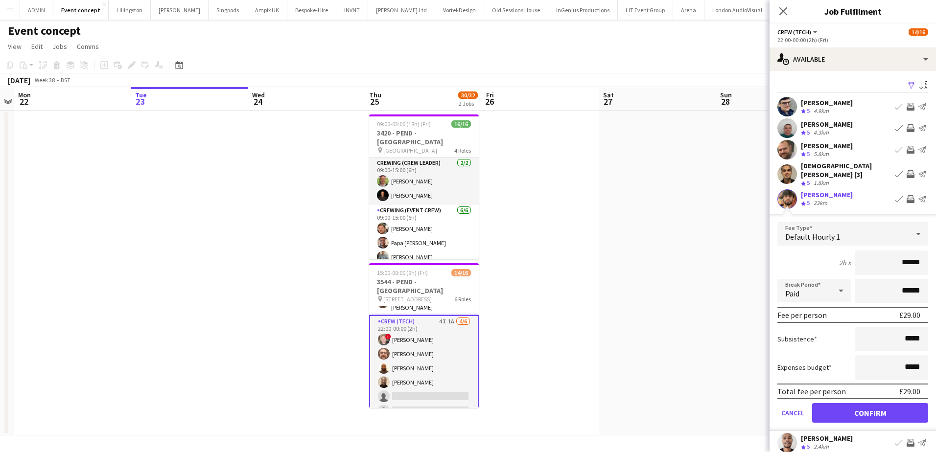
drag, startPoint x: 918, startPoint y: 260, endPoint x: 927, endPoint y: 260, distance: 9.3
click at [927, 260] on form "Fee Type Default Hourly 1 2h x ****** Break Period Paid ****** Fee per person £…" at bounding box center [853, 326] width 166 height 209
type input "***"
click at [865, 405] on button "Confirm" at bounding box center [870, 413] width 116 height 20
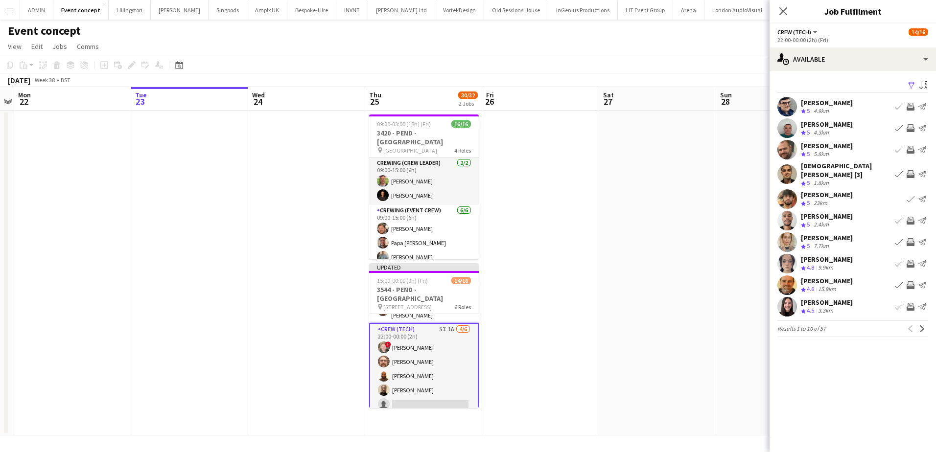
click at [911, 217] on app-icon "Invite crew" at bounding box center [911, 221] width 8 height 8
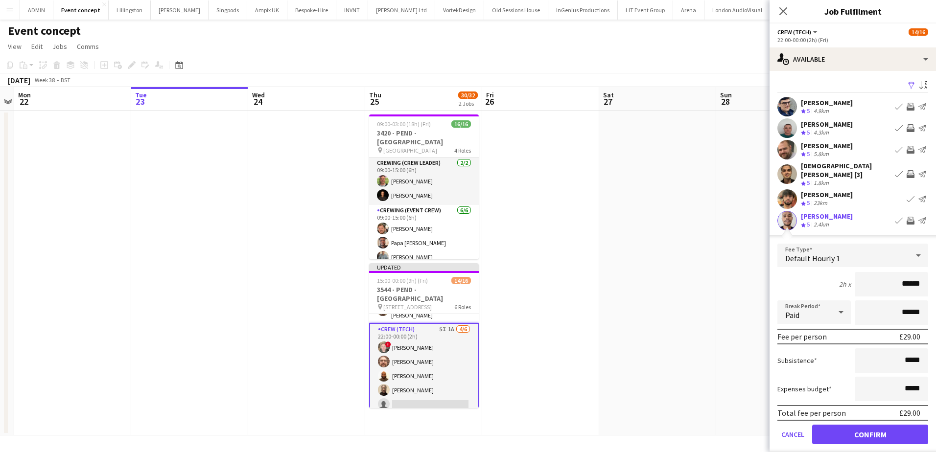
drag, startPoint x: 887, startPoint y: 277, endPoint x: 934, endPoint y: 280, distance: 47.6
click at [934, 280] on mat-expansion-panel "users Available Filter Sort asc Andrew Boatright Crew rating 5 4.9km Book crew …" at bounding box center [853, 261] width 166 height 381
type input "***"
click at [897, 428] on button "Confirm" at bounding box center [870, 435] width 116 height 20
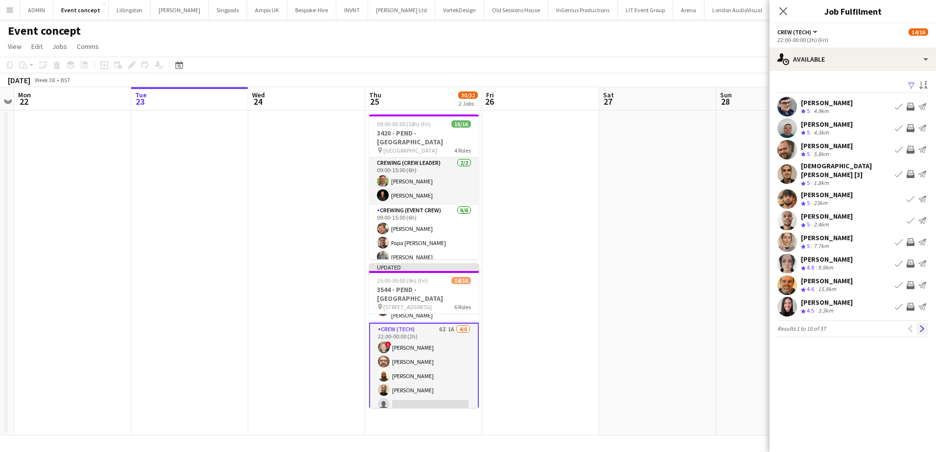
click at [924, 326] on app-icon "Next" at bounding box center [922, 329] width 7 height 7
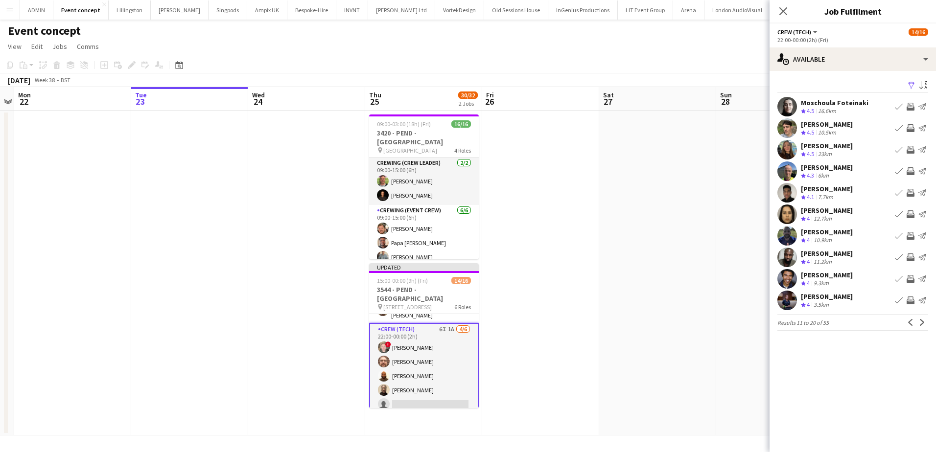
click at [911, 108] on app-icon "Invite crew" at bounding box center [911, 107] width 8 height 8
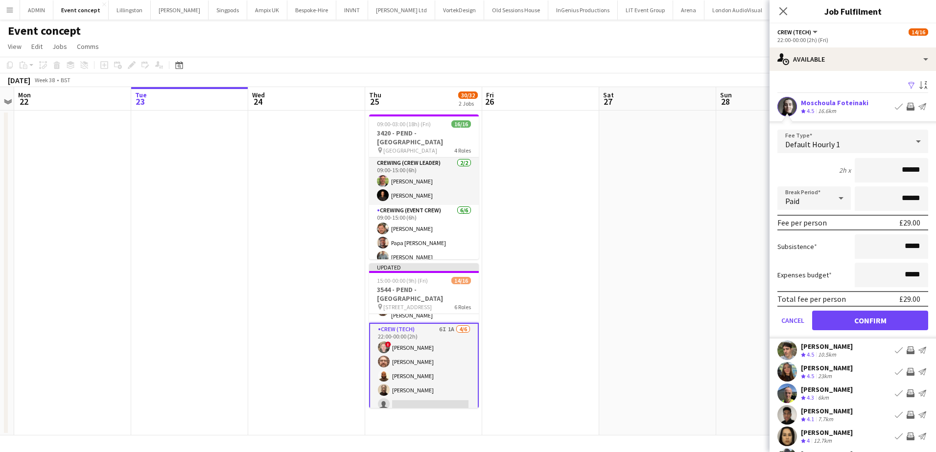
drag, startPoint x: 899, startPoint y: 165, endPoint x: 922, endPoint y: 168, distance: 23.3
click at [922, 168] on form "Fee Type Default Hourly 1 2h x ****** Break Period Paid ****** Fee per person £…" at bounding box center [853, 234] width 166 height 209
type input "***"
click at [871, 321] on button "Confirm" at bounding box center [870, 321] width 116 height 20
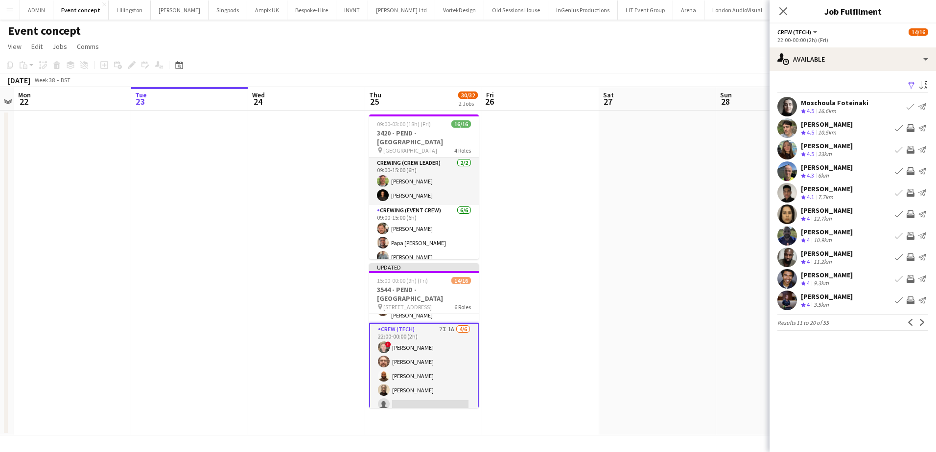
click at [907, 214] on app-icon "Invite crew" at bounding box center [911, 215] width 8 height 8
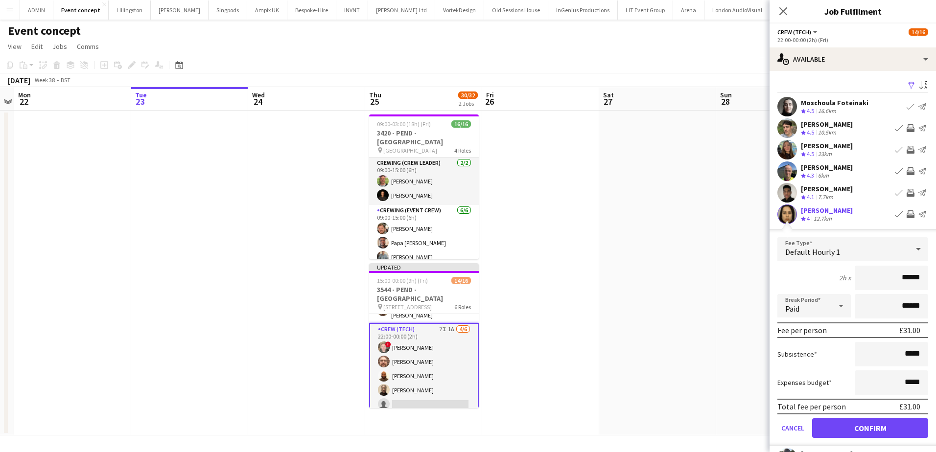
drag, startPoint x: 892, startPoint y: 285, endPoint x: 919, endPoint y: 285, distance: 26.4
click at [919, 285] on input "******" at bounding box center [891, 278] width 73 height 24
type input "***"
click at [879, 429] on button "Confirm" at bounding box center [870, 429] width 116 height 20
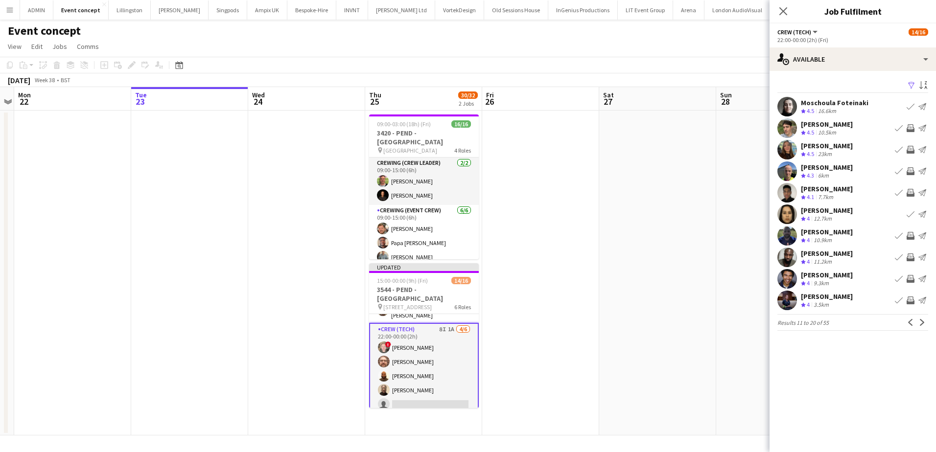
click at [910, 279] on app-icon "Invite crew" at bounding box center [911, 279] width 8 height 8
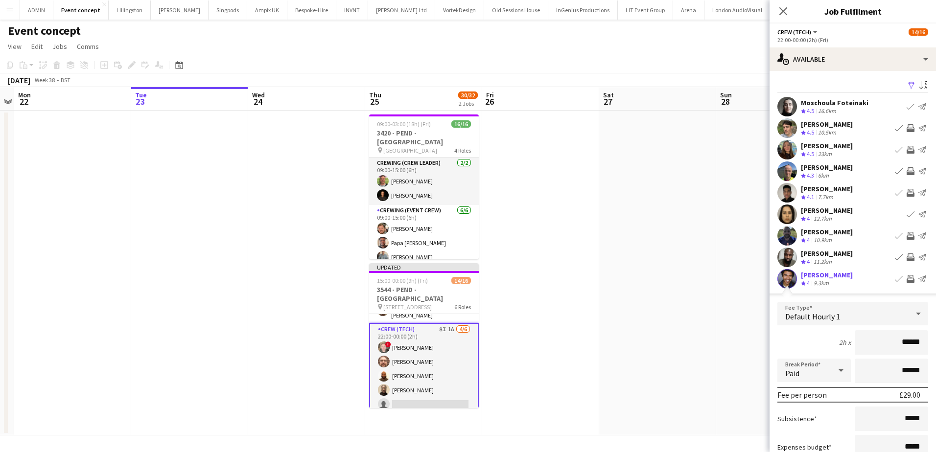
drag, startPoint x: 898, startPoint y: 341, endPoint x: 918, endPoint y: 344, distance: 20.3
click at [918, 344] on input "******" at bounding box center [891, 342] width 73 height 24
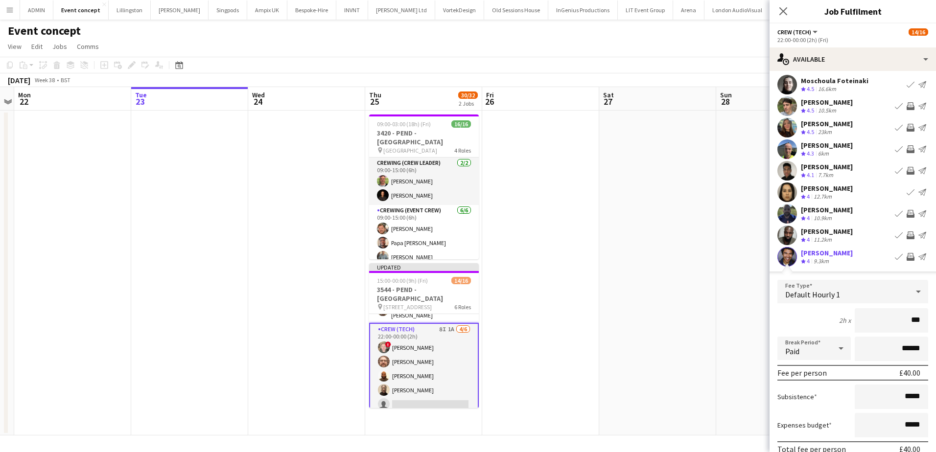
scroll to position [98, 0]
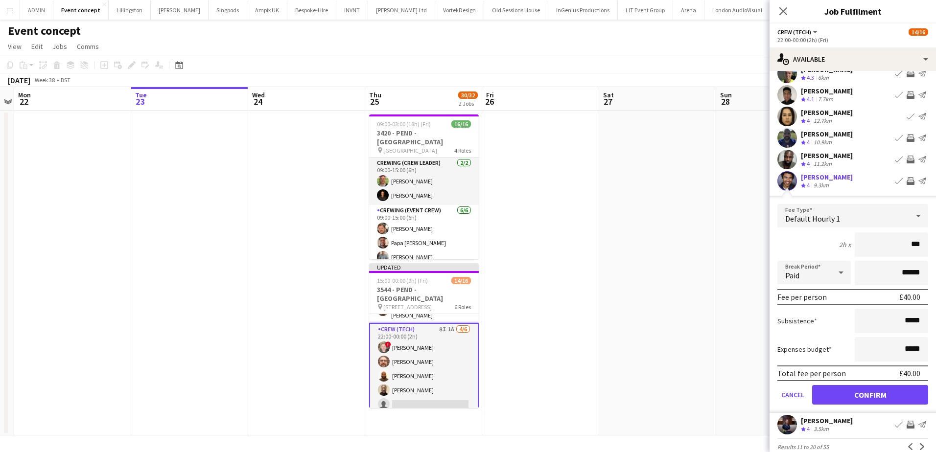
type input "***"
click at [886, 399] on button "Confirm" at bounding box center [870, 395] width 116 height 20
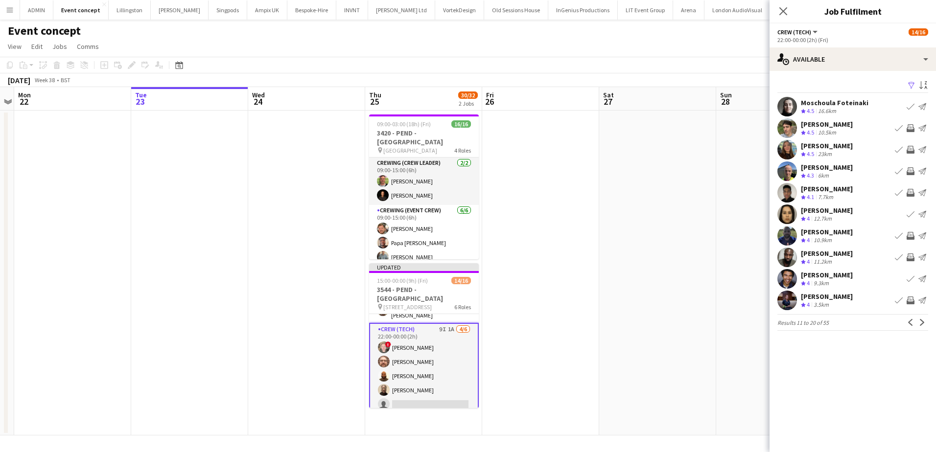
click at [911, 196] on app-icon "Invite crew" at bounding box center [911, 193] width 8 height 8
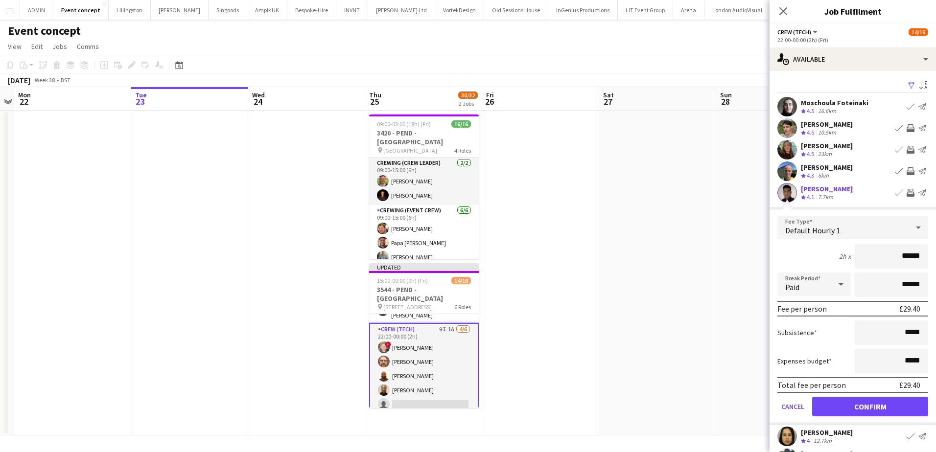
drag, startPoint x: 894, startPoint y: 252, endPoint x: 916, endPoint y: 256, distance: 22.5
click at [916, 256] on input "******" at bounding box center [891, 256] width 73 height 24
type input "***"
click at [883, 405] on button "Confirm" at bounding box center [870, 407] width 116 height 20
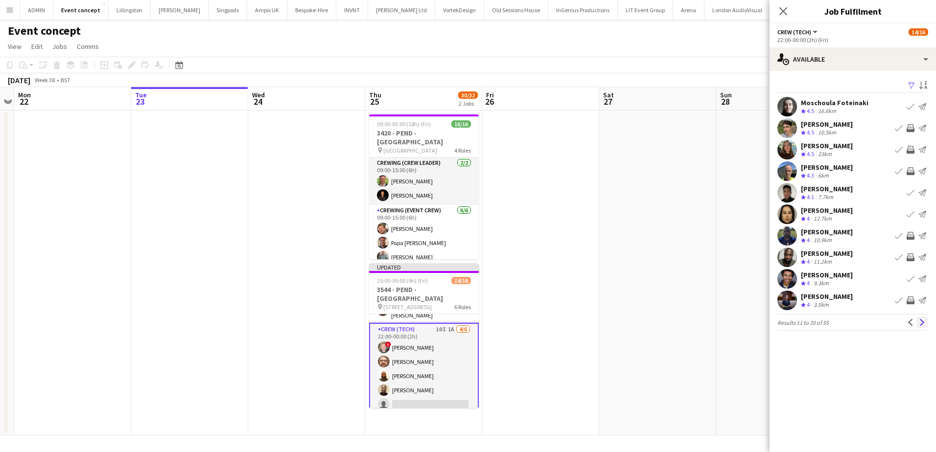
click at [923, 319] on app-icon "Next" at bounding box center [922, 322] width 7 height 7
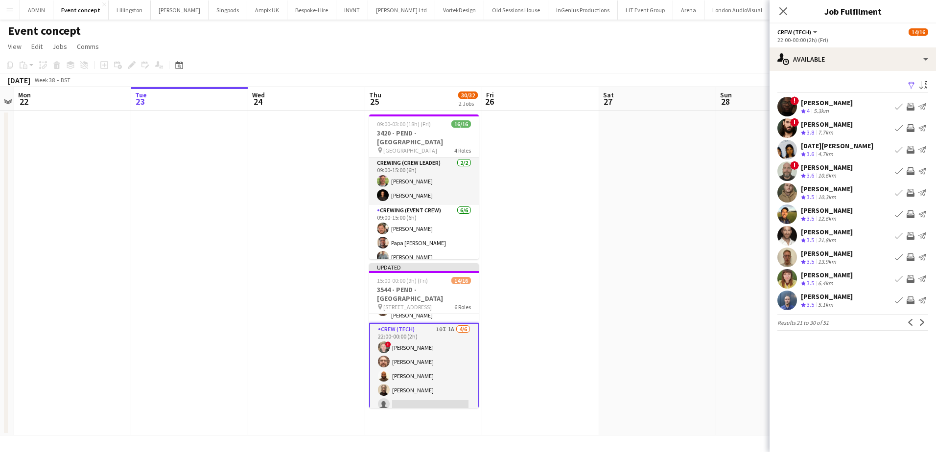
click at [912, 103] on app-icon "Invite crew" at bounding box center [911, 107] width 8 height 8
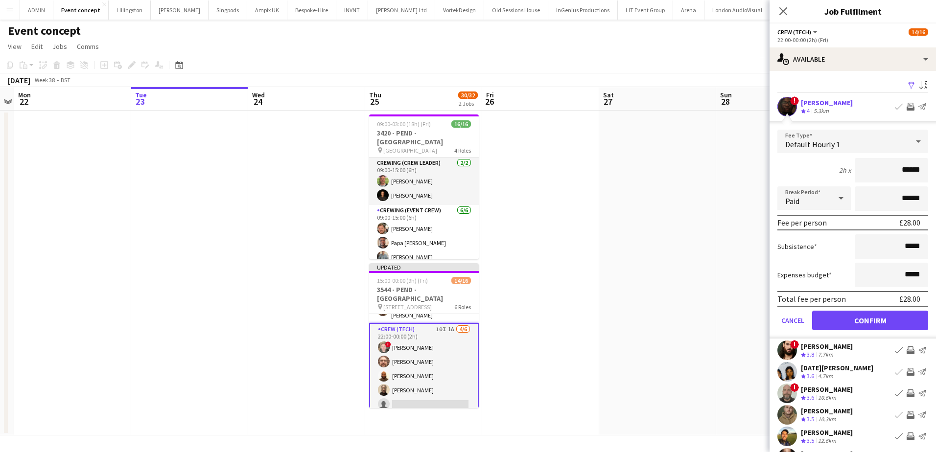
drag, startPoint x: 906, startPoint y: 176, endPoint x: 915, endPoint y: 176, distance: 8.8
click at [915, 176] on input "******" at bounding box center [891, 170] width 73 height 24
type input "***"
click at [868, 322] on button "Confirm" at bounding box center [870, 321] width 116 height 20
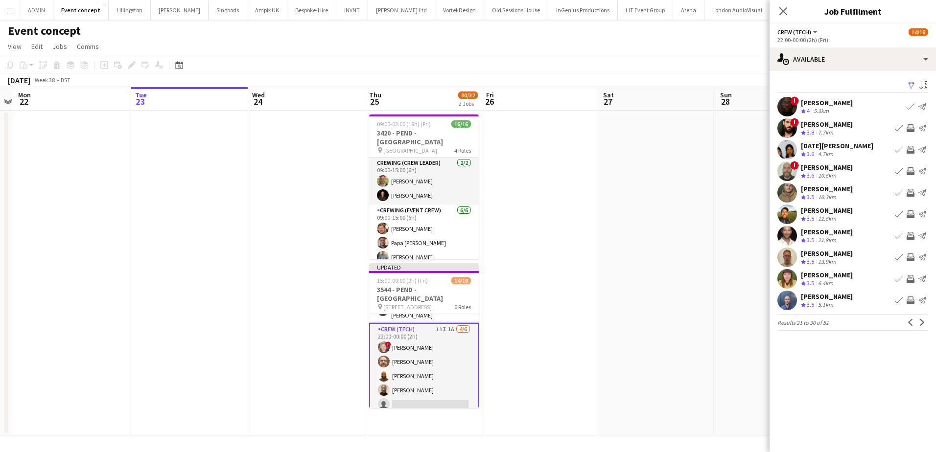
click at [911, 257] on app-icon "Invite crew" at bounding box center [911, 258] width 8 height 8
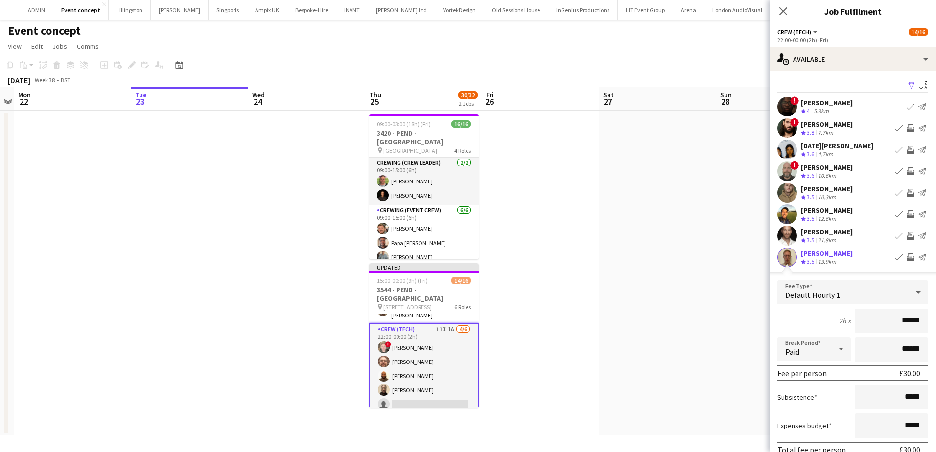
drag, startPoint x: 894, startPoint y: 321, endPoint x: 921, endPoint y: 322, distance: 26.9
click at [921, 322] on form "Fee Type Default Hourly 1 2h x ****** Break Period Paid ****** Fee per person £…" at bounding box center [853, 385] width 166 height 209
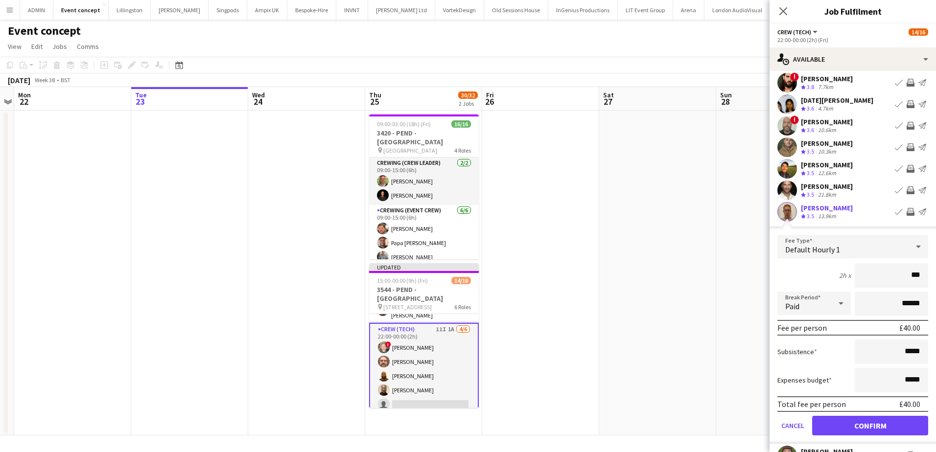
scroll to position [49, 0]
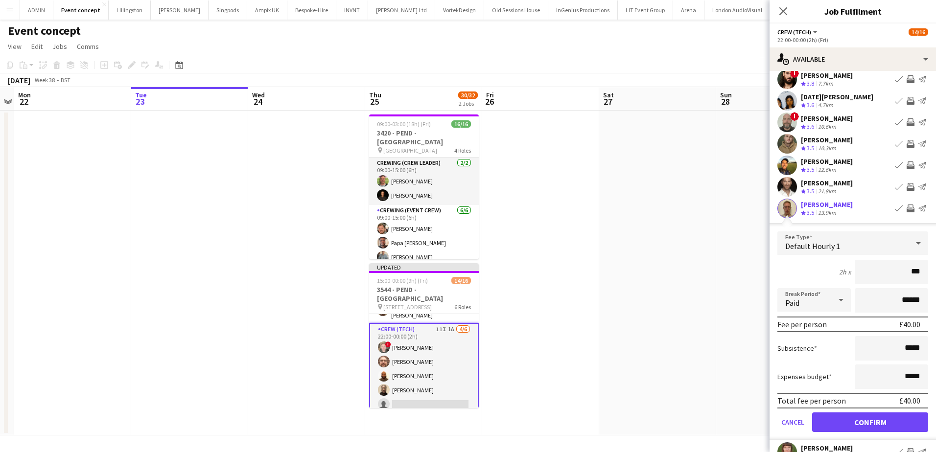
type input "***"
click at [875, 418] on button "Confirm" at bounding box center [870, 423] width 116 height 20
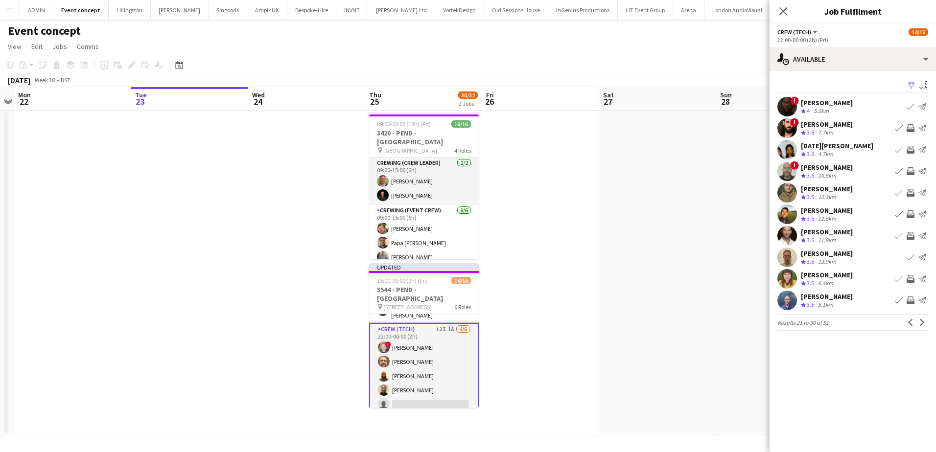
scroll to position [0, 0]
click at [911, 300] on app-icon "Invite crew" at bounding box center [911, 301] width 8 height 8
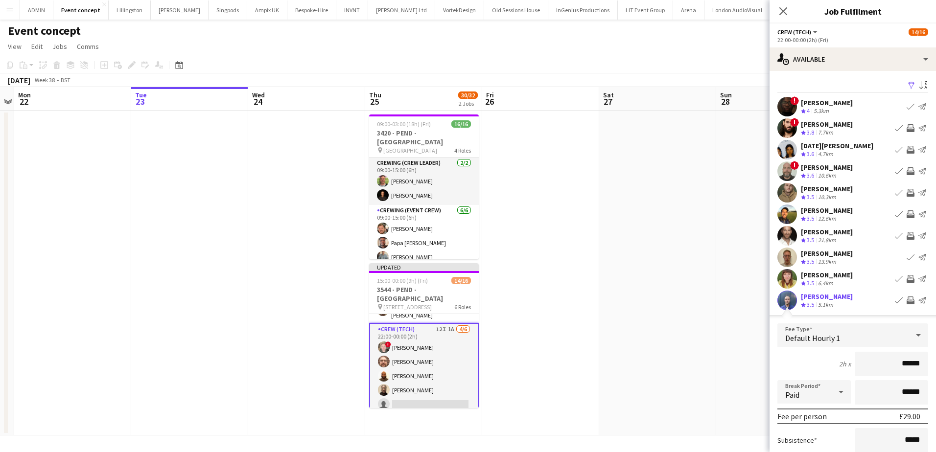
drag, startPoint x: 901, startPoint y: 368, endPoint x: 918, endPoint y: 368, distance: 16.6
click at [918, 368] on input "******" at bounding box center [891, 364] width 73 height 24
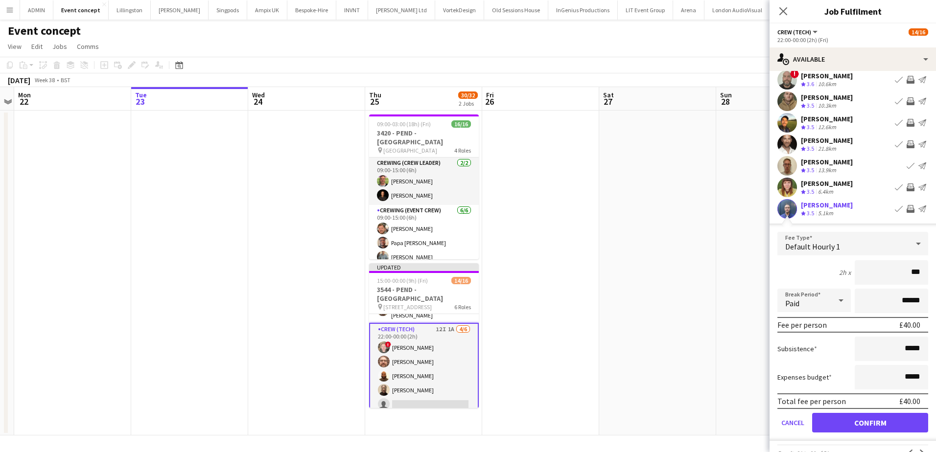
scroll to position [98, 0]
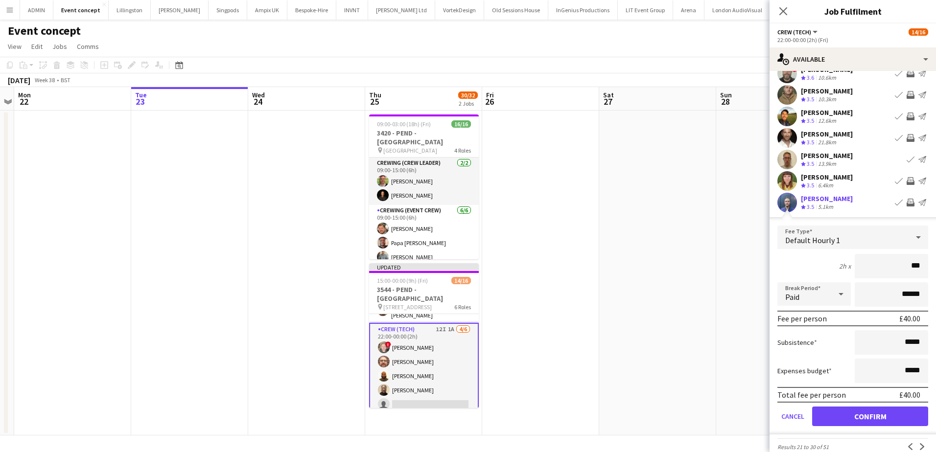
type input "***"
drag, startPoint x: 892, startPoint y: 411, endPoint x: 898, endPoint y: 410, distance: 6.1
click at [892, 411] on button "Confirm" at bounding box center [870, 417] width 116 height 20
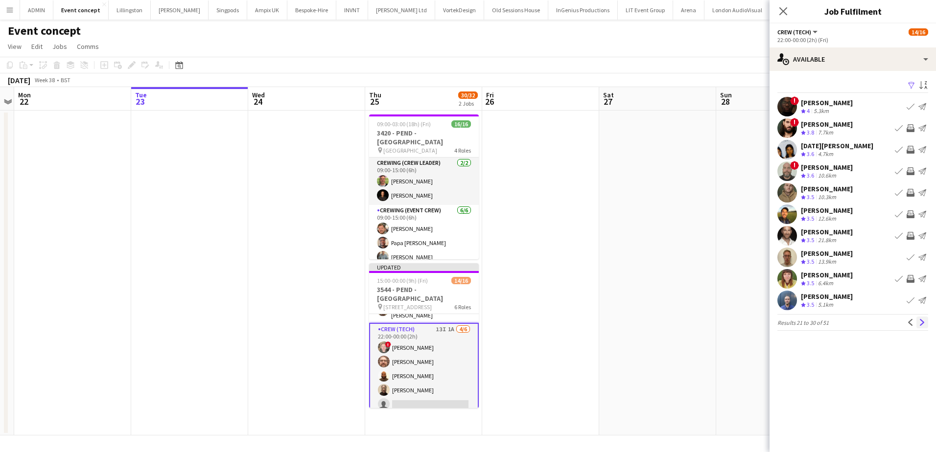
click at [924, 323] on app-icon "Next" at bounding box center [922, 322] width 7 height 7
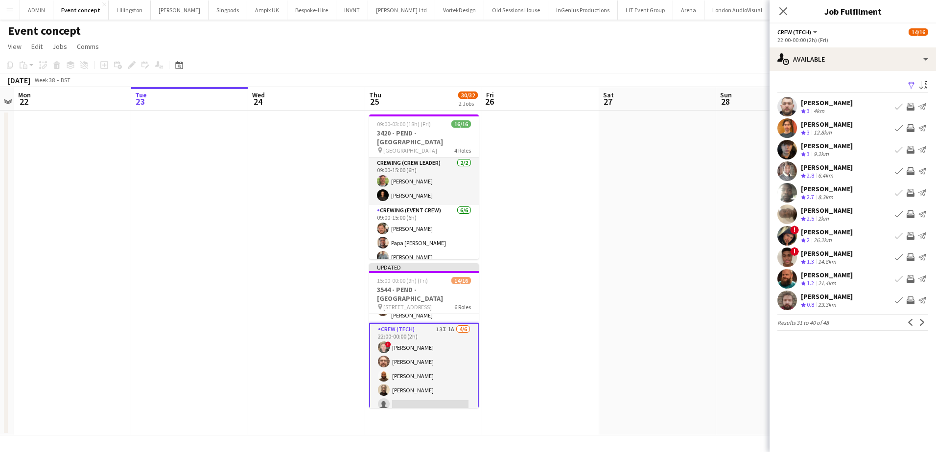
click at [912, 107] on app-icon "Invite crew" at bounding box center [911, 107] width 8 height 8
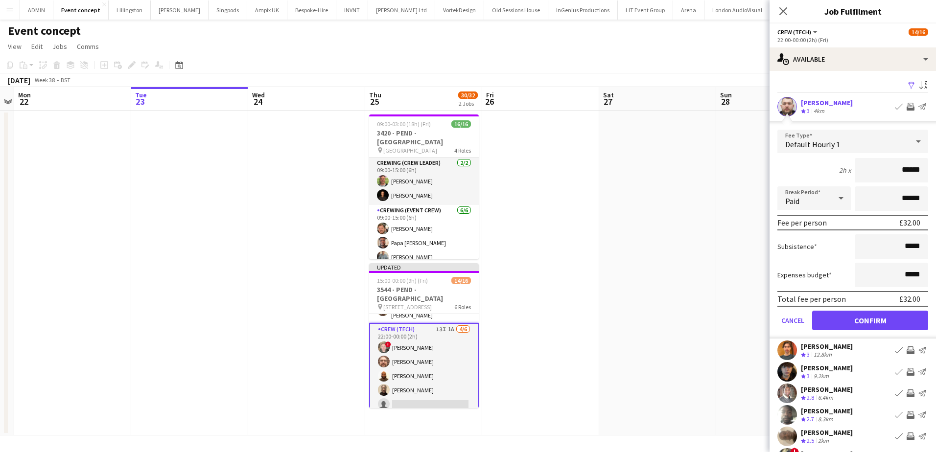
drag, startPoint x: 901, startPoint y: 166, endPoint x: 919, endPoint y: 169, distance: 17.9
click at [919, 169] on input "******" at bounding box center [891, 170] width 73 height 24
type input "***"
click at [864, 316] on button "Confirm" at bounding box center [870, 321] width 116 height 20
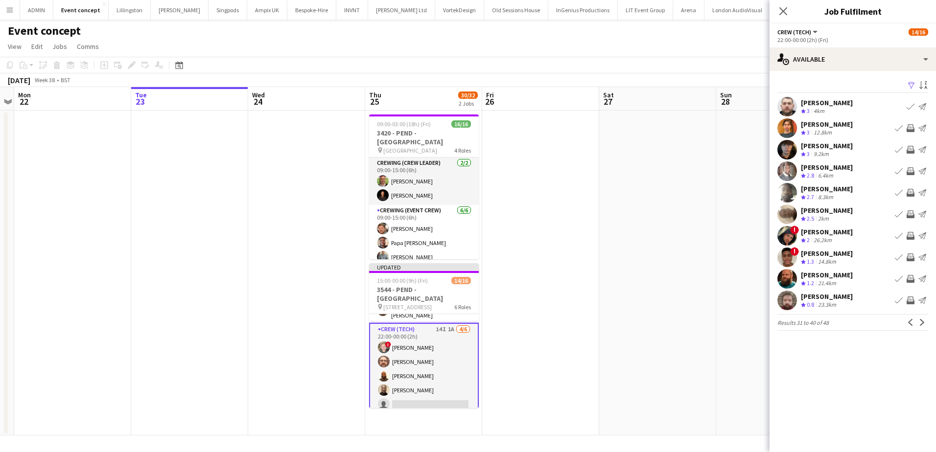
click at [909, 167] on button "Invite crew" at bounding box center [911, 171] width 12 height 12
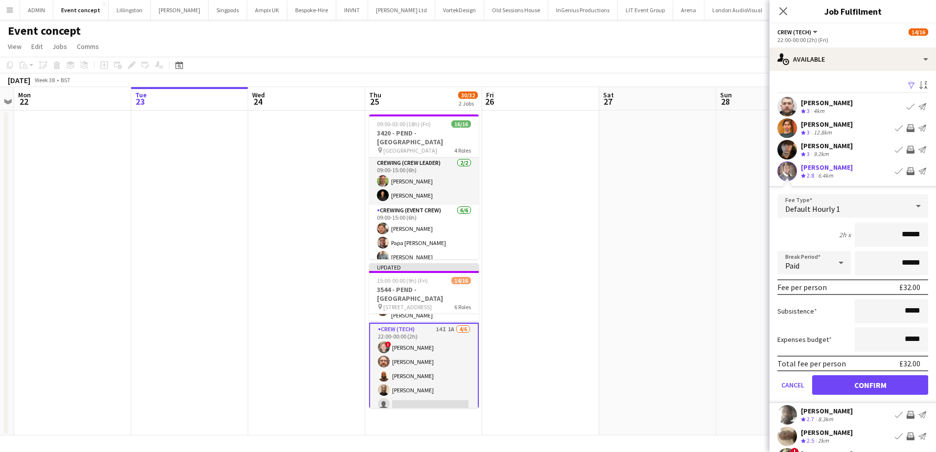
drag, startPoint x: 887, startPoint y: 237, endPoint x: 927, endPoint y: 239, distance: 39.7
click at [927, 239] on form "Fee Type Default Hourly 1 2h x ****** Break Period Paid ****** Fee per person £…" at bounding box center [853, 298] width 166 height 209
type input "***"
click at [886, 380] on button "Confirm" at bounding box center [870, 386] width 116 height 20
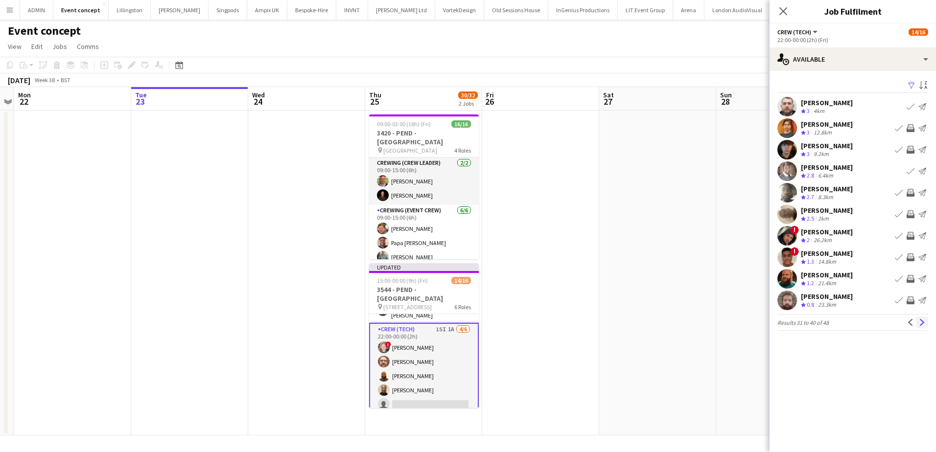
click at [922, 325] on app-icon "Next" at bounding box center [922, 322] width 7 height 7
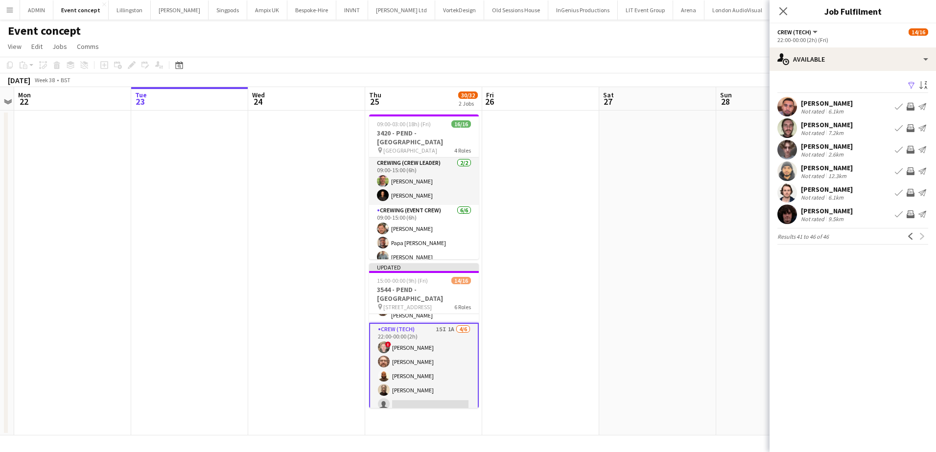
click at [634, 204] on app-date-cell at bounding box center [657, 273] width 117 height 325
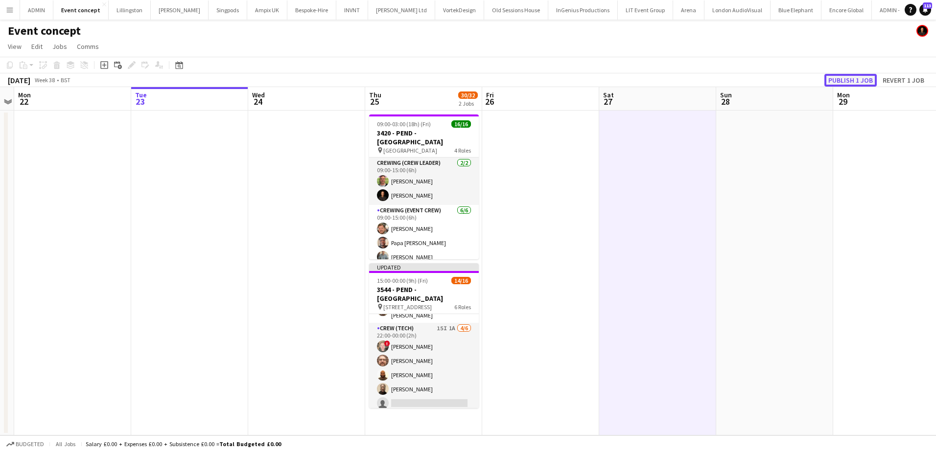
click at [855, 79] on button "Publish 1 job" at bounding box center [851, 80] width 52 height 13
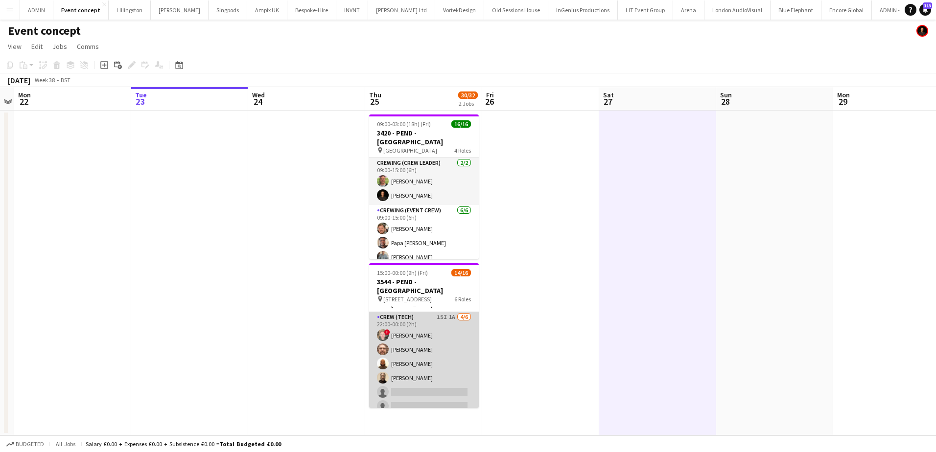
scroll to position [182, 0]
drag, startPoint x: 410, startPoint y: 384, endPoint x: 413, endPoint y: 377, distance: 7.7
click at [410, 384] on app-card-role "Crew (Tech) 15I 1A 4/6 22:00-00:00 (2h) ! Calum Ward Corey Arnold Mark Dear Phi…" at bounding box center [424, 369] width 110 height 104
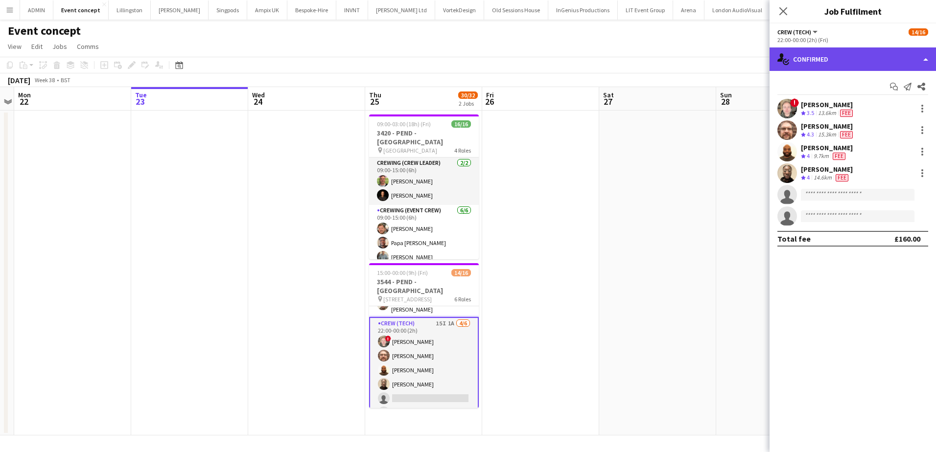
click at [853, 63] on div "single-neutral-actions-check-2 Confirmed" at bounding box center [853, 59] width 166 height 24
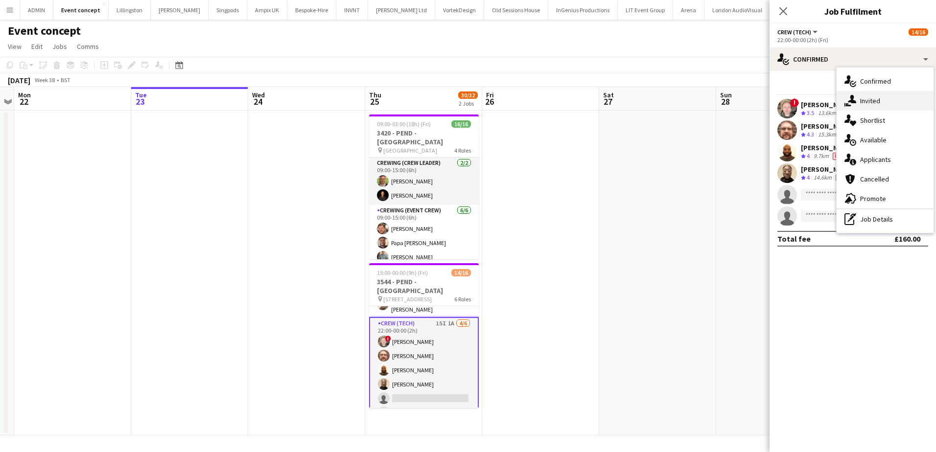
click at [867, 104] on span "Invited" at bounding box center [870, 100] width 20 height 9
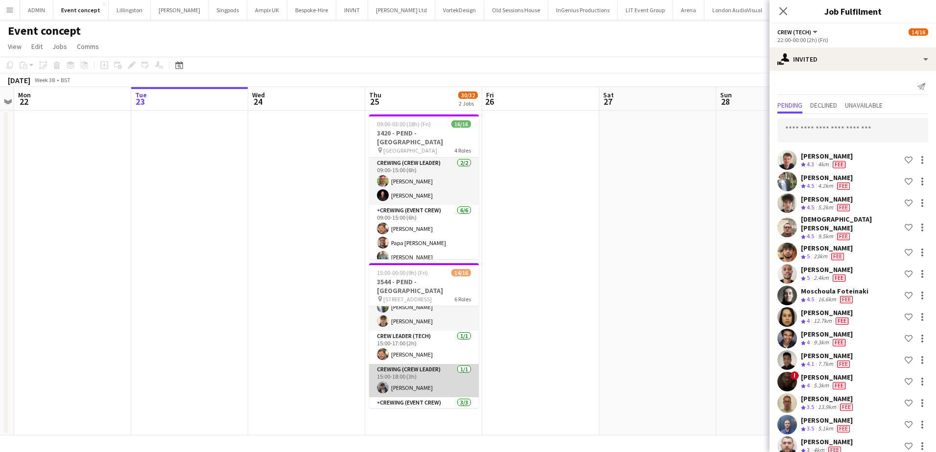
scroll to position [35, 0]
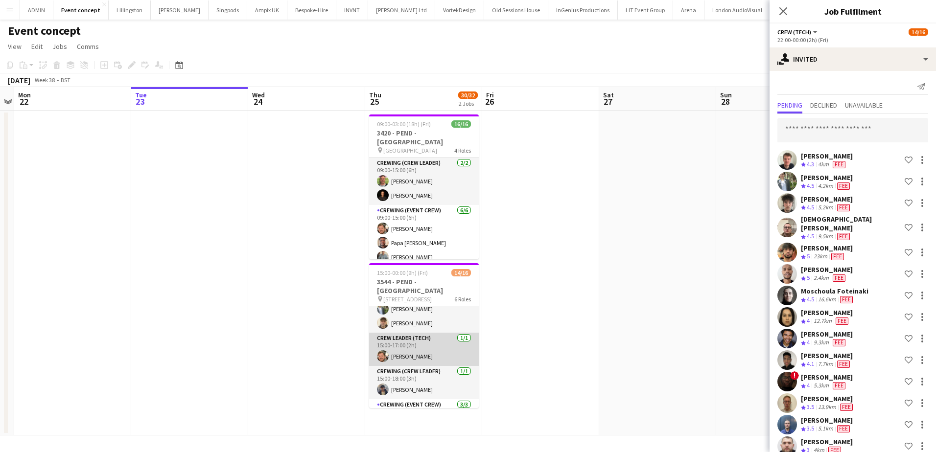
click at [424, 345] on app-card-role "Crew Leader (Tech) 1/1 15:00-17:00 (2h) Adam McCarter" at bounding box center [424, 349] width 110 height 33
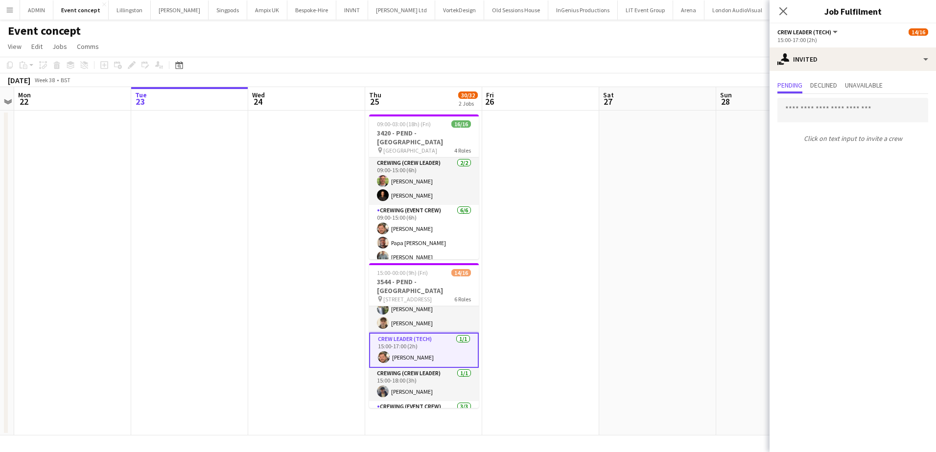
click at [579, 263] on app-date-cell at bounding box center [540, 273] width 117 height 325
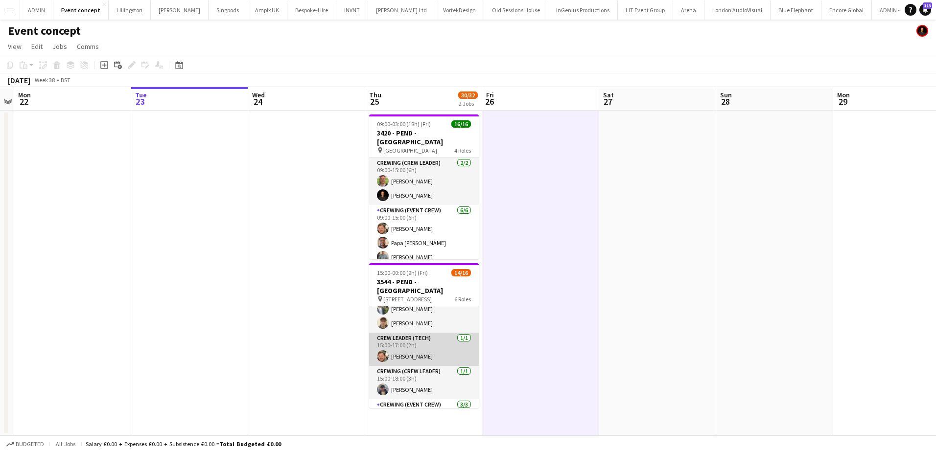
click at [429, 338] on app-card-role "Crew Leader (Tech) 1/1 15:00-17:00 (2h) Adam McCarter" at bounding box center [424, 349] width 110 height 33
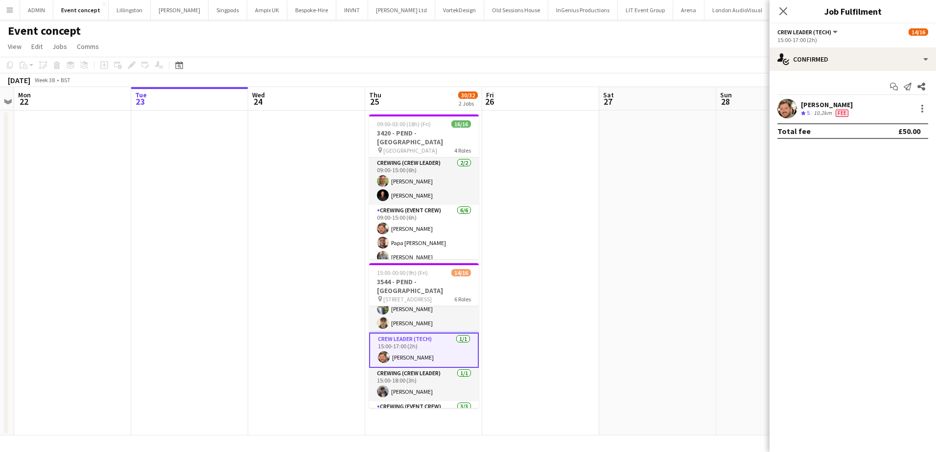
click at [822, 108] on div "Adam McCarter" at bounding box center [827, 104] width 52 height 9
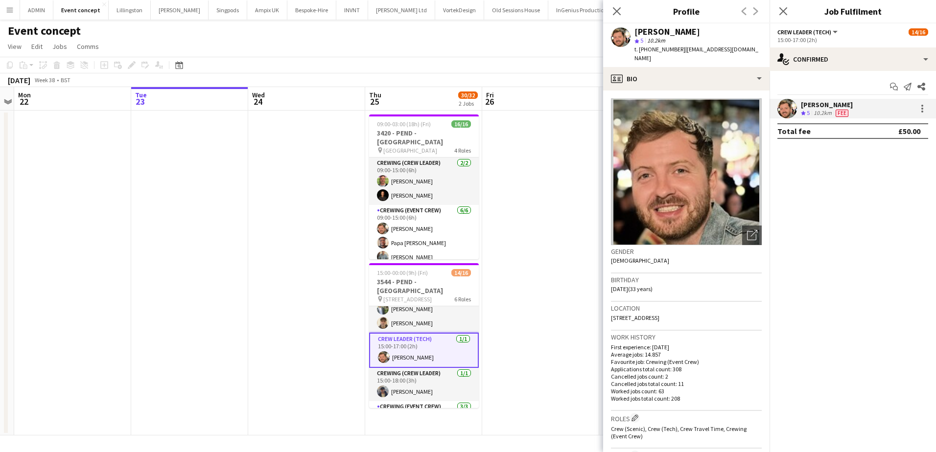
click at [668, 48] on span "t. +447852598823" at bounding box center [660, 49] width 51 height 7
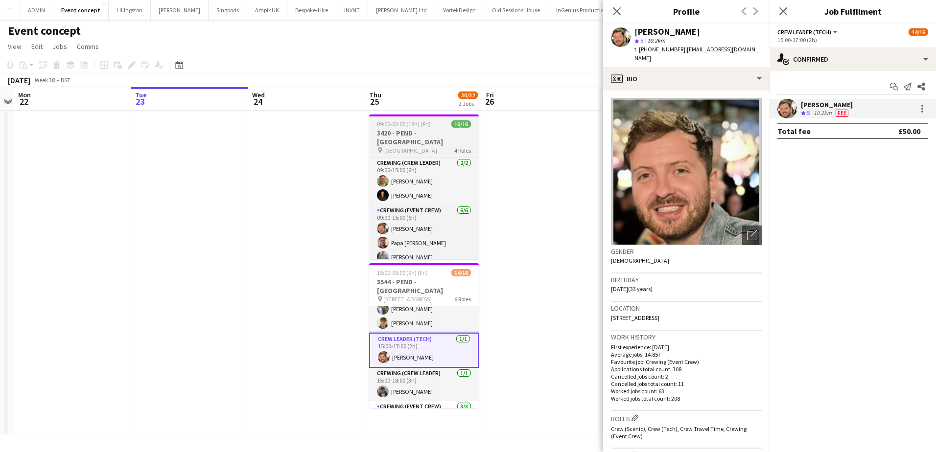
copy span "447852598823"
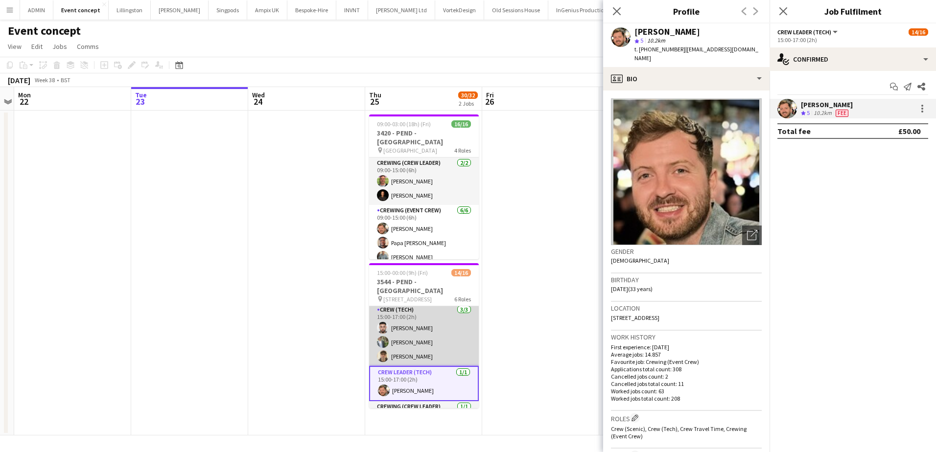
scroll to position [0, 0]
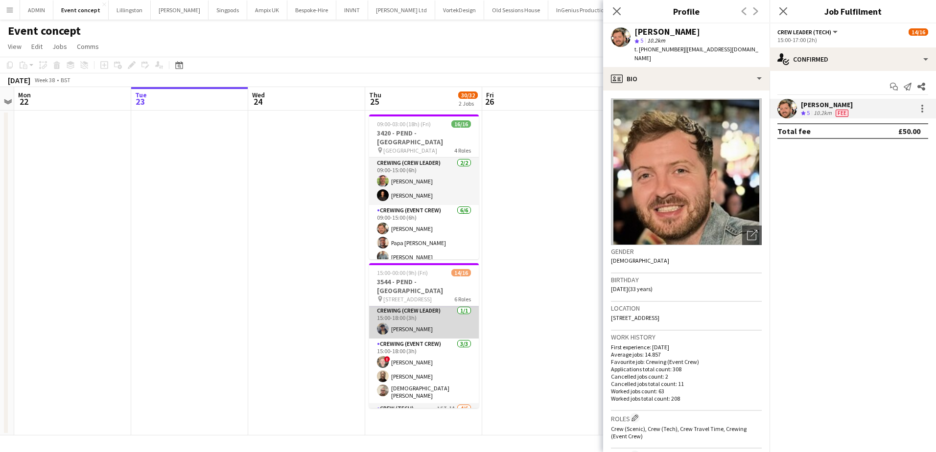
click at [427, 324] on app-card-role "Crewing (Crew Leader) 1/1 15:00-18:00 (3h) William Connor" at bounding box center [424, 322] width 110 height 33
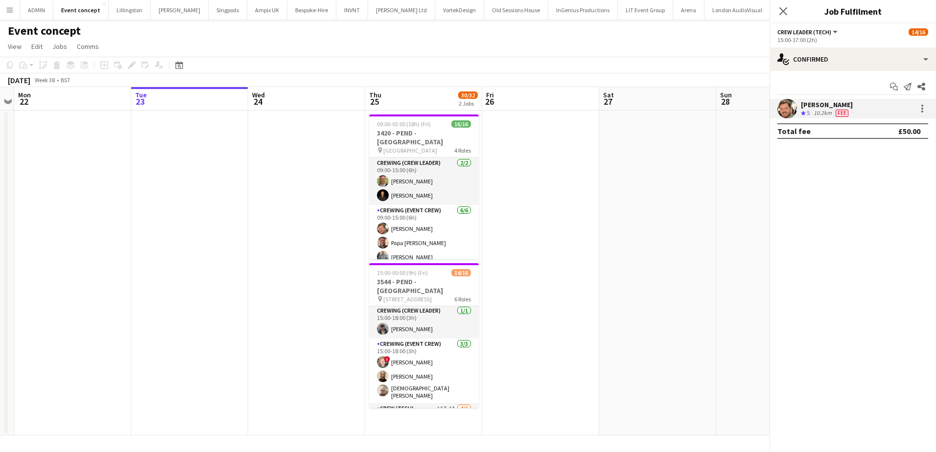
scroll to position [97, 0]
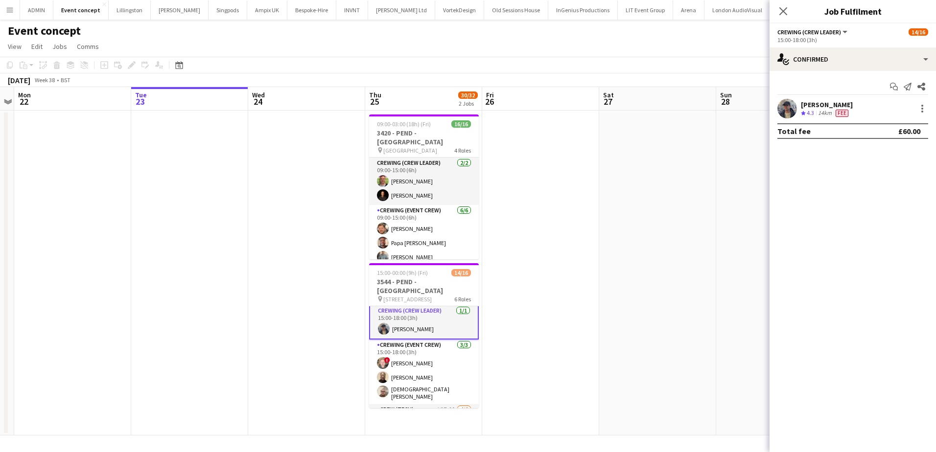
click at [807, 105] on div "William Connor" at bounding box center [827, 104] width 52 height 9
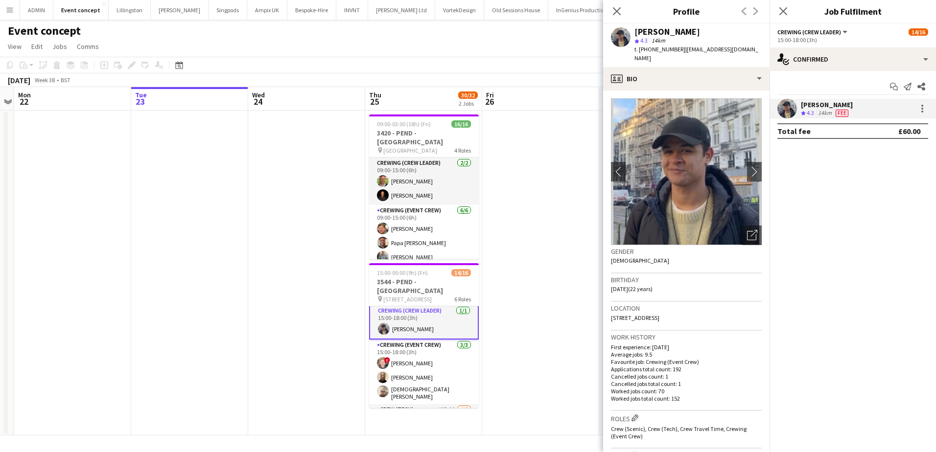
click at [672, 51] on span "t. +447741467426" at bounding box center [660, 49] width 51 height 7
copy span "447741467426"
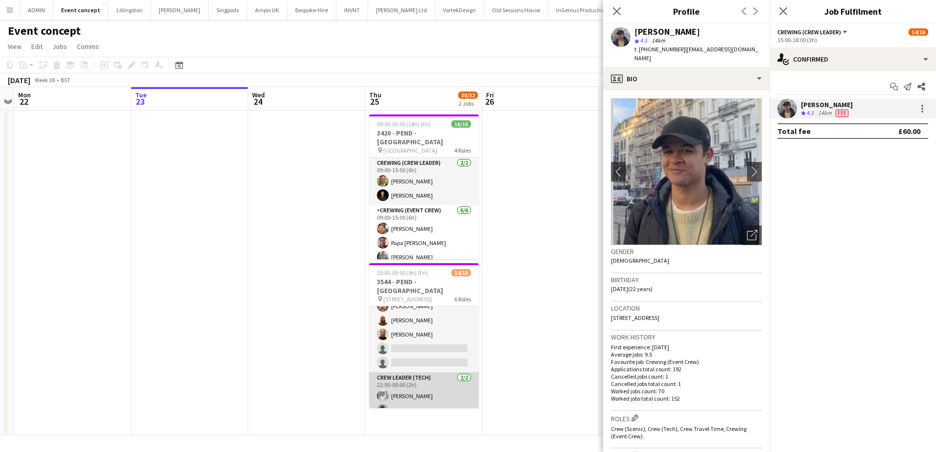
click at [421, 382] on app-card-role "Crew Leader (Tech) 2/2 22:00-00:00 (2h) Graham Rex William Connor" at bounding box center [424, 396] width 110 height 47
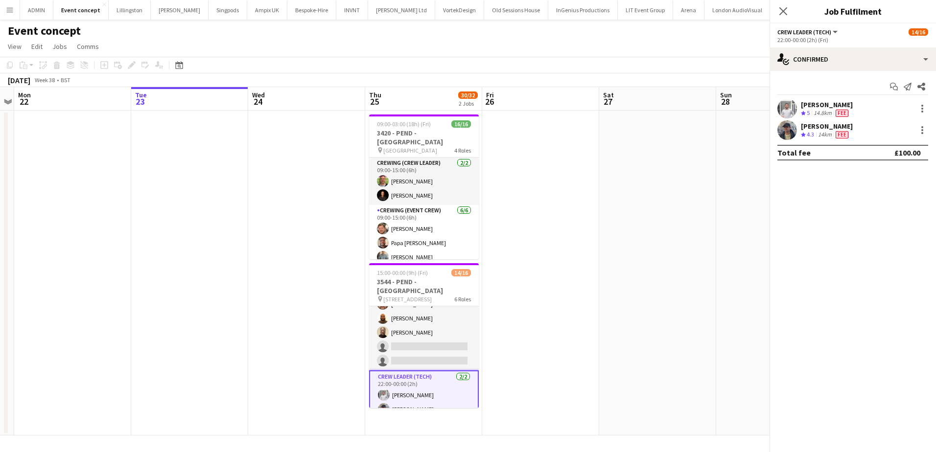
scroll to position [231, 0]
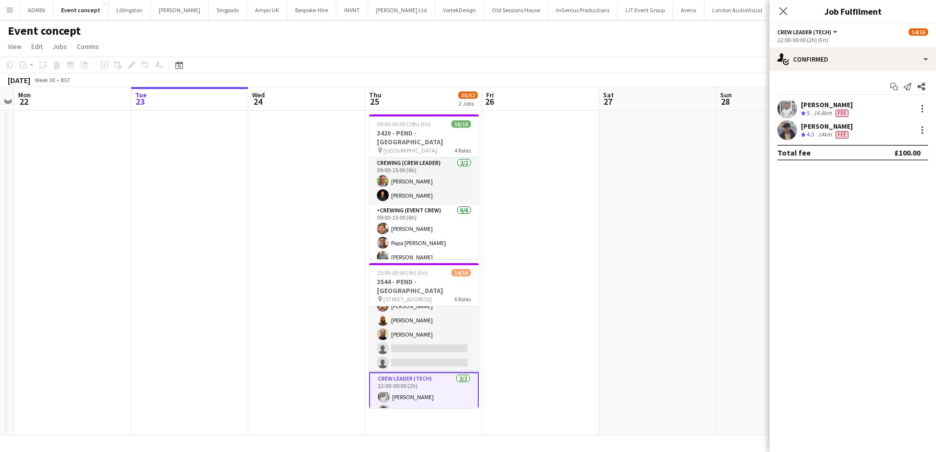
click at [817, 110] on div "14.8km" at bounding box center [823, 113] width 22 height 8
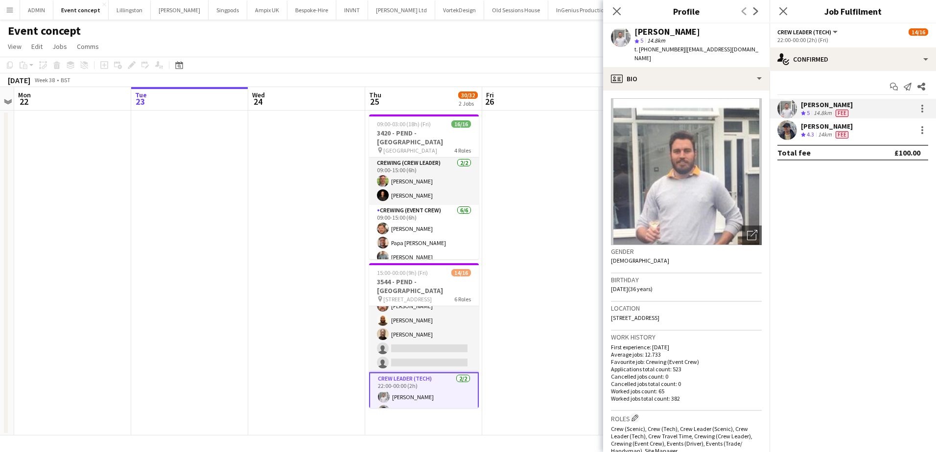
click at [656, 49] on span "t. +447935332660" at bounding box center [660, 49] width 51 height 7
copy span "447935332660"
click at [283, 181] on app-date-cell at bounding box center [306, 273] width 117 height 325
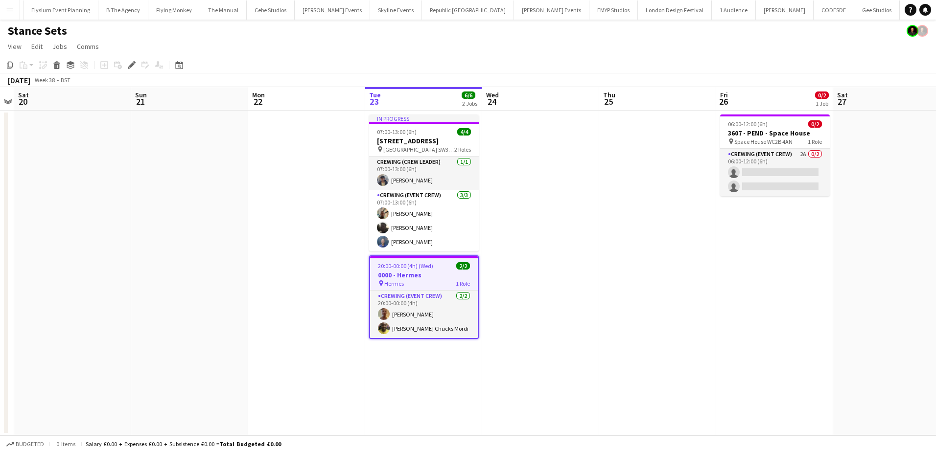
scroll to position [0, 3105]
click at [134, 62] on icon at bounding box center [134, 62] width 2 height 2
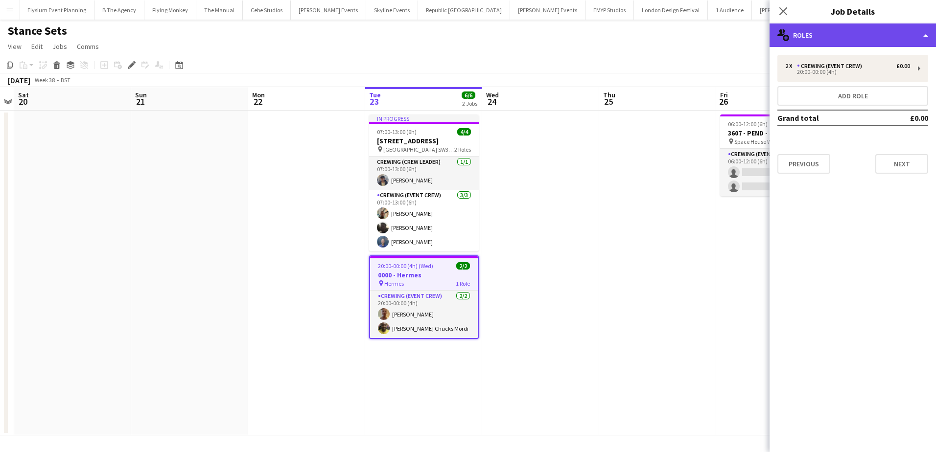
click at [857, 36] on div "multiple-users-add Roles" at bounding box center [853, 36] width 166 height 24
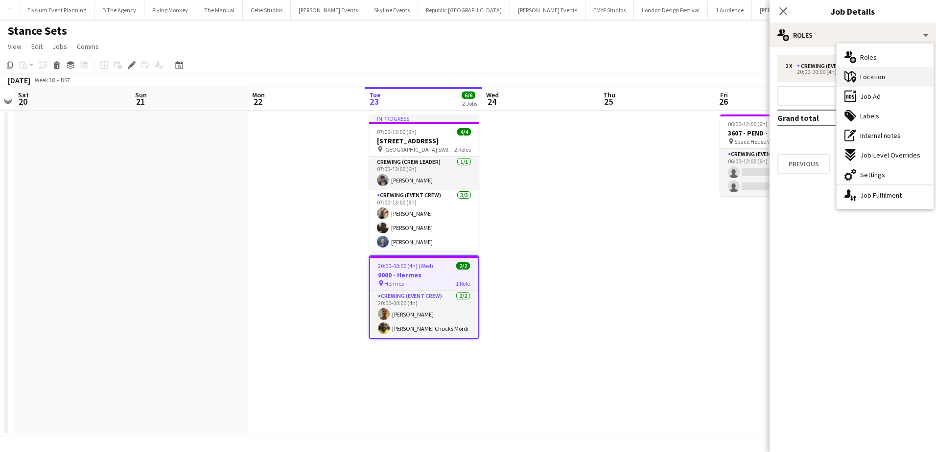
click at [880, 76] on span "Location" at bounding box center [872, 76] width 25 height 9
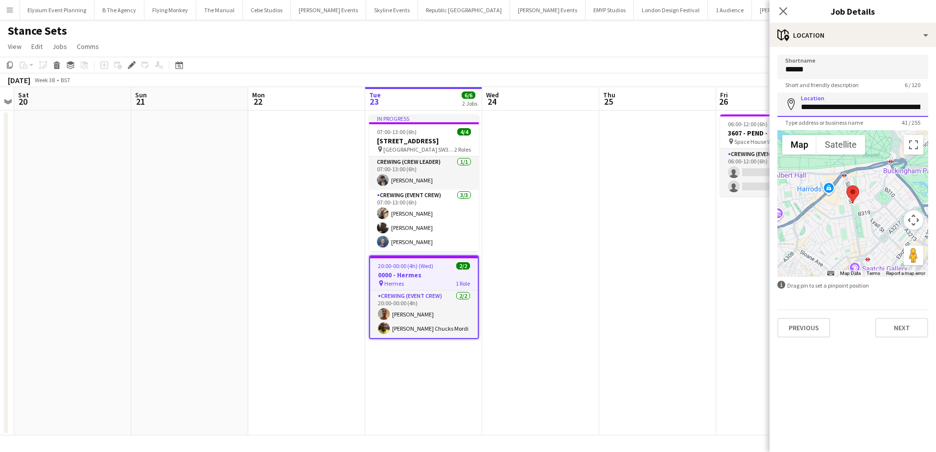
click at [851, 102] on input "**********" at bounding box center [853, 105] width 151 height 24
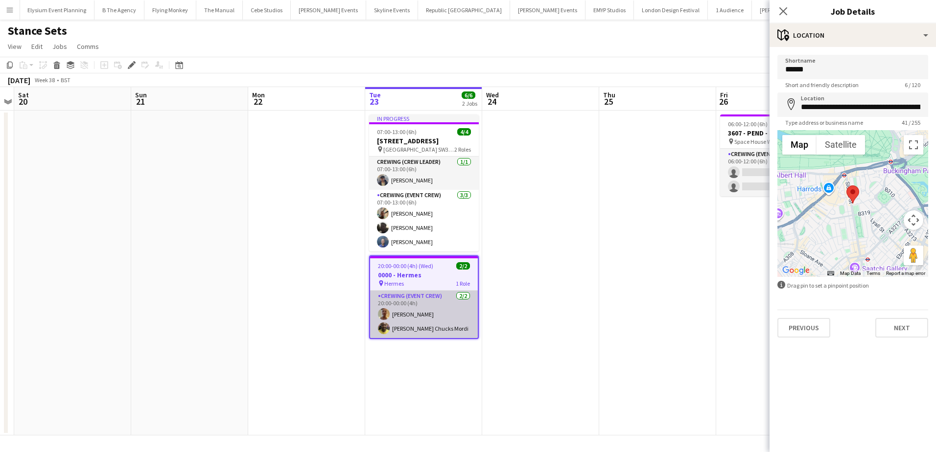
click at [438, 325] on app-card-role "Crewing (Event Crew) [DATE] 20:00-00:00 (4h) [PERSON_NAME] [PERSON_NAME] [PERSO…" at bounding box center [424, 314] width 108 height 47
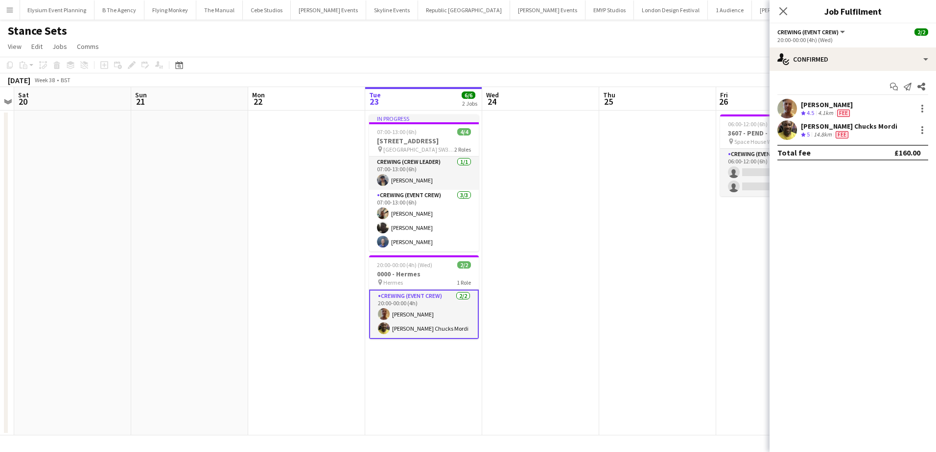
click at [812, 103] on div "[PERSON_NAME]" at bounding box center [827, 104] width 52 height 9
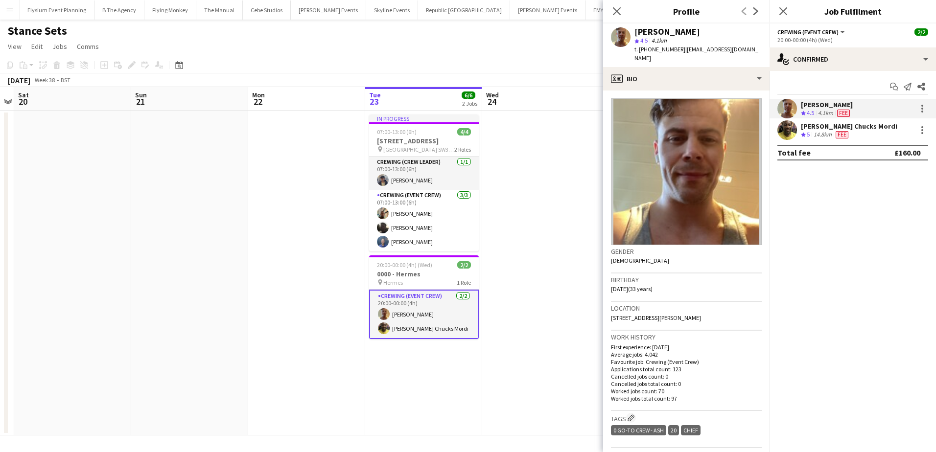
click at [650, 51] on span "t. [PHONE_NUMBER]" at bounding box center [660, 49] width 51 height 7
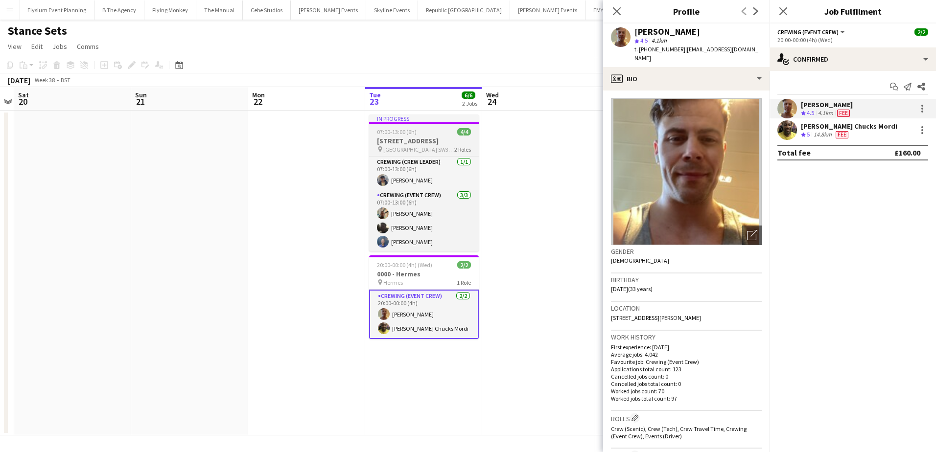
copy span "447783634445"
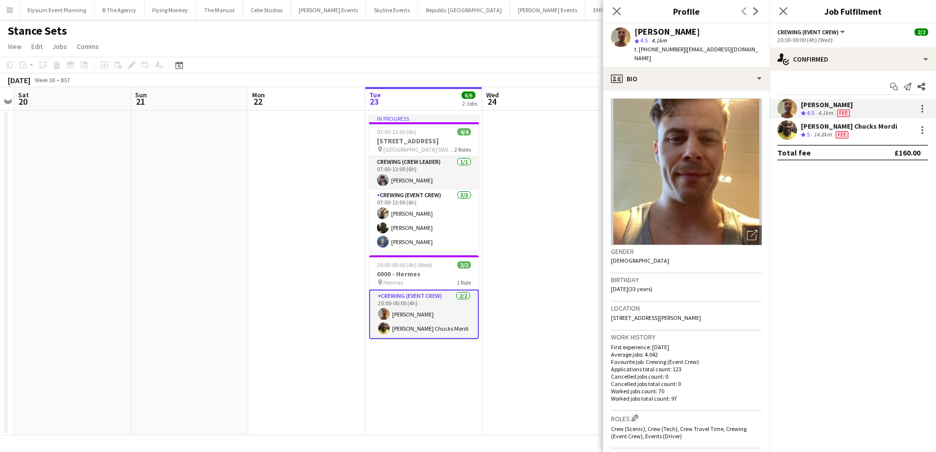
click at [815, 132] on div "14.8km" at bounding box center [823, 135] width 22 height 8
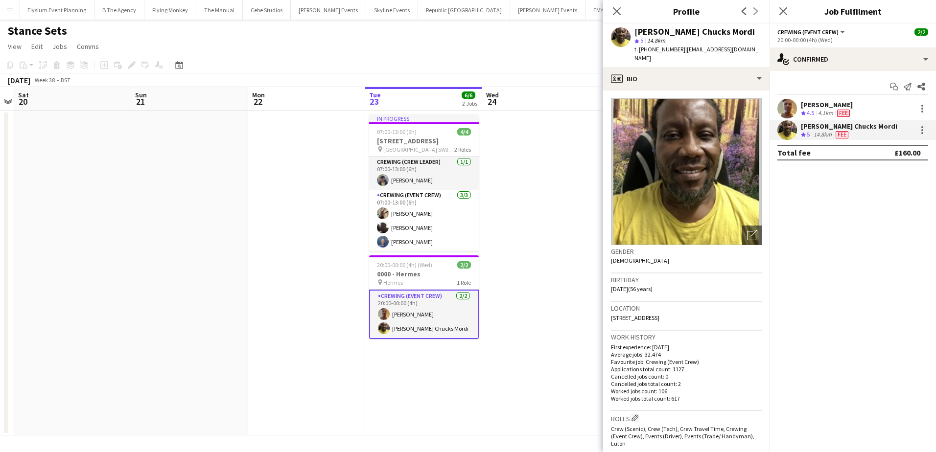
click at [663, 48] on span "t. [PHONE_NUMBER]" at bounding box center [660, 49] width 51 height 7
copy span "447805926328"
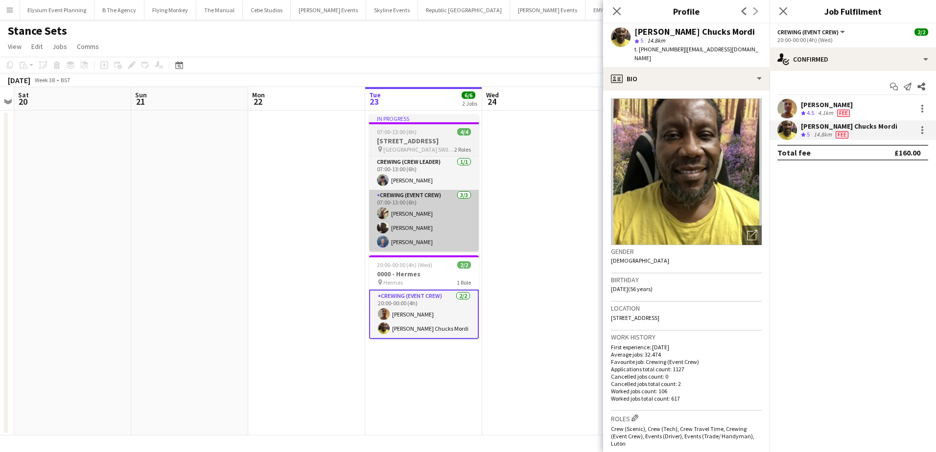
drag, startPoint x: 401, startPoint y: 276, endPoint x: 374, endPoint y: 225, distance: 57.4
click at [401, 269] on span "20:00-00:00 (4h) (Wed)" at bounding box center [404, 264] width 55 height 7
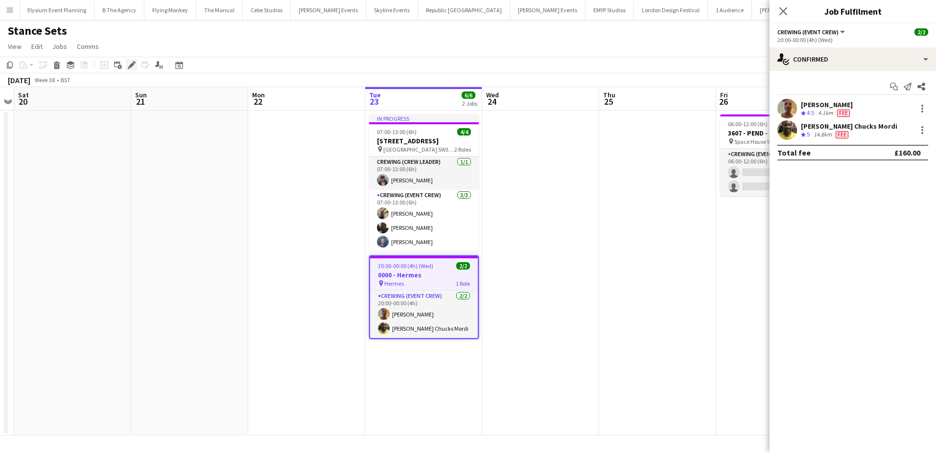
click at [135, 69] on icon "Edit" at bounding box center [132, 65] width 8 height 8
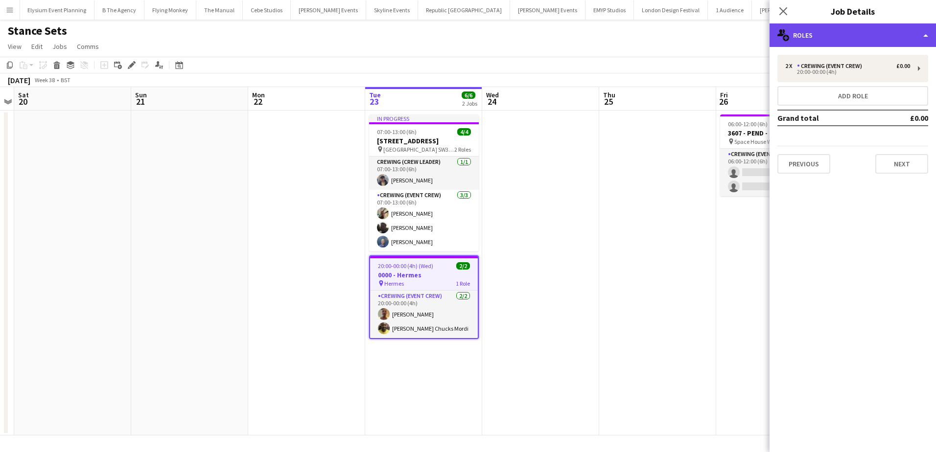
click at [851, 32] on div "multiple-users-add Roles" at bounding box center [853, 36] width 166 height 24
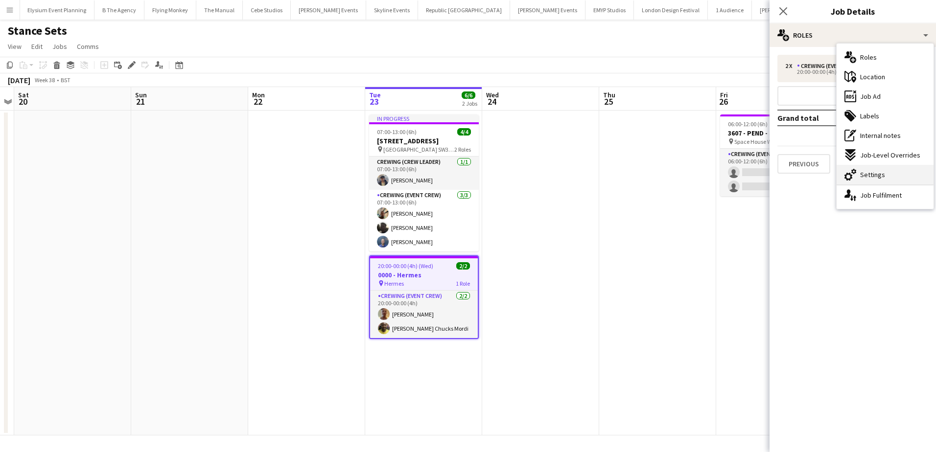
click at [876, 172] on span "Settings" at bounding box center [872, 174] width 25 height 9
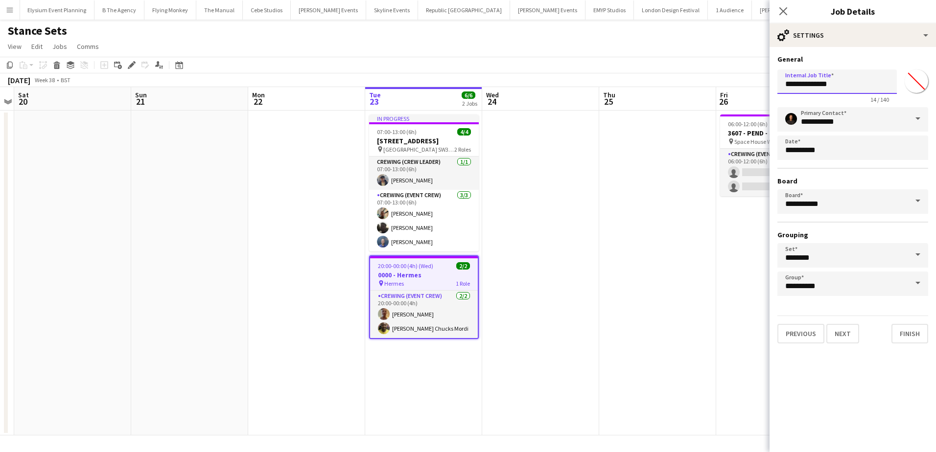
click at [798, 86] on input "**********" at bounding box center [837, 82] width 119 height 24
type input "**********"
click at [663, 165] on app-date-cell at bounding box center [657, 273] width 117 height 325
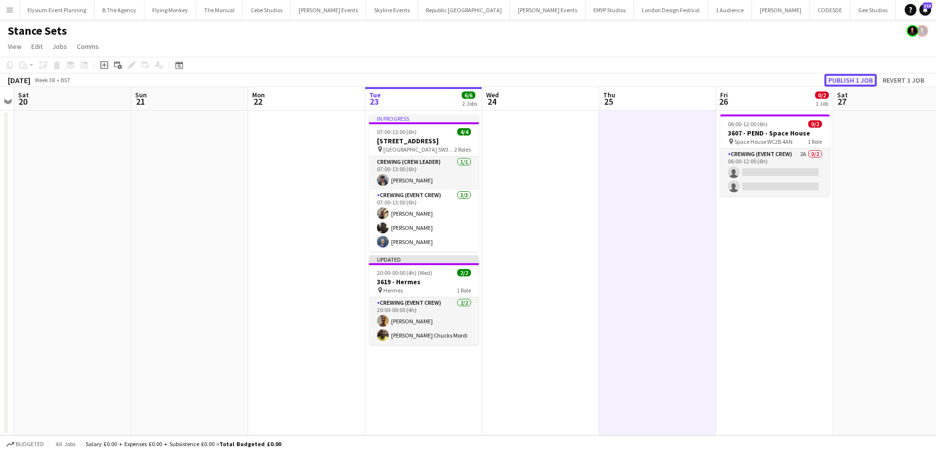
click at [852, 80] on button "Publish 1 job" at bounding box center [851, 80] width 52 height 13
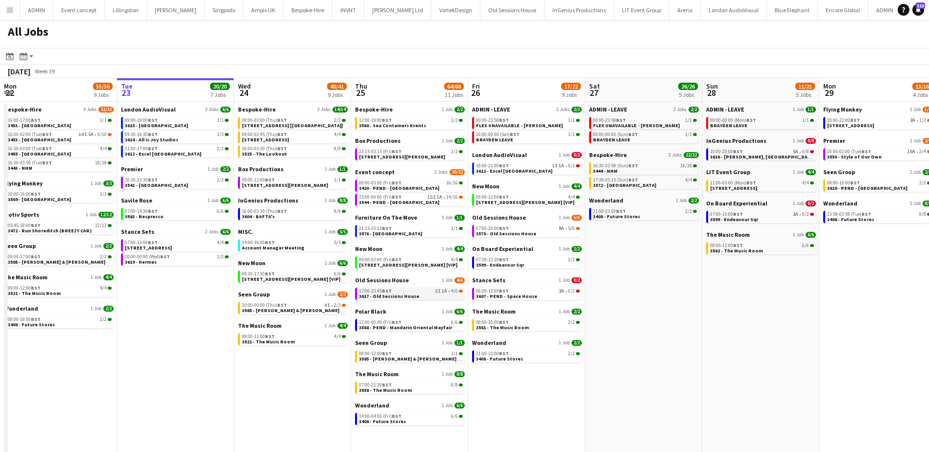
click at [389, 290] on span "BST" at bounding box center [387, 291] width 10 height 6
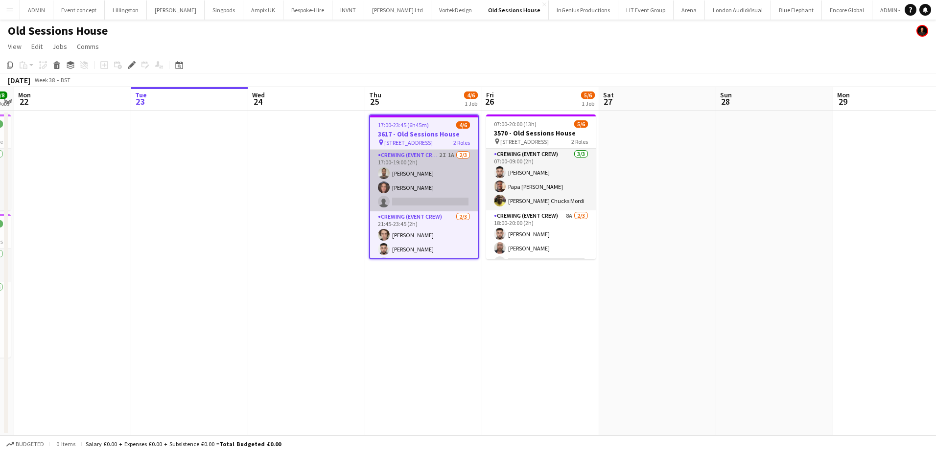
click at [438, 199] on app-card-role "Crewing (Event Crew) 2I 1A [DATE] 17:00-19:00 (2h) [PERSON_NAME] [PERSON_NAME] …" at bounding box center [424, 181] width 108 height 62
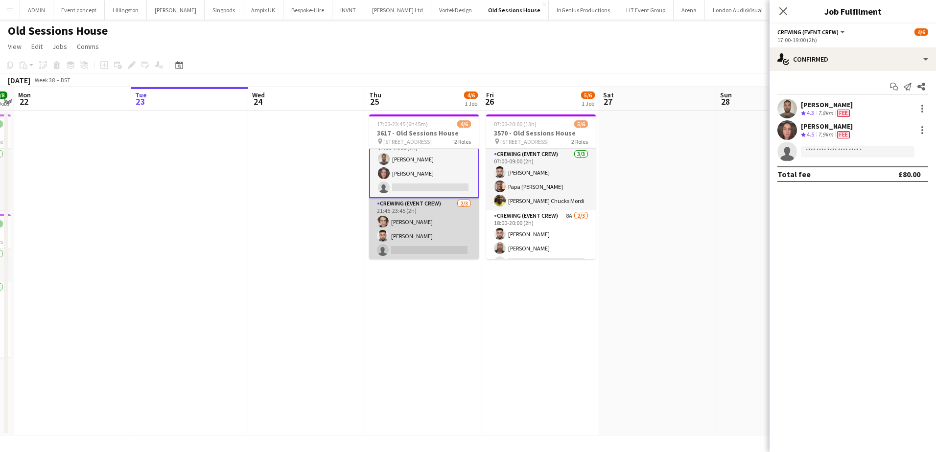
scroll to position [15, 0]
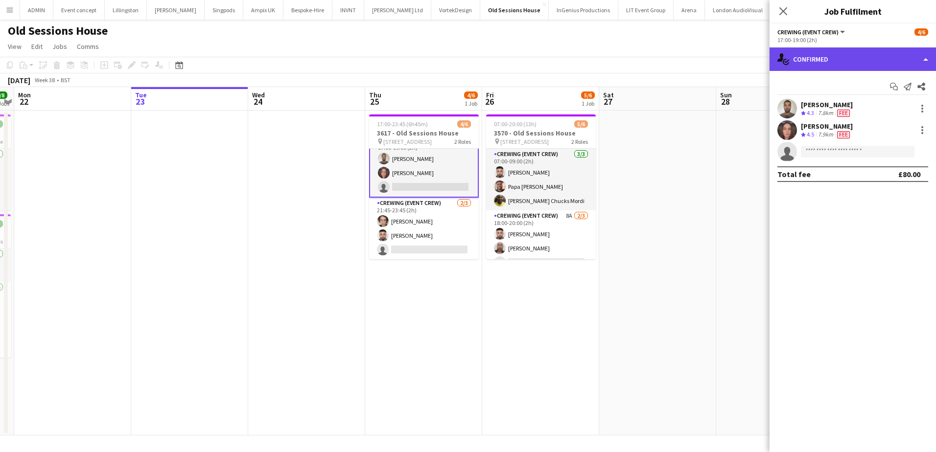
click at [831, 58] on div "single-neutral-actions-check-2 Confirmed" at bounding box center [853, 59] width 166 height 24
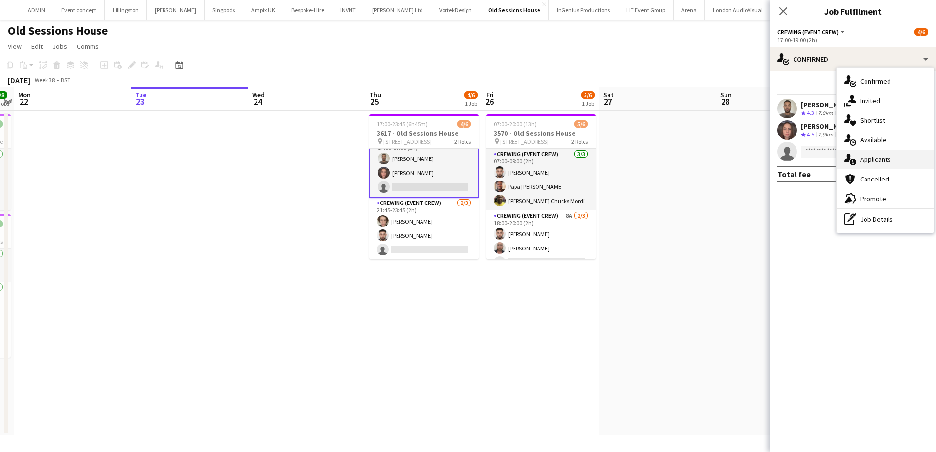
click at [880, 150] on div "single-neutral-actions-information Applicants" at bounding box center [885, 160] width 97 height 20
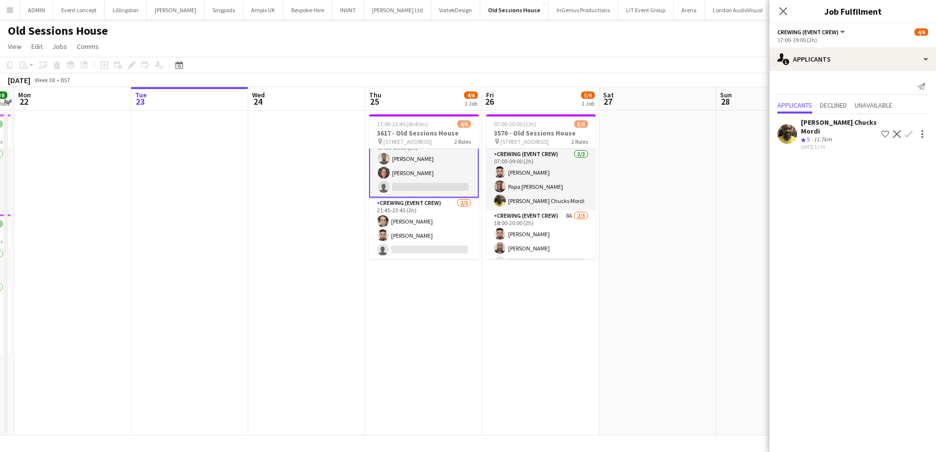
click at [905, 133] on app-icon "Confirm" at bounding box center [909, 134] width 8 height 8
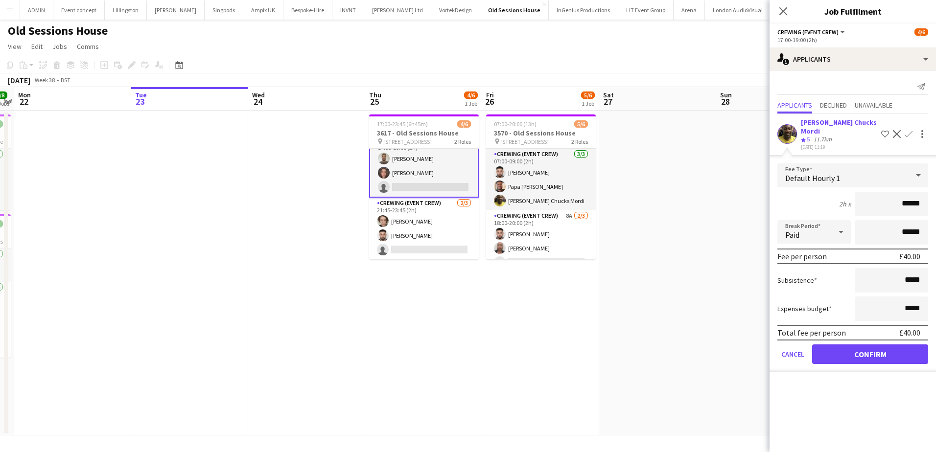
drag, startPoint x: 904, startPoint y: 200, endPoint x: 947, endPoint y: 195, distance: 43.9
click at [936, 195] on html "Menu Boards Boards Boards All jobs Status Workforce Workforce My Workforce Recr…" at bounding box center [468, 226] width 936 height 452
type input "***"
click at [865, 352] on button "Confirm" at bounding box center [870, 355] width 116 height 20
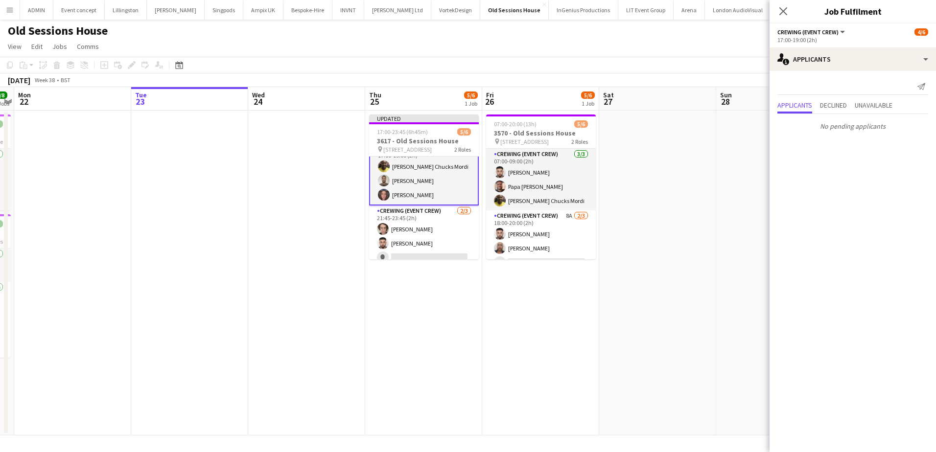
click at [691, 242] on app-date-cell at bounding box center [657, 273] width 117 height 325
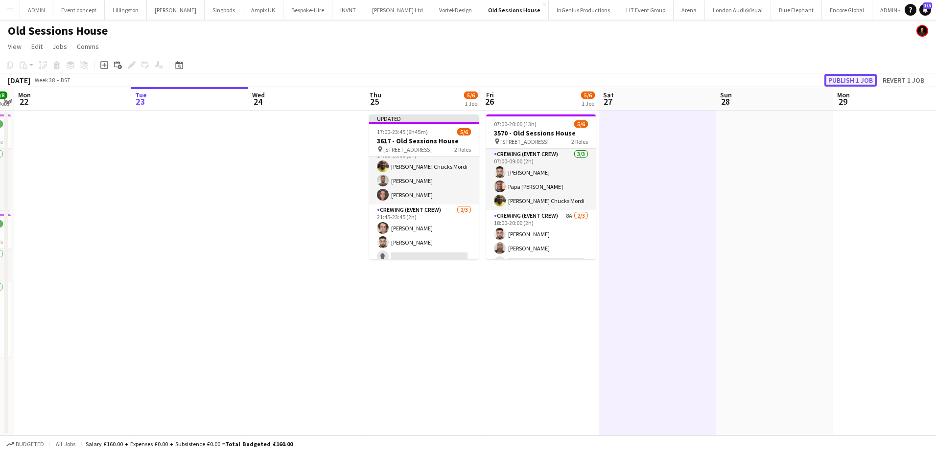
click at [845, 79] on button "Publish 1 job" at bounding box center [851, 80] width 52 height 13
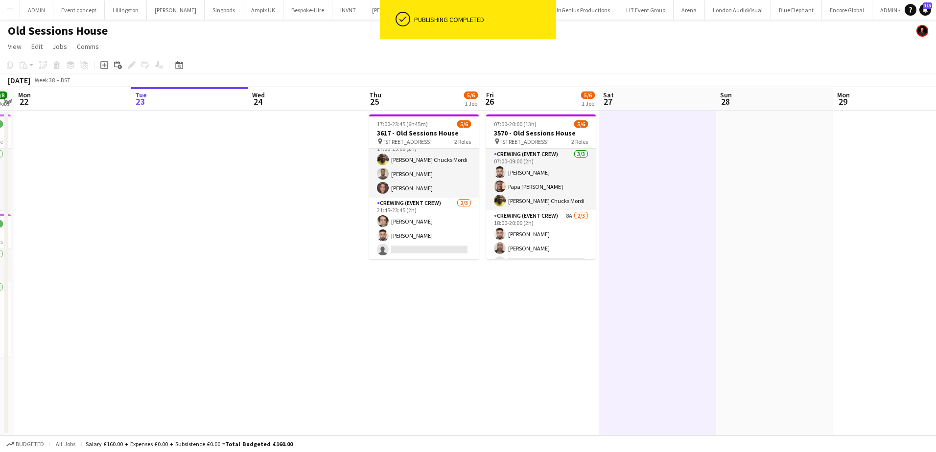
scroll to position [13, 0]
